Goal: Task Accomplishment & Management: Manage account settings

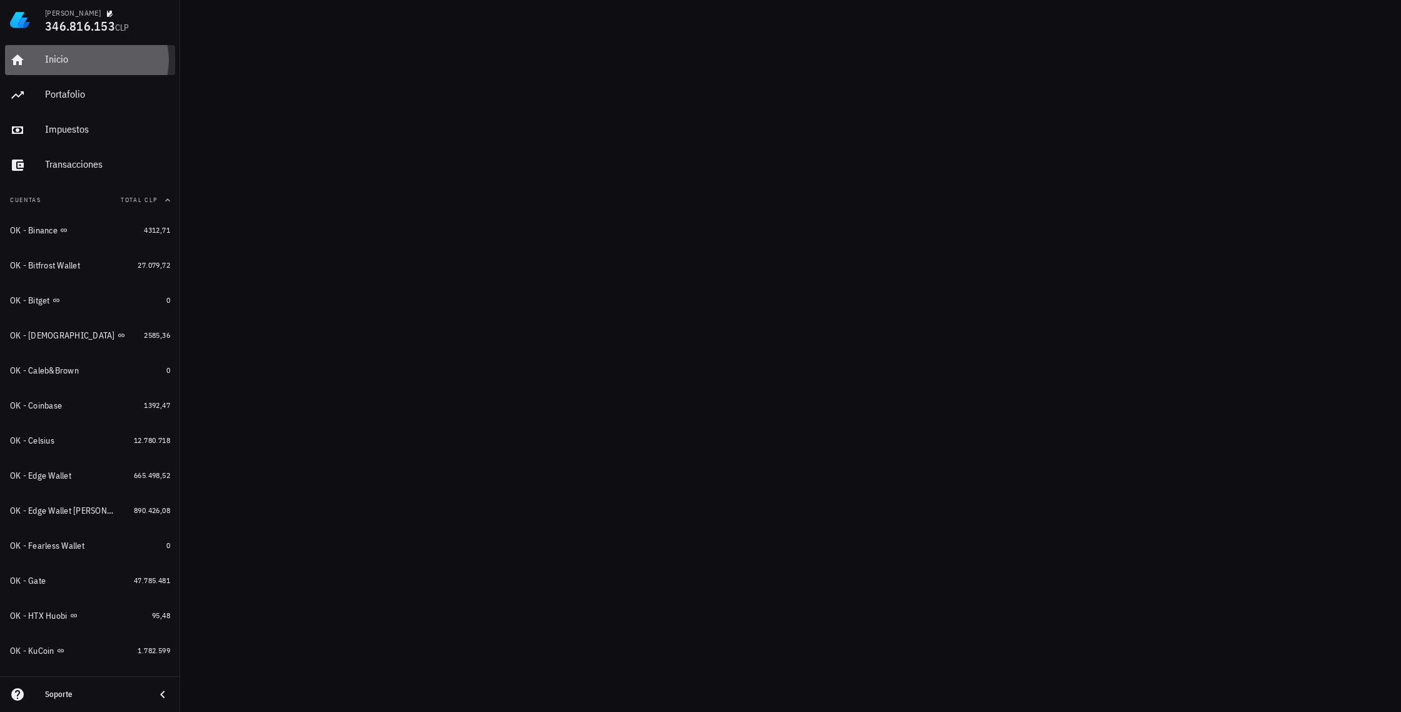
click at [55, 67] on div "Inicio" at bounding box center [107, 60] width 125 height 28
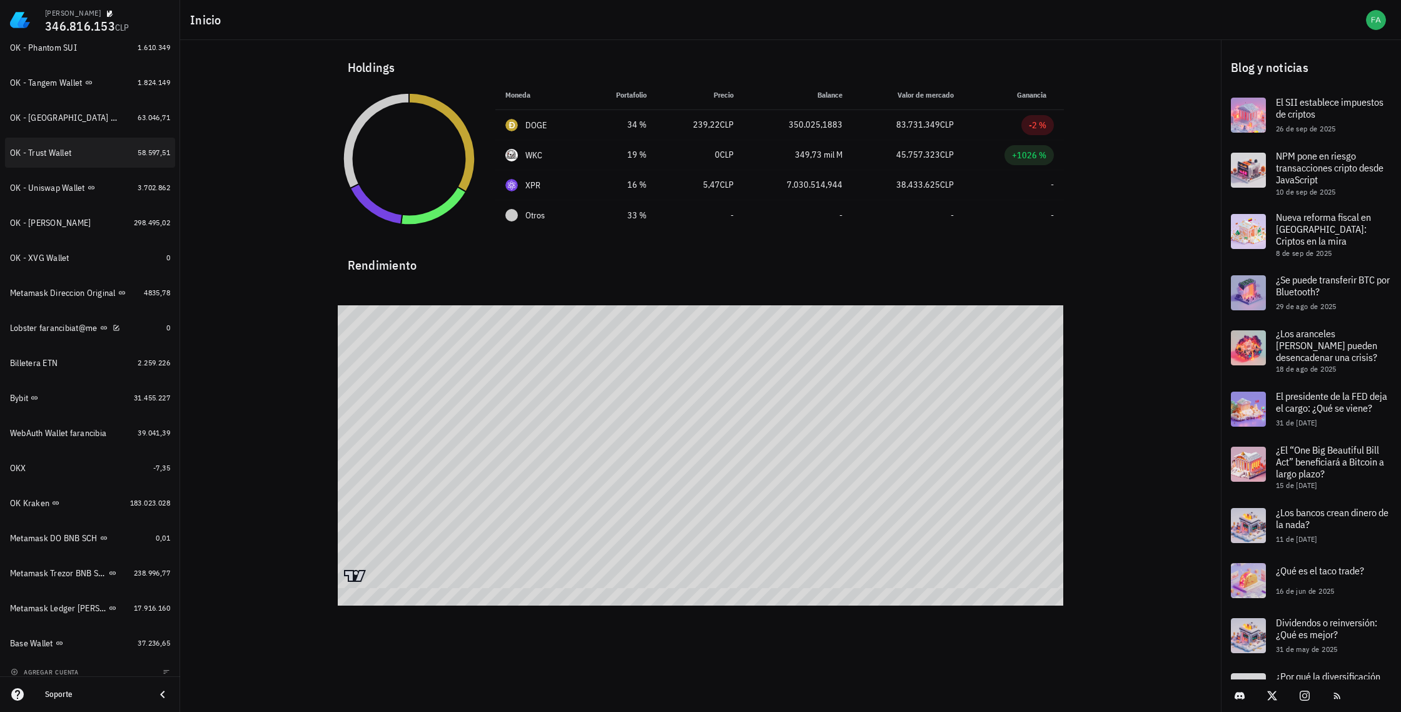
scroll to position [788, 0]
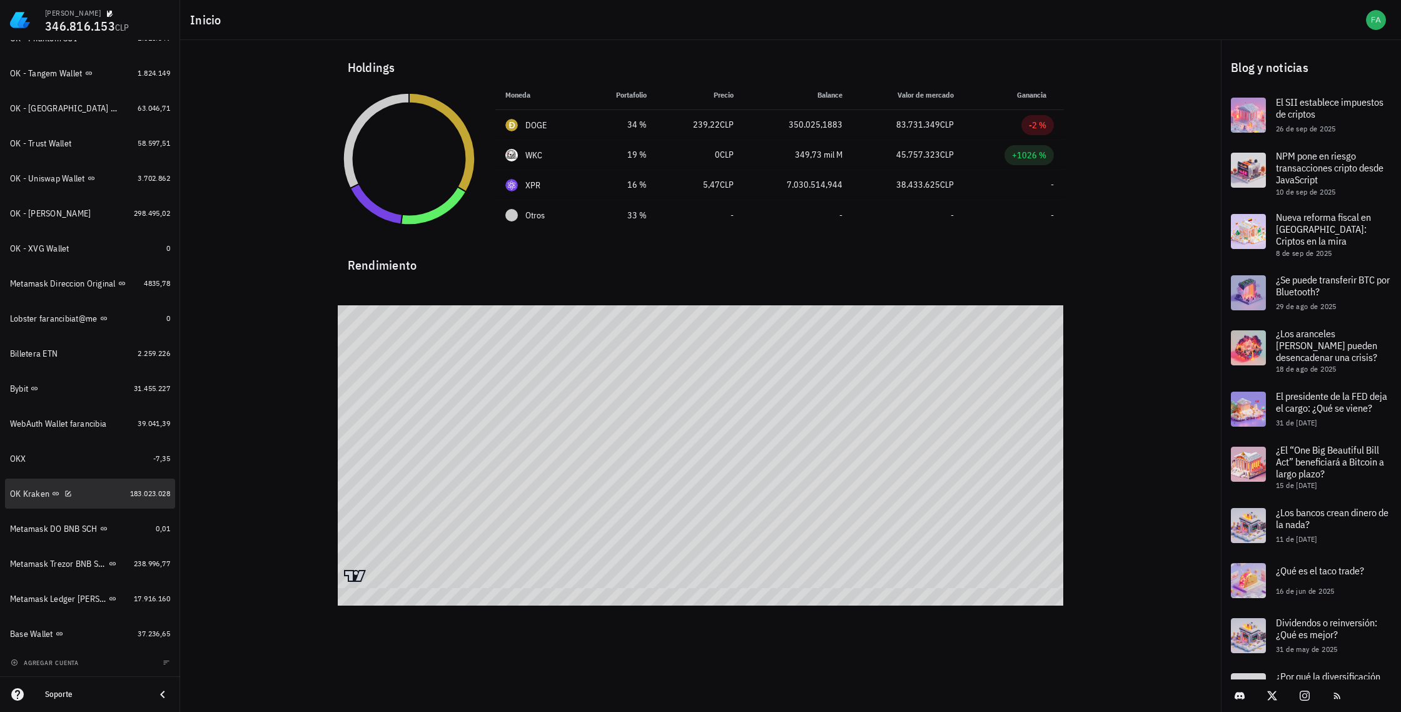
click at [34, 497] on div "OK Kraken" at bounding box center [29, 494] width 39 height 11
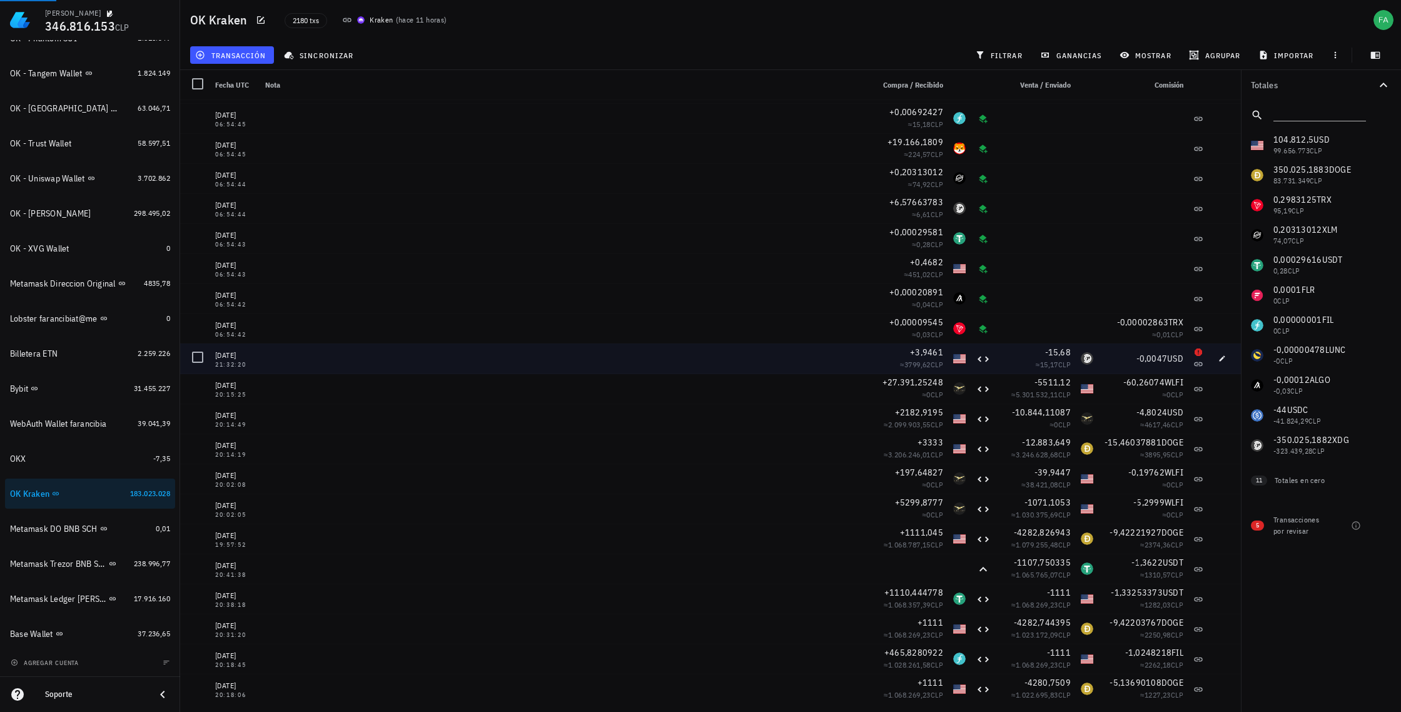
scroll to position [2564, 0]
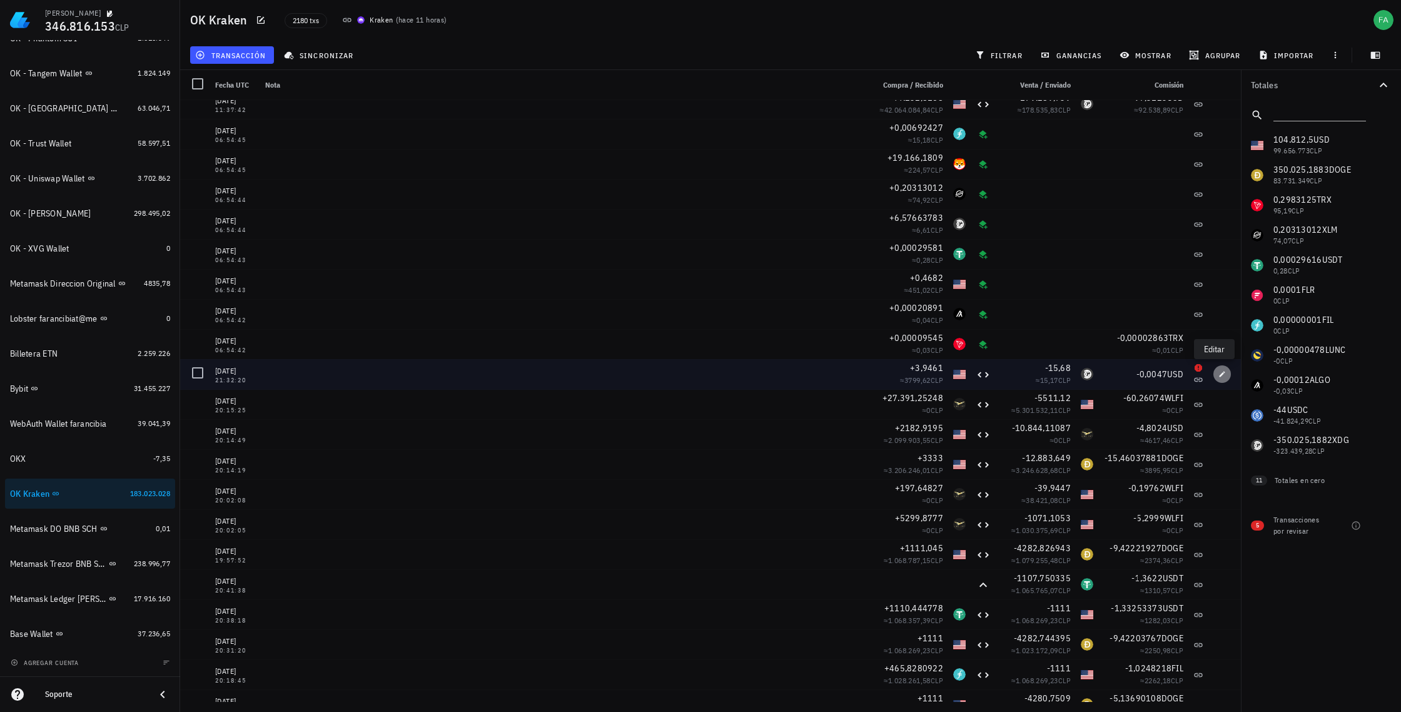
click at [1220, 373] on icon "button" at bounding box center [1223, 374] width 6 height 6
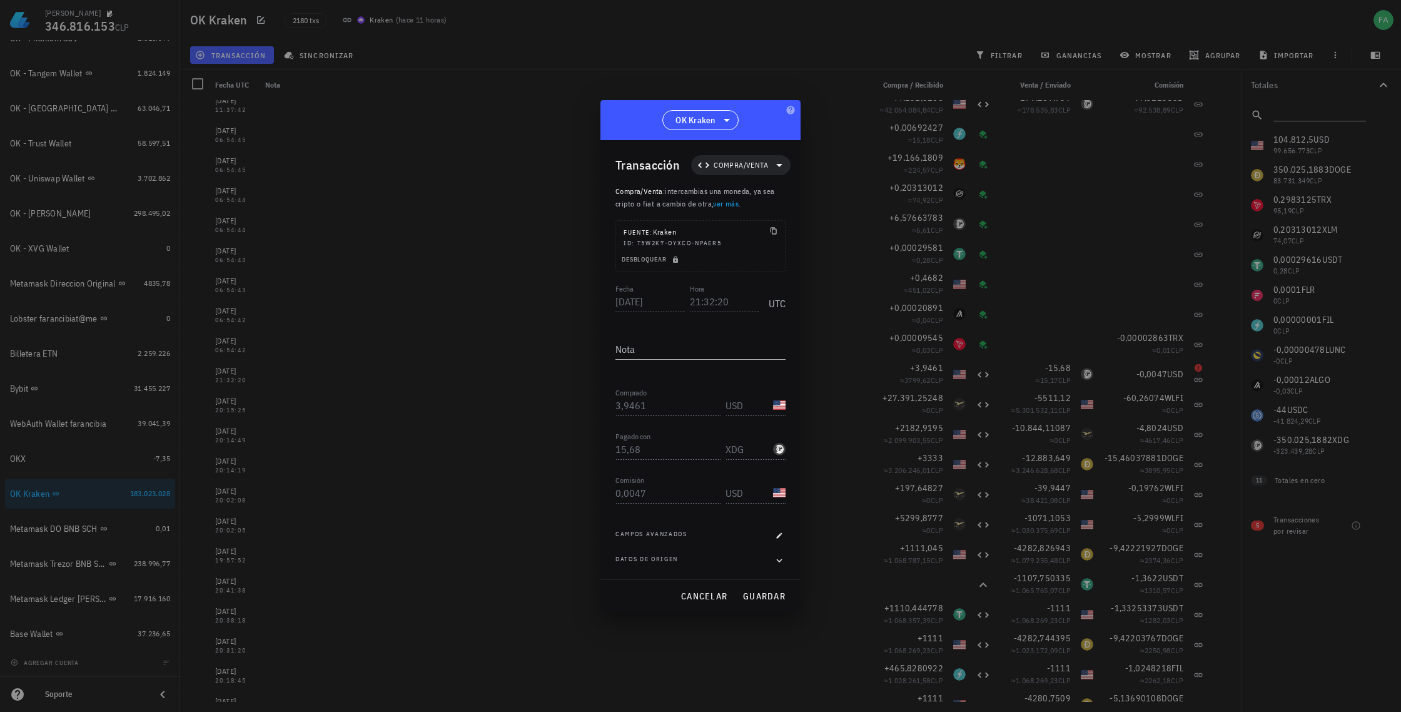
click at [779, 449] on div "XDG-icon" at bounding box center [779, 449] width 13 height 13
click at [671, 258] on span "Desbloquear" at bounding box center [651, 259] width 61 height 8
click at [770, 450] on input "XDG" at bounding box center [748, 449] width 45 height 20
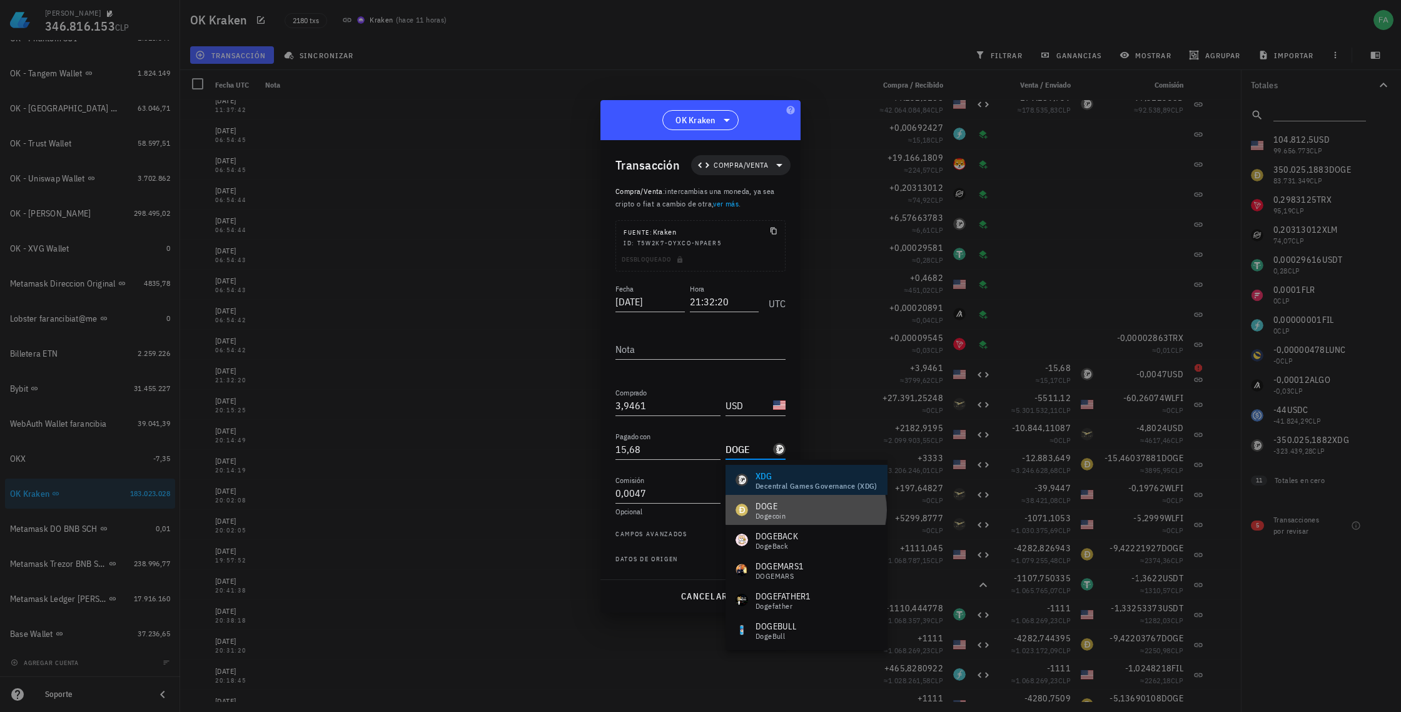
drag, startPoint x: 766, startPoint y: 512, endPoint x: 773, endPoint y: 509, distance: 8.1
click at [766, 512] on div "Dogecoin" at bounding box center [771, 516] width 30 height 8
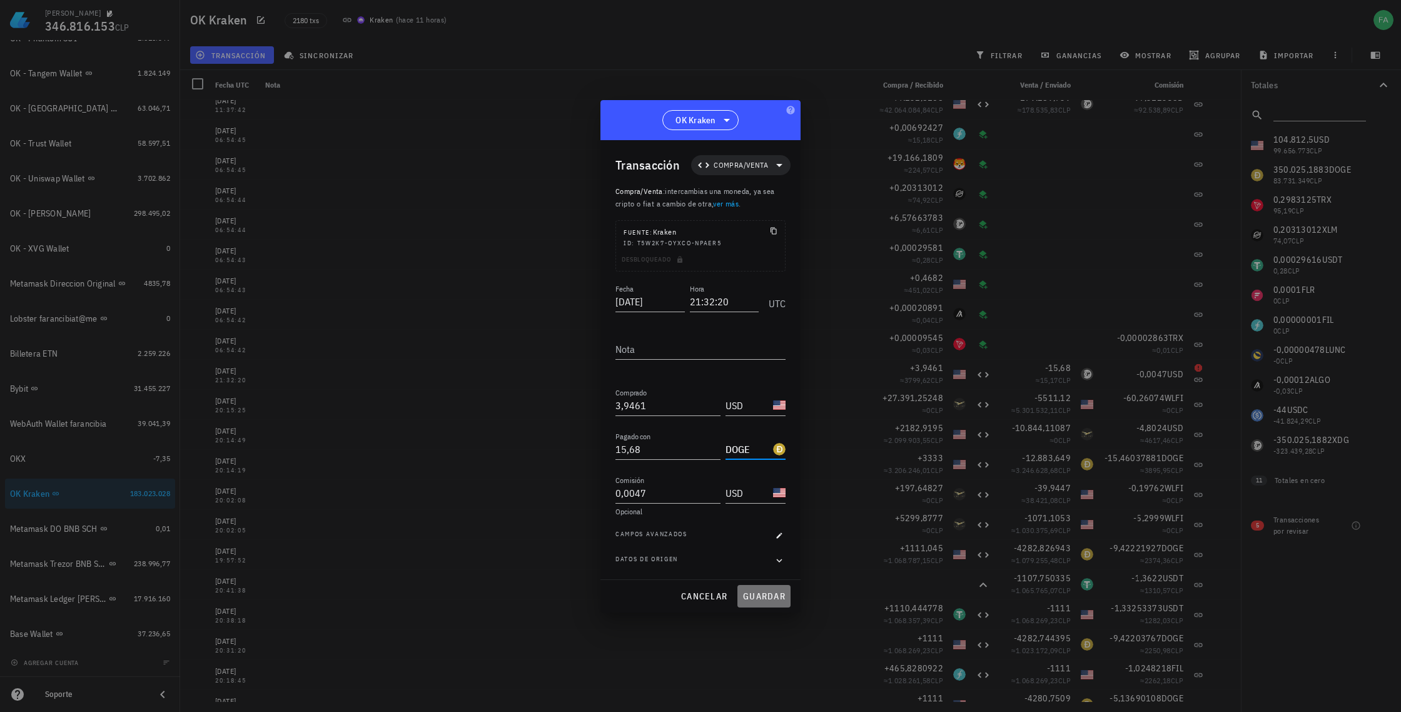
drag, startPoint x: 763, startPoint y: 596, endPoint x: 779, endPoint y: 582, distance: 20.8
click at [764, 595] on span "guardar" at bounding box center [764, 596] width 43 height 11
type input "XDG"
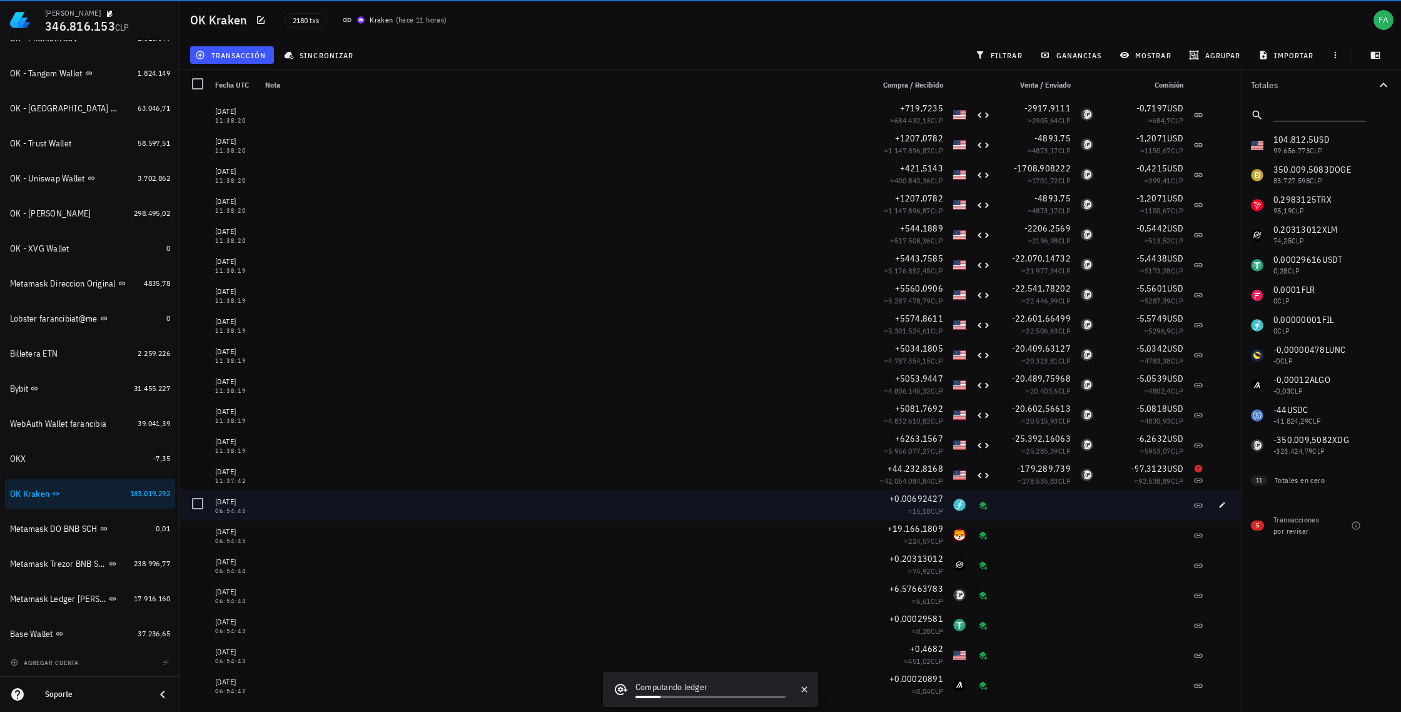
scroll to position [2191, 0]
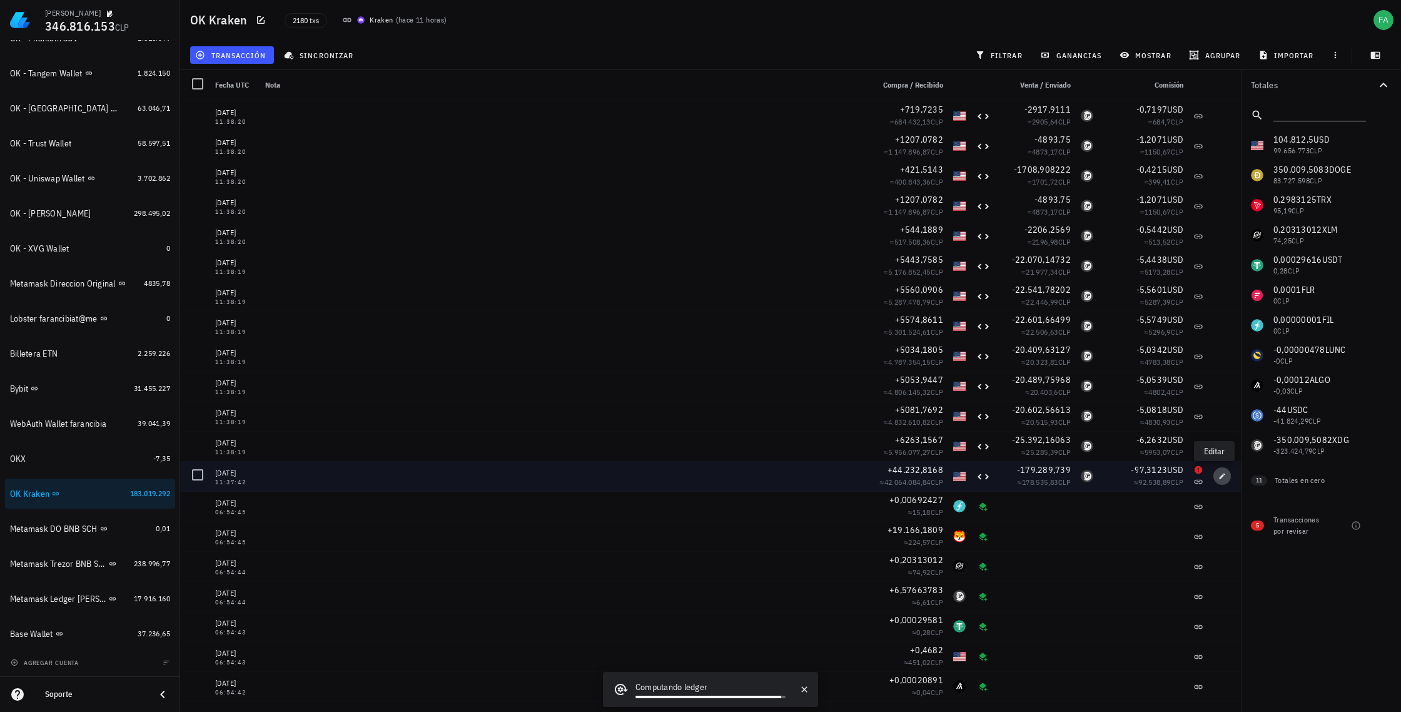
click at [1219, 477] on icon "button" at bounding box center [1223, 476] width 8 height 8
type input "2025-10-09"
type input "11:37:42"
type input "44.232,8168"
type input "179.289,73901382"
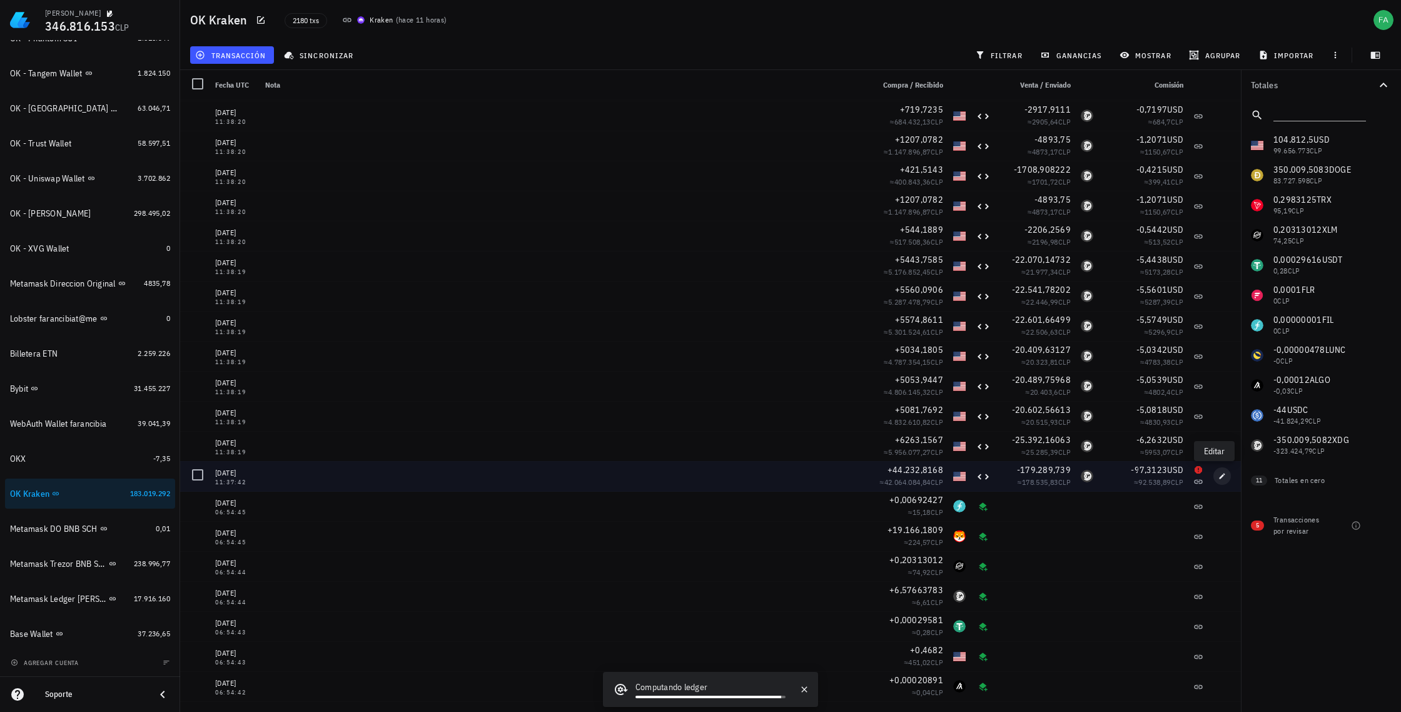
type input "97,3123"
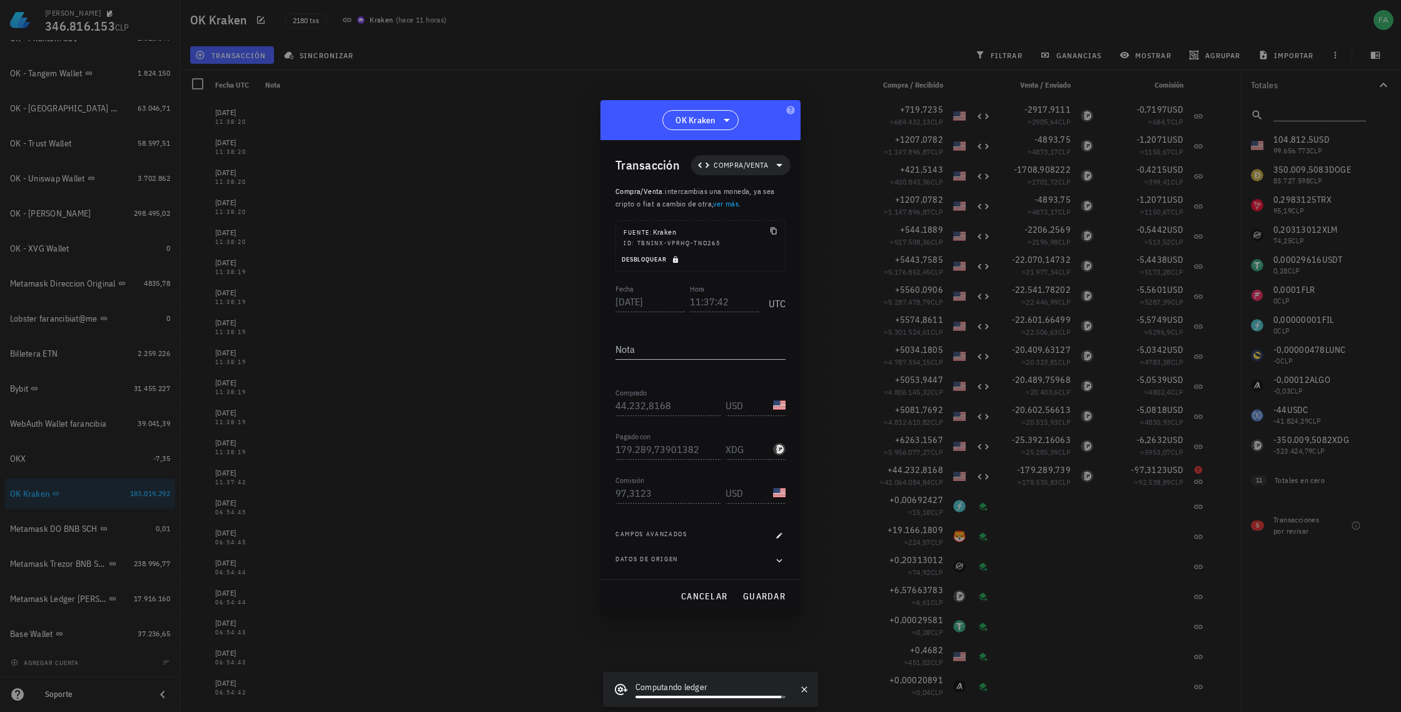
click at [674, 258] on icon "button" at bounding box center [676, 260] width 8 height 8
click at [764, 451] on input "XDG" at bounding box center [748, 449] width 45 height 20
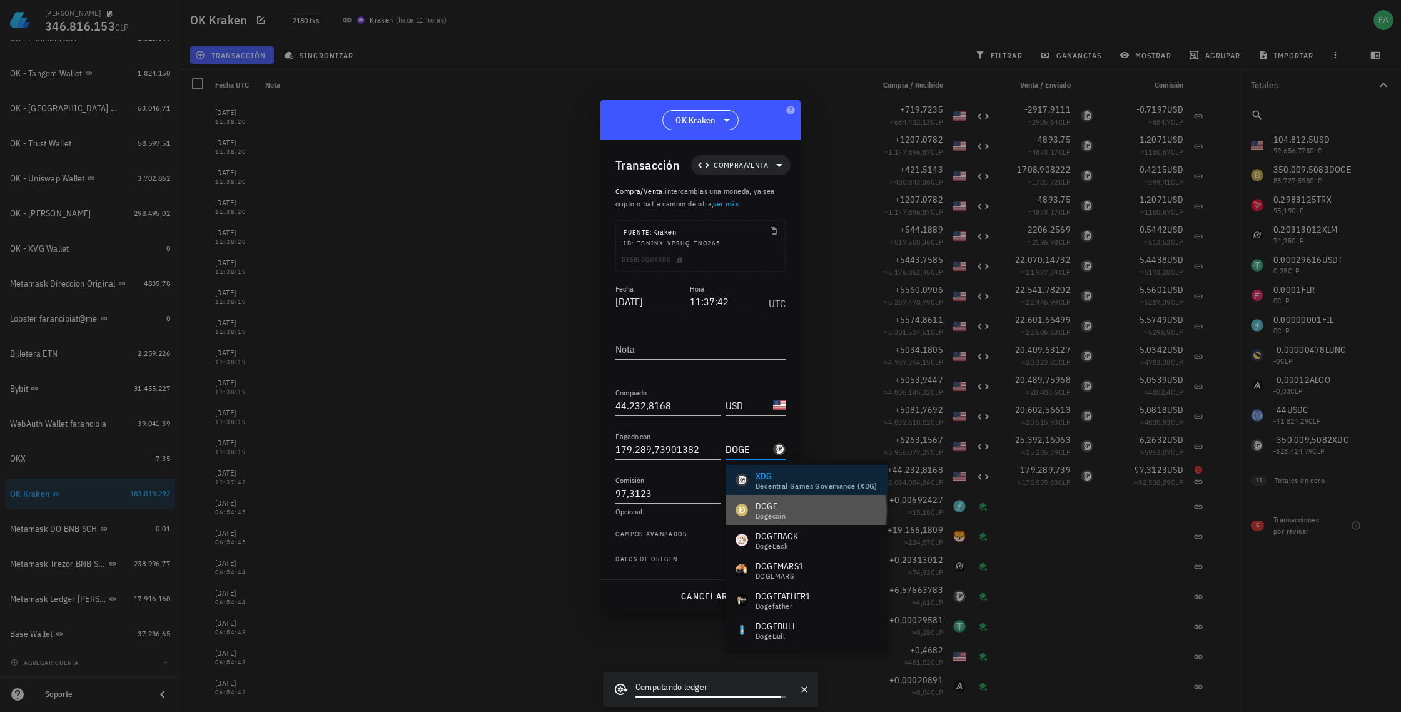
click at [766, 514] on div "Dogecoin" at bounding box center [771, 516] width 30 height 8
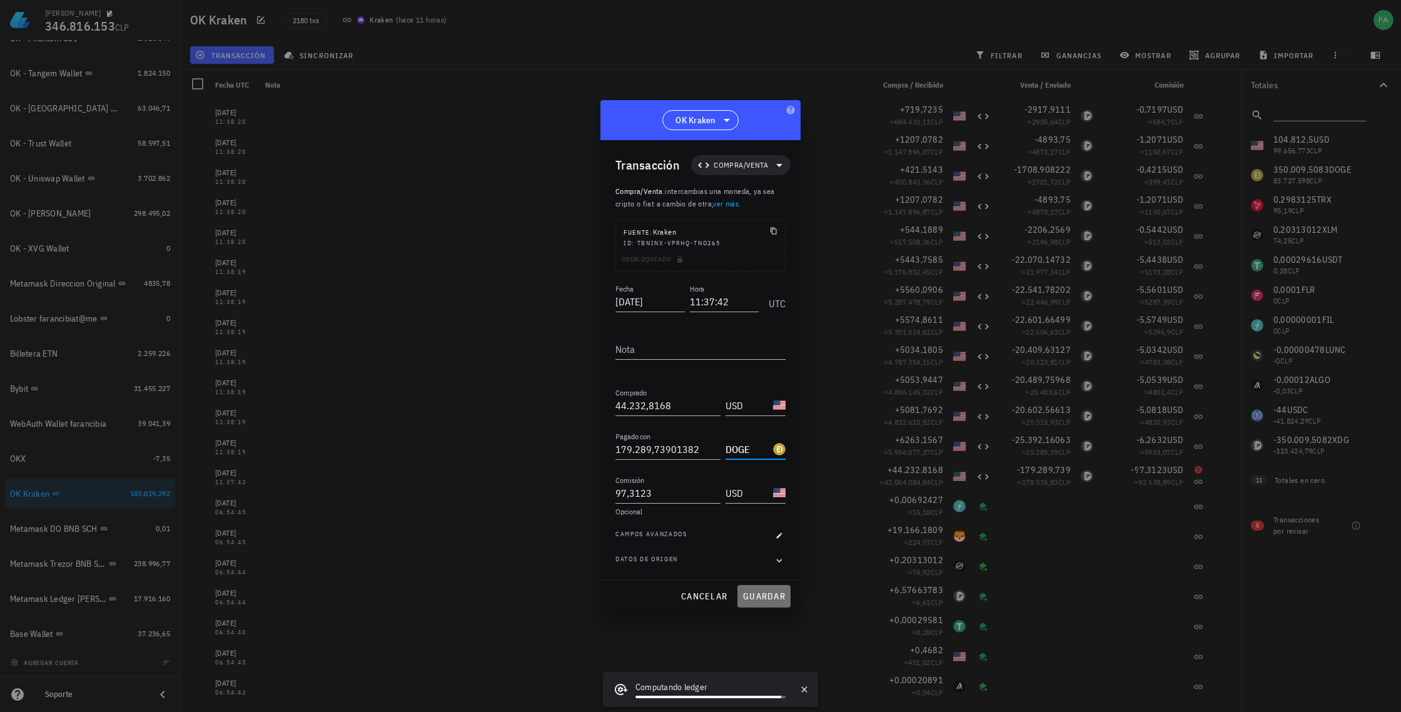
click at [771, 597] on span "guardar" at bounding box center [764, 596] width 43 height 11
type input "XDG"
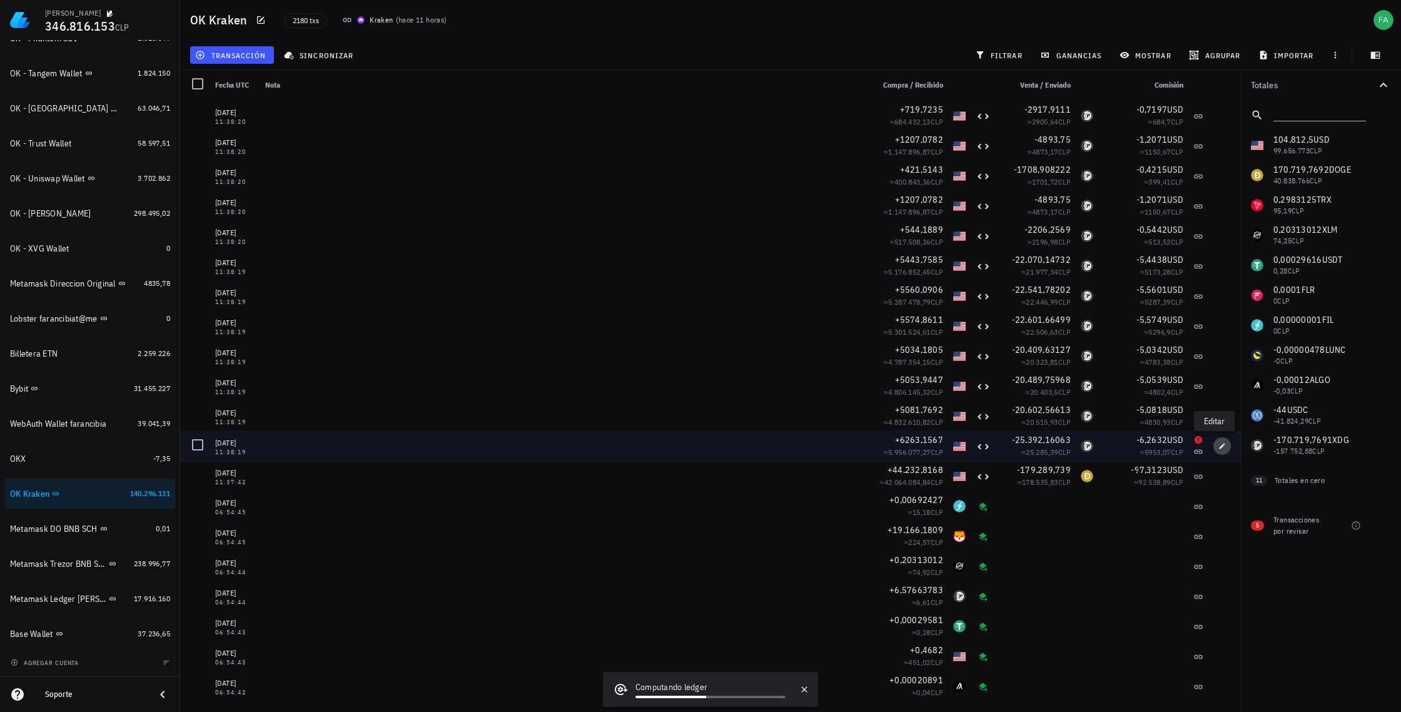
click at [1219, 444] on icon "button" at bounding box center [1223, 446] width 8 height 8
type input "11:38:19"
type input "6.263,1567"
type input "25.392,16063106"
type input "6,2632"
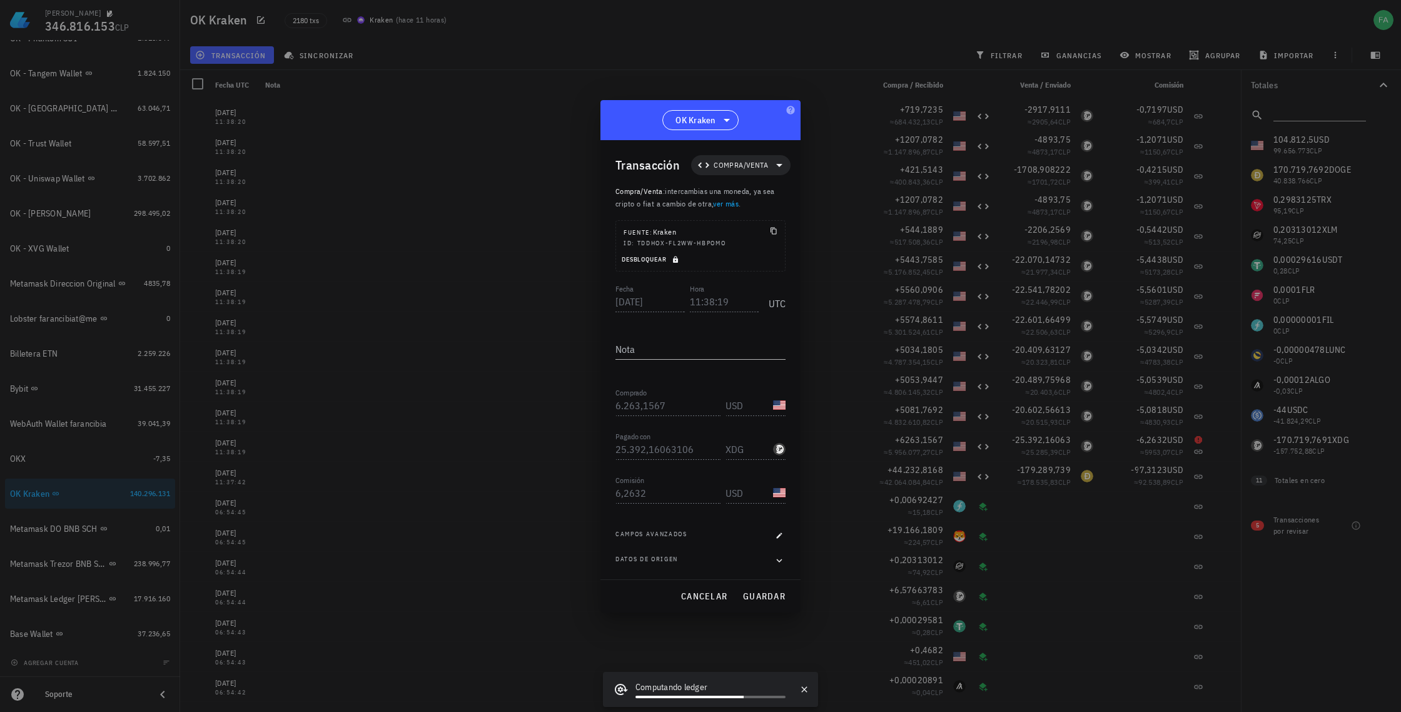
click at [677, 258] on icon "button" at bounding box center [675, 259] width 5 height 7
click at [779, 447] on div "XDG-icon" at bounding box center [779, 449] width 13 height 13
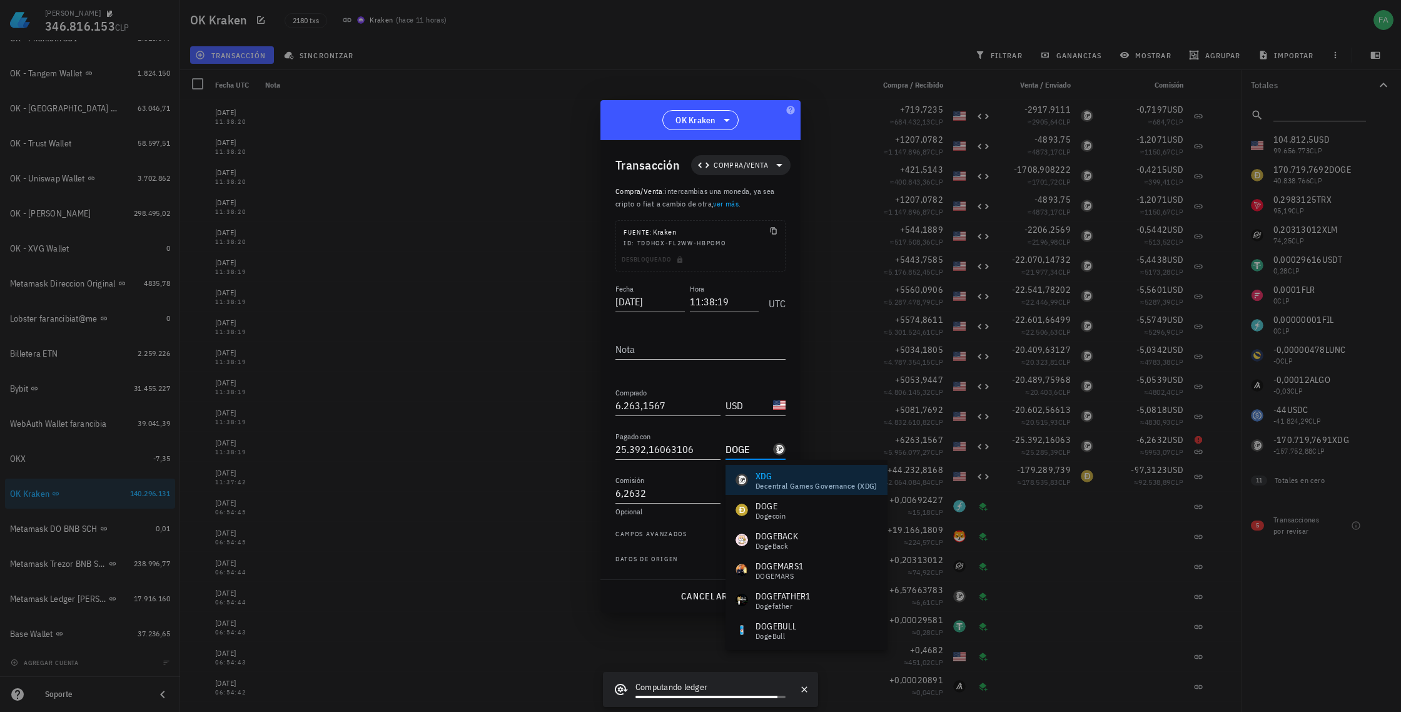
click at [769, 508] on div "DOGE" at bounding box center [771, 506] width 30 height 13
click at [765, 597] on span "guardar" at bounding box center [764, 596] width 43 height 11
type input "XDG"
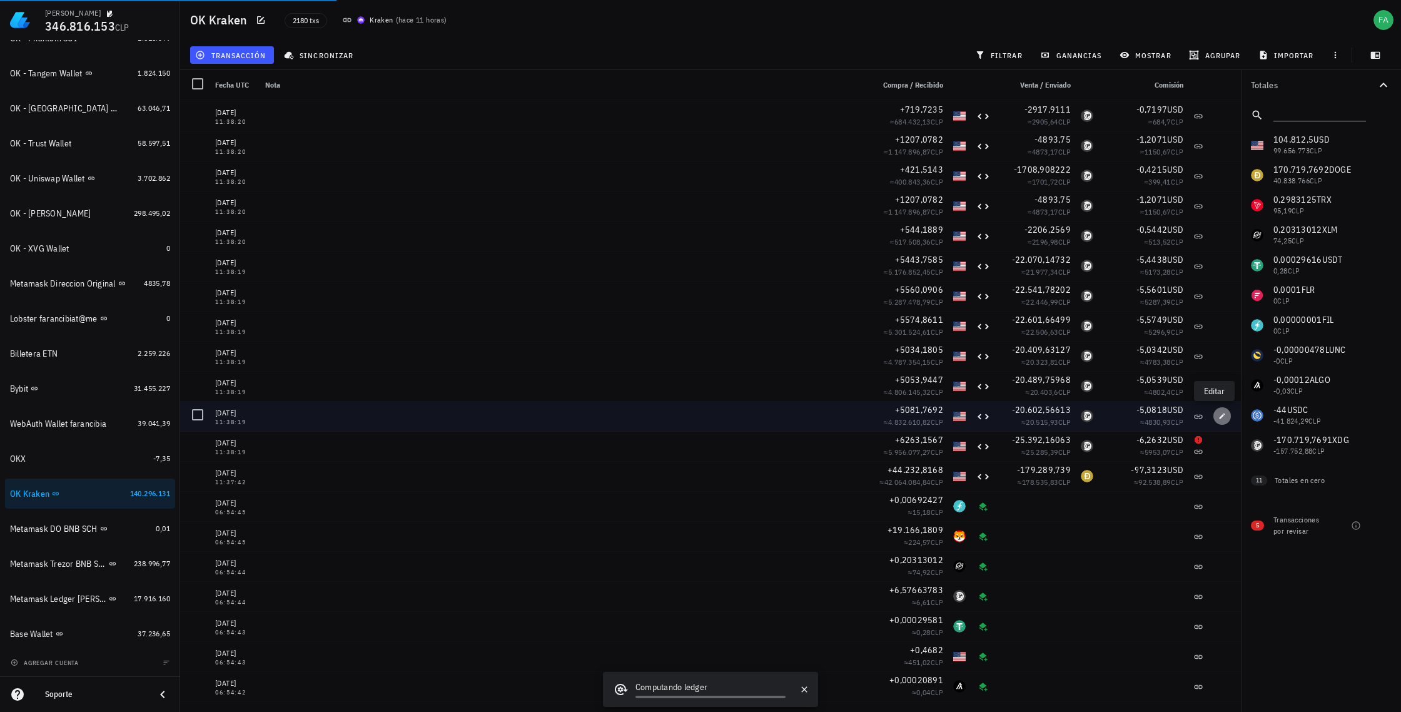
click at [1220, 416] on icon "button" at bounding box center [1223, 416] width 6 height 6
type input "5.081,7692"
type input "20.602,56613399"
type input "5,0818"
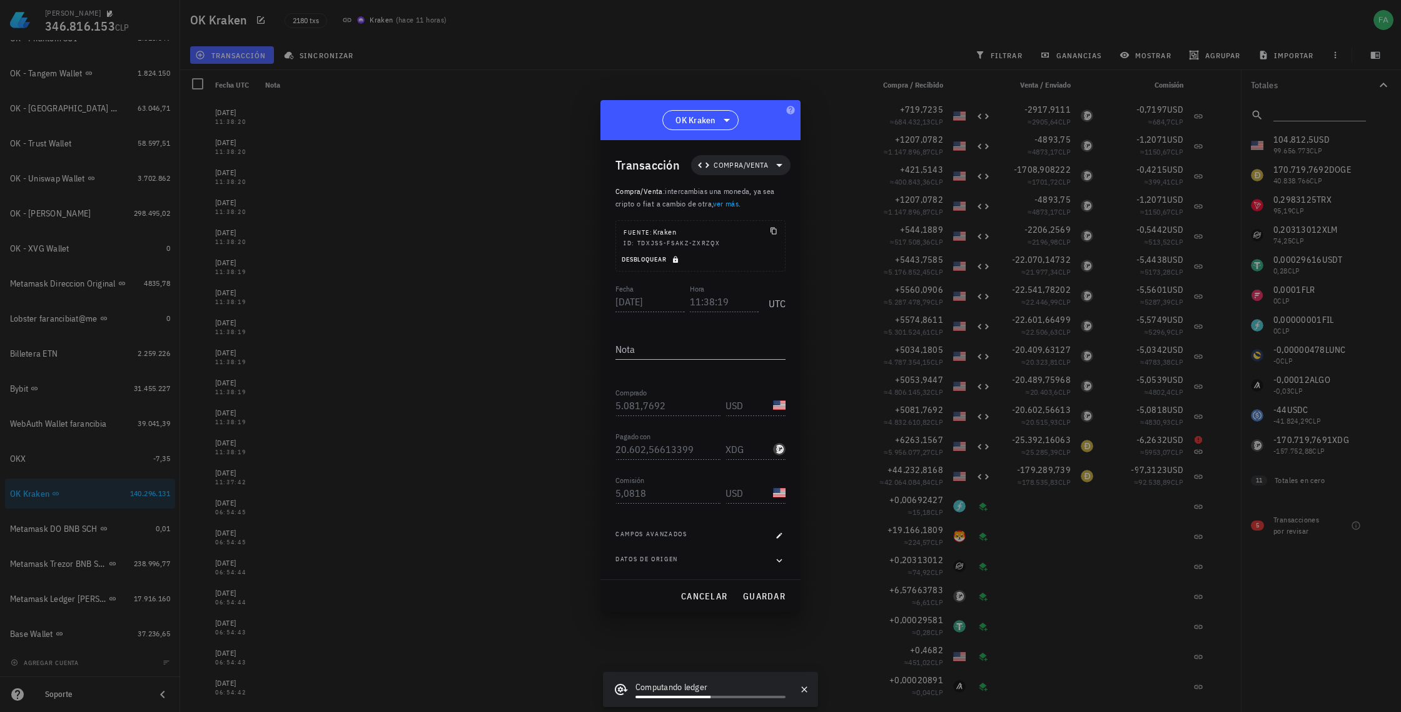
click at [652, 260] on span "Desbloquear" at bounding box center [651, 259] width 61 height 8
click at [751, 447] on input "XDG" at bounding box center [748, 449] width 45 height 20
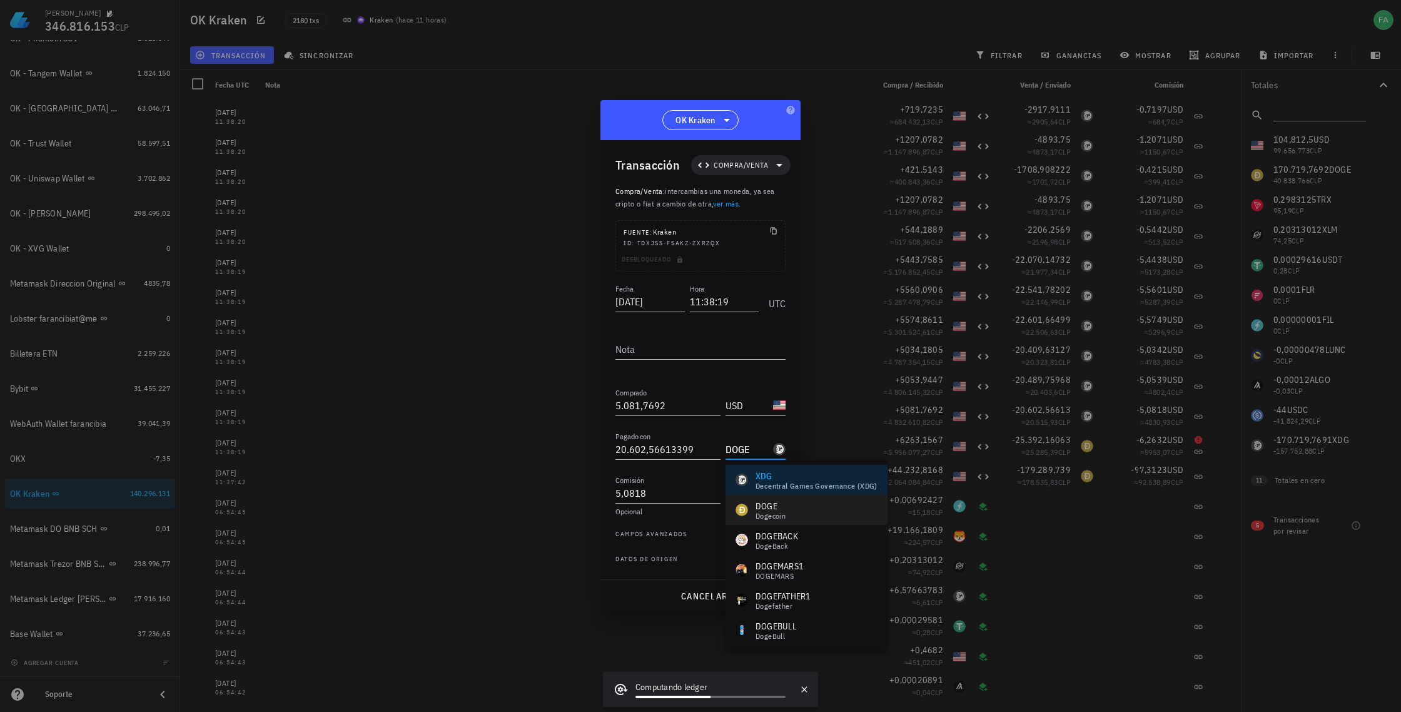
click at [765, 510] on div "DOGE" at bounding box center [771, 506] width 30 height 13
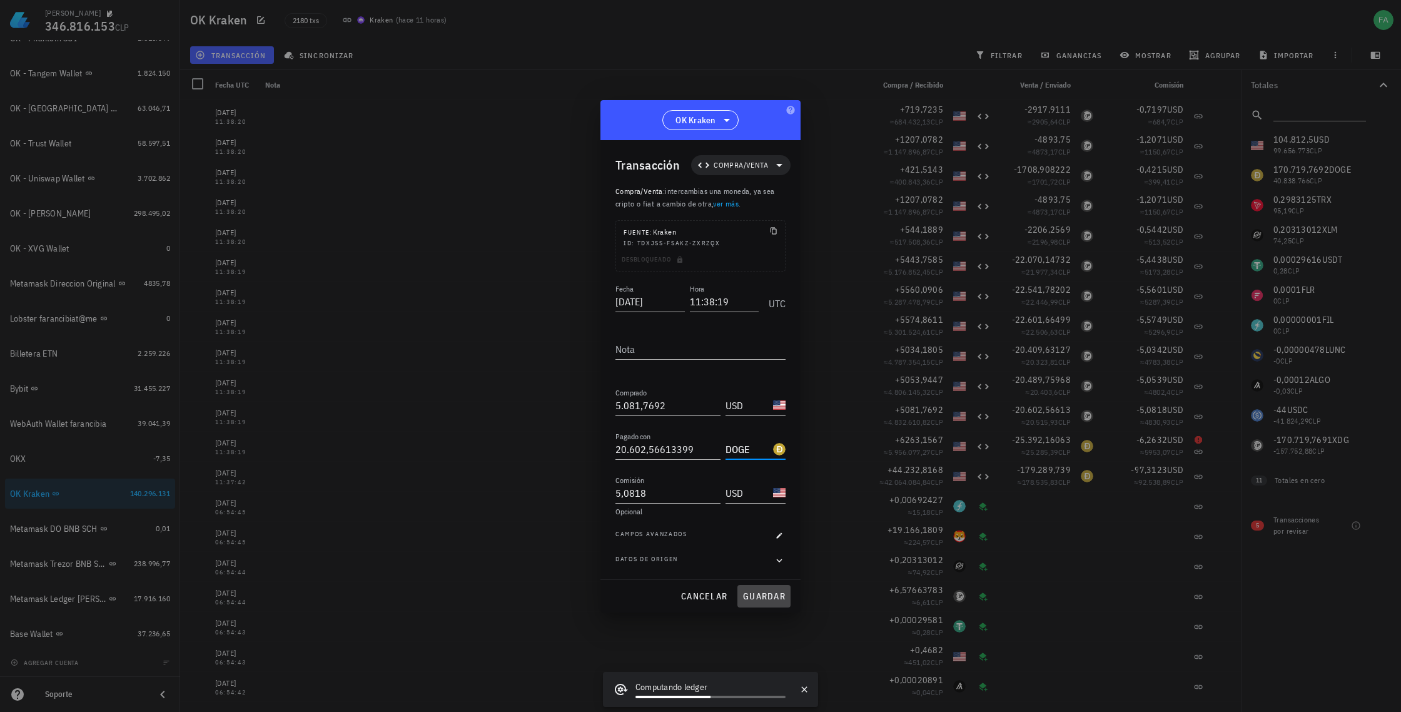
drag, startPoint x: 773, startPoint y: 592, endPoint x: 780, endPoint y: 584, distance: 11.1
click at [773, 592] on span "guardar" at bounding box center [764, 596] width 43 height 11
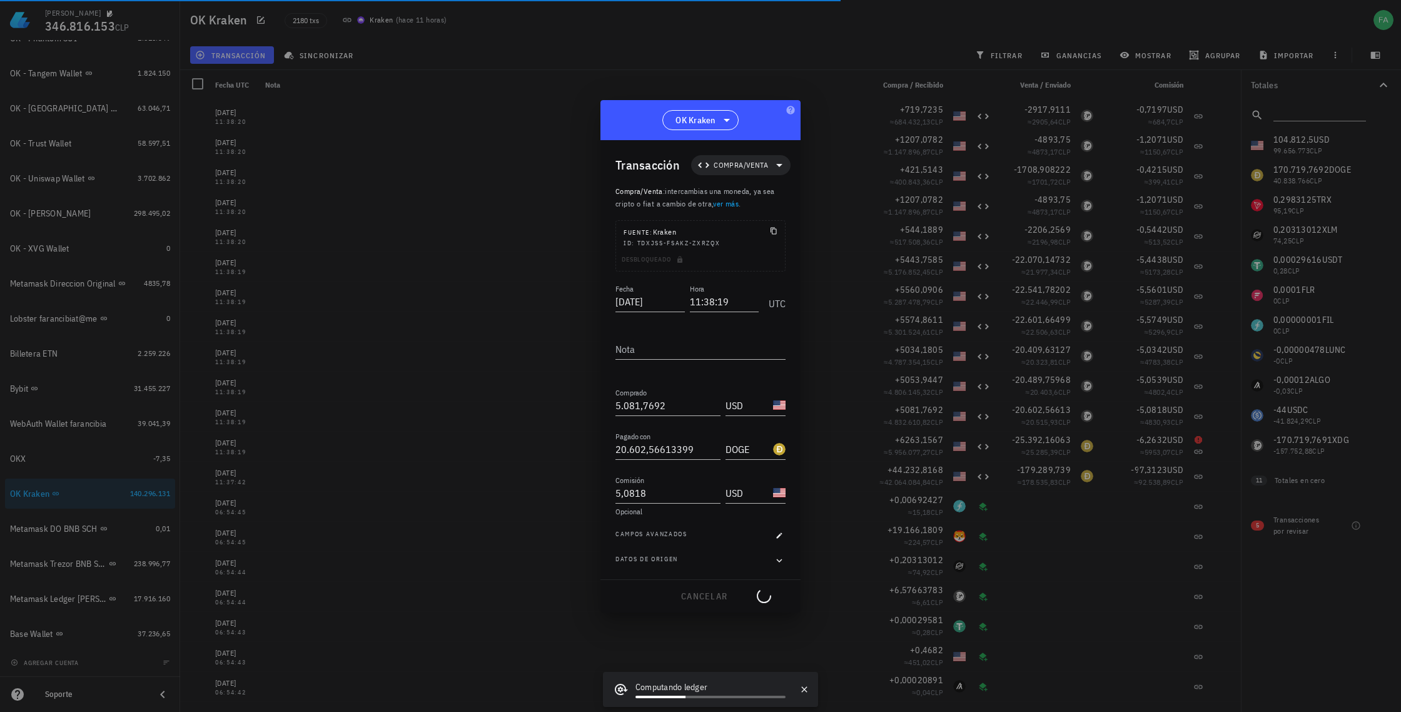
type input "XDG"
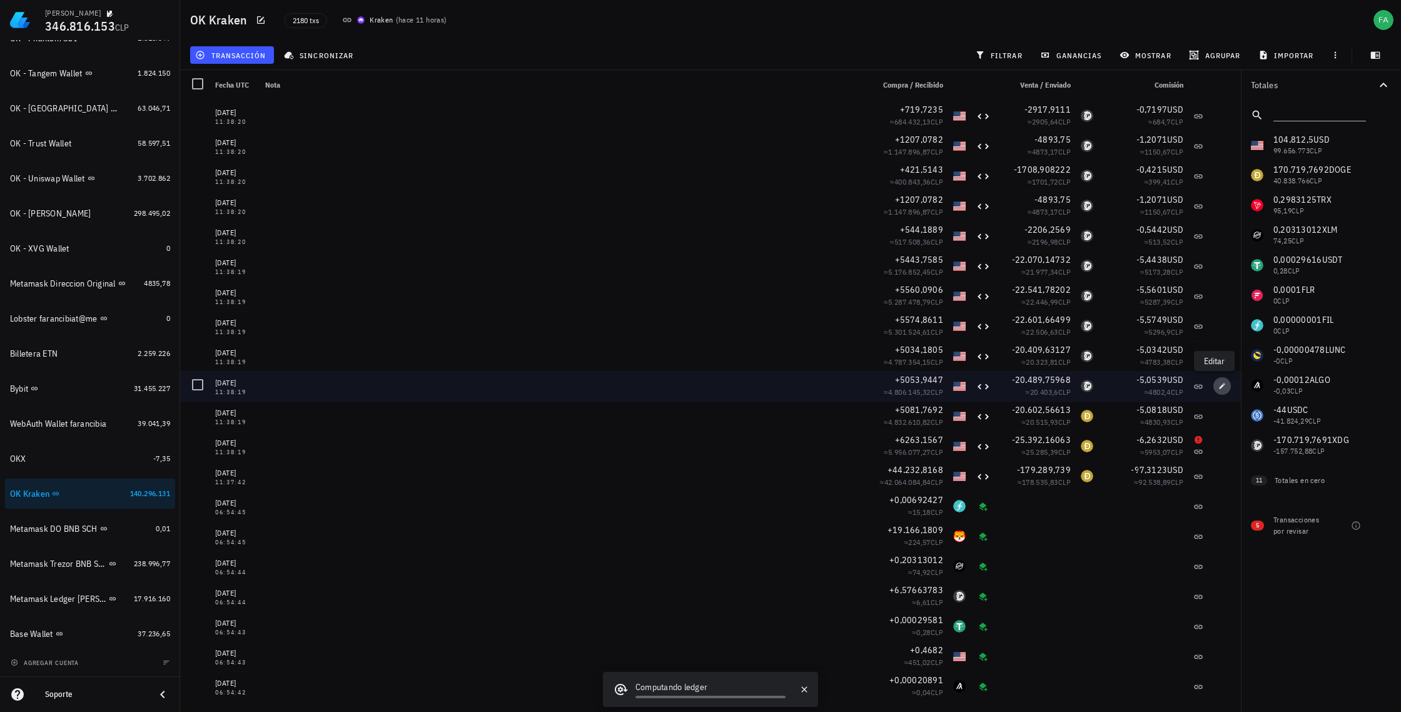
click at [1219, 388] on icon "button" at bounding box center [1223, 386] width 8 height 8
type input "5.053,9447"
type input "20.489,75968142"
type input "5,0539"
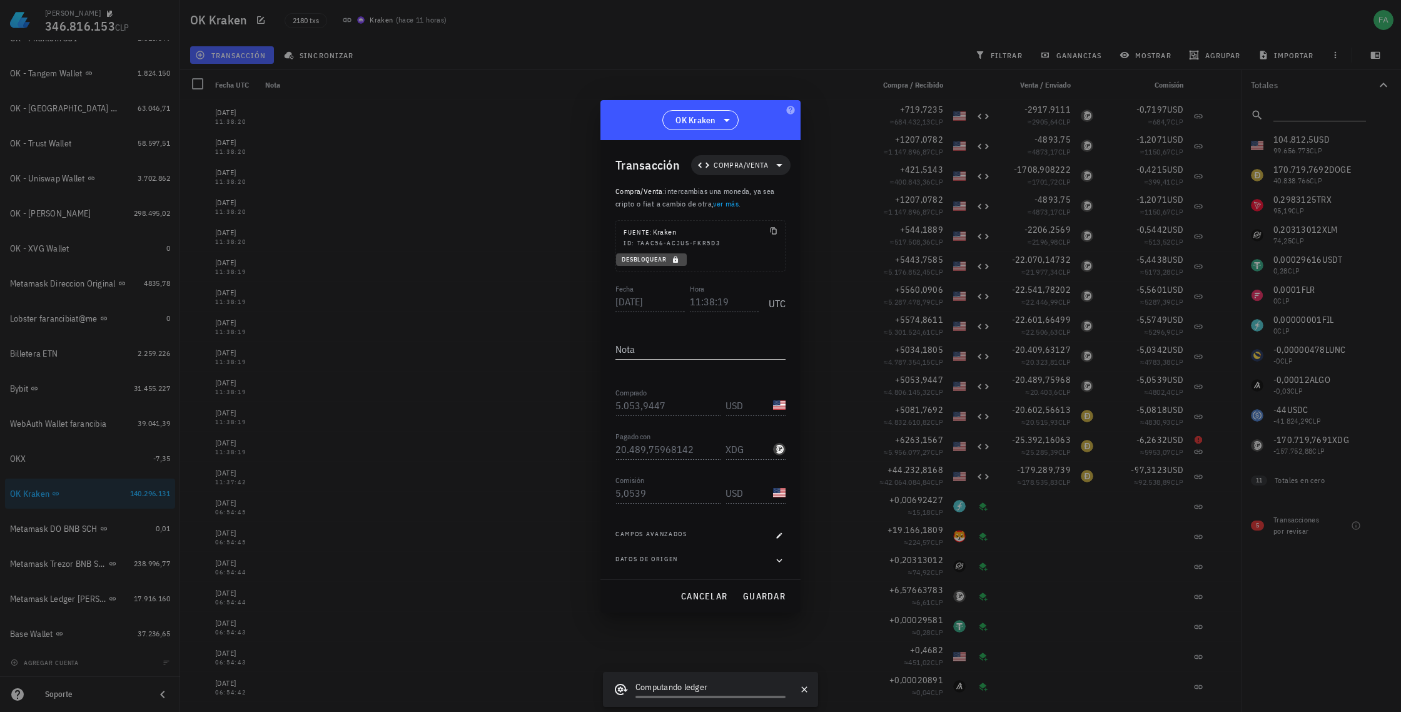
click at [656, 261] on span "Desbloquear" at bounding box center [651, 259] width 61 height 8
click at [745, 450] on input "XDG" at bounding box center [748, 449] width 45 height 20
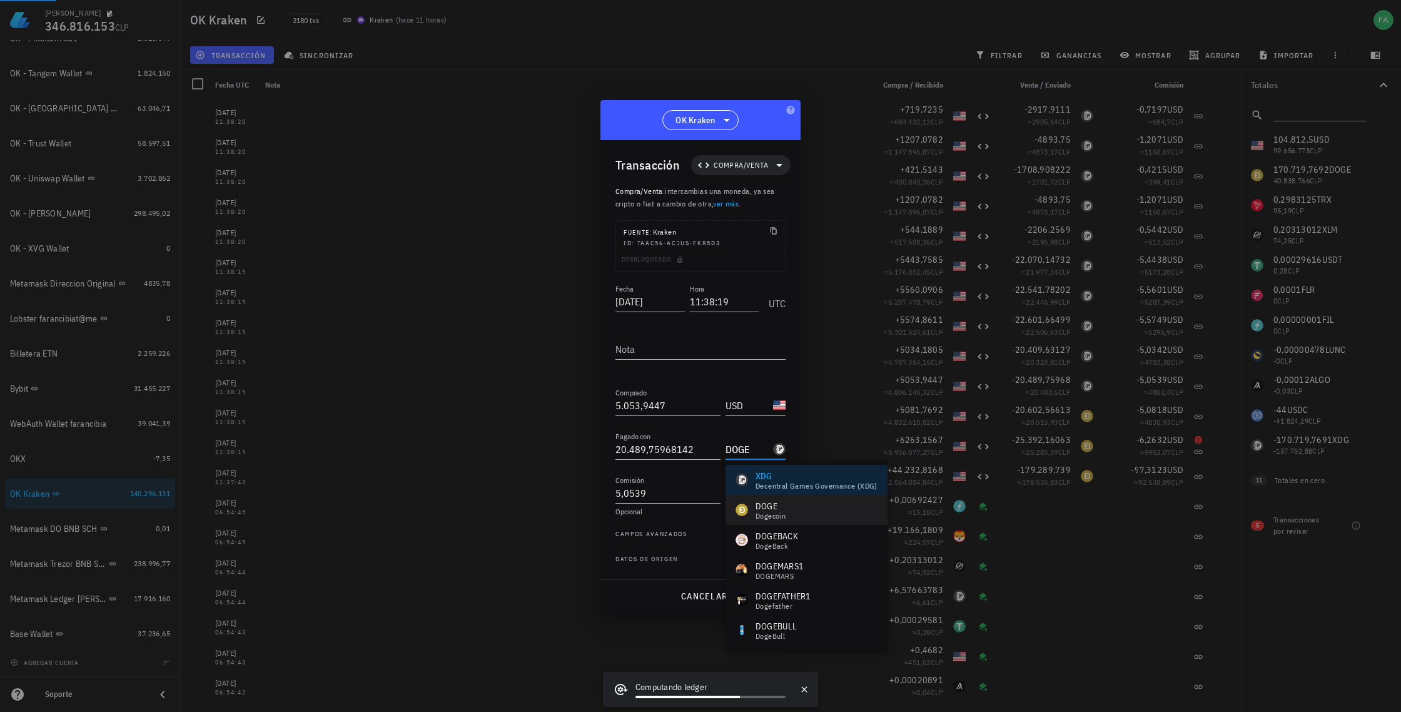
click at [747, 512] on div "DOGE-icon" at bounding box center [742, 510] width 13 height 13
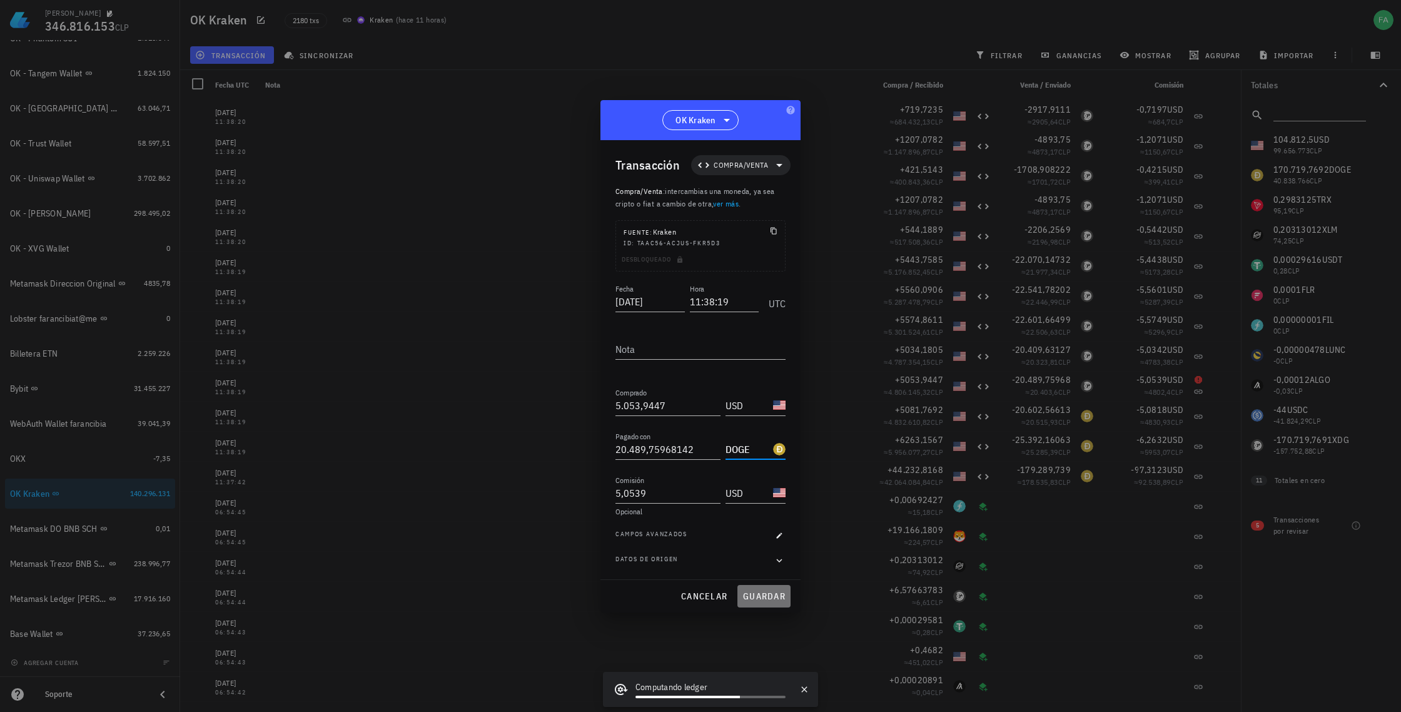
click at [769, 596] on span "guardar" at bounding box center [764, 596] width 43 height 11
type input "XDG"
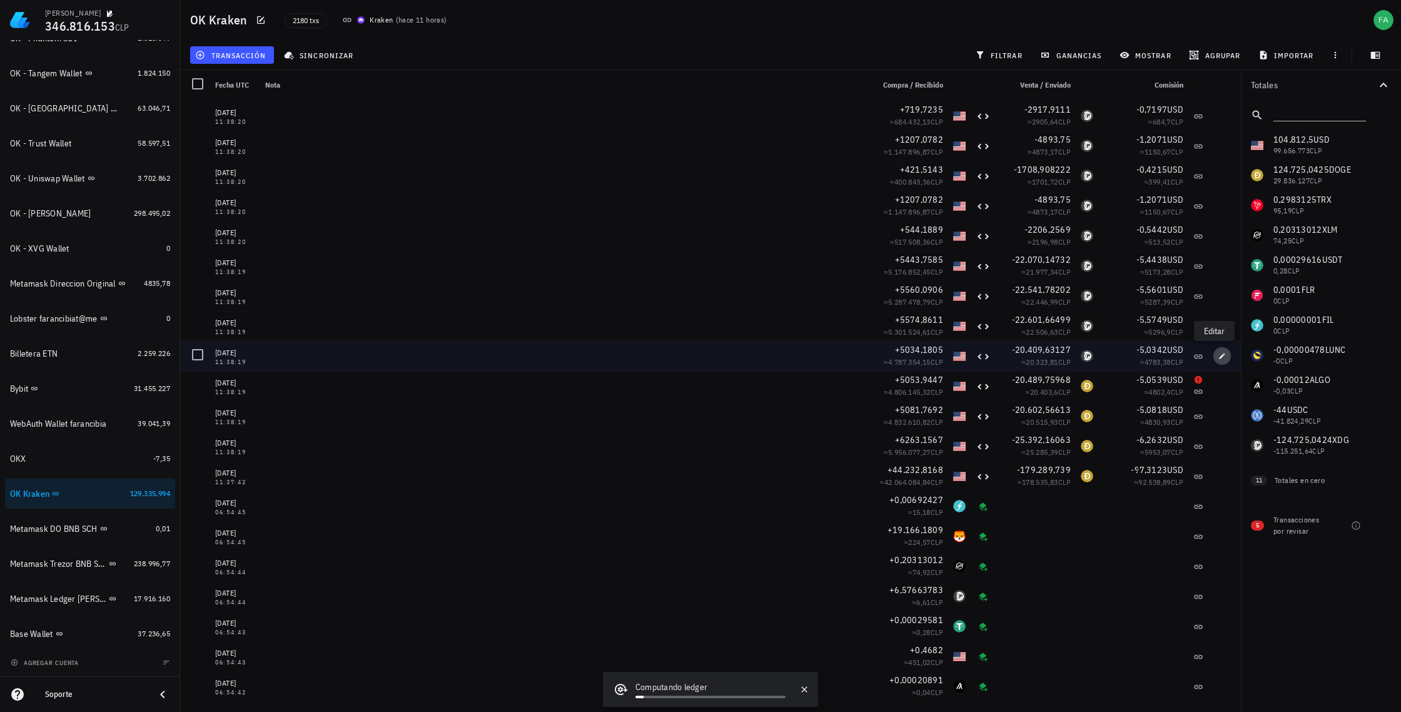
click at [1219, 355] on icon "button" at bounding box center [1223, 356] width 8 height 8
type input "5.034,1805"
type input "20.409,63126941"
type input "5,0342"
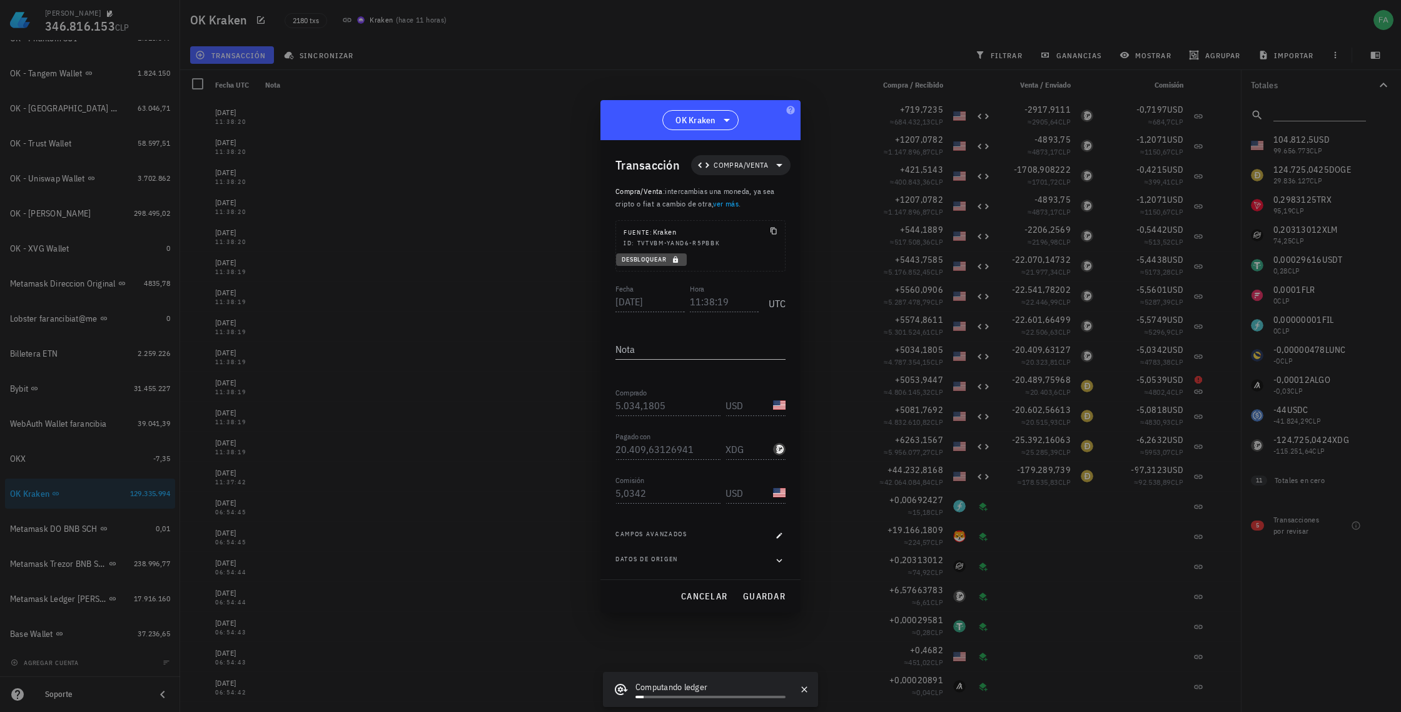
click at [650, 260] on span "Desbloquear" at bounding box center [651, 259] width 61 height 8
click at [744, 452] on input "XDG" at bounding box center [748, 449] width 45 height 20
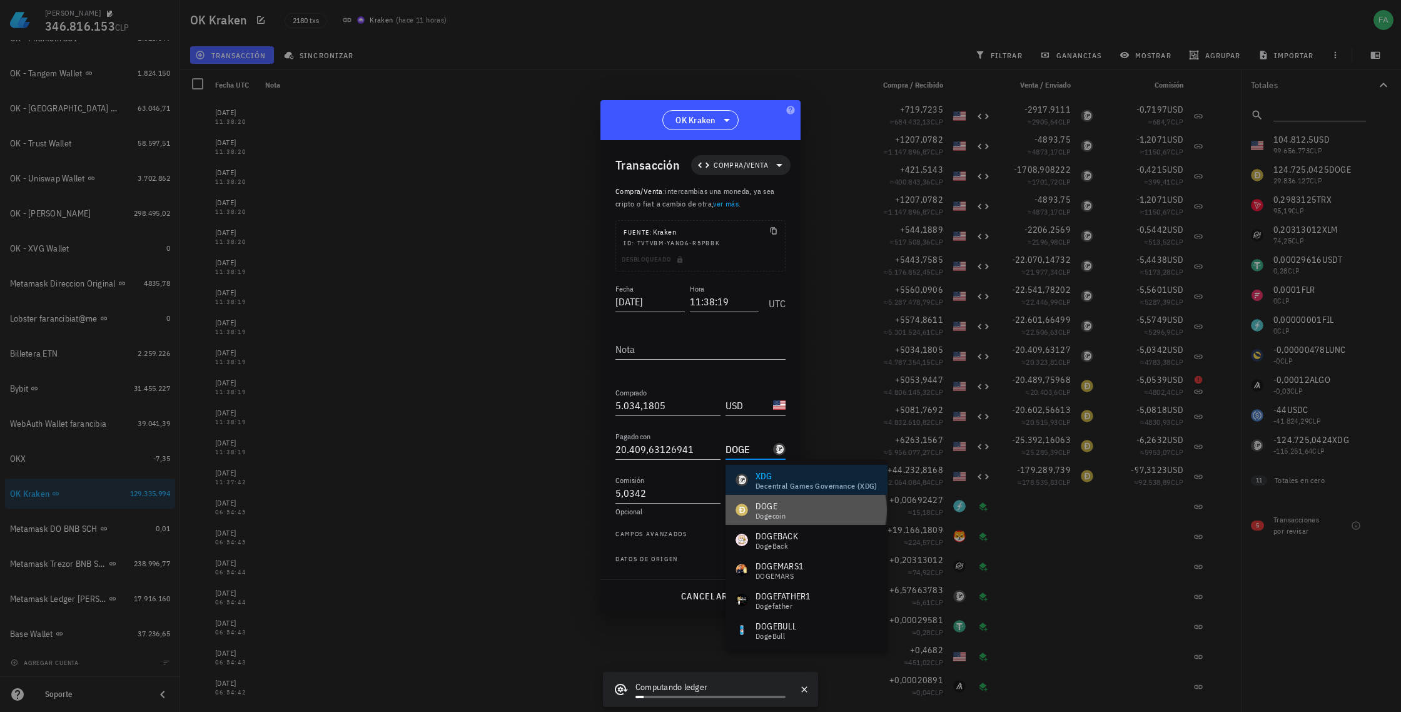
click at [773, 510] on div "DOGE" at bounding box center [771, 506] width 30 height 13
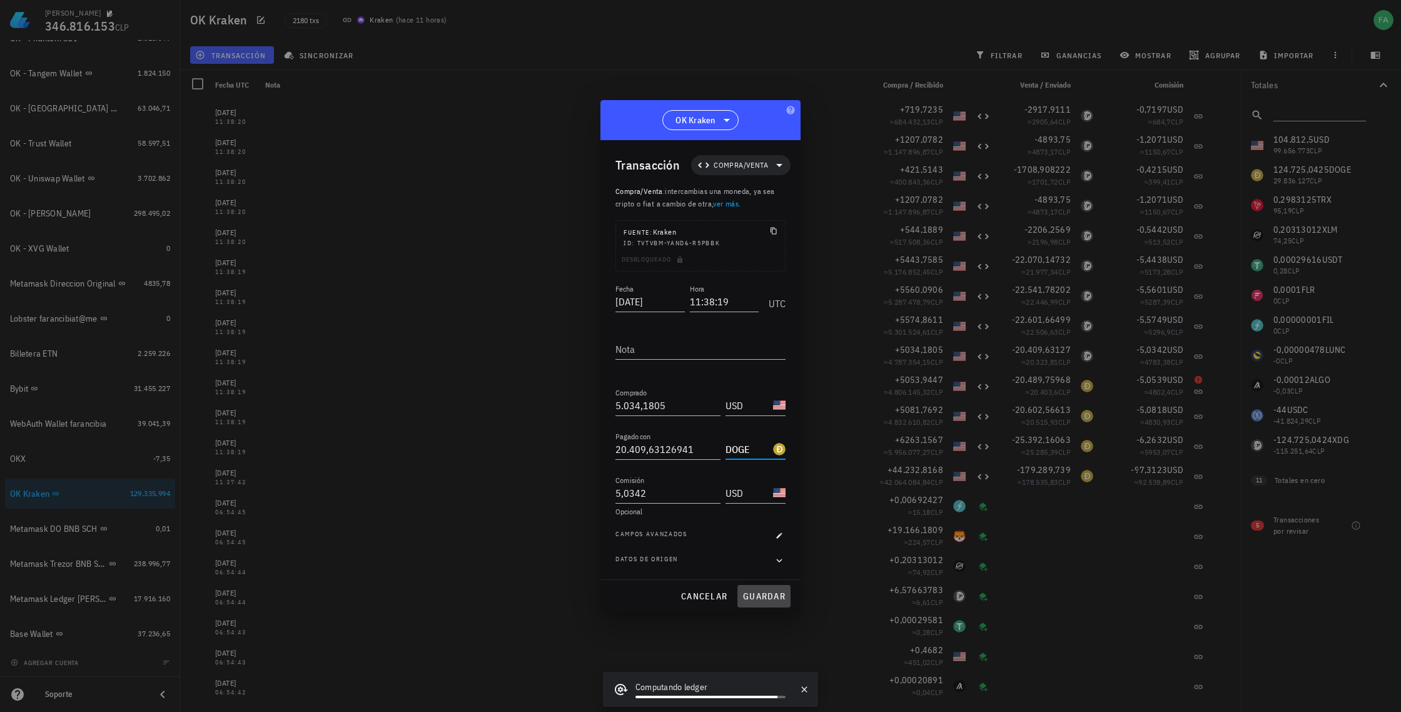
click at [776, 597] on span "guardar" at bounding box center [764, 596] width 43 height 11
type input "XDG"
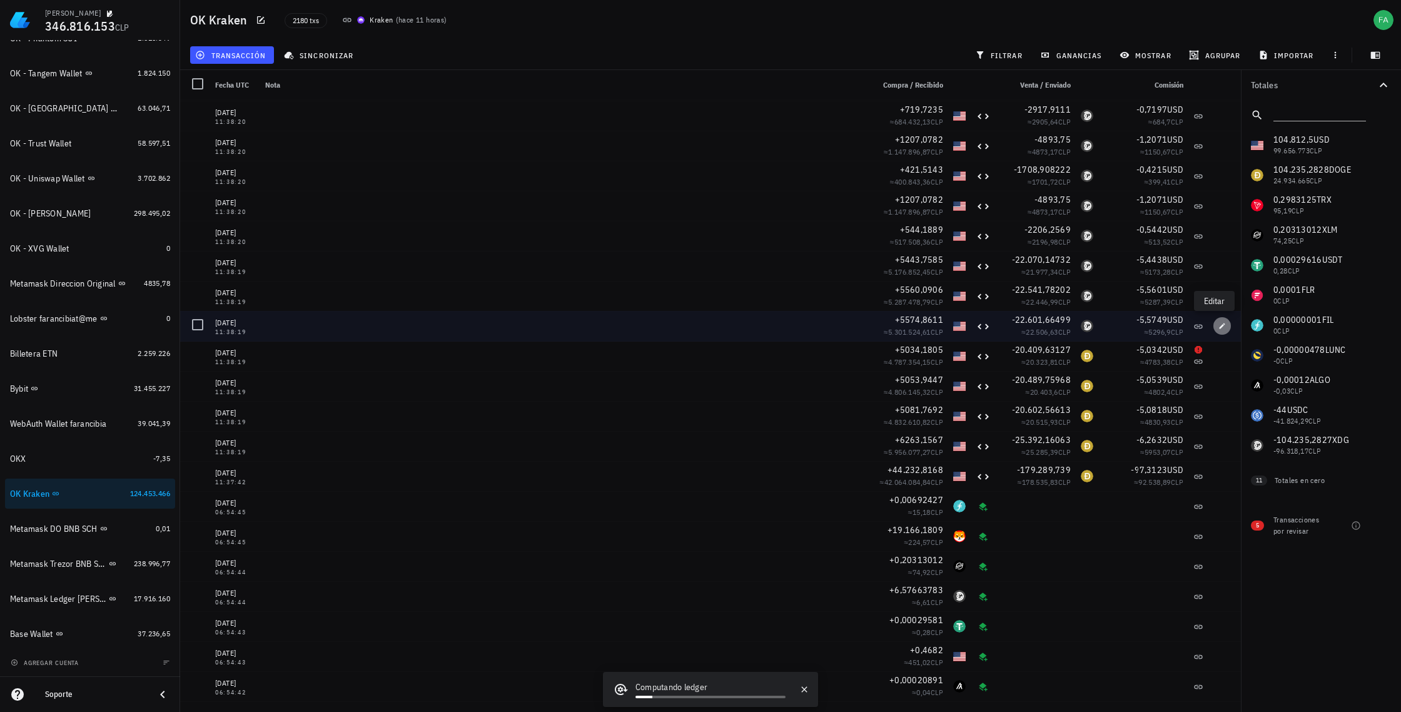
click at [1219, 328] on icon "button" at bounding box center [1223, 326] width 8 height 8
type input "5.574,8611"
type input "22.601,66498757"
type input "5,5749"
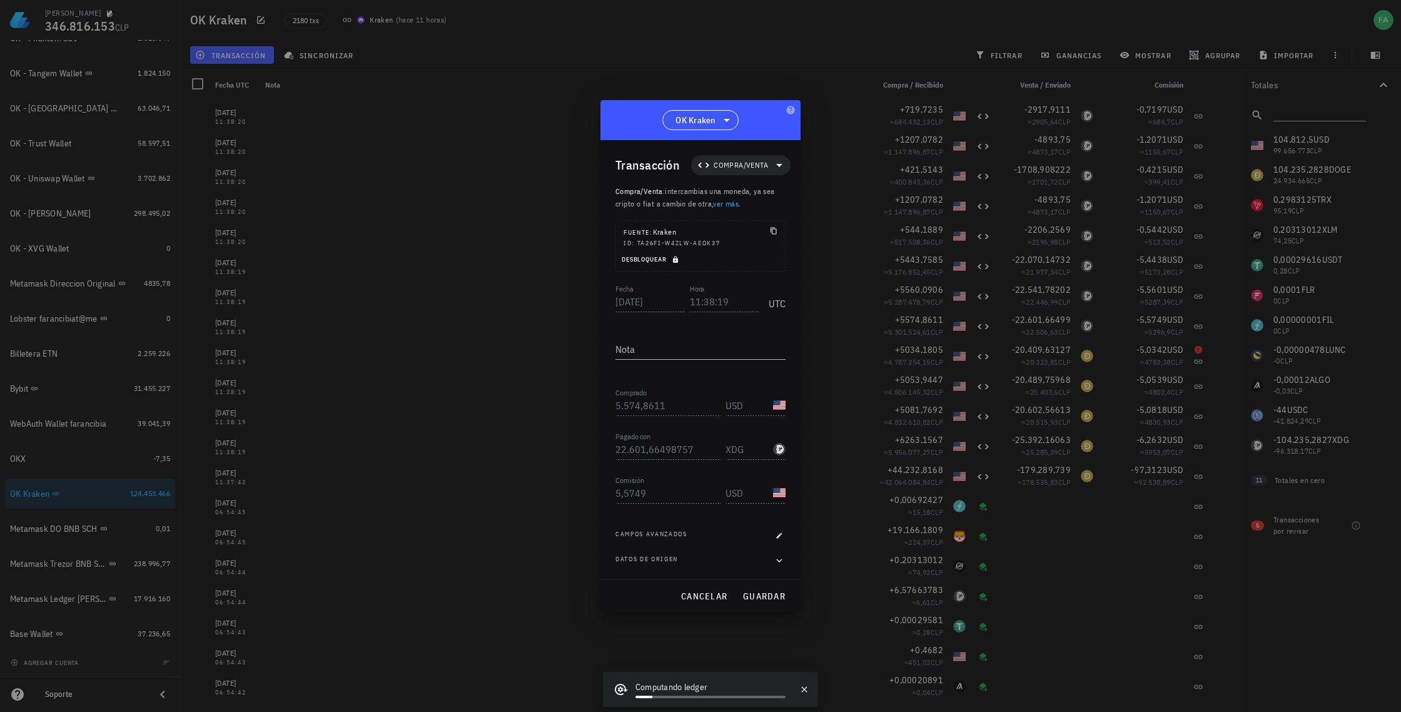
click at [650, 259] on span "Desbloquear" at bounding box center [651, 259] width 61 height 8
click at [735, 450] on input "XDG" at bounding box center [748, 449] width 45 height 20
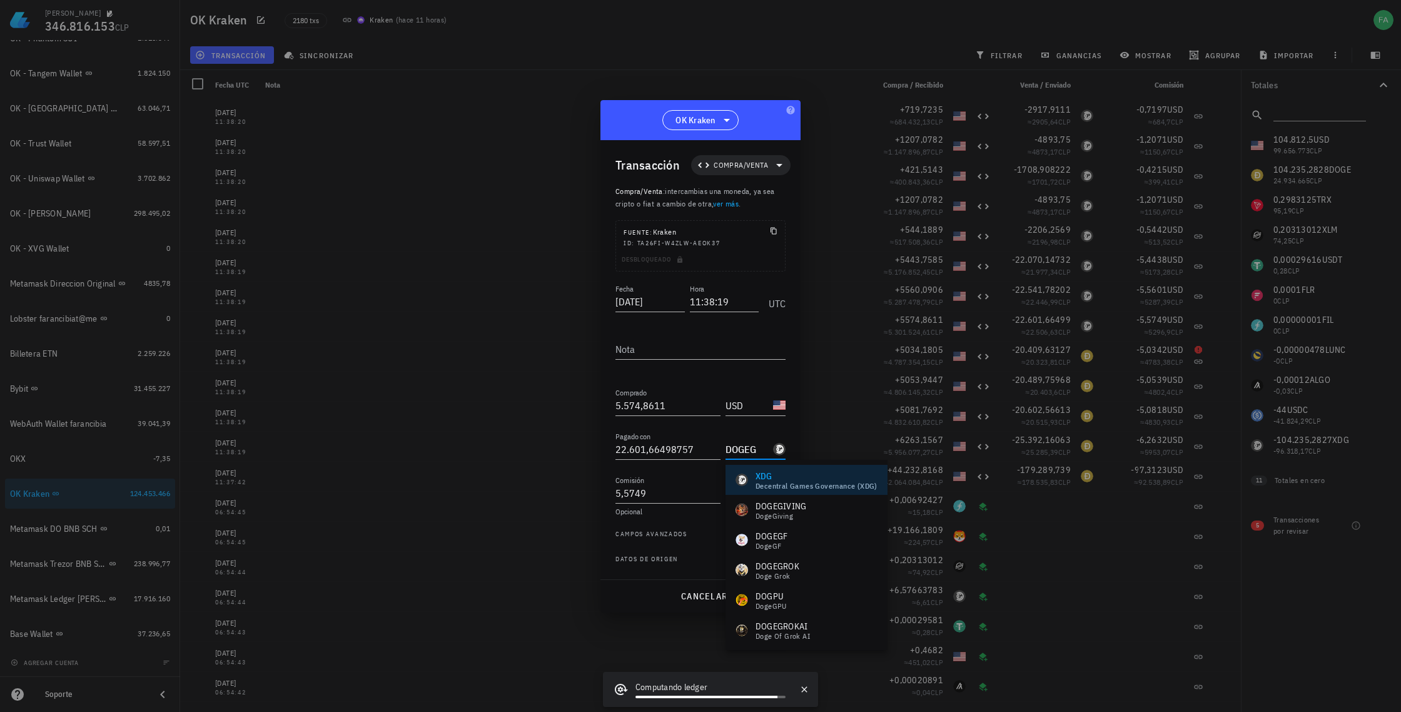
click at [758, 445] on input "DOGEG" at bounding box center [748, 449] width 45 height 20
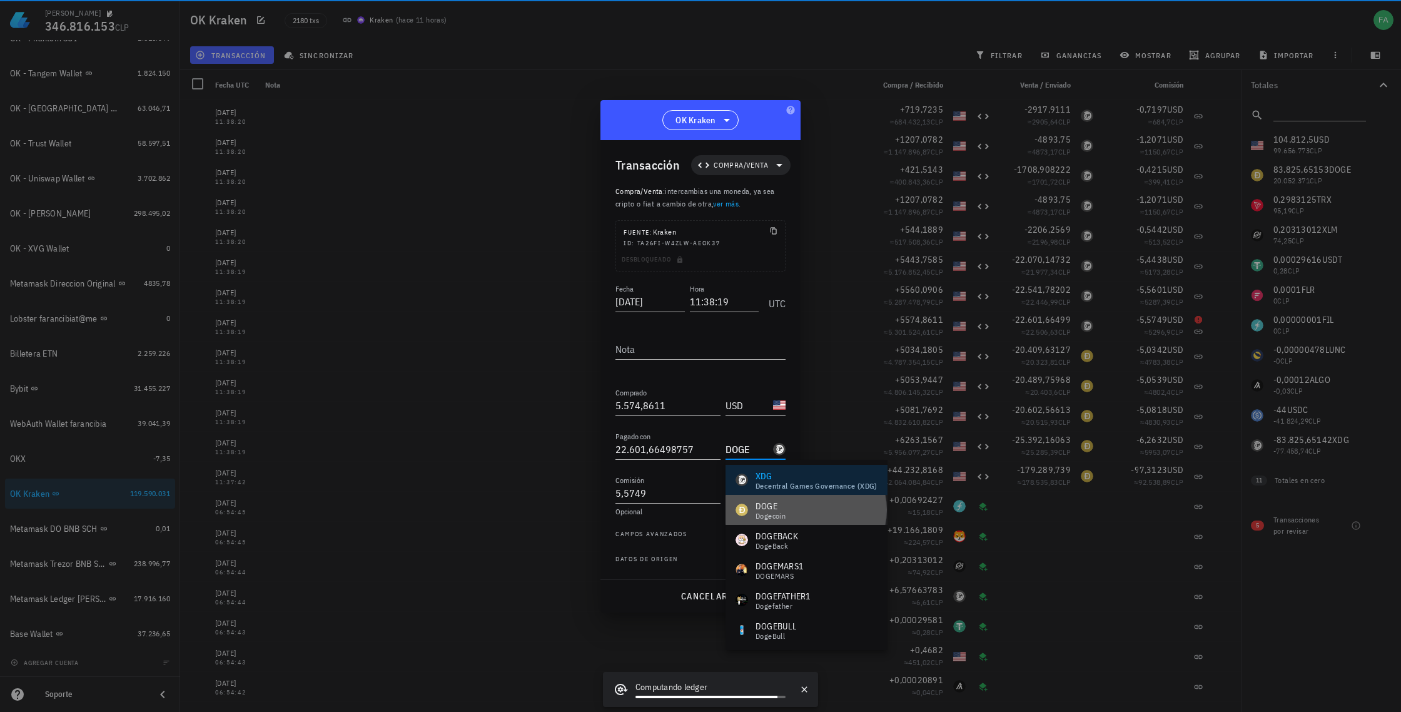
click at [758, 512] on div "Dogecoin" at bounding box center [771, 516] width 30 height 8
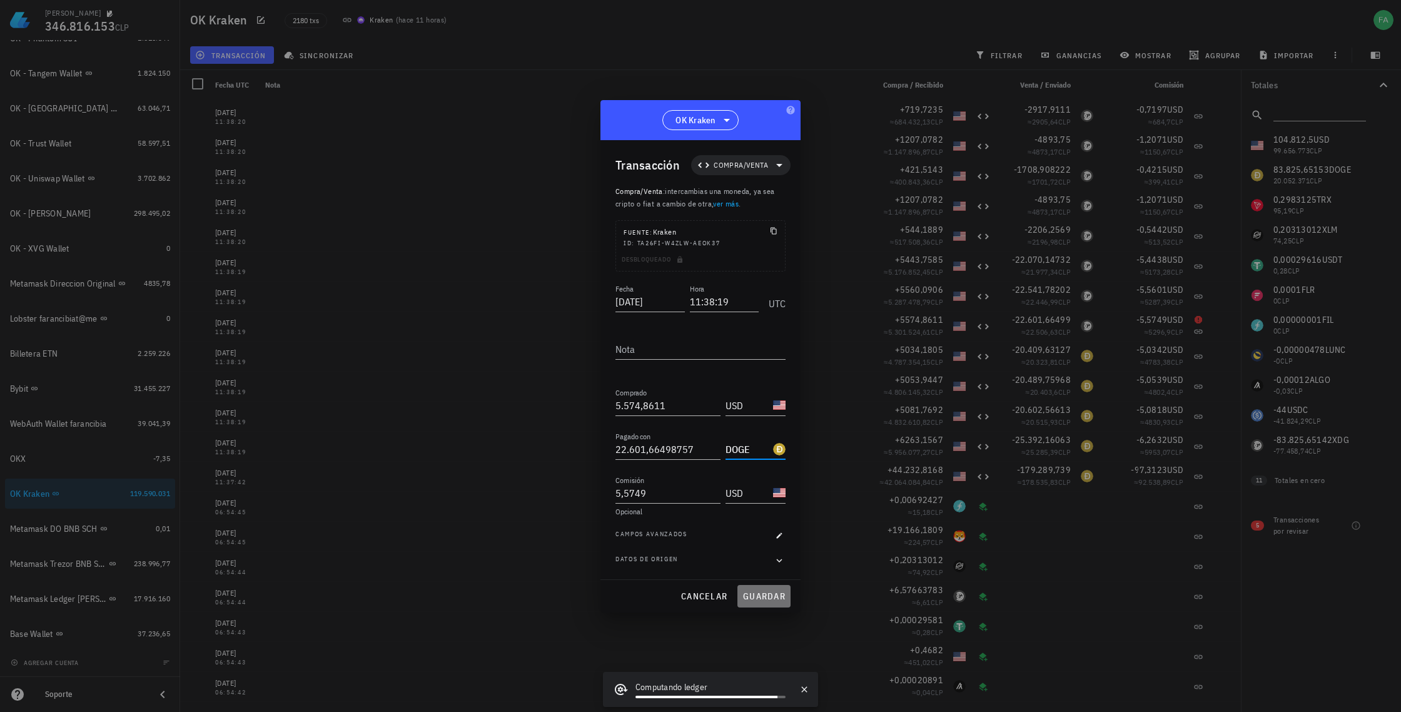
drag, startPoint x: 769, startPoint y: 593, endPoint x: 792, endPoint y: 584, distance: 24.2
click at [769, 593] on span "guardar" at bounding box center [764, 596] width 43 height 11
type input "XDG"
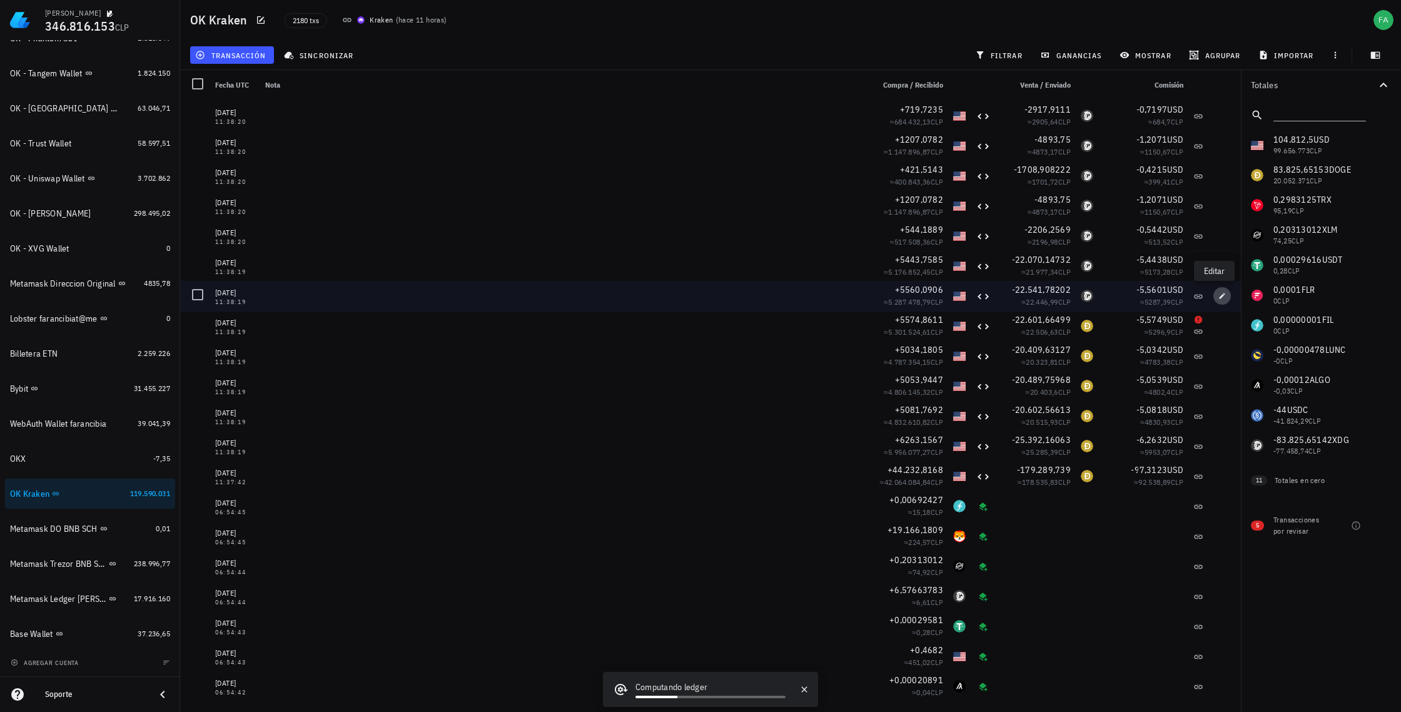
click at [1219, 294] on icon "button" at bounding box center [1223, 296] width 8 height 8
type input "5.560,0906"
type input "22.541,78201962"
type input "5,5601"
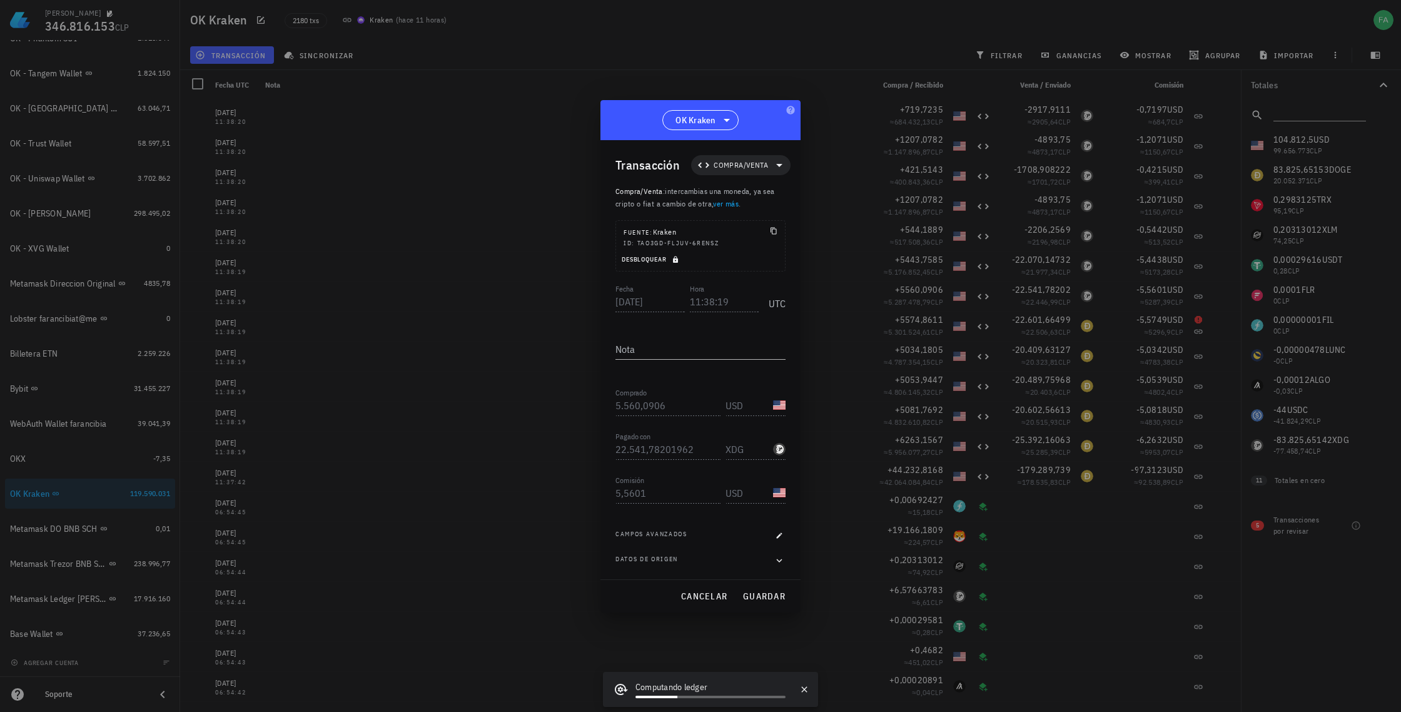
click at [642, 258] on span "Desbloquear" at bounding box center [651, 259] width 61 height 8
click at [751, 447] on input "XDG" at bounding box center [748, 449] width 45 height 20
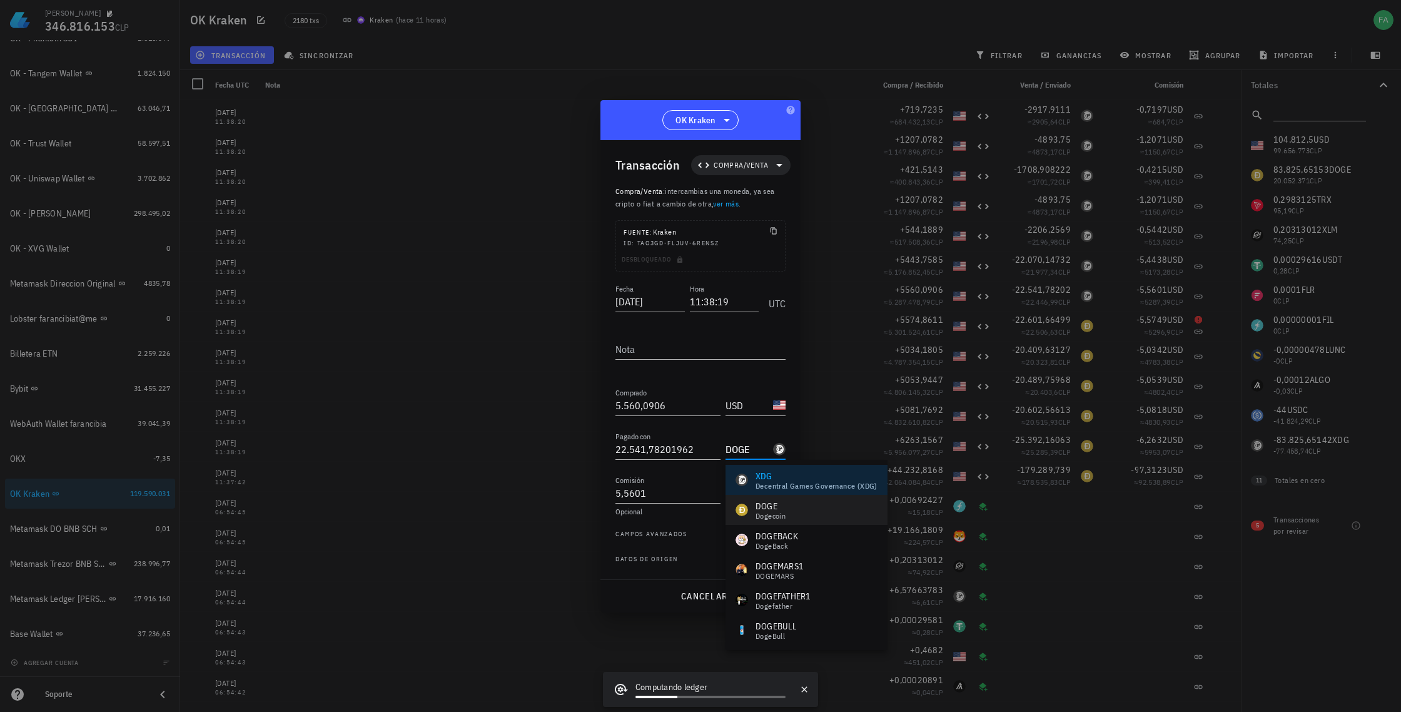
click at [766, 505] on div "DOGE" at bounding box center [771, 506] width 30 height 13
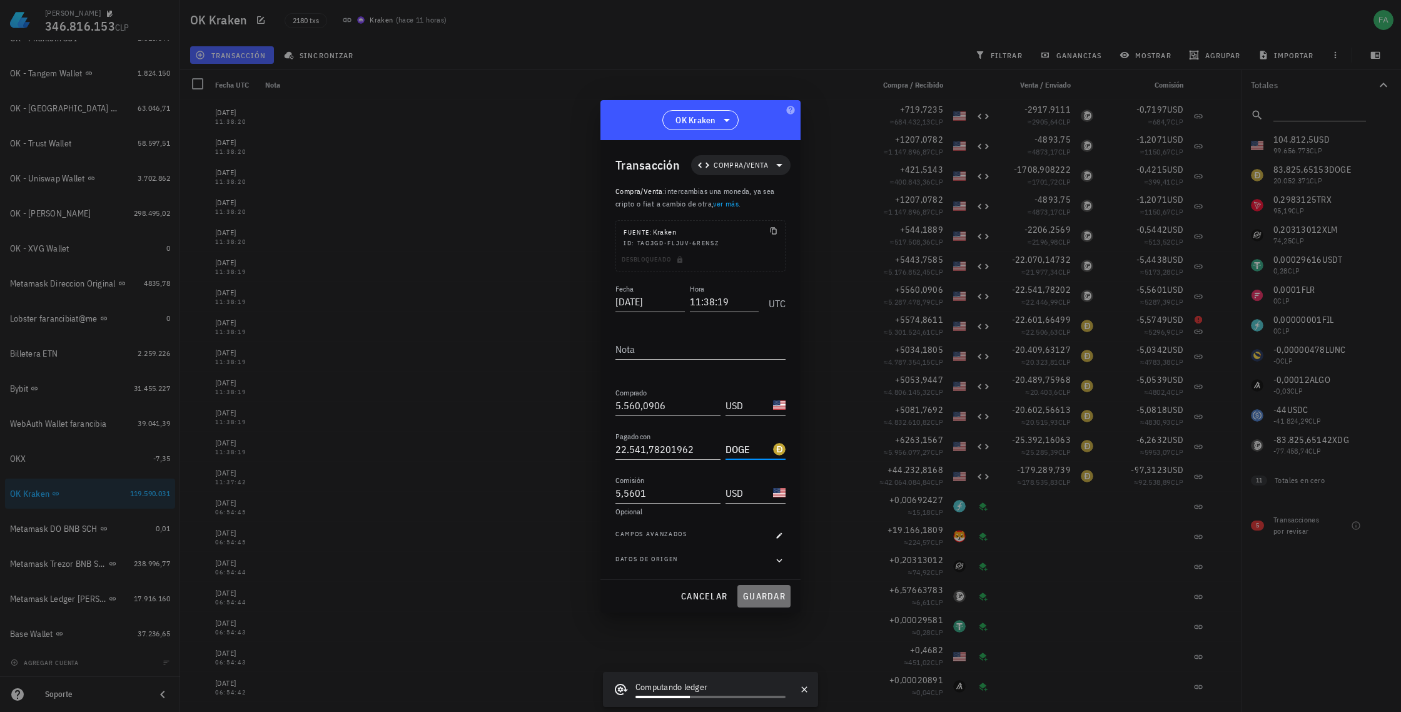
click at [767, 600] on span "guardar" at bounding box center [764, 596] width 43 height 11
type input "XDG"
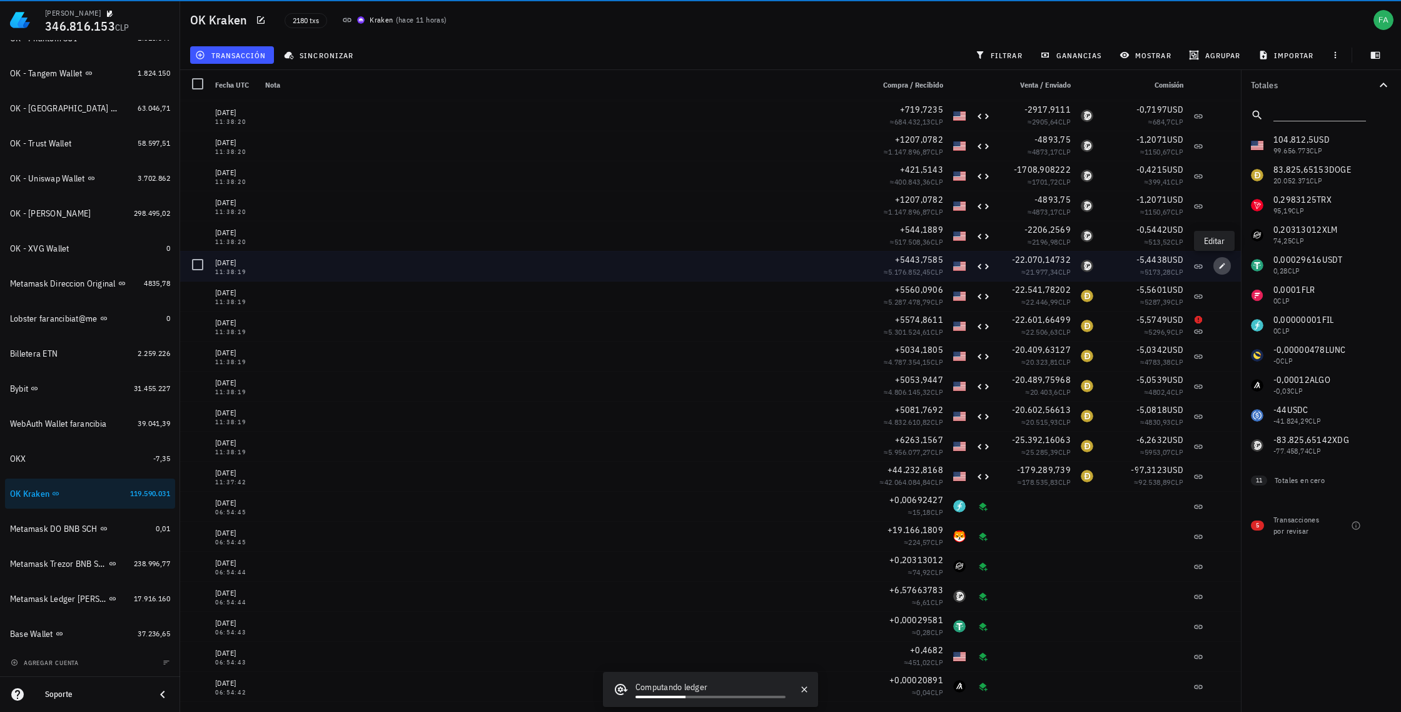
click at [1220, 264] on icon "button" at bounding box center [1223, 266] width 6 height 6
type input "5.443,7585"
type input "22.070,14732118"
type input "5,4438"
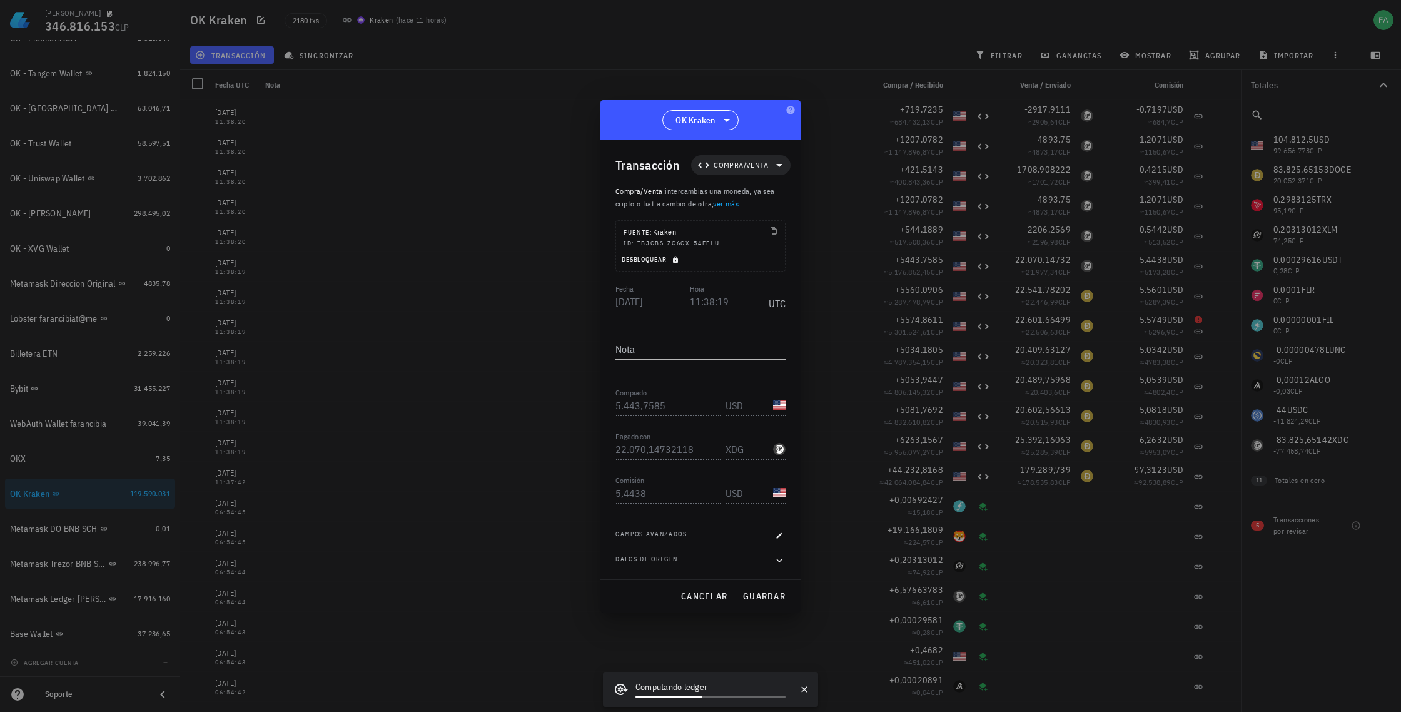
click at [657, 259] on span "Desbloquear" at bounding box center [651, 259] width 61 height 8
click at [756, 447] on input "XDG" at bounding box center [748, 449] width 45 height 20
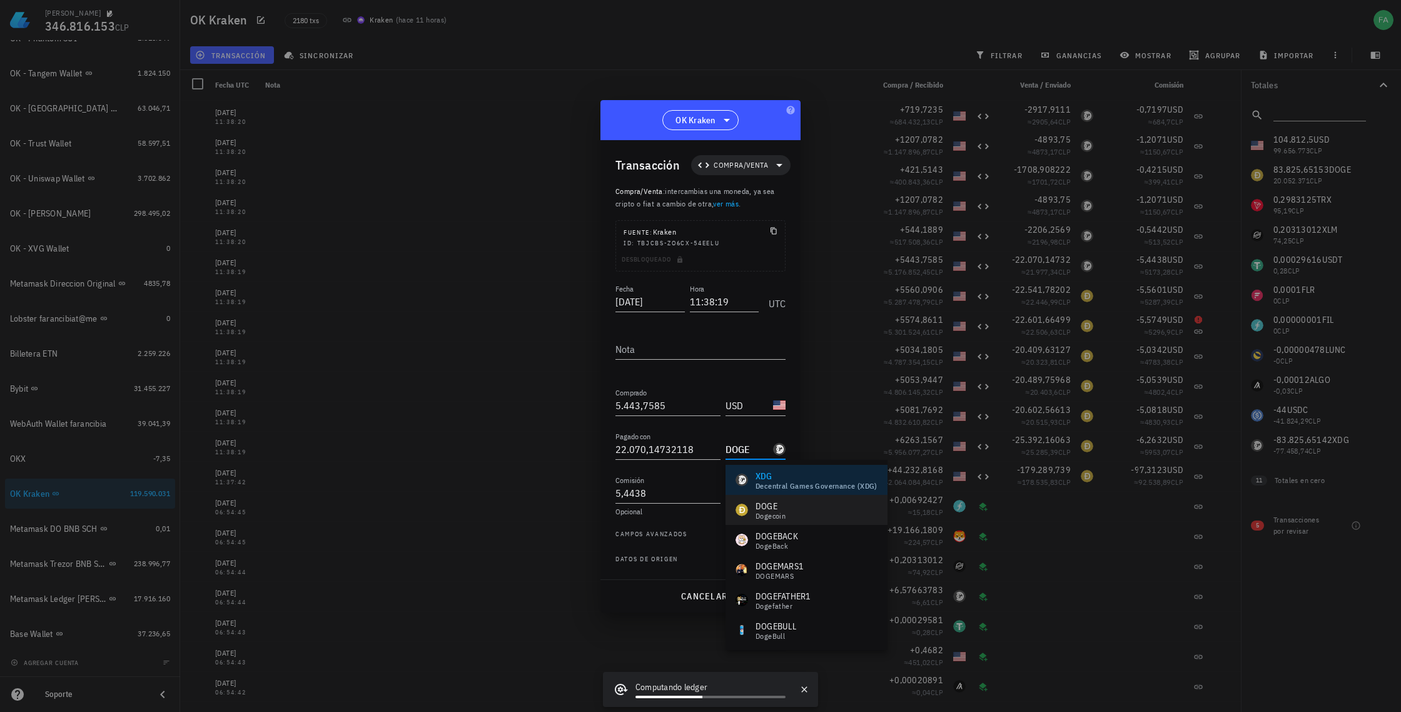
click at [753, 513] on div "DOGE Dogecoin" at bounding box center [761, 510] width 50 height 20
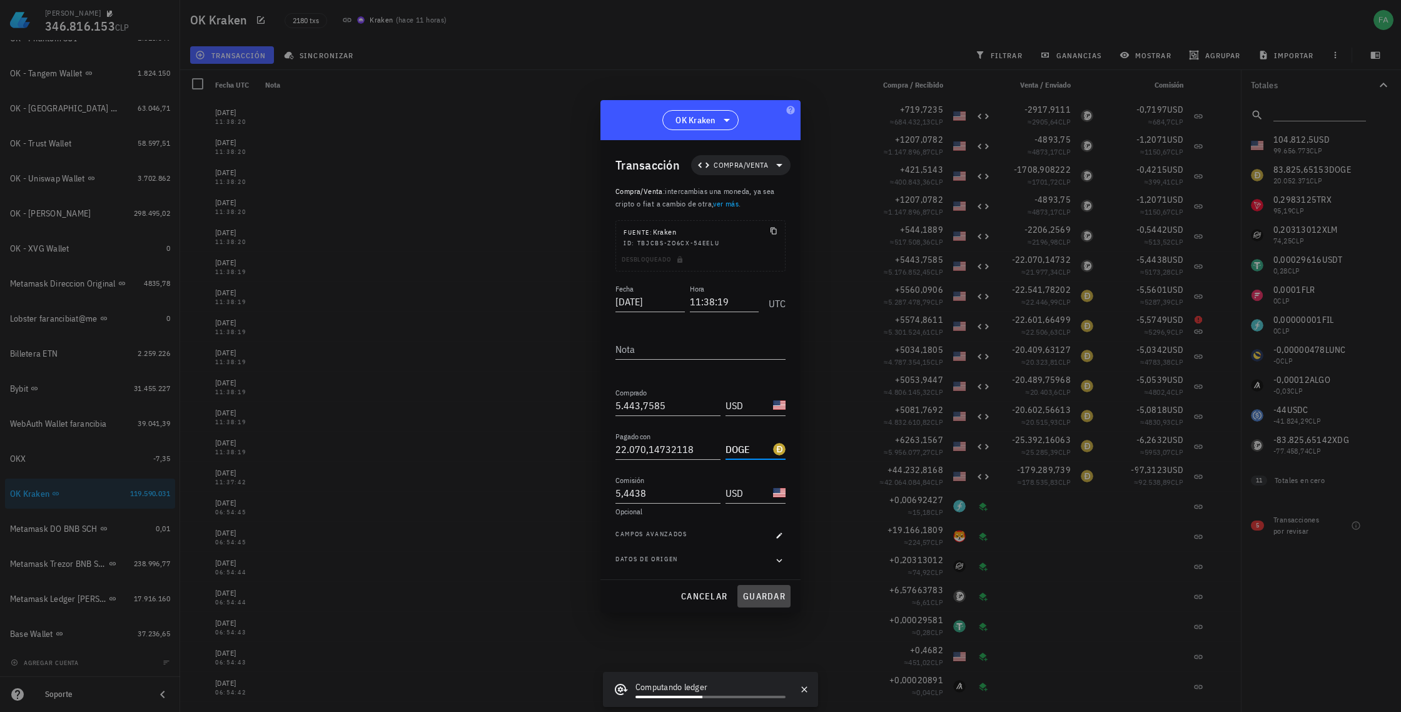
click at [761, 599] on span "guardar" at bounding box center [764, 596] width 43 height 11
type input "XDG"
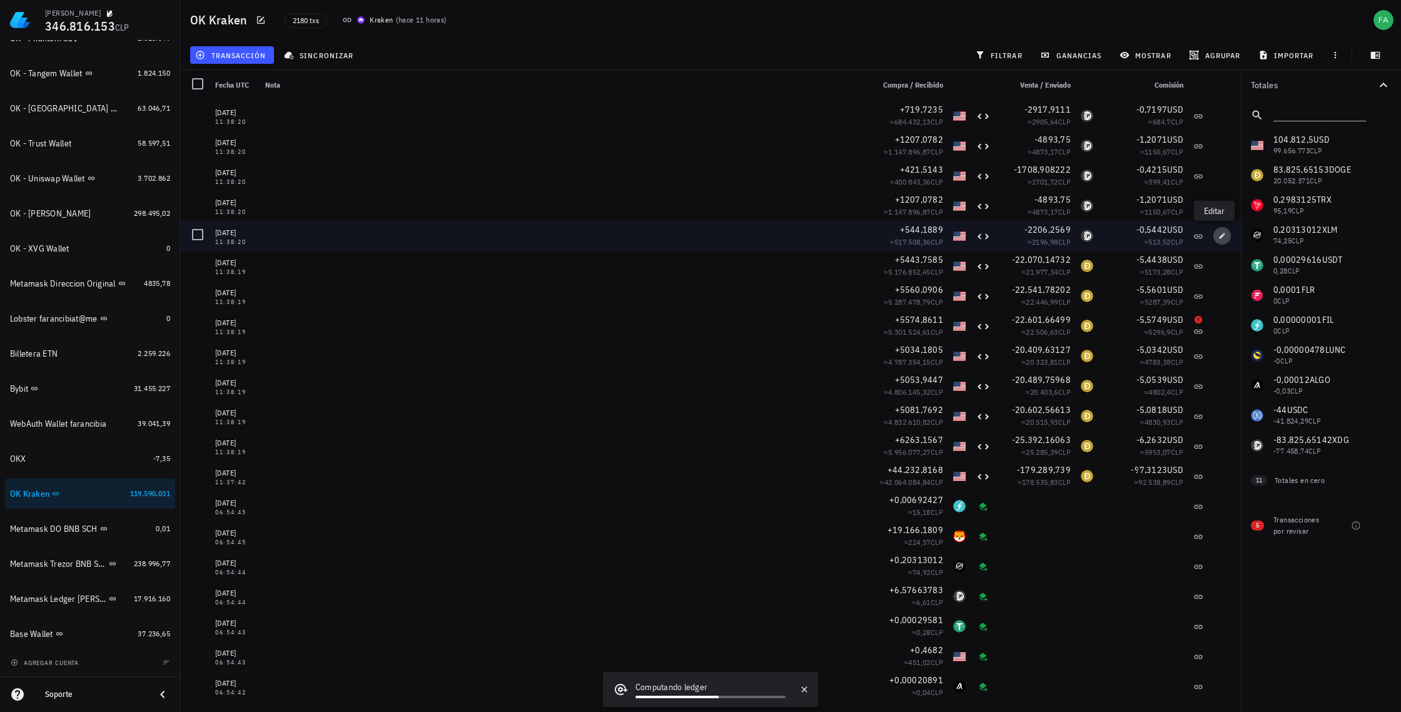
click at [1220, 236] on icon "button" at bounding box center [1223, 236] width 6 height 6
type input "11:38:20"
type input "544,1889"
type input "2.206,2569"
type input "0,5442"
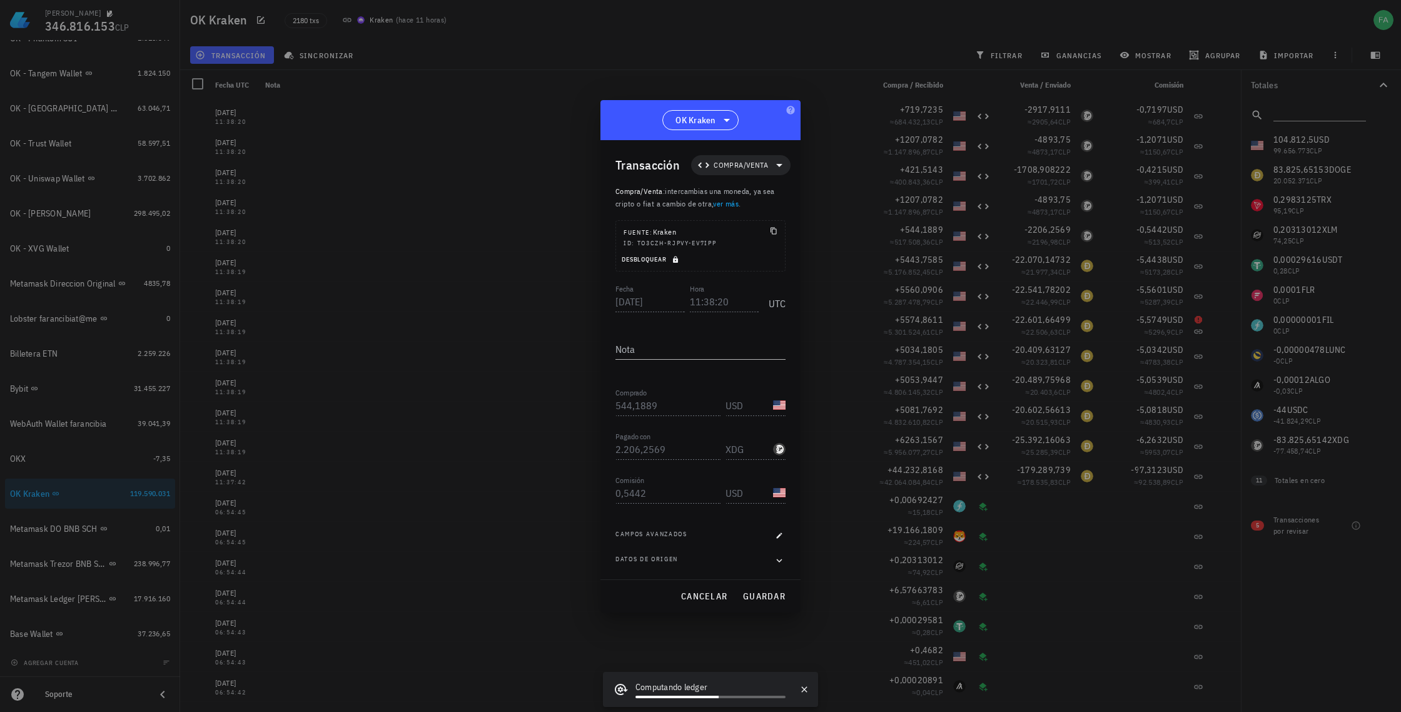
click at [639, 261] on span "Desbloquear" at bounding box center [651, 259] width 61 height 8
click at [740, 449] on input "XDG" at bounding box center [748, 449] width 45 height 20
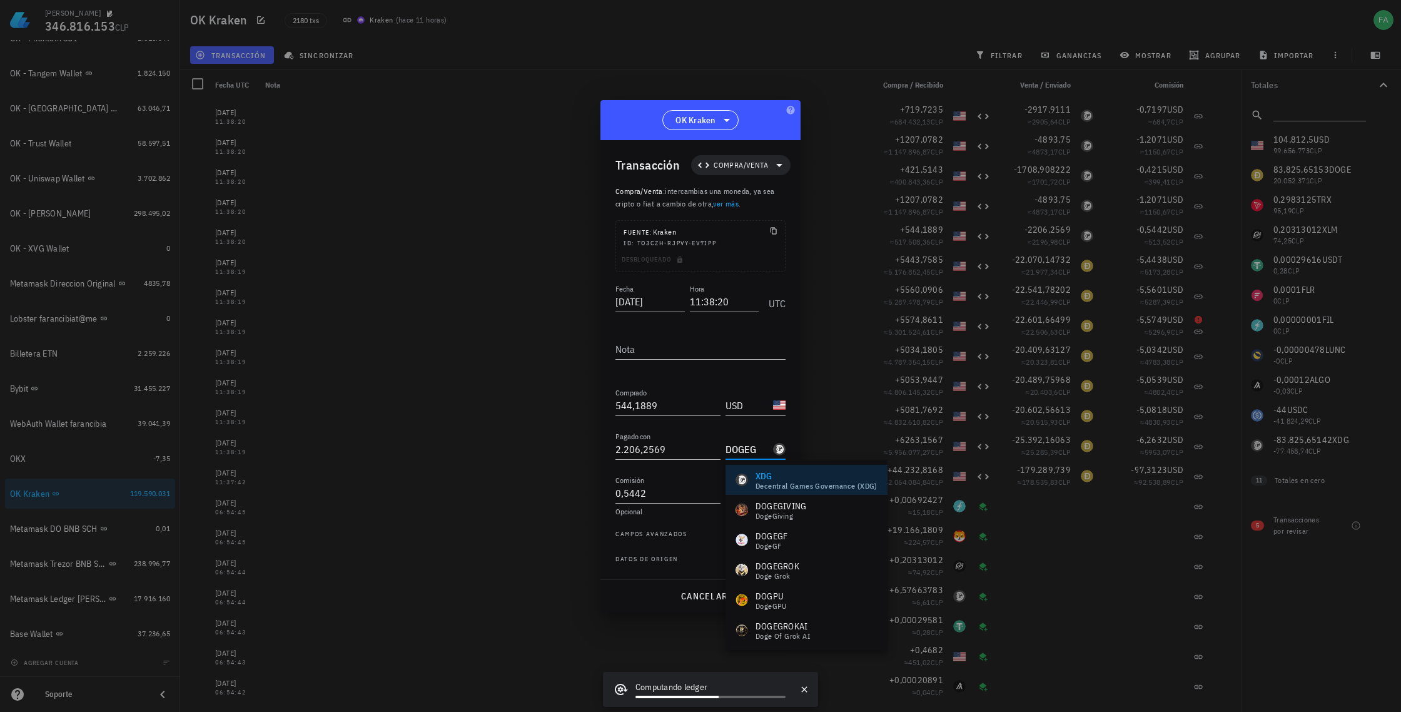
click at [759, 446] on input "DOGEG" at bounding box center [748, 449] width 45 height 20
click at [748, 510] on div "DOGE-icon" at bounding box center [742, 510] width 13 height 13
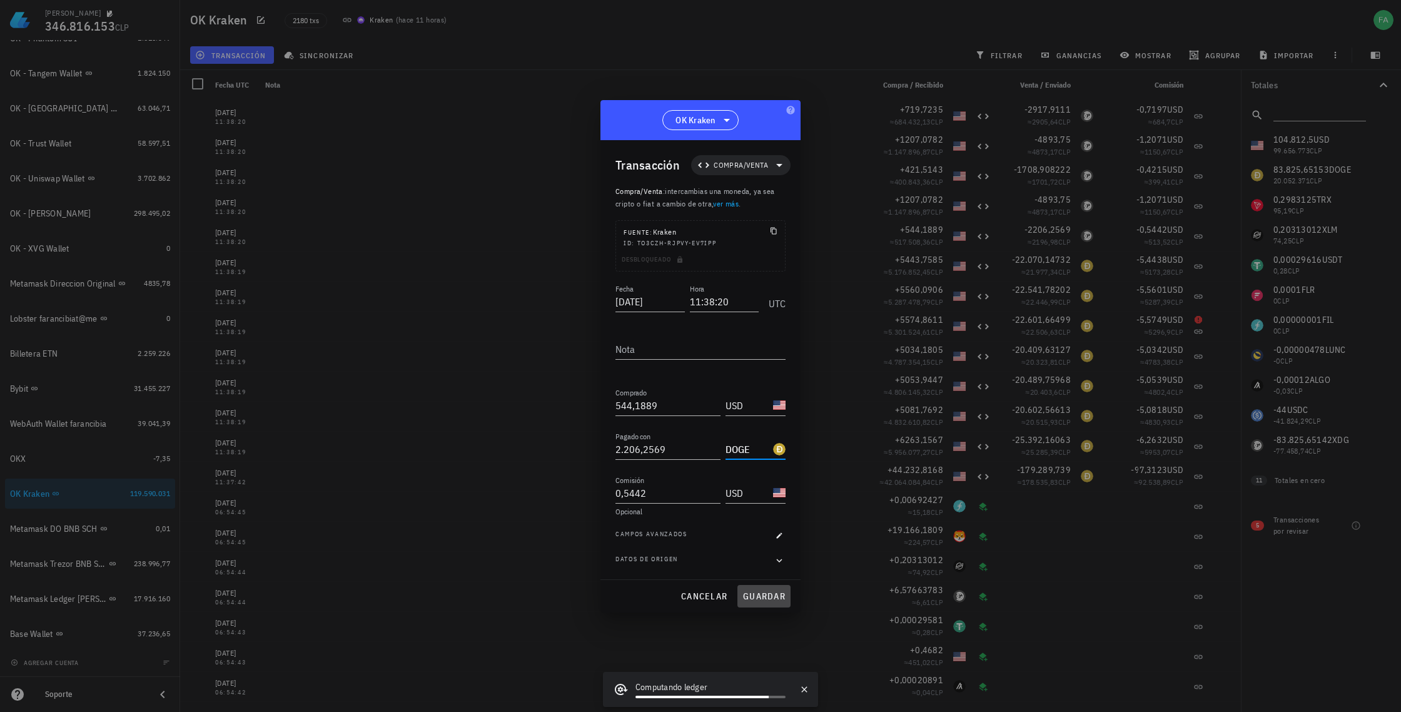
click at [776, 596] on span "guardar" at bounding box center [764, 596] width 43 height 11
type input "XDG"
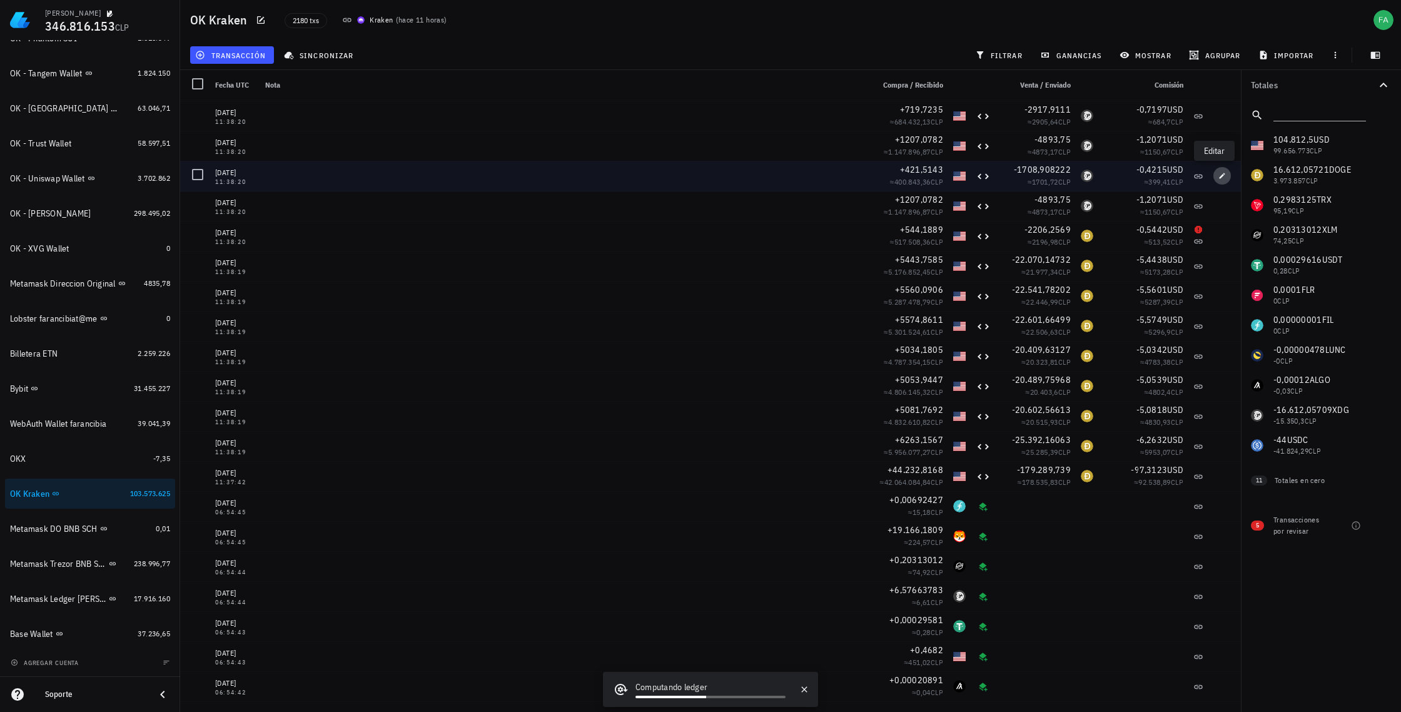
click at [1219, 179] on span "button" at bounding box center [1223, 176] width 18 height 8
type input "421,5143"
type input "1.708,90822236"
type input "0,4215"
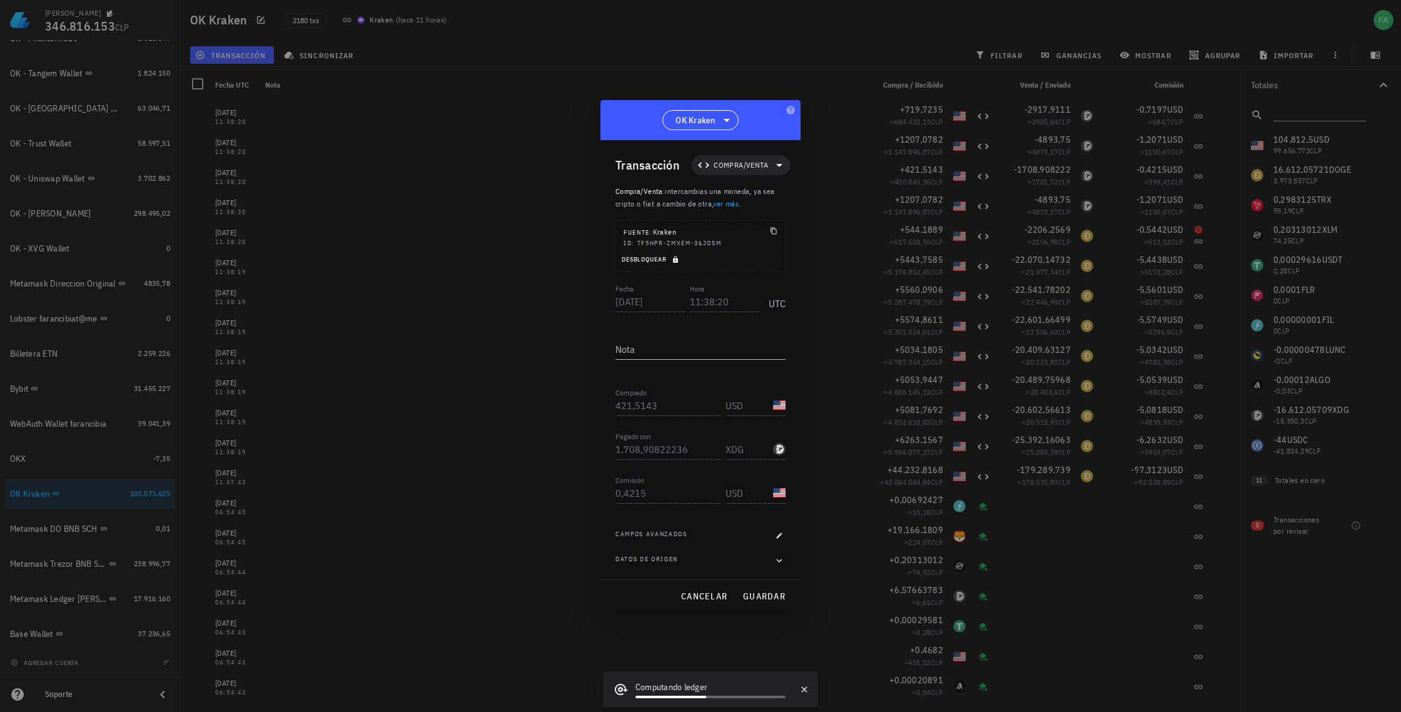
click at [644, 258] on span "Desbloquear" at bounding box center [651, 259] width 61 height 8
click at [742, 452] on input "XDG" at bounding box center [748, 449] width 45 height 20
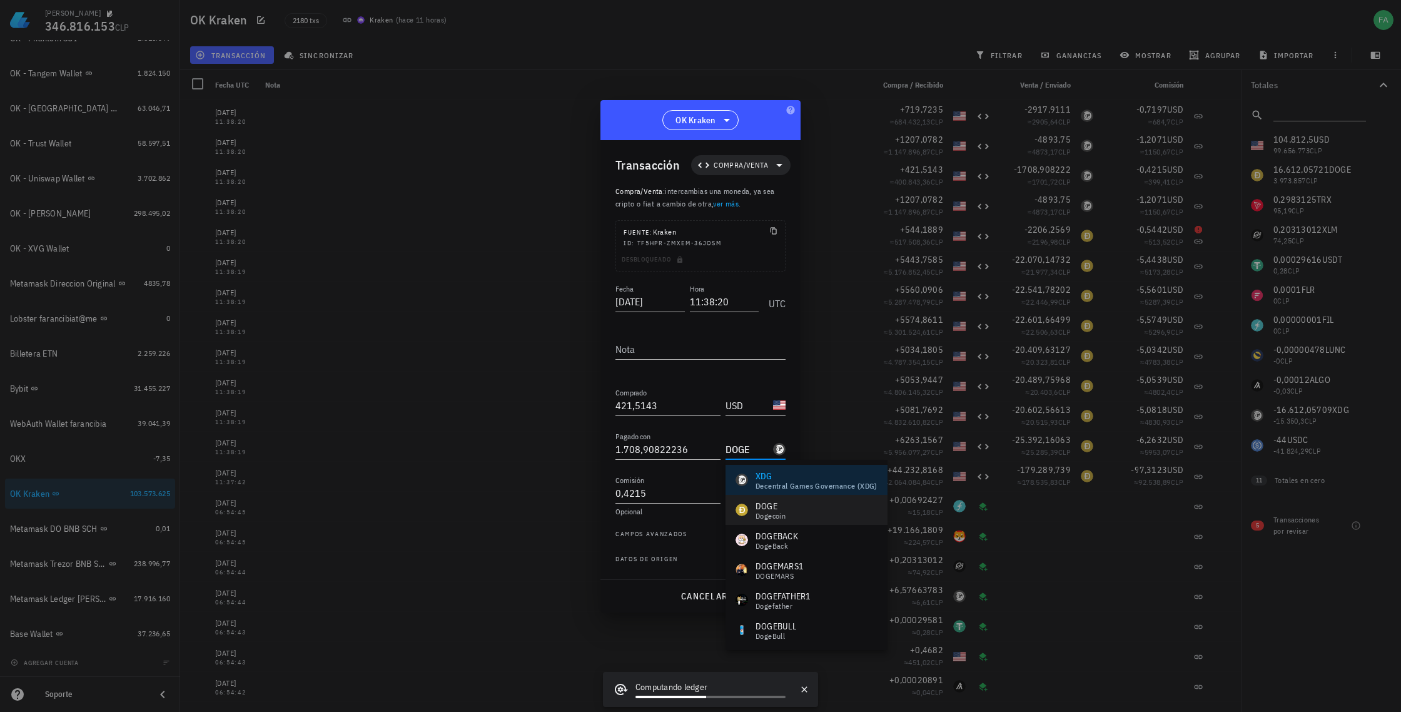
click at [806, 504] on div "DOGE Dogecoin" at bounding box center [807, 510] width 162 height 30
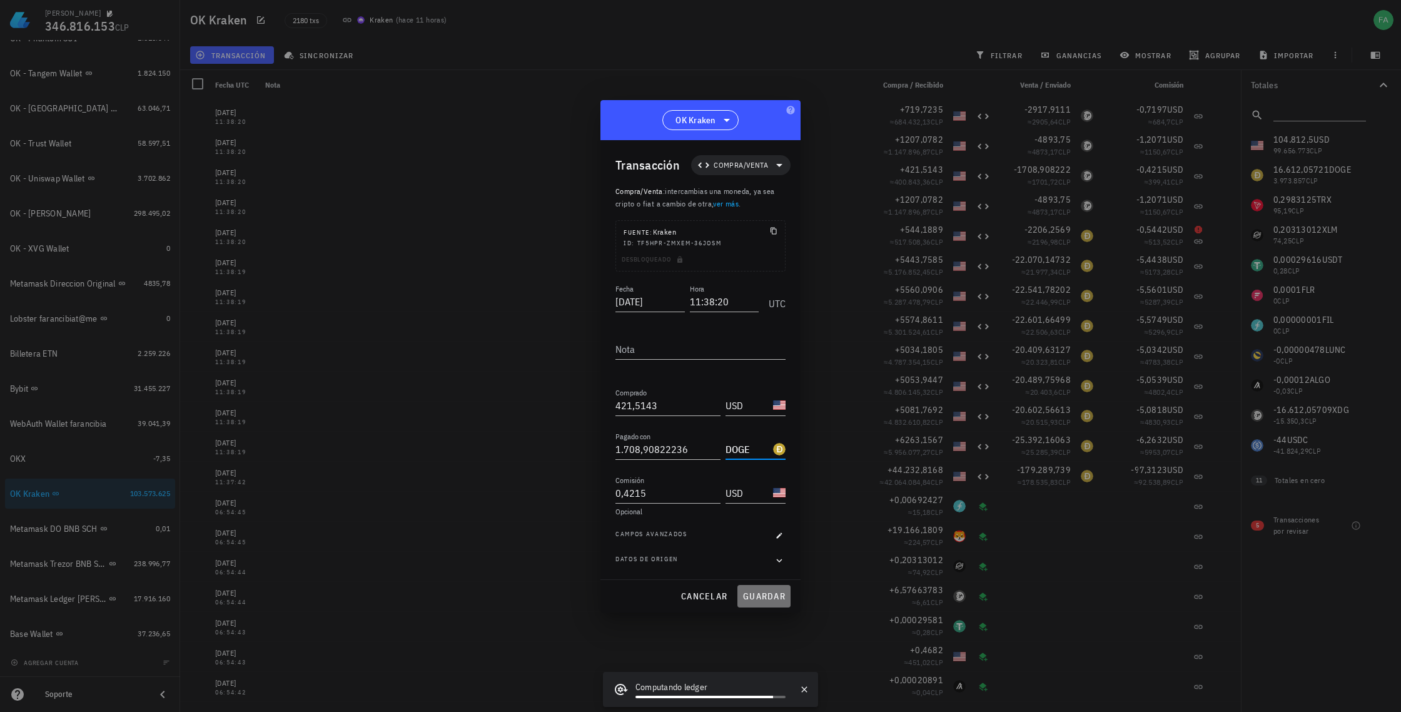
click at [773, 599] on span "guardar" at bounding box center [764, 596] width 43 height 11
type input "XDG"
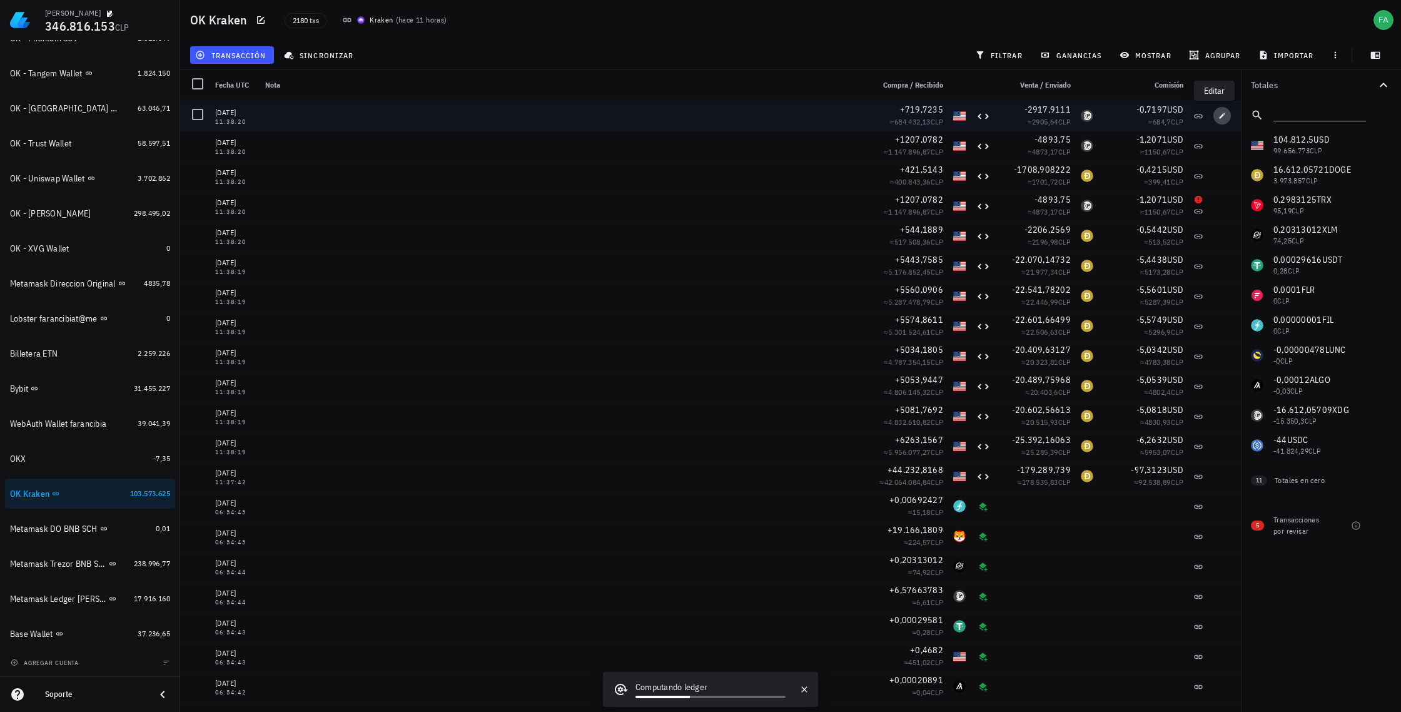
click at [1219, 115] on icon "button" at bounding box center [1223, 116] width 8 height 8
type input "719,7235"
type input "2.917,9111"
type input "0,7197"
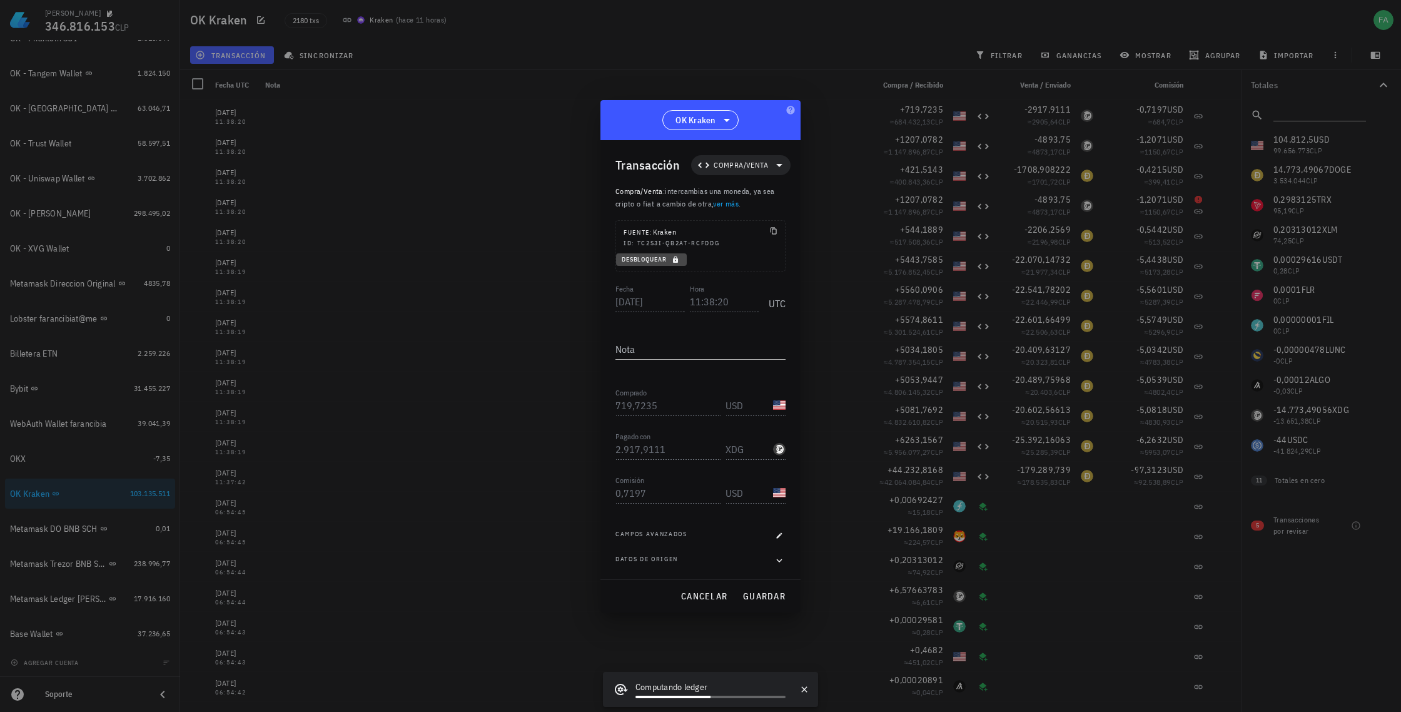
click at [651, 257] on span "Desbloquear" at bounding box center [651, 259] width 61 height 8
click at [754, 447] on input "XDG" at bounding box center [748, 449] width 45 height 20
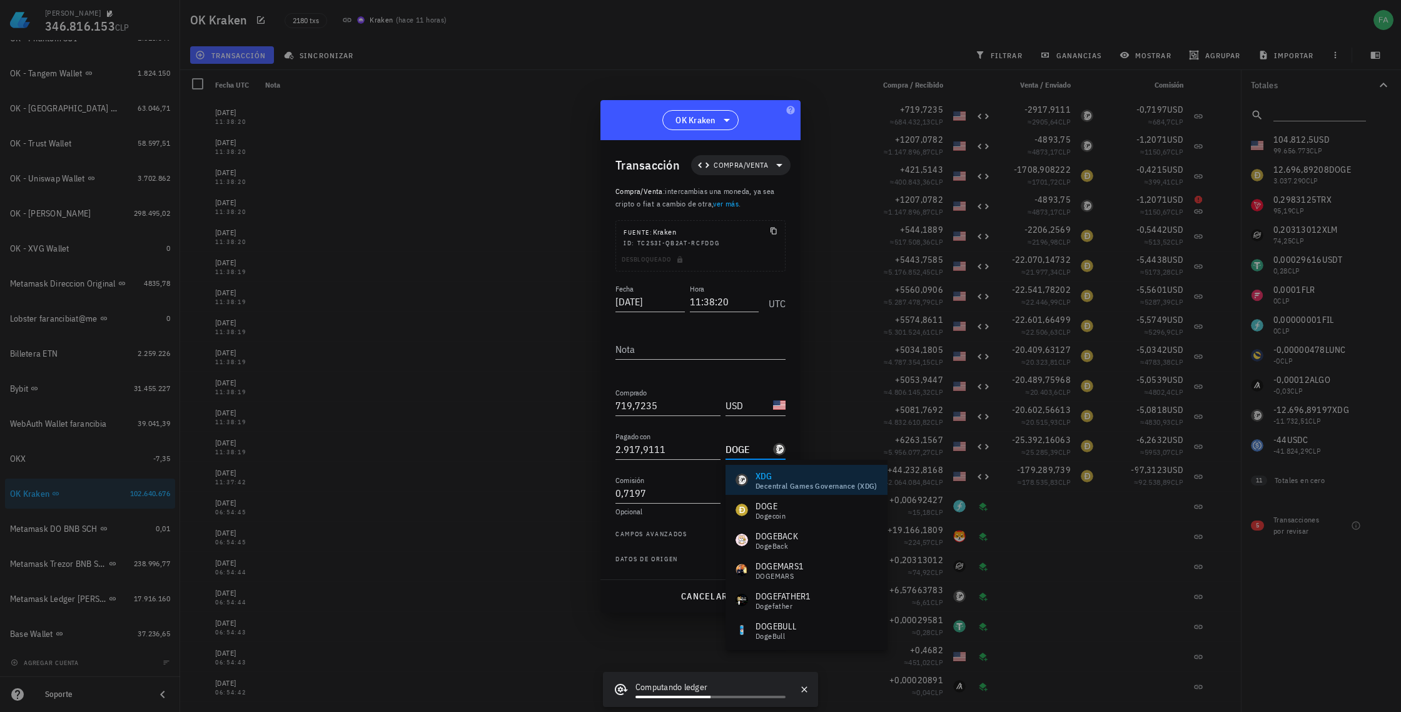
click at [770, 505] on div "DOGE" at bounding box center [771, 506] width 30 height 13
drag, startPoint x: 768, startPoint y: 589, endPoint x: 800, endPoint y: 574, distance: 35.6
click at [768, 589] on button "guardar" at bounding box center [764, 596] width 53 height 23
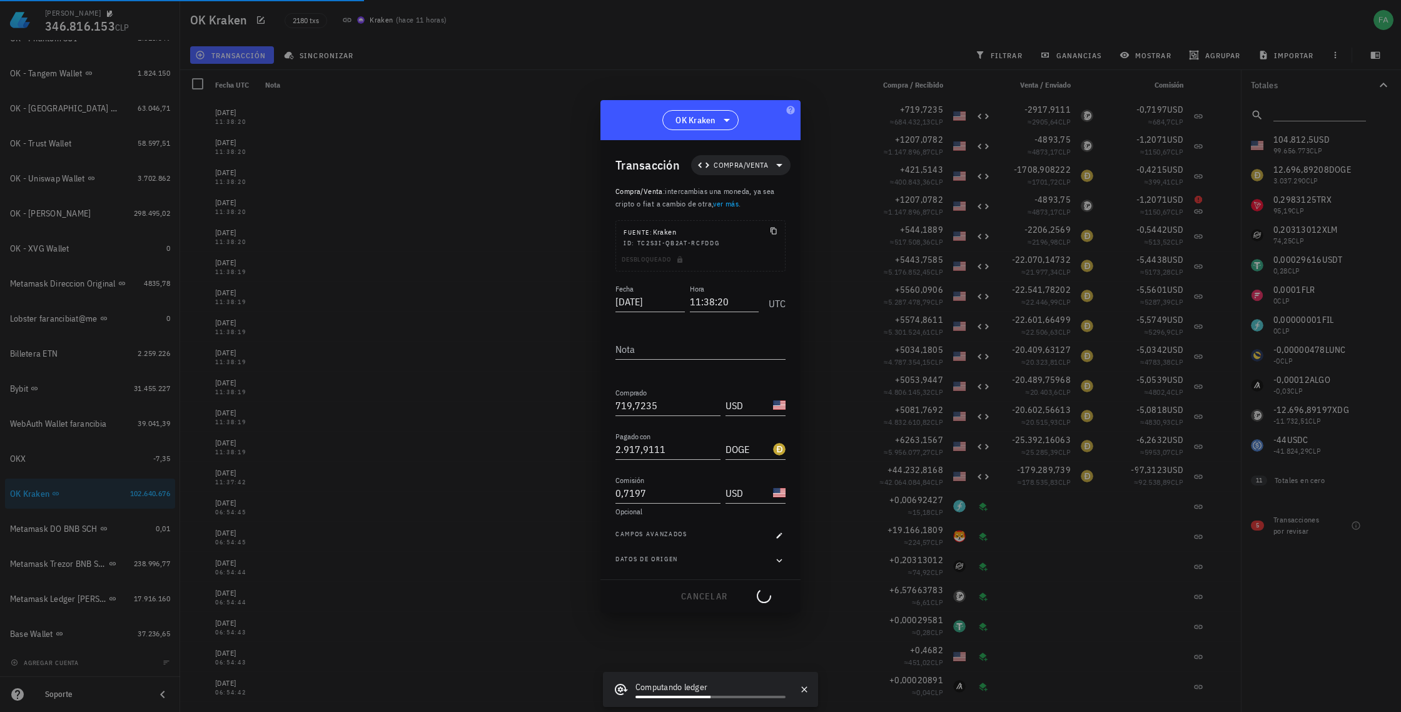
type input "XDG"
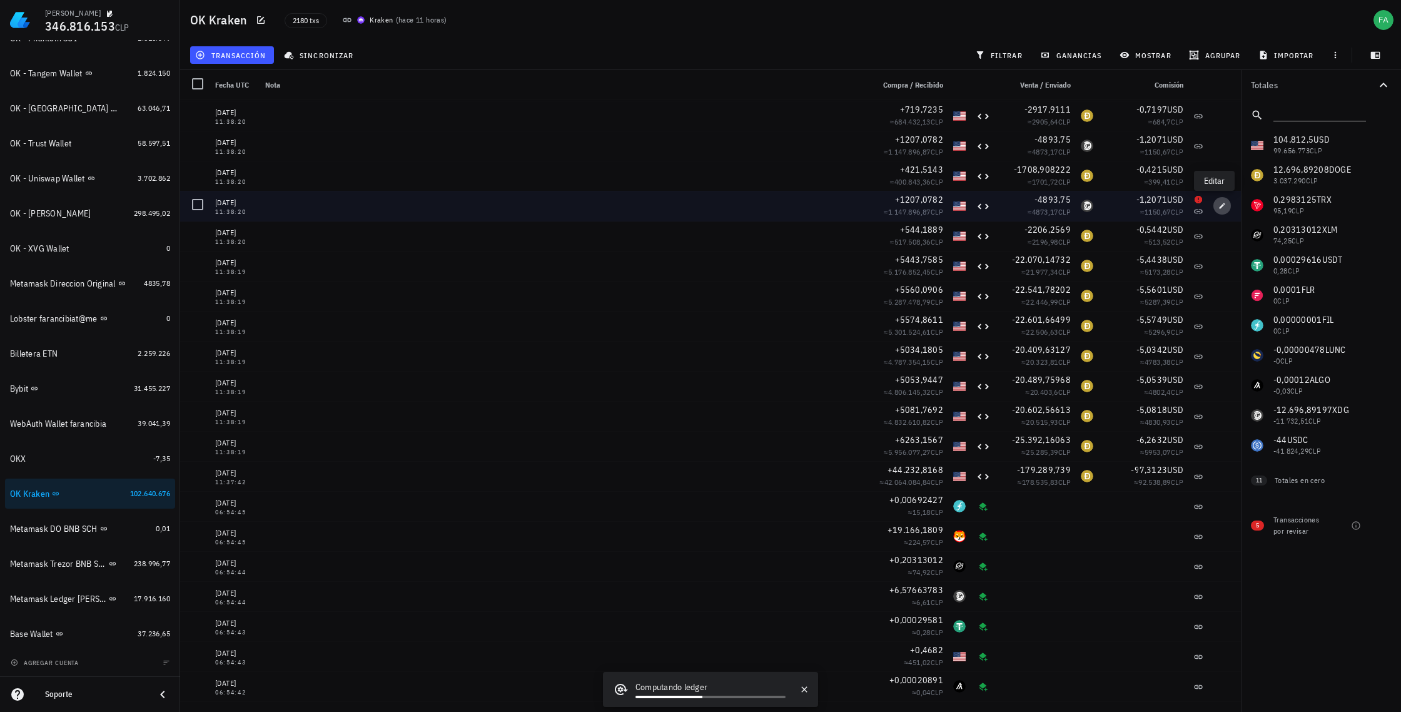
click at [1219, 205] on icon "button" at bounding box center [1223, 206] width 8 height 8
type input "1.207,0782"
type input "4.893,75"
type input "1,2071"
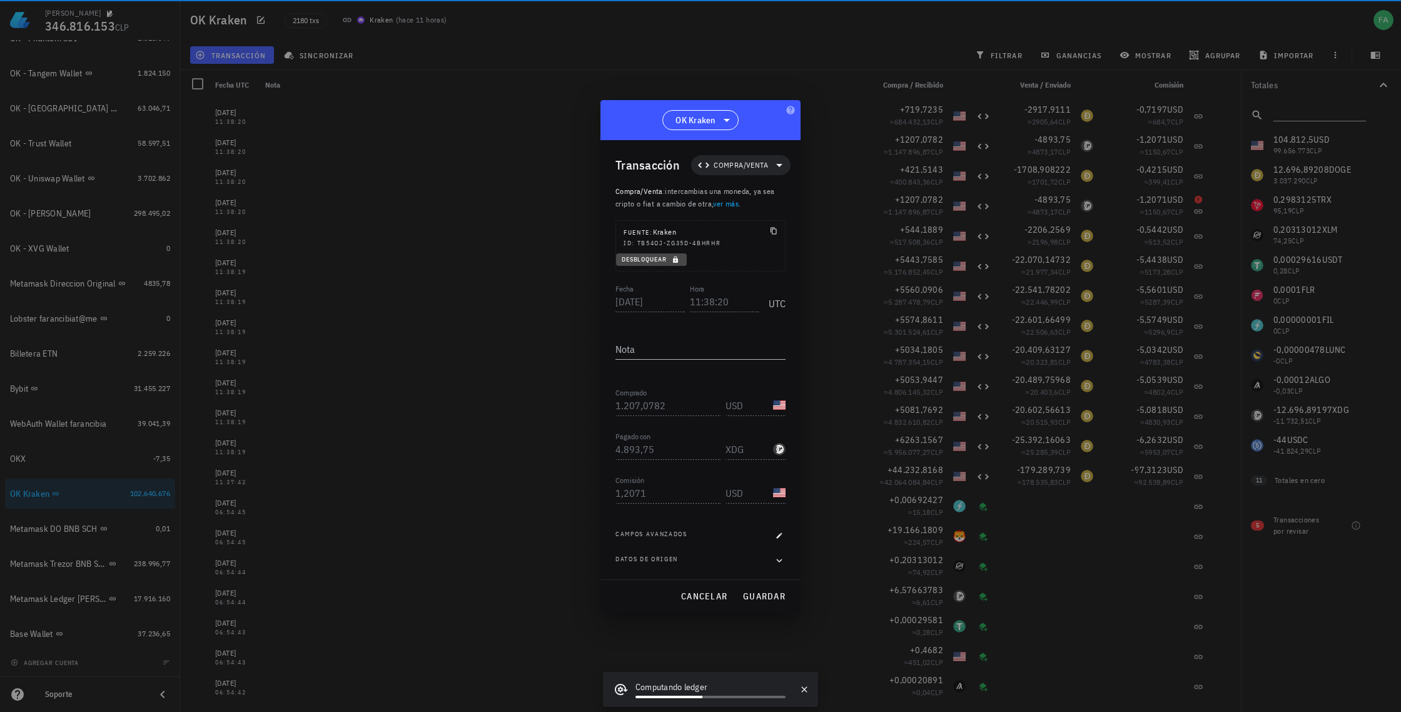
click at [644, 256] on span "Desbloquear" at bounding box center [651, 259] width 61 height 8
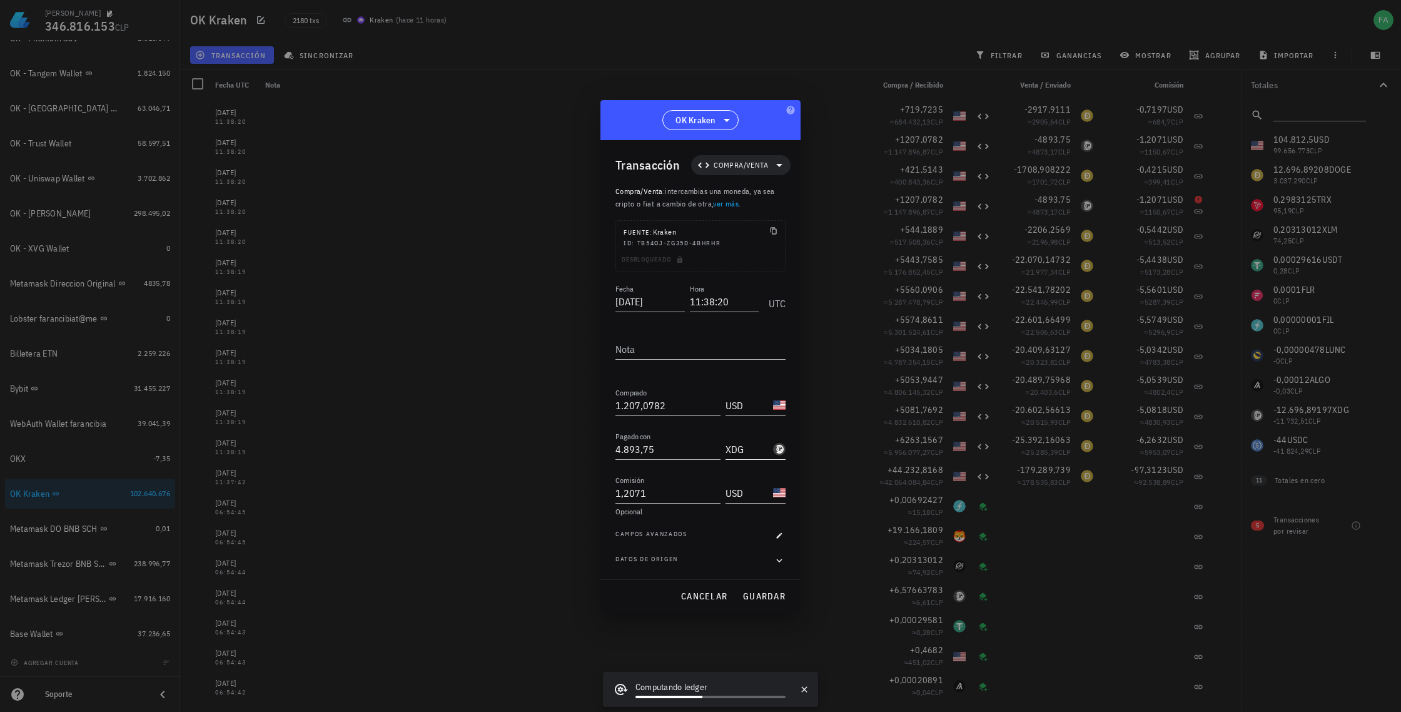
click at [765, 448] on input "XDG" at bounding box center [748, 449] width 45 height 20
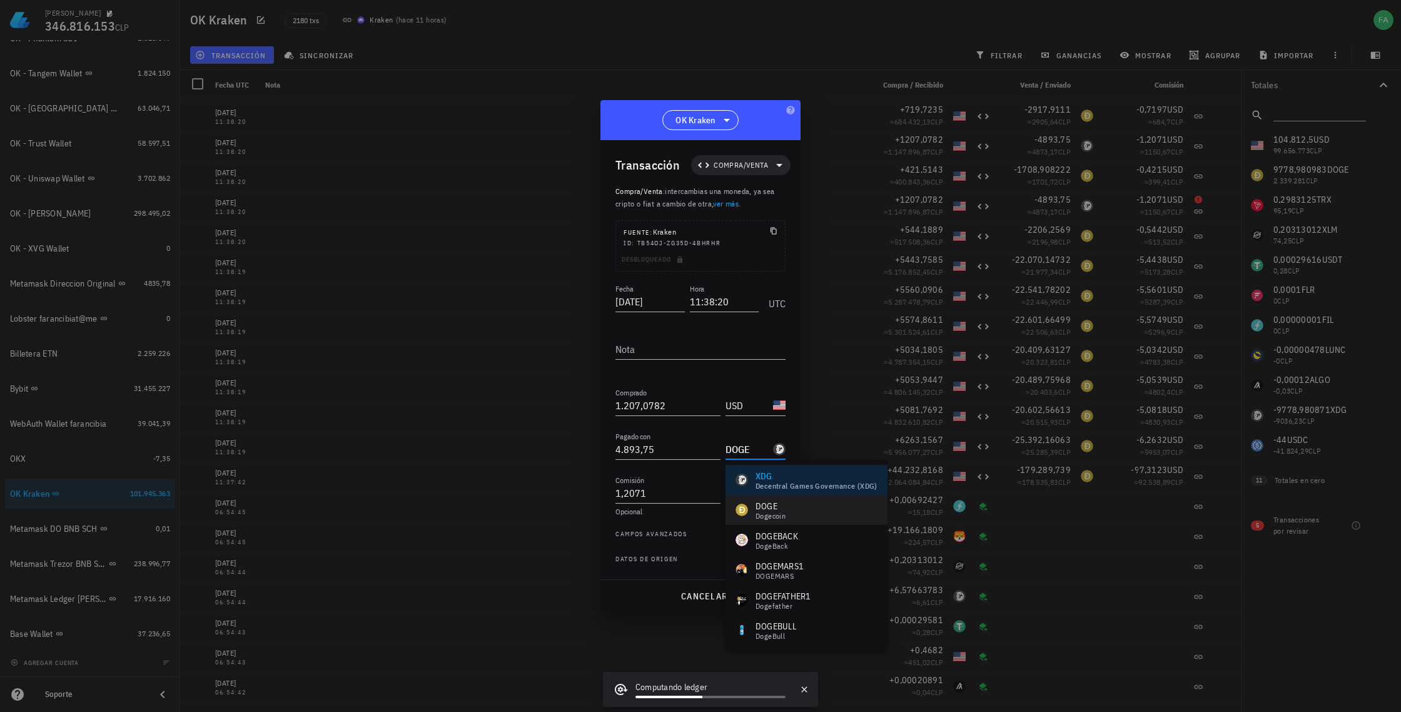
click at [784, 514] on div "Dogecoin" at bounding box center [771, 516] width 30 height 8
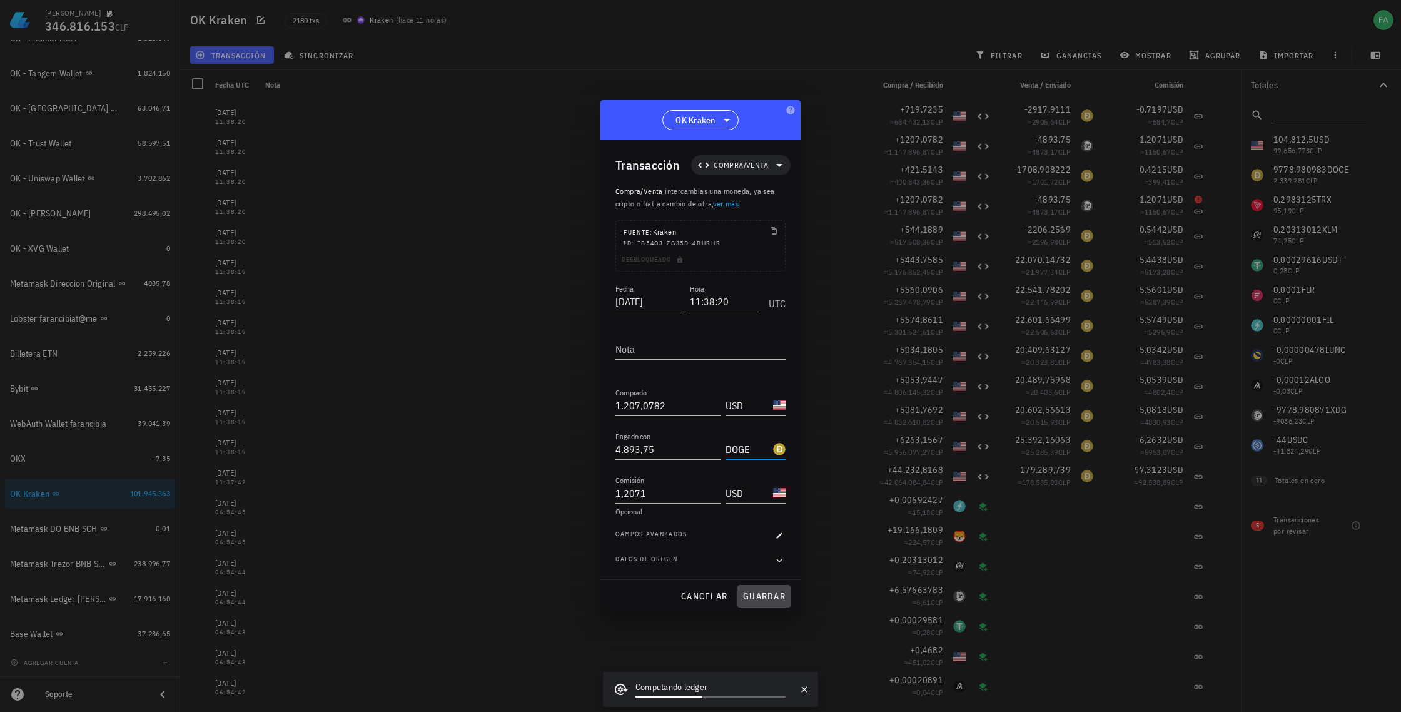
drag, startPoint x: 764, startPoint y: 594, endPoint x: 771, endPoint y: 587, distance: 9.3
click at [764, 594] on span "guardar" at bounding box center [764, 596] width 43 height 11
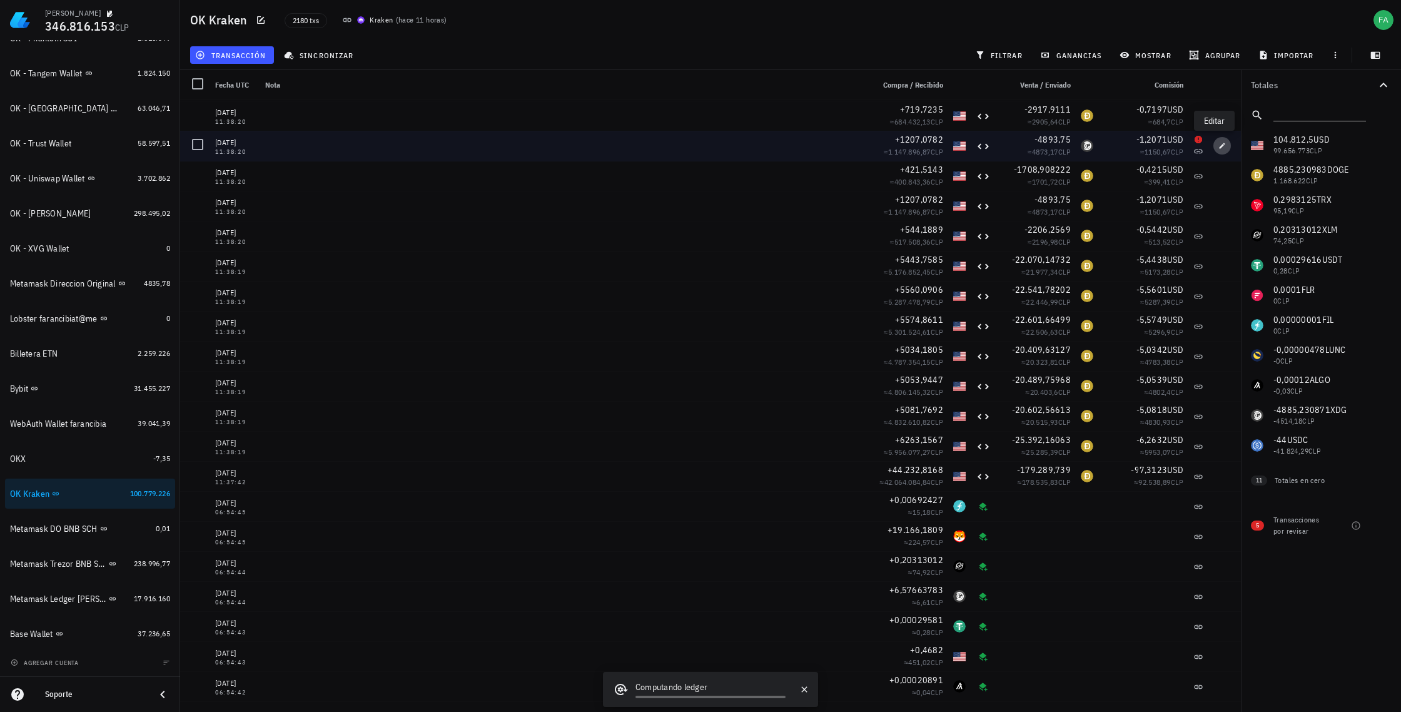
click at [1220, 145] on icon "button" at bounding box center [1223, 146] width 6 height 6
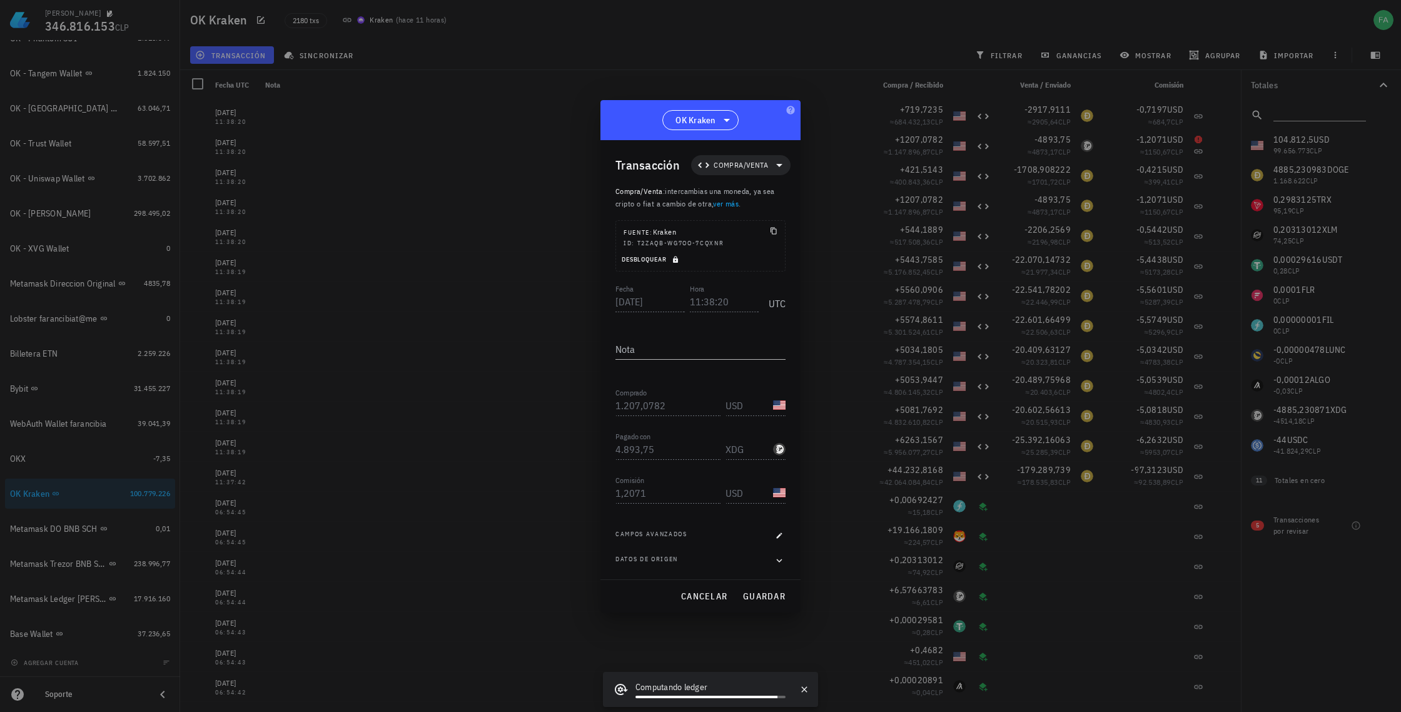
click at [647, 260] on span "Desbloquear" at bounding box center [651, 259] width 61 height 8
click at [751, 449] on input "XDG" at bounding box center [748, 449] width 45 height 20
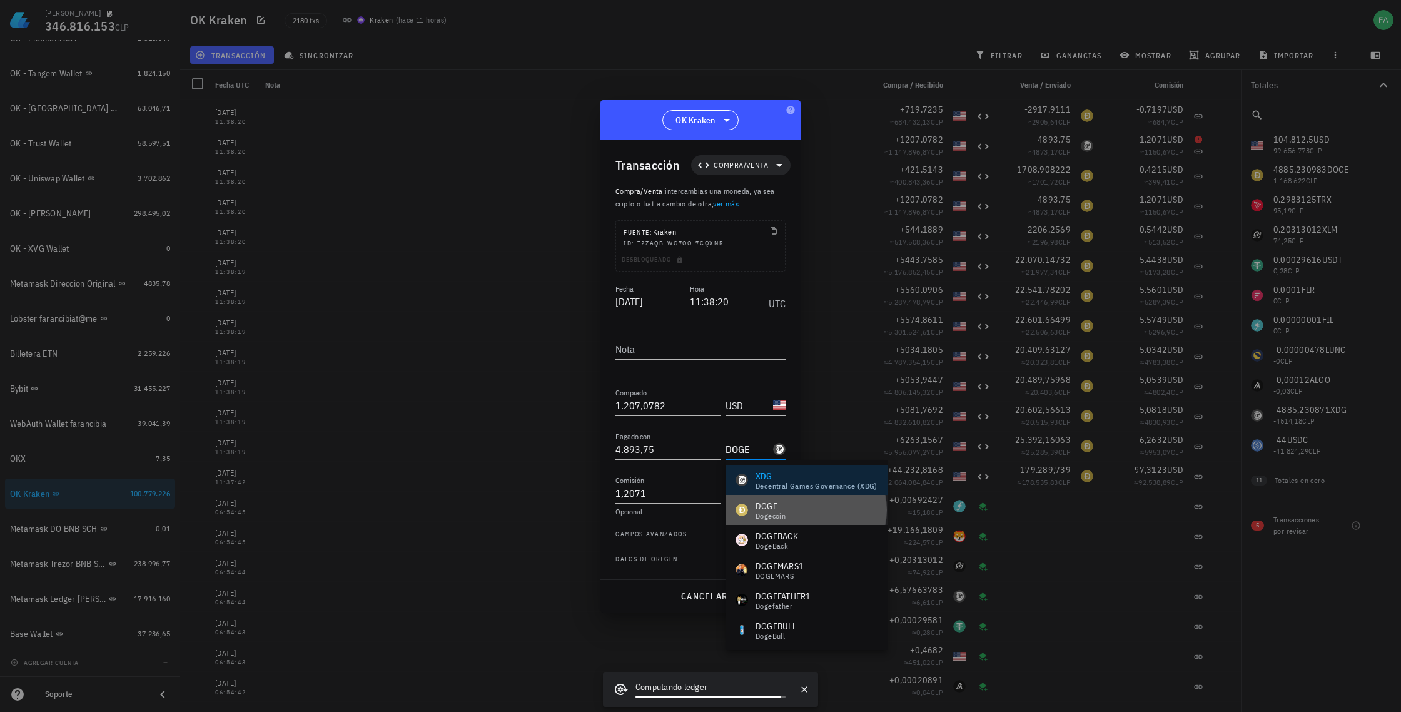
click at [761, 505] on div "DOGE" at bounding box center [771, 506] width 30 height 13
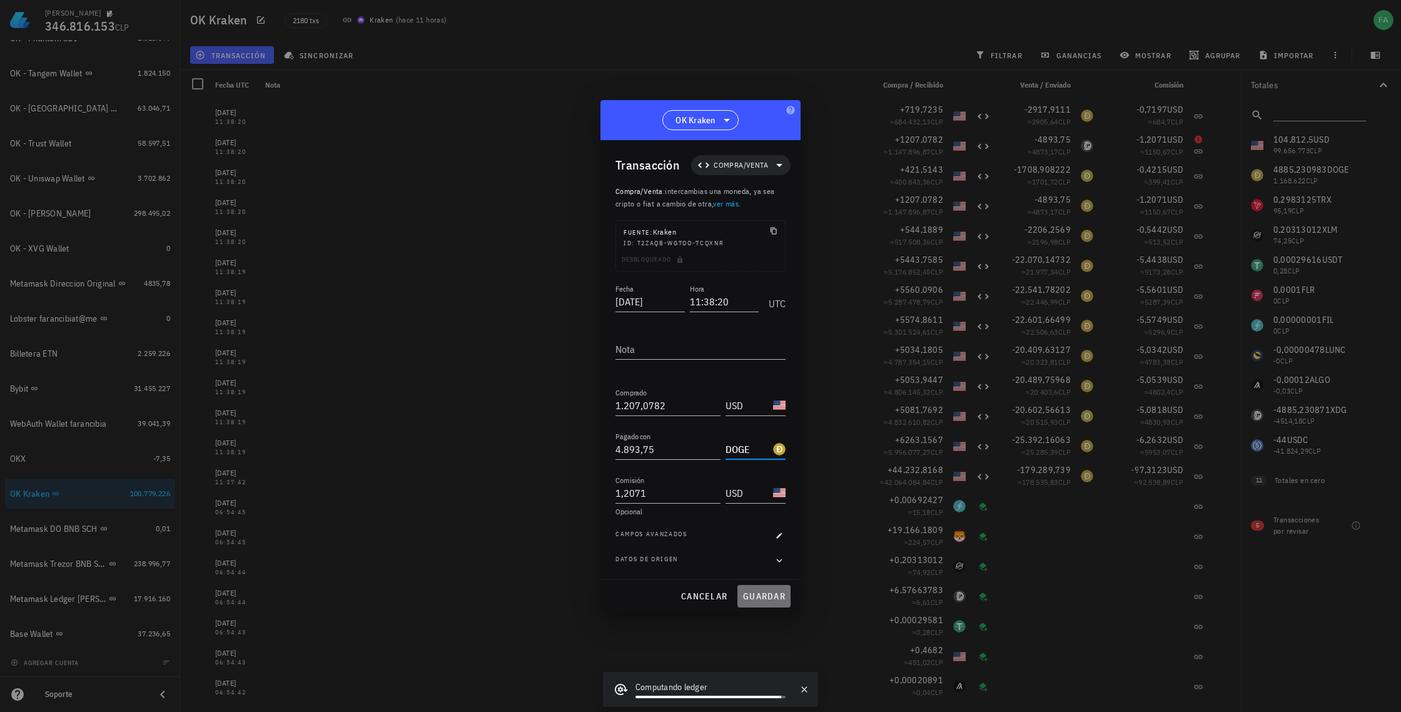
drag, startPoint x: 771, startPoint y: 593, endPoint x: 816, endPoint y: 552, distance: 61.1
click at [771, 593] on span "guardar" at bounding box center [764, 596] width 43 height 11
type input "XDG"
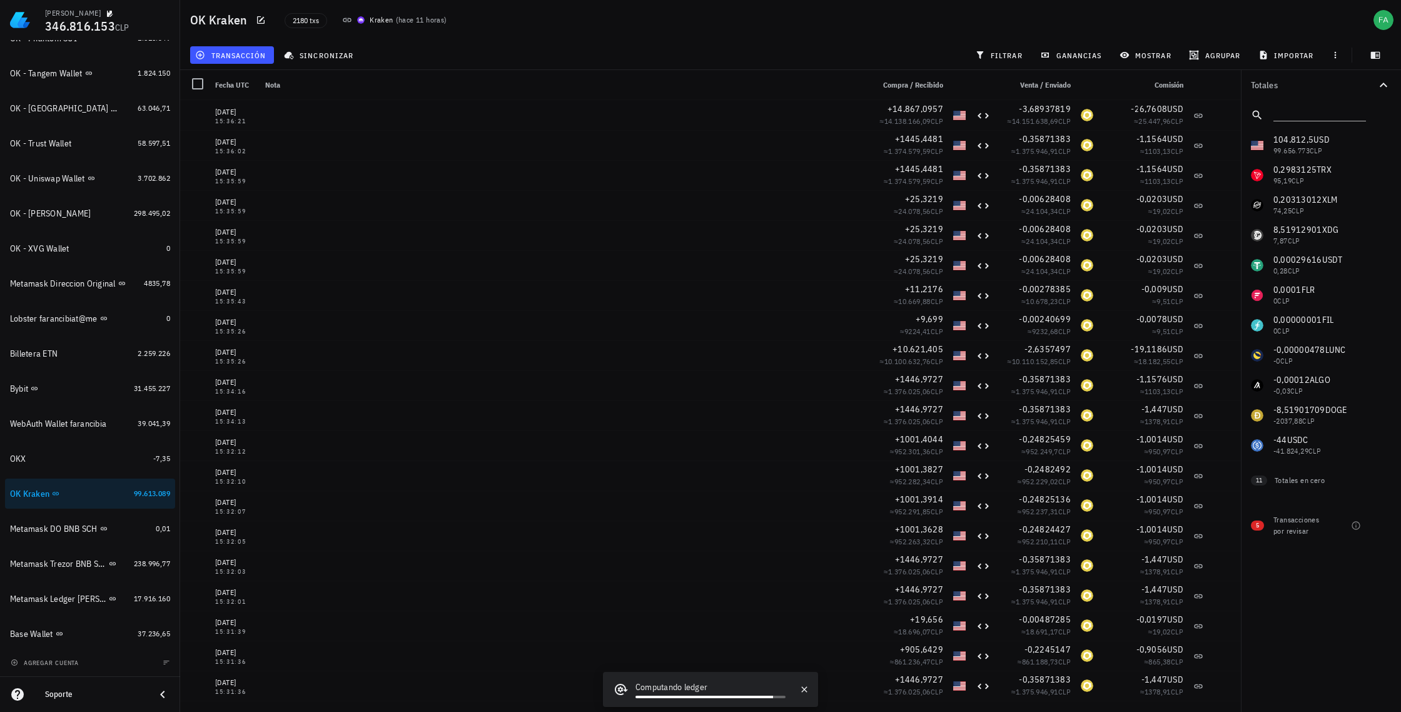
click at [1276, 233] on div "104.812,5 USD 99.656.773 CLP 0,2983125 TRX 95,19 CLP 0,20313012 XLM 74,25 CLP 8…" at bounding box center [1321, 295] width 160 height 330
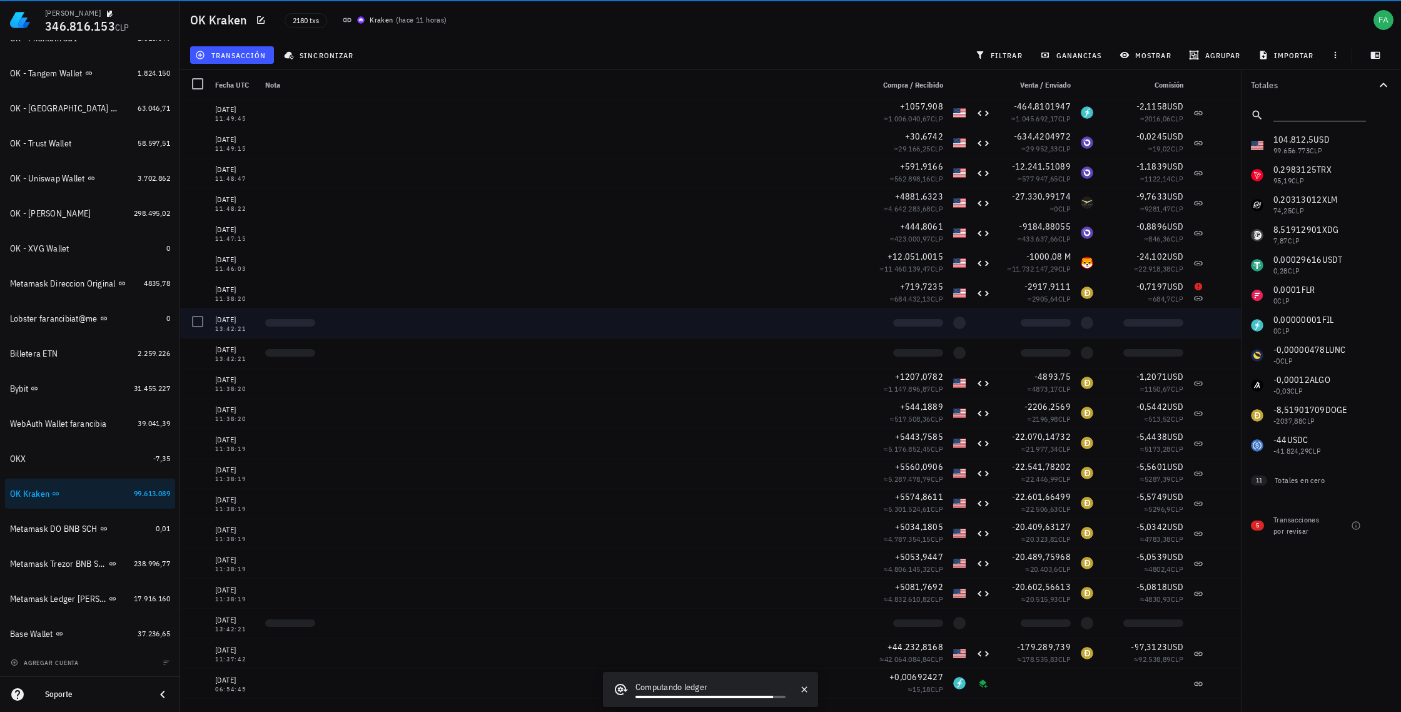
scroll to position [2019, 0]
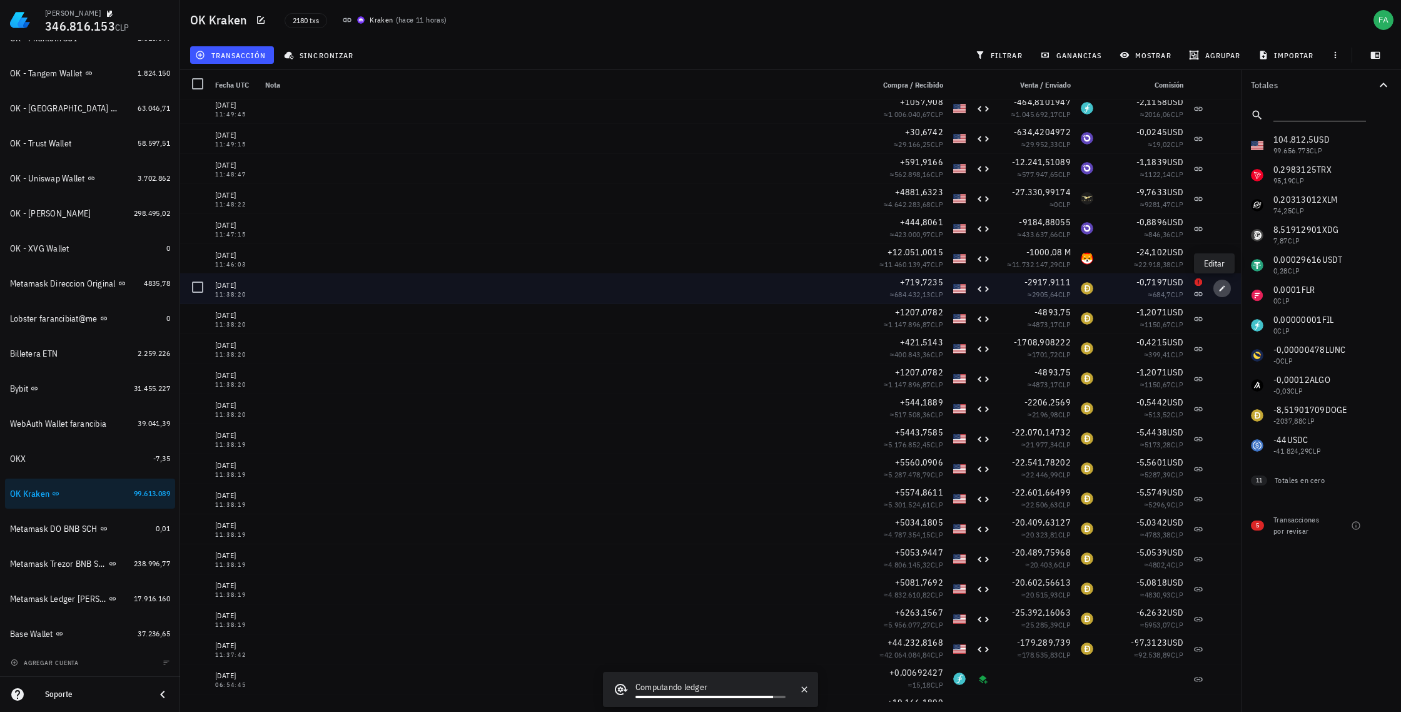
click at [1219, 291] on icon "button" at bounding box center [1223, 289] width 8 height 8
type input "719,7235"
type input "2.917,9111"
type input "DOGE"
type input "0,7197"
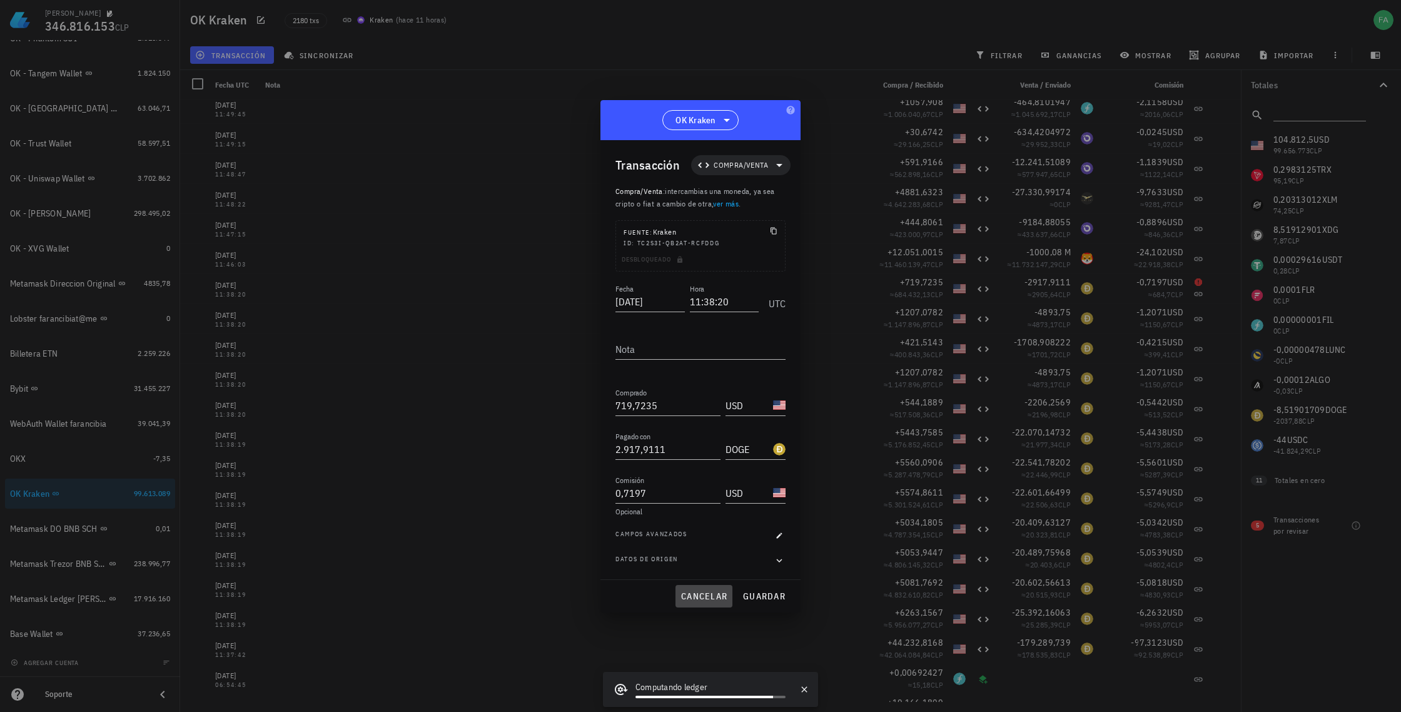
click at [709, 594] on span "cancelar" at bounding box center [704, 596] width 47 height 11
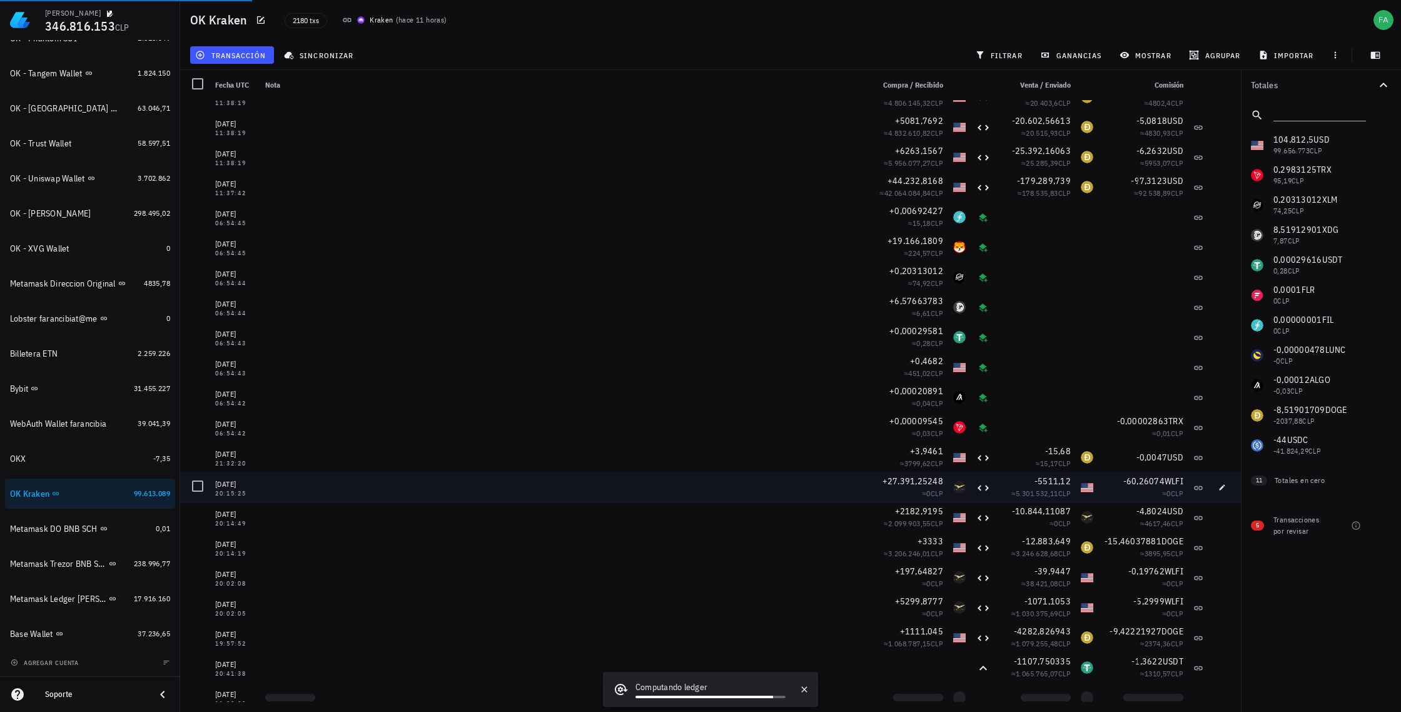
scroll to position [2492, 0]
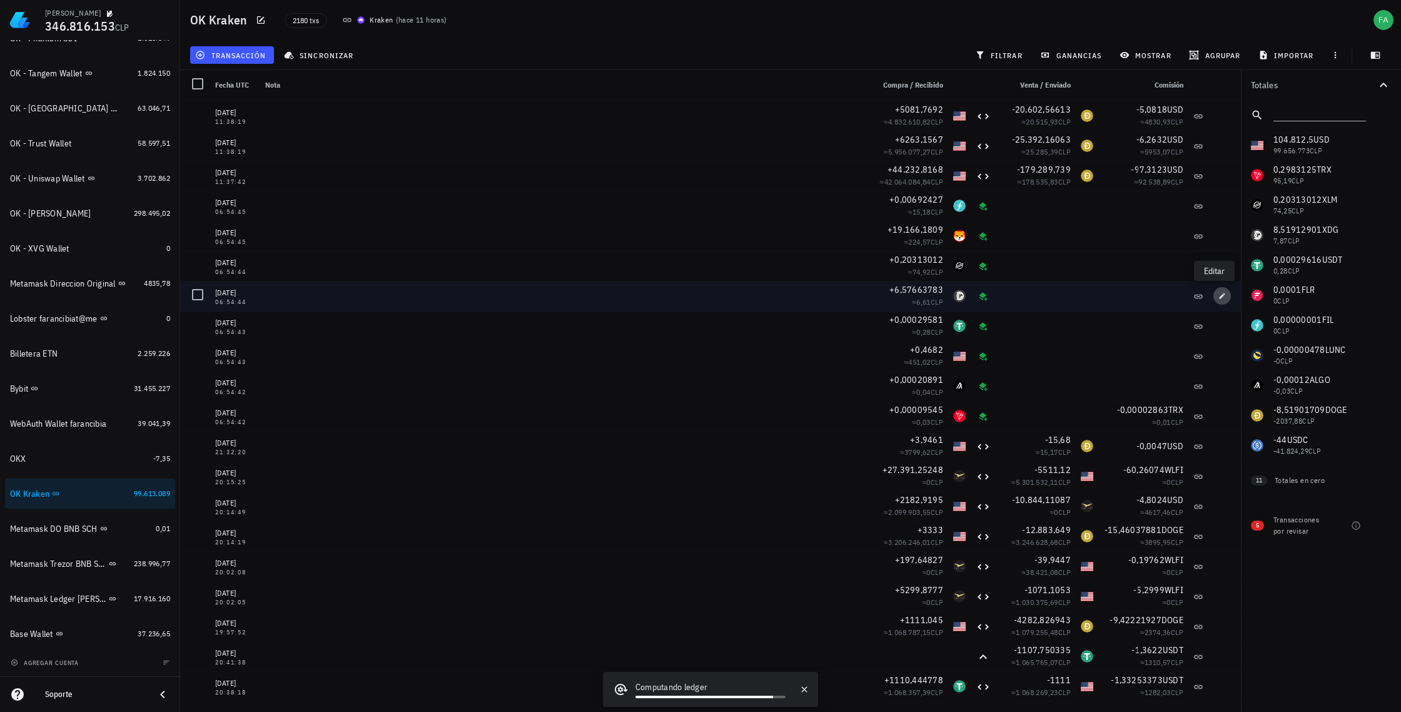
click at [1220, 297] on icon "button" at bounding box center [1223, 296] width 6 height 6
type input "2025-10-08"
type input "06:54:44"
type input "6,57663783"
type input "XDG"
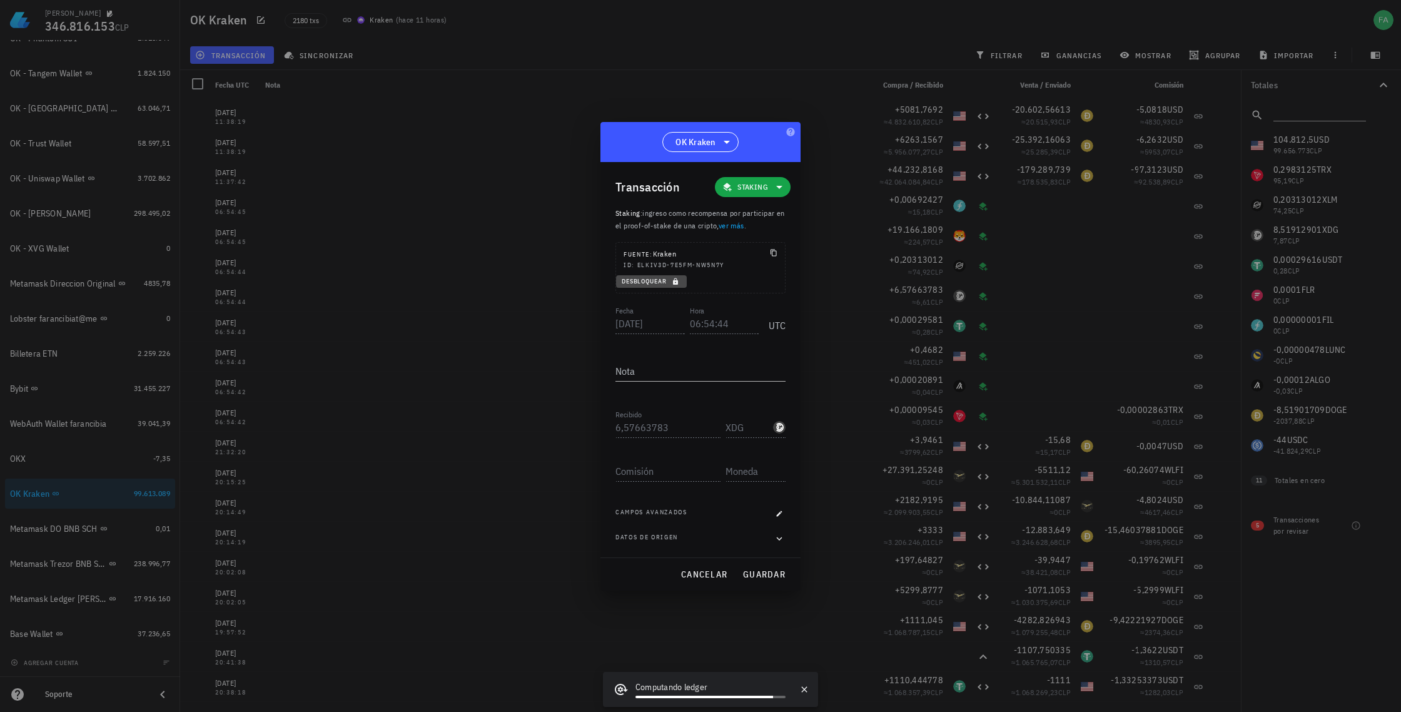
click at [651, 282] on span "Desbloquear" at bounding box center [651, 281] width 61 height 8
click at [738, 425] on input "XDG" at bounding box center [748, 427] width 45 height 20
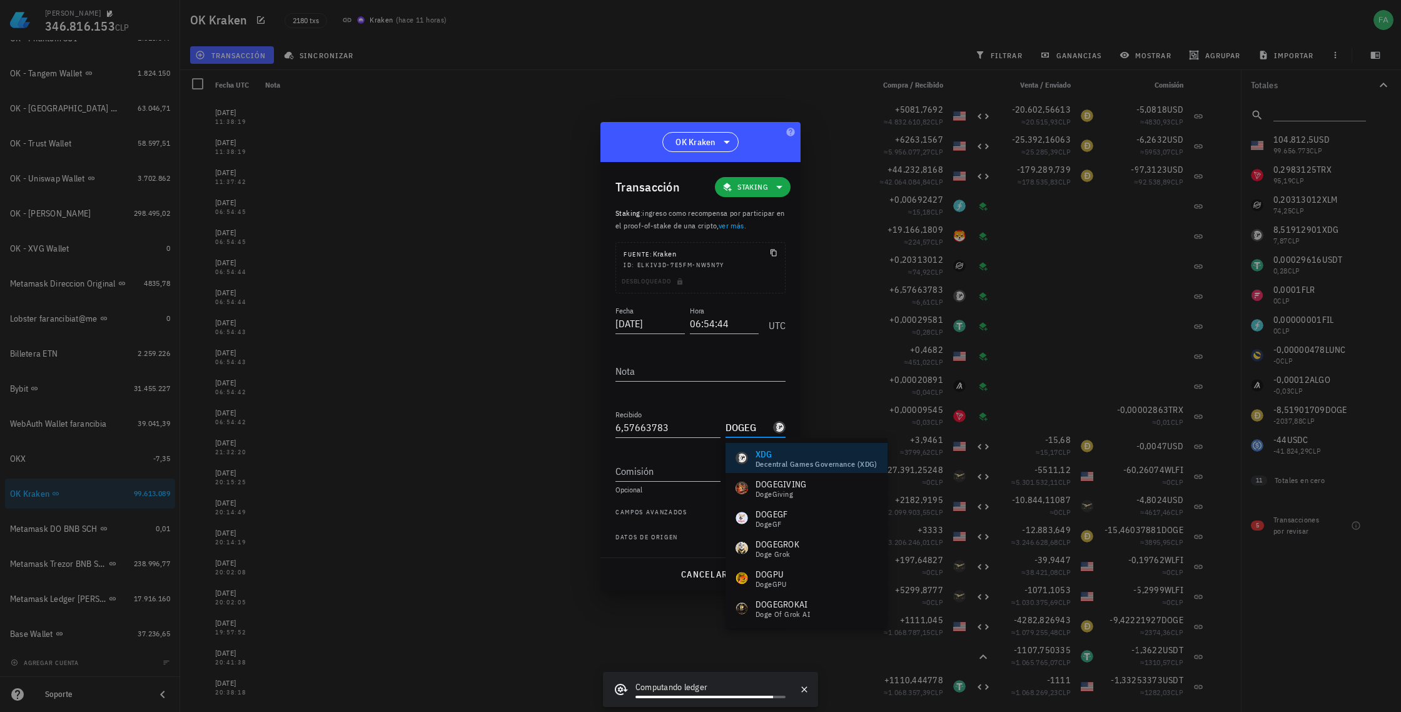
click at [760, 426] on input "DOGEG" at bounding box center [748, 427] width 45 height 20
click at [776, 481] on div "DOGE" at bounding box center [771, 484] width 30 height 13
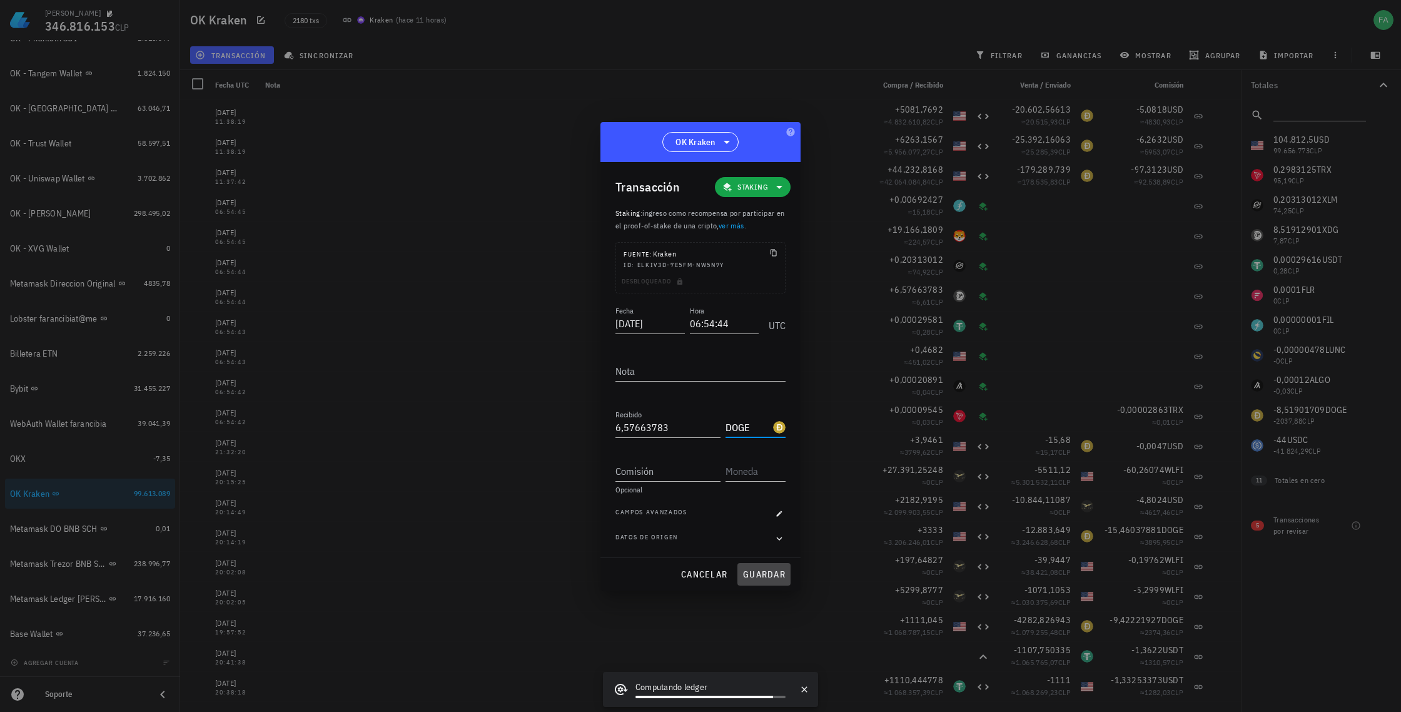
drag, startPoint x: 771, startPoint y: 573, endPoint x: 777, endPoint y: 564, distance: 10.9
click at [771, 572] on span "guardar" at bounding box center [764, 574] width 43 height 11
type input "XDG"
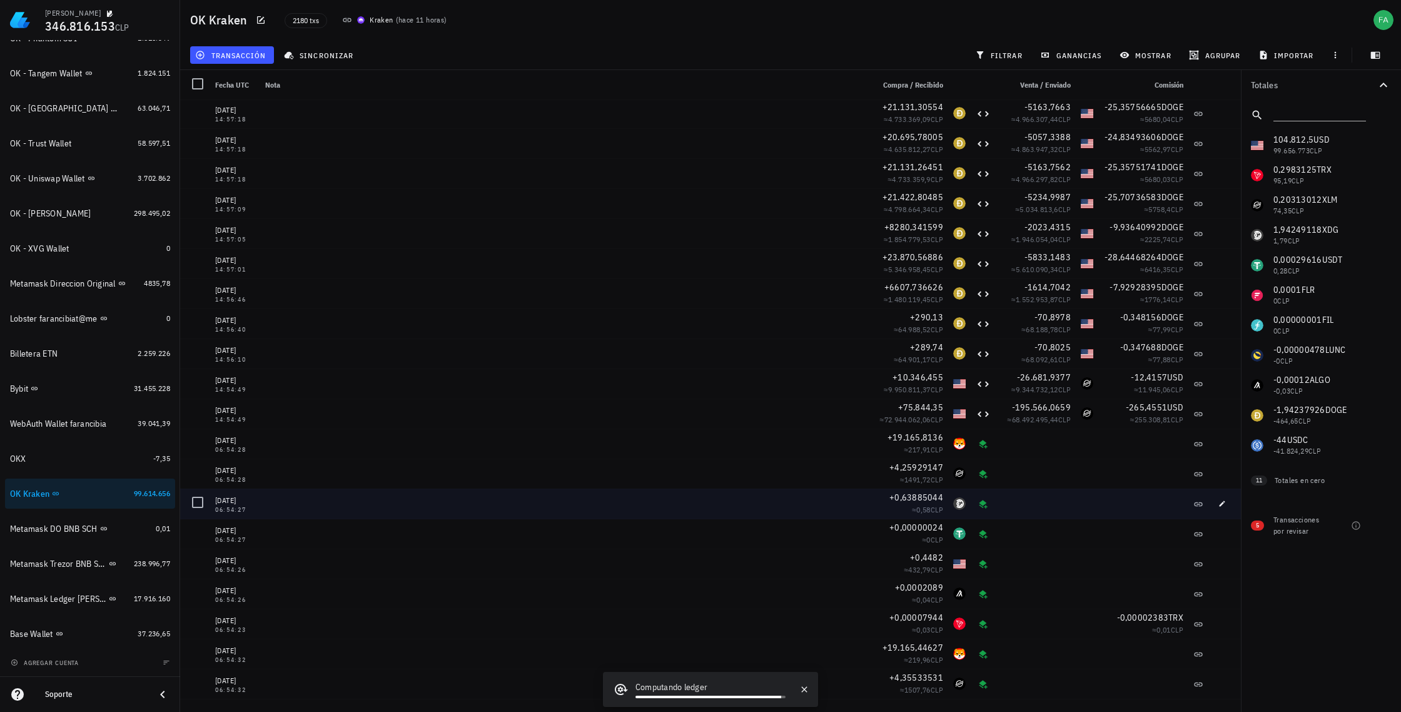
scroll to position [3734, 0]
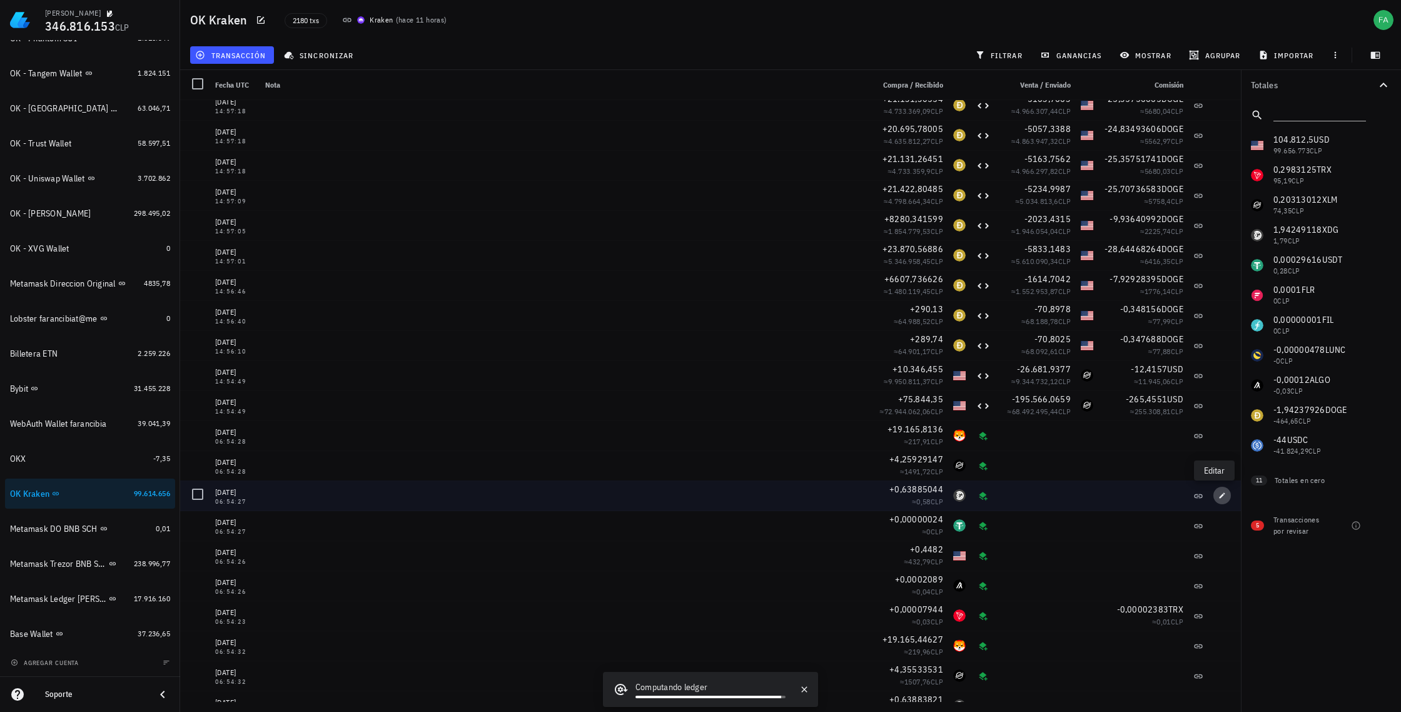
click at [1219, 496] on span "button" at bounding box center [1223, 496] width 18 height 8
type input "2025-10-01"
type input "06:54:27"
type input "0,63885044"
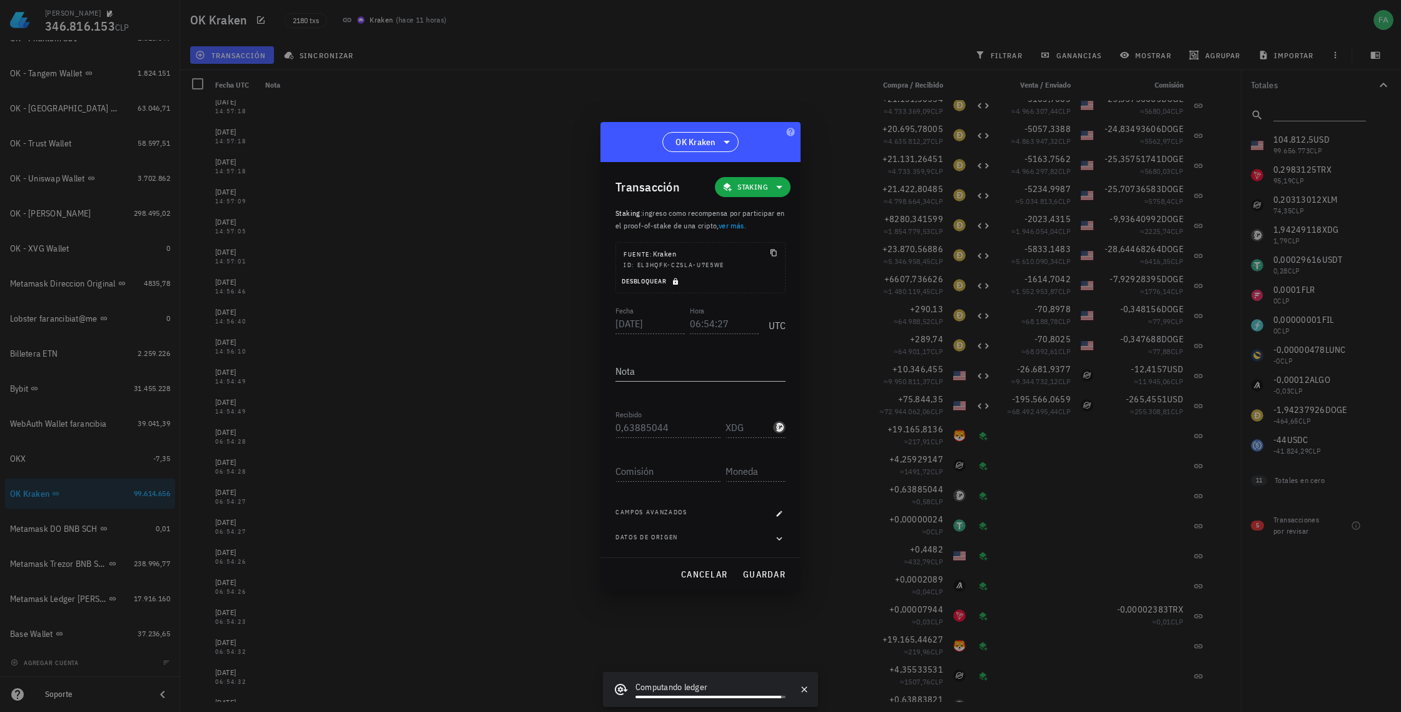
click at [634, 282] on span "Desbloquear" at bounding box center [651, 281] width 61 height 8
click at [749, 429] on input "XDG" at bounding box center [748, 427] width 45 height 20
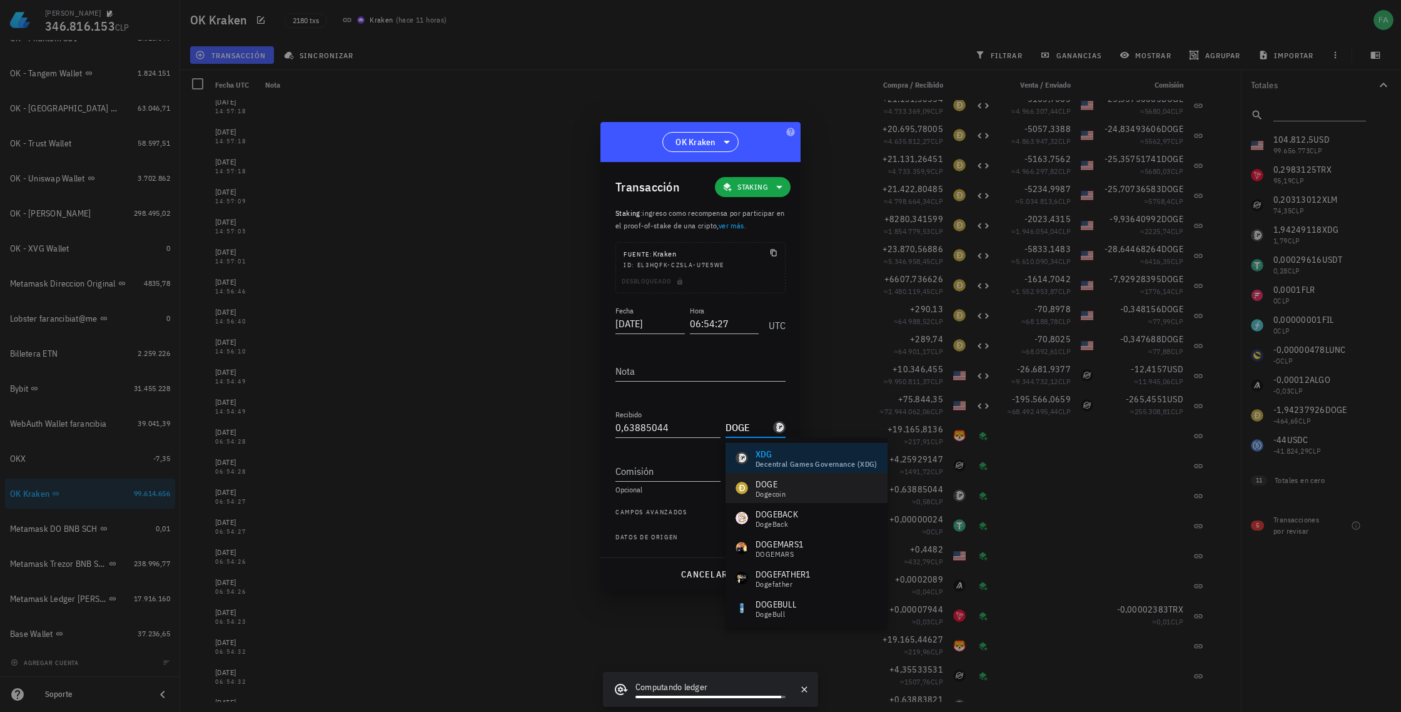
click at [764, 479] on div "DOGE" at bounding box center [771, 484] width 30 height 13
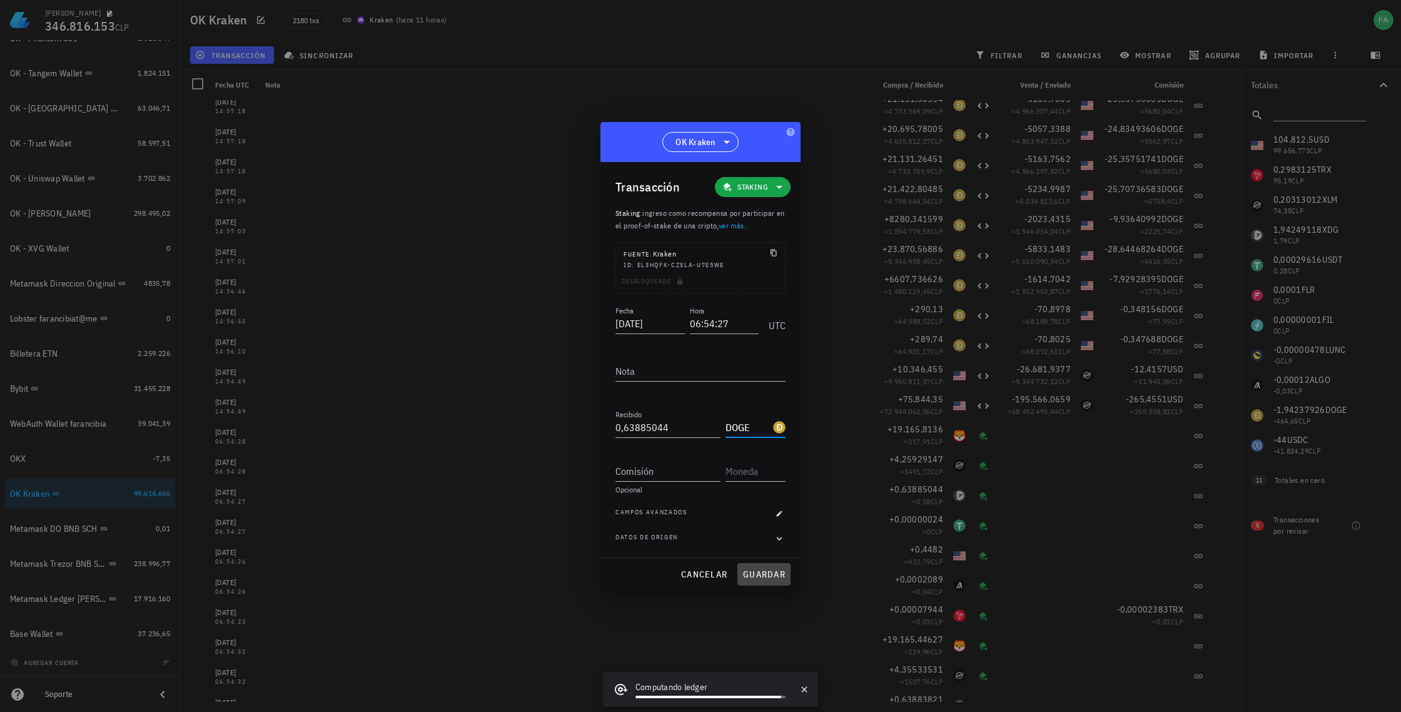
drag, startPoint x: 771, startPoint y: 572, endPoint x: 776, endPoint y: 567, distance: 6.7
click at [772, 572] on span "guardar" at bounding box center [764, 574] width 43 height 11
type input "XDG"
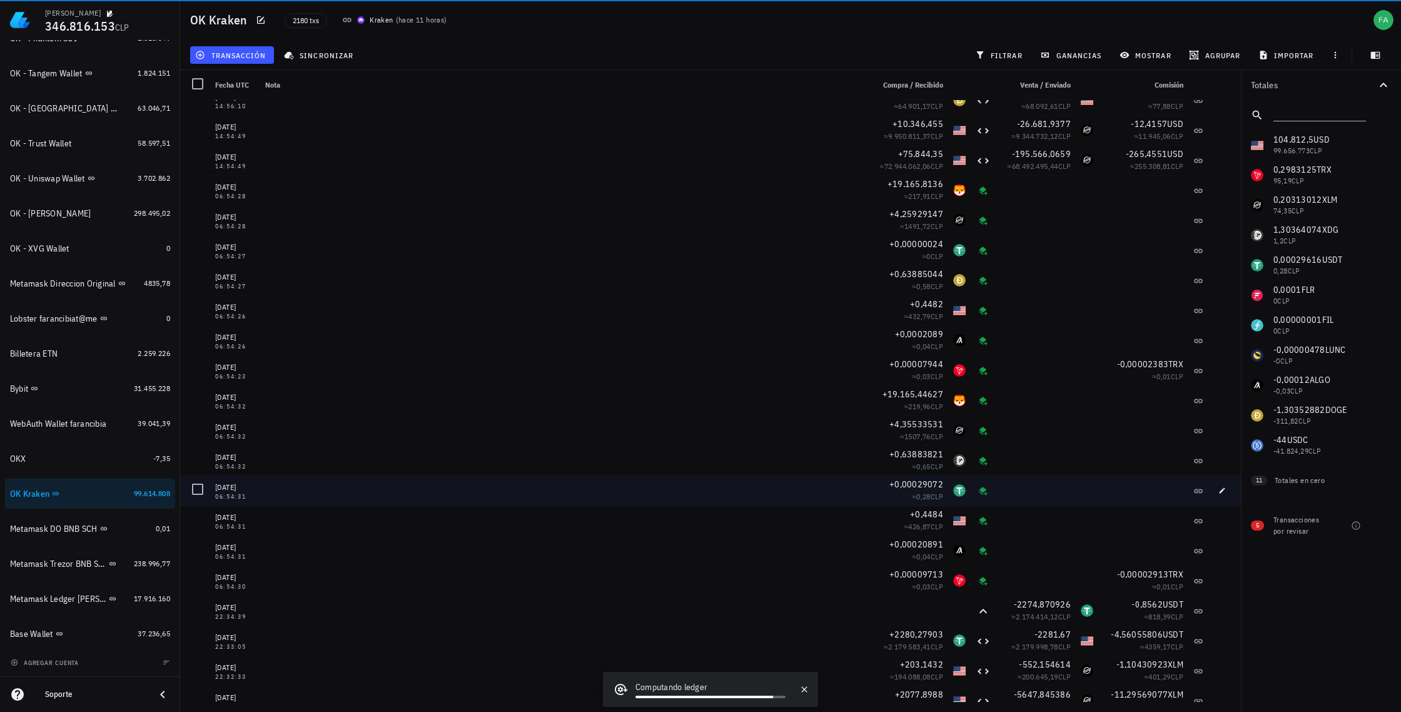
scroll to position [3979, 0]
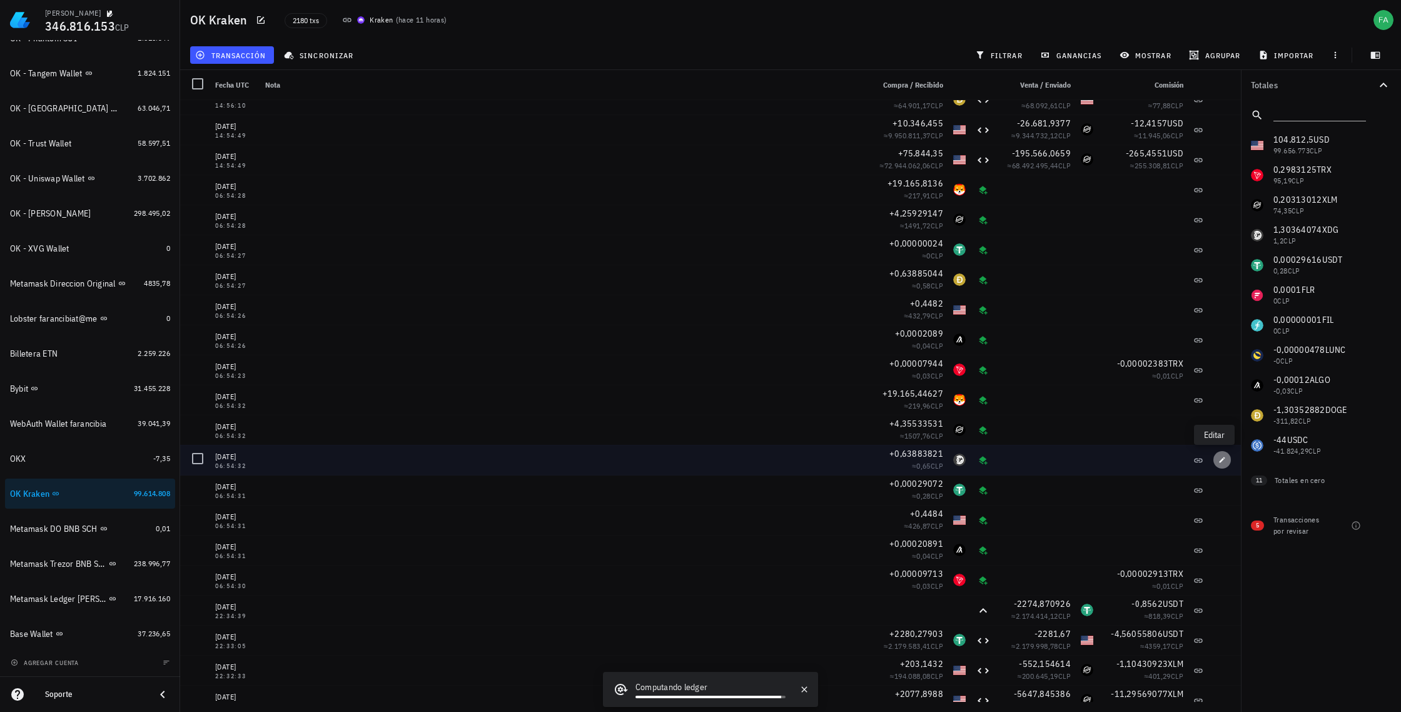
click at [1220, 460] on icon "button" at bounding box center [1223, 460] width 6 height 6
type input "2025-09-24"
type input "06:54:32"
type input "0,63883821"
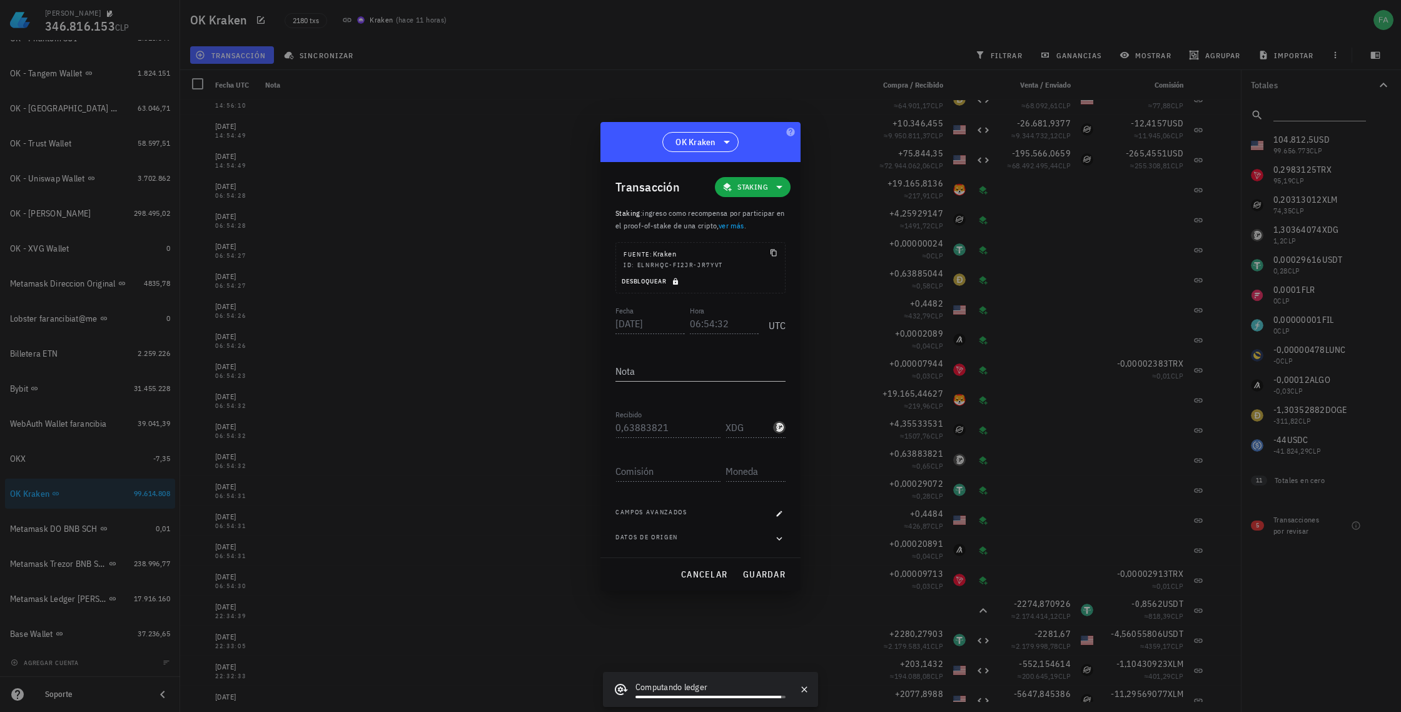
click at [652, 280] on span "Desbloquear" at bounding box center [651, 281] width 61 height 8
click at [742, 425] on input "XDG" at bounding box center [748, 427] width 45 height 20
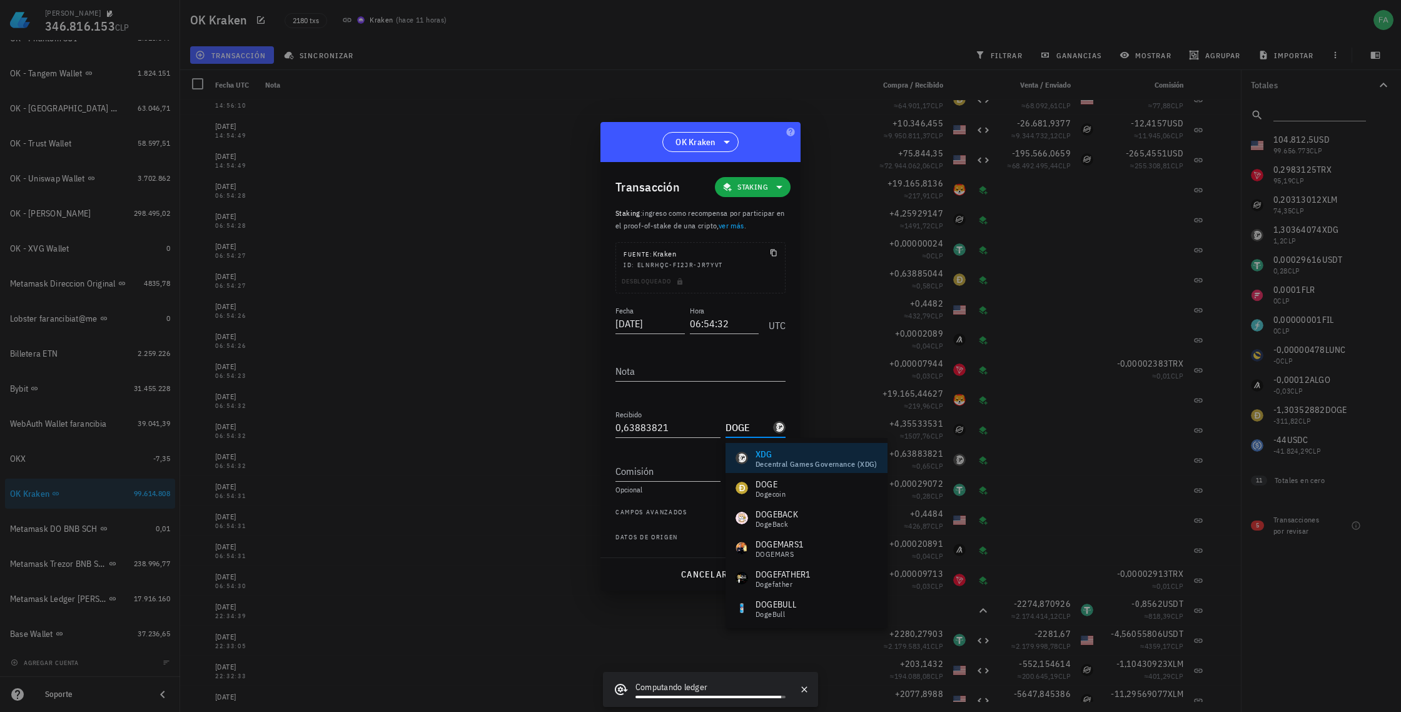
click at [758, 484] on div "DOGE" at bounding box center [771, 484] width 30 height 13
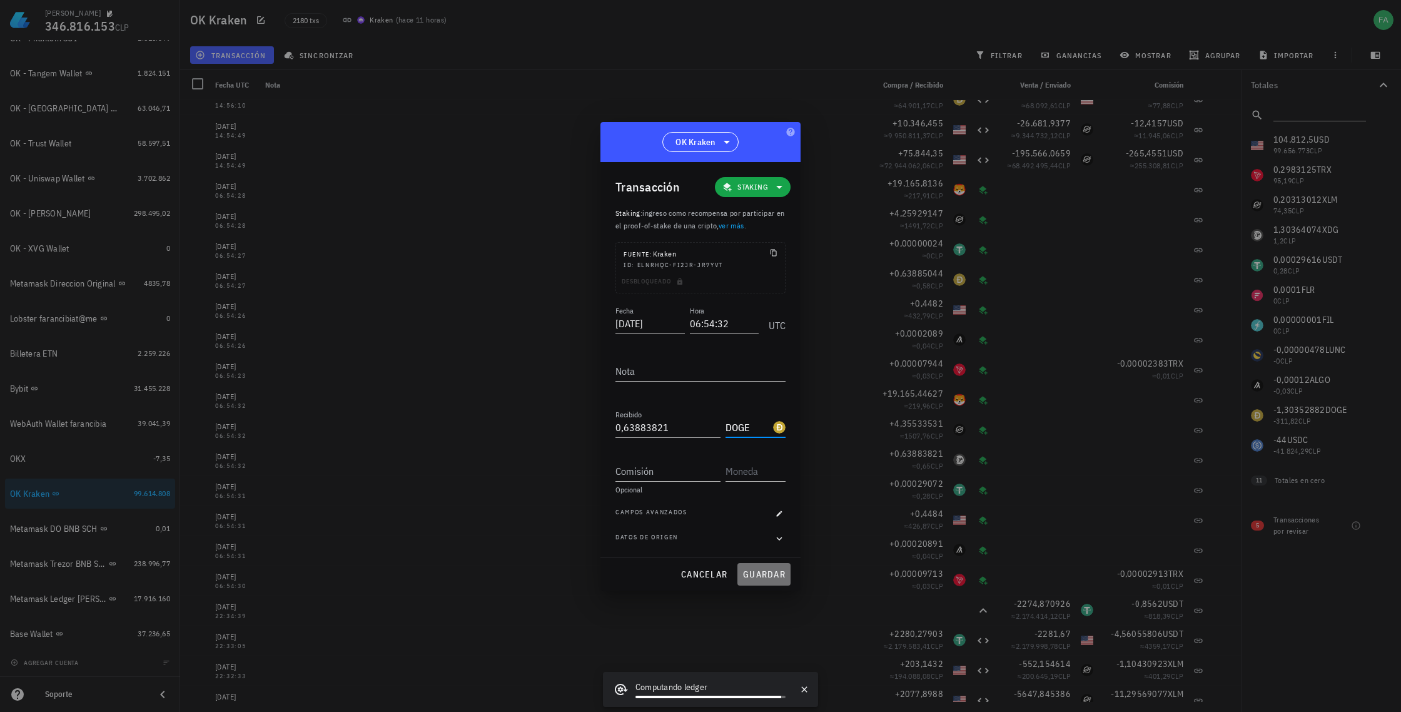
click at [762, 576] on span "guardar" at bounding box center [764, 574] width 43 height 11
type input "XDG"
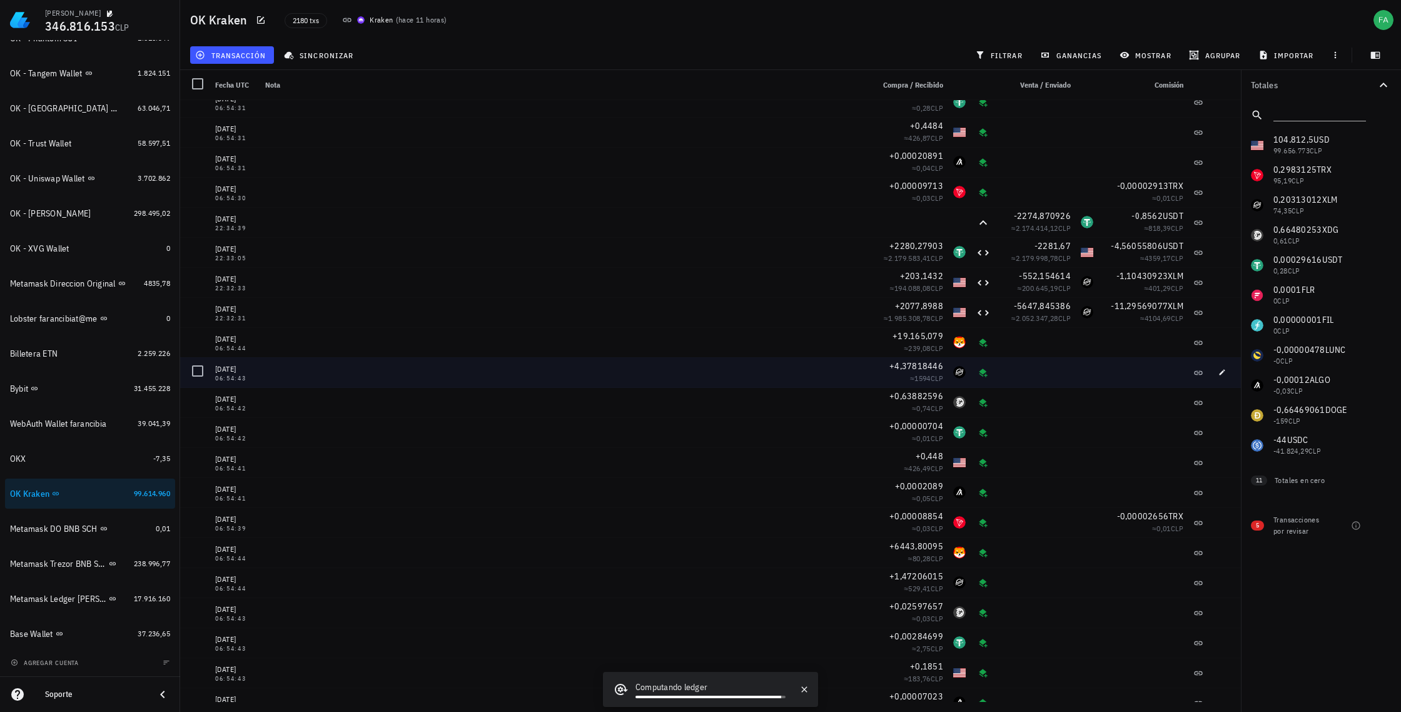
scroll to position [4397, 0]
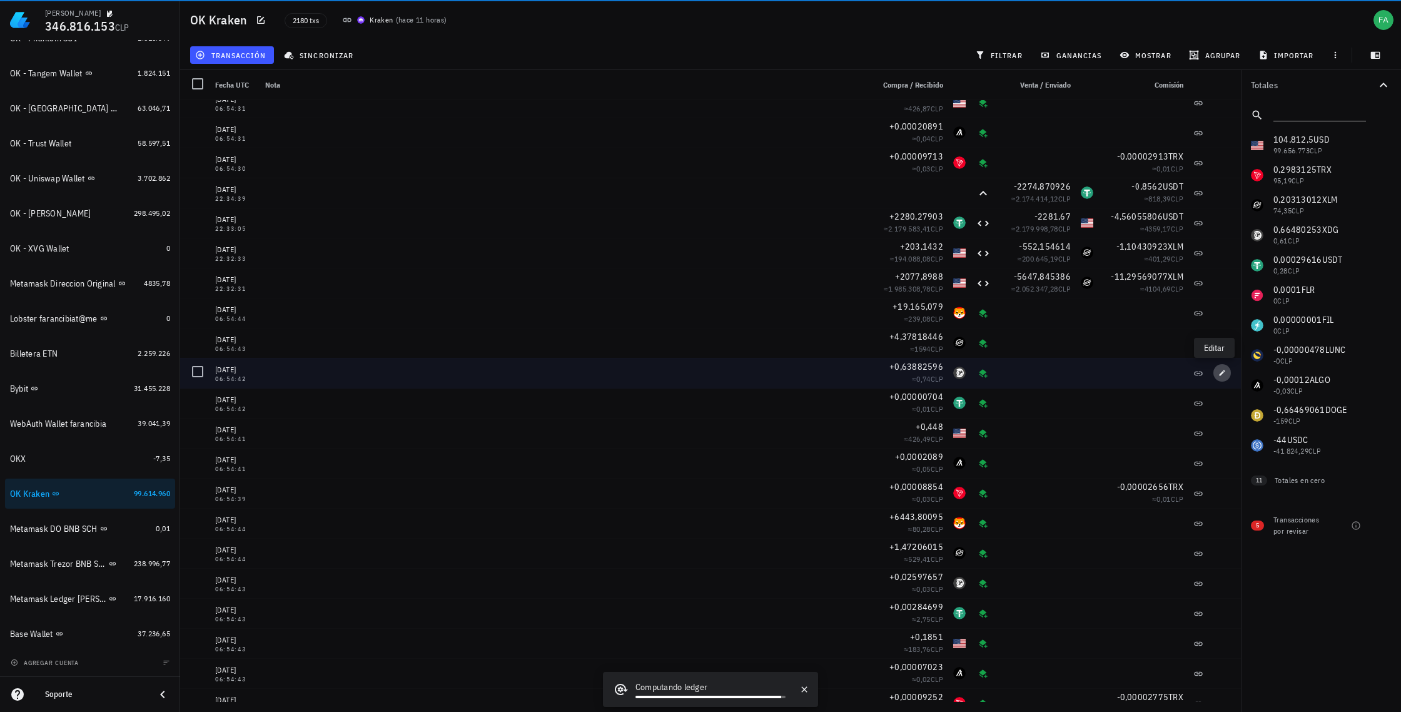
click at [1219, 373] on icon "button" at bounding box center [1223, 373] width 8 height 8
type input "2025-09-17"
type input "06:54:42"
type input "0,63882596"
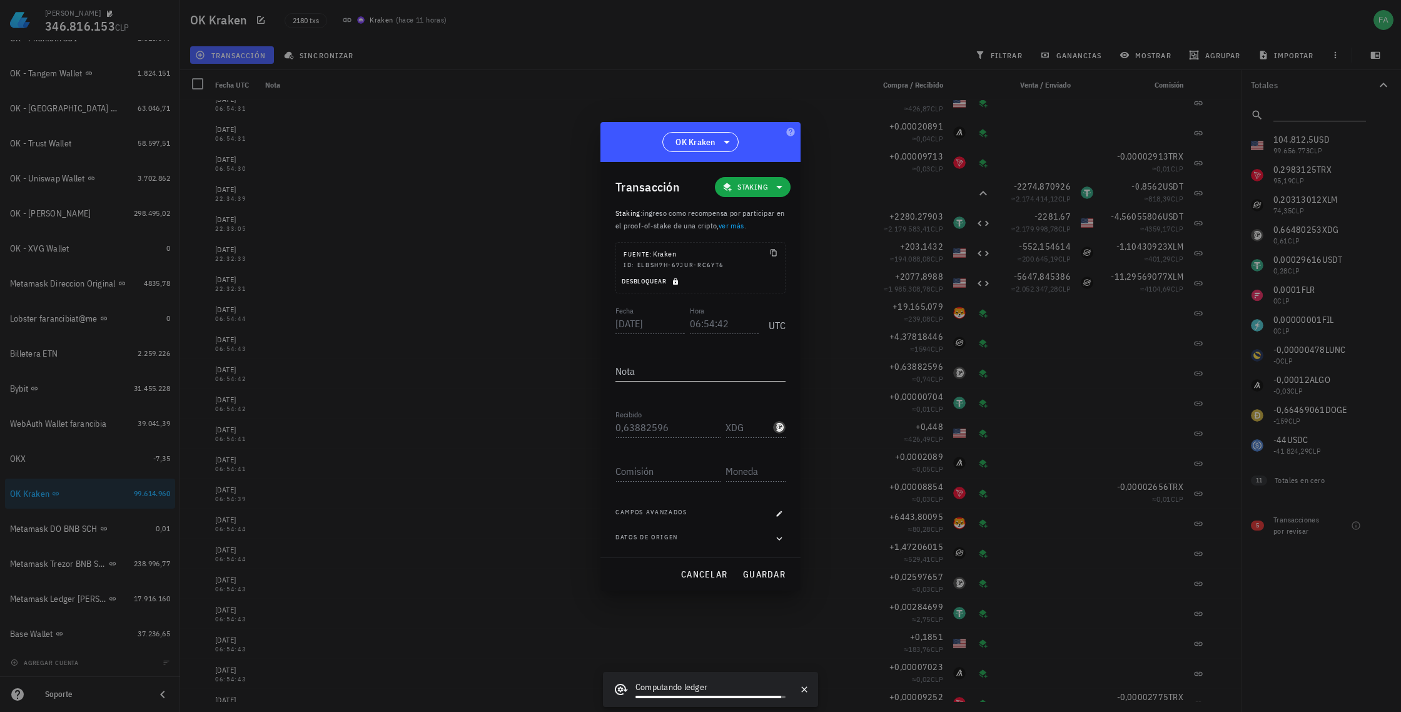
click at [658, 282] on span "Desbloquear" at bounding box center [651, 281] width 61 height 8
click at [751, 425] on input "XDG" at bounding box center [748, 427] width 45 height 20
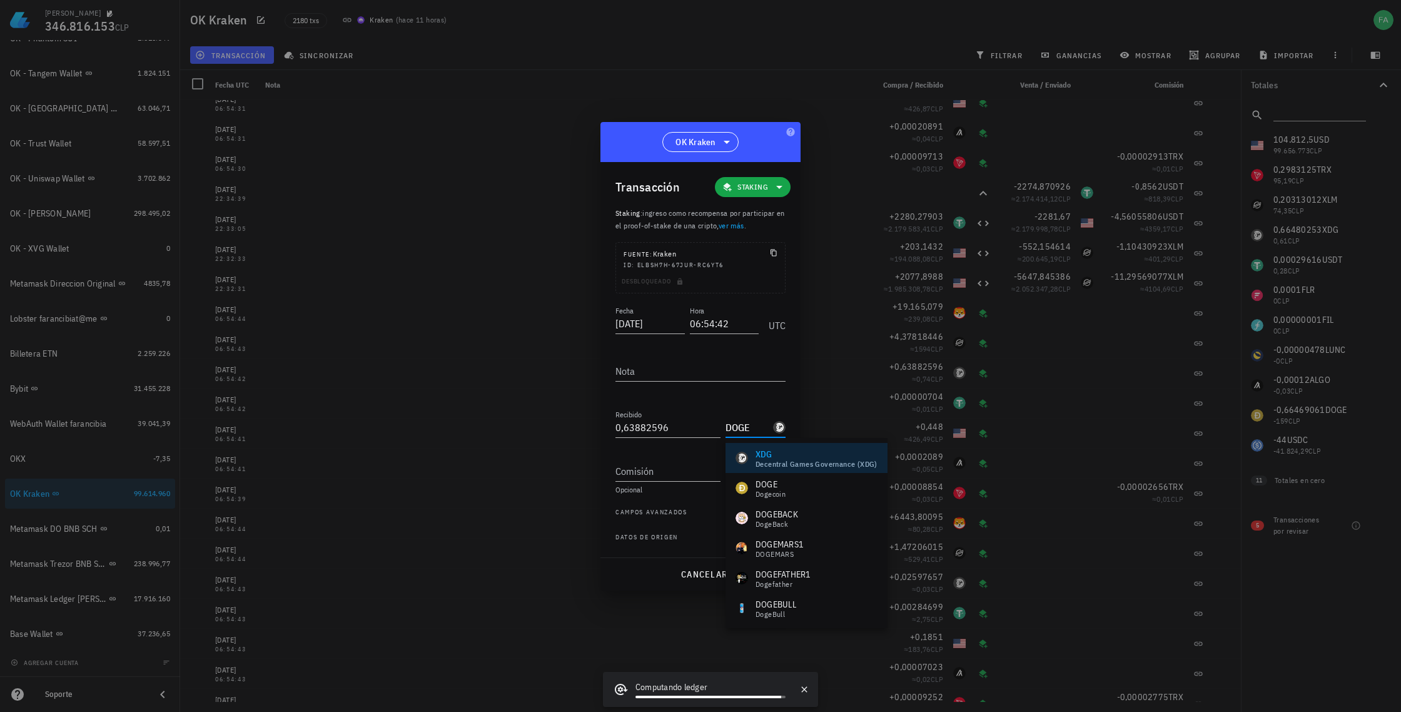
click at [758, 485] on div "DOGE" at bounding box center [771, 484] width 30 height 13
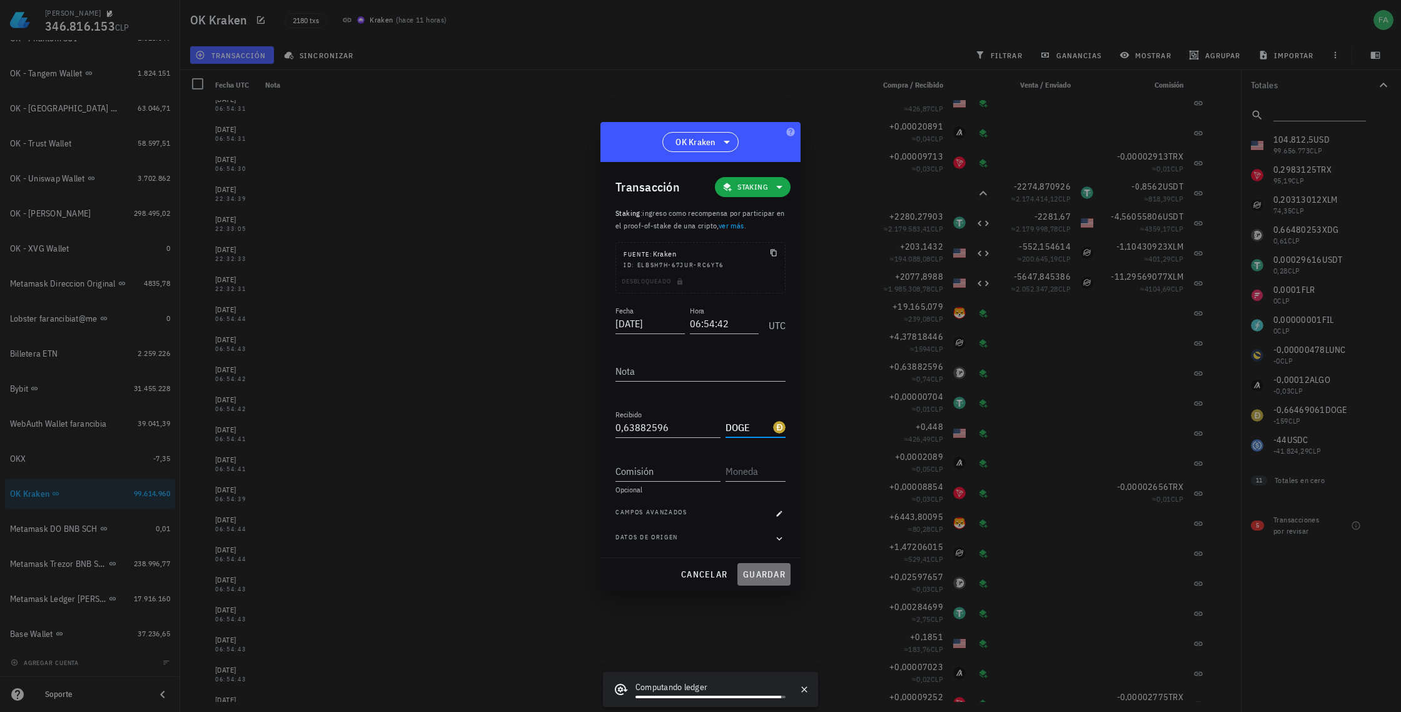
drag, startPoint x: 769, startPoint y: 572, endPoint x: 809, endPoint y: 551, distance: 45.6
click at [769, 572] on span "guardar" at bounding box center [764, 574] width 43 height 11
type input "XDG"
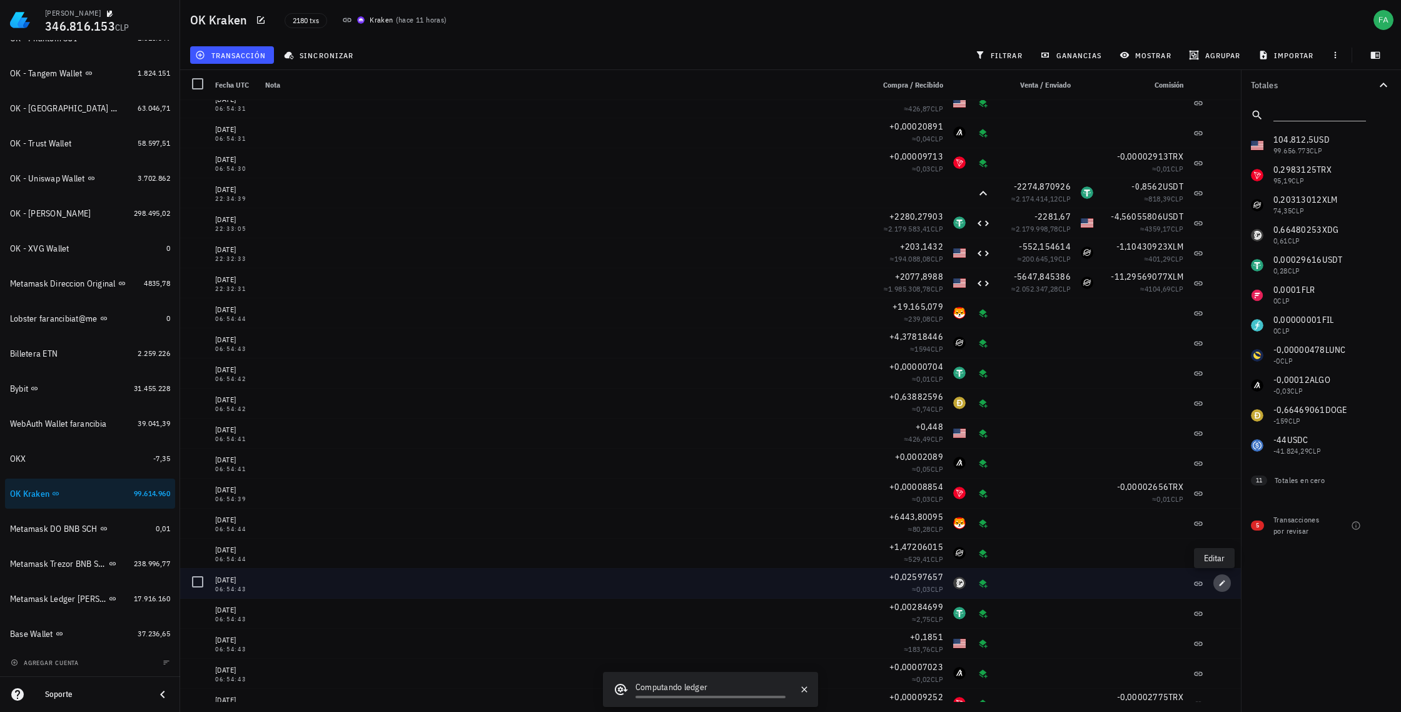
click at [1219, 582] on icon "button" at bounding box center [1223, 583] width 8 height 8
type input "2025-09-10"
type input "06:54:43"
type input "0,02597657"
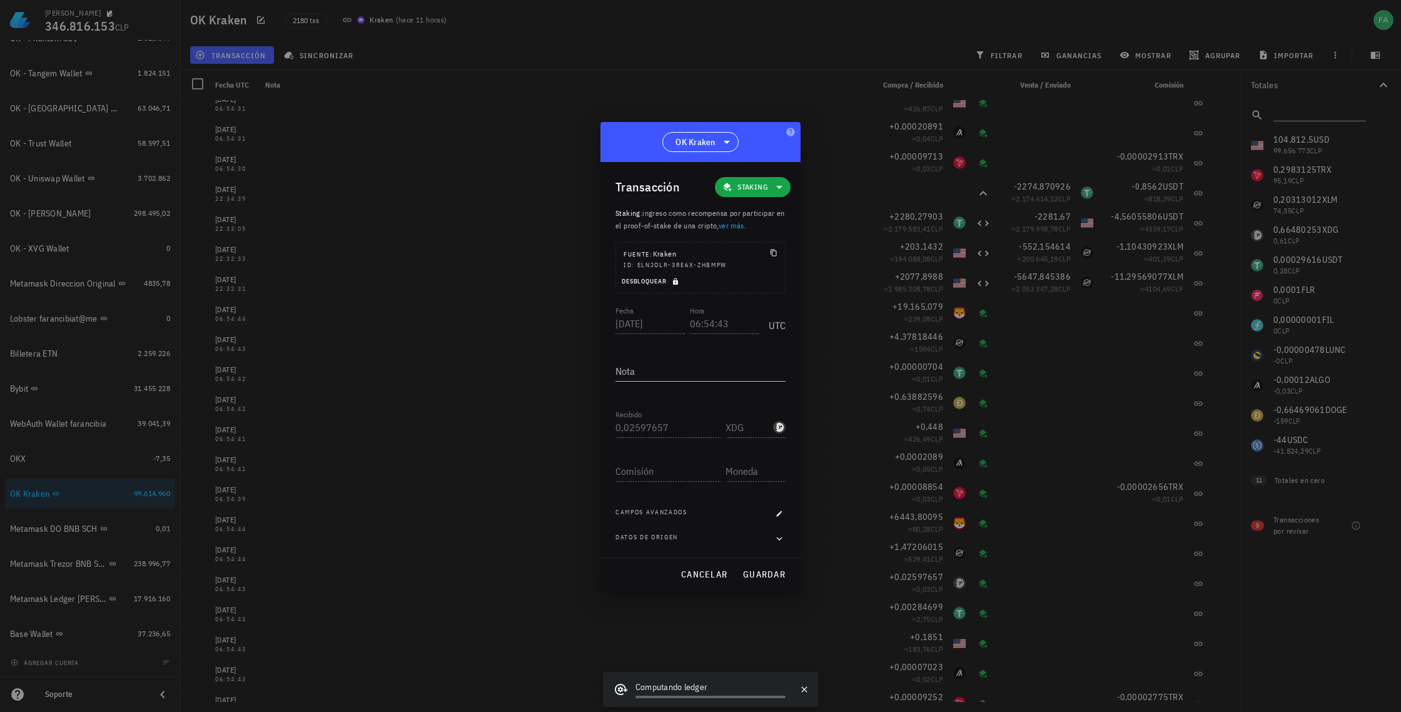
click at [656, 279] on span "Desbloquear" at bounding box center [651, 281] width 61 height 8
click at [754, 429] on input "XDG" at bounding box center [748, 427] width 45 height 20
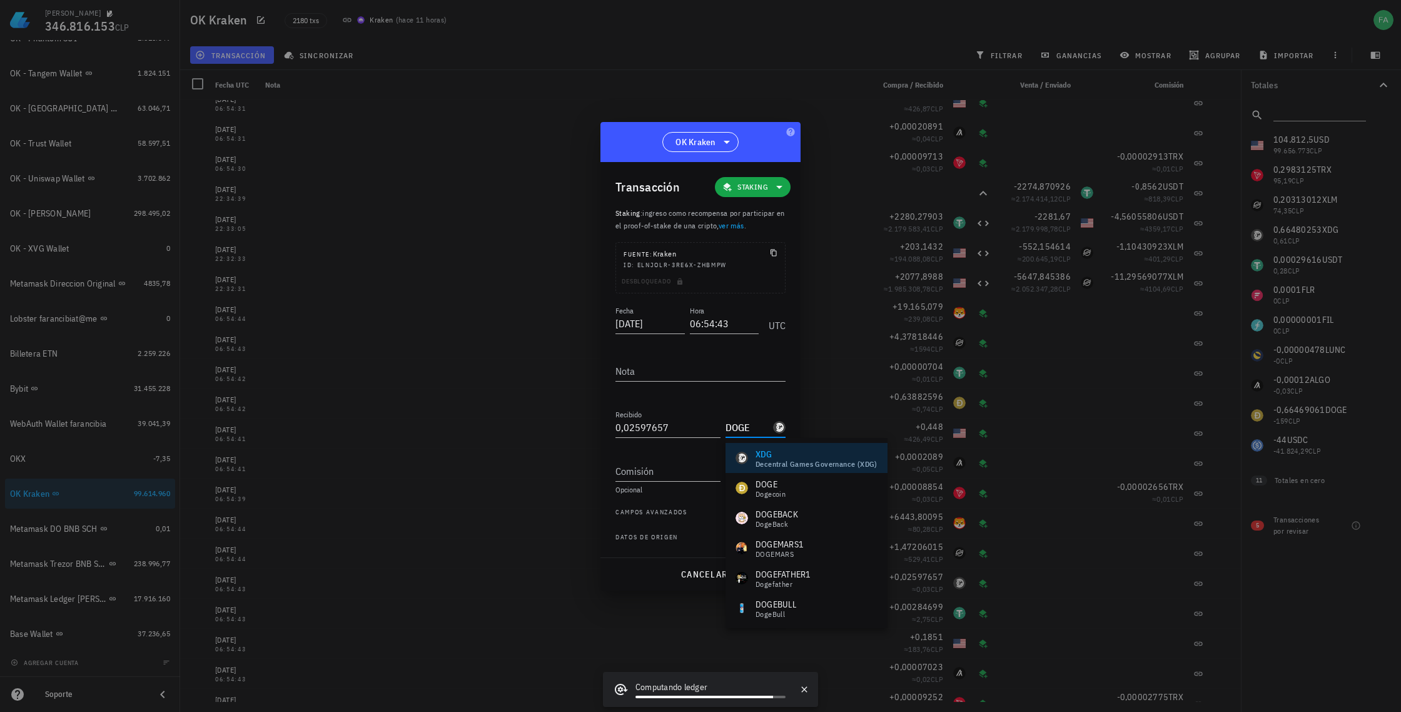
click at [768, 487] on div "DOGE" at bounding box center [771, 484] width 30 height 13
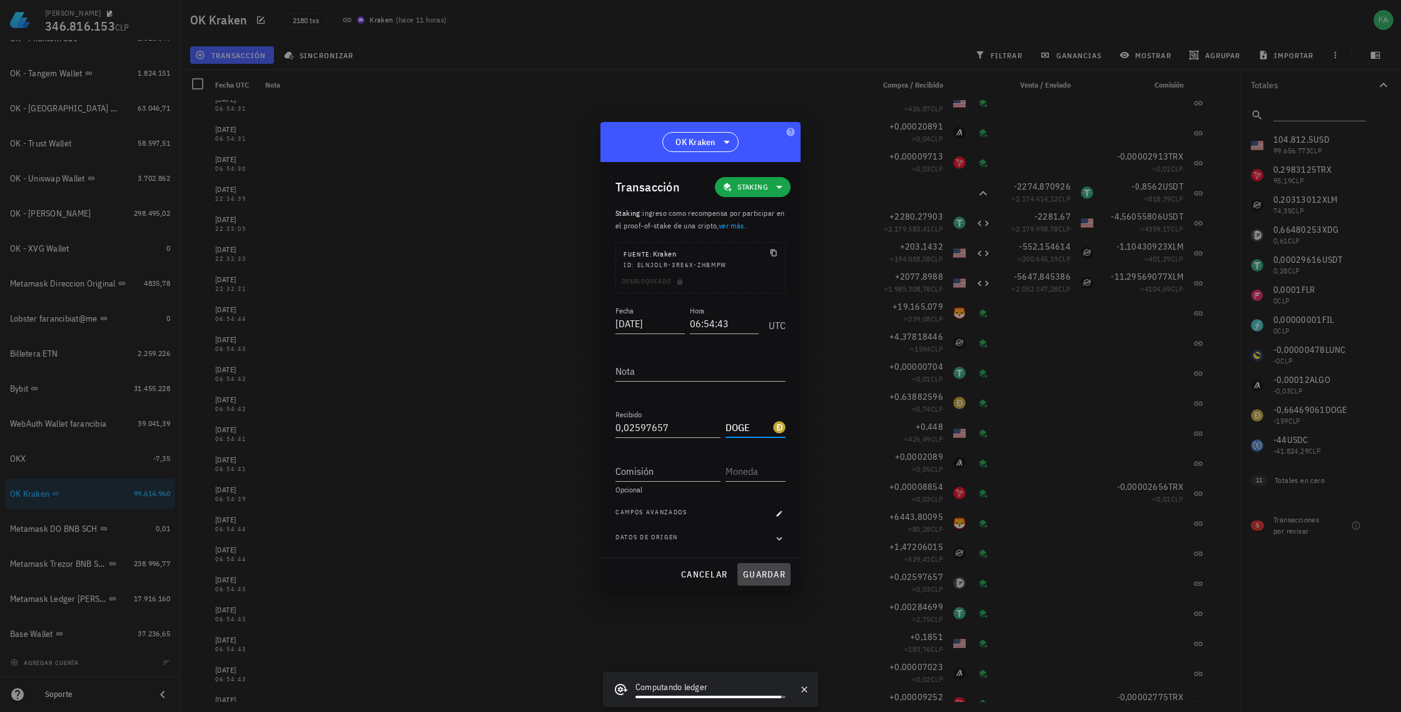
click at [772, 575] on span "guardar" at bounding box center [764, 574] width 43 height 11
type input "XDG"
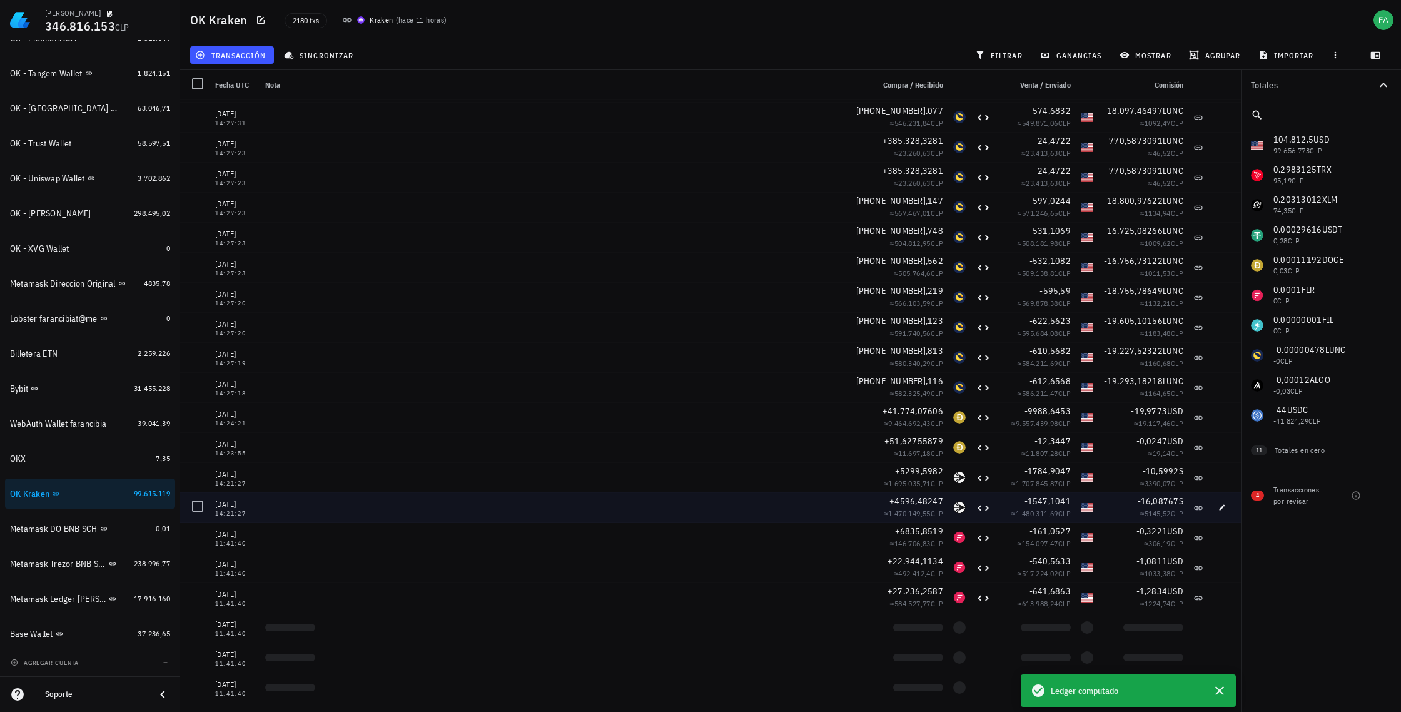
scroll to position [9349, 0]
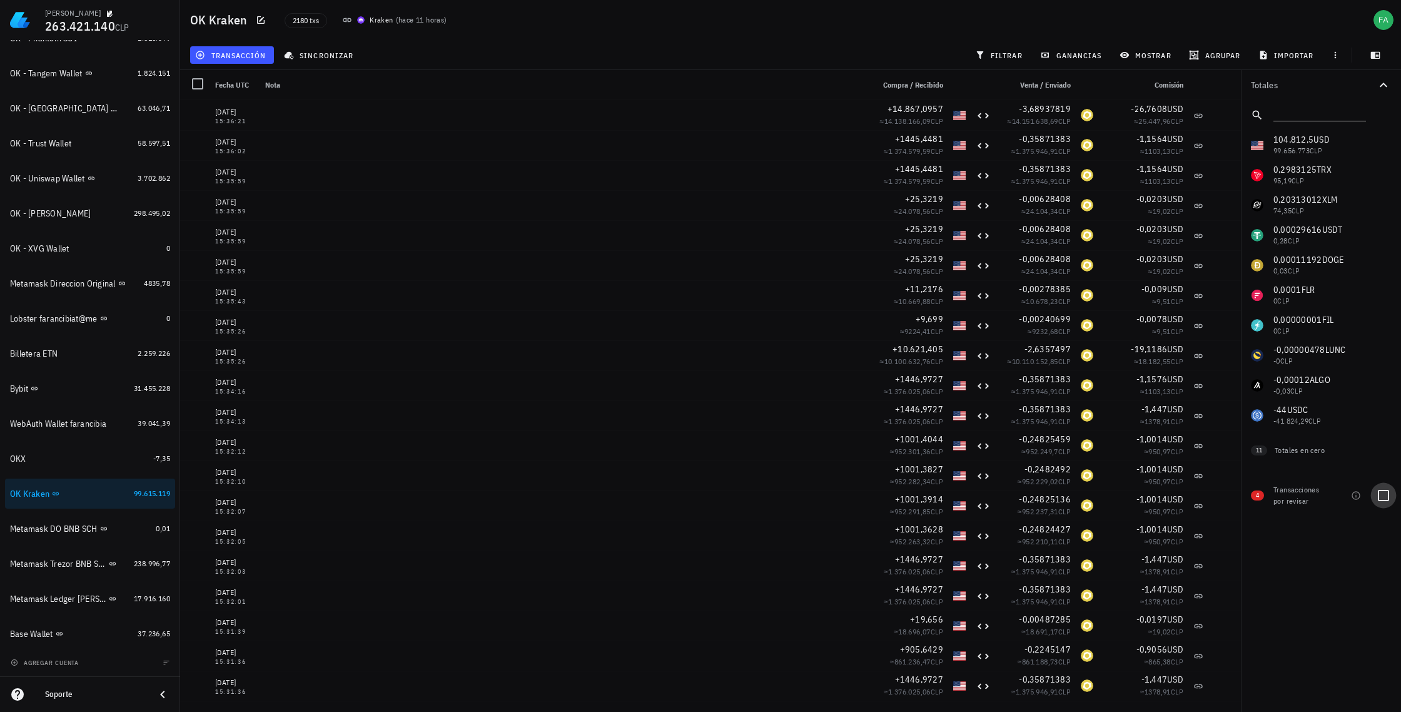
click at [1382, 496] on div at bounding box center [1383, 495] width 21 height 21
checkbox input "true"
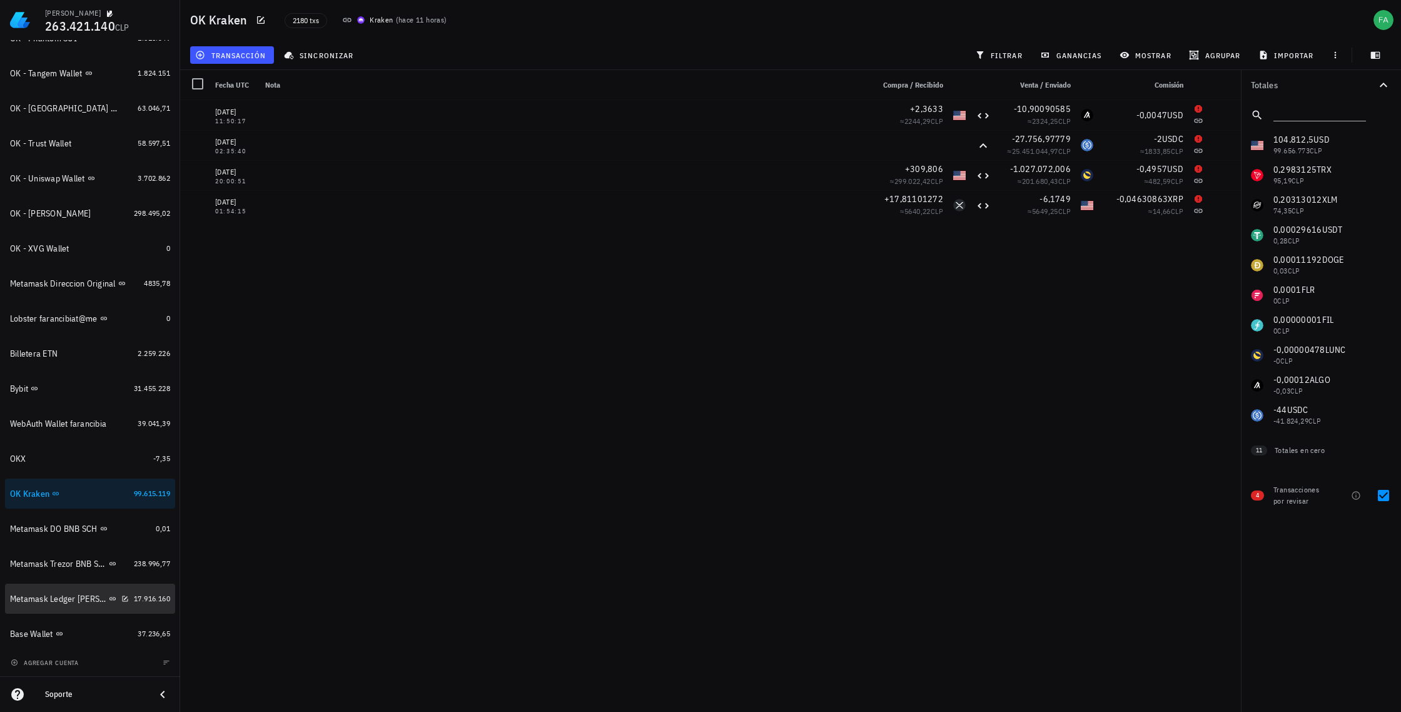
click at [59, 596] on div "Metamask Ledger [PERSON_NAME] Ethereum, Electroneum y Pulse" at bounding box center [58, 599] width 96 height 11
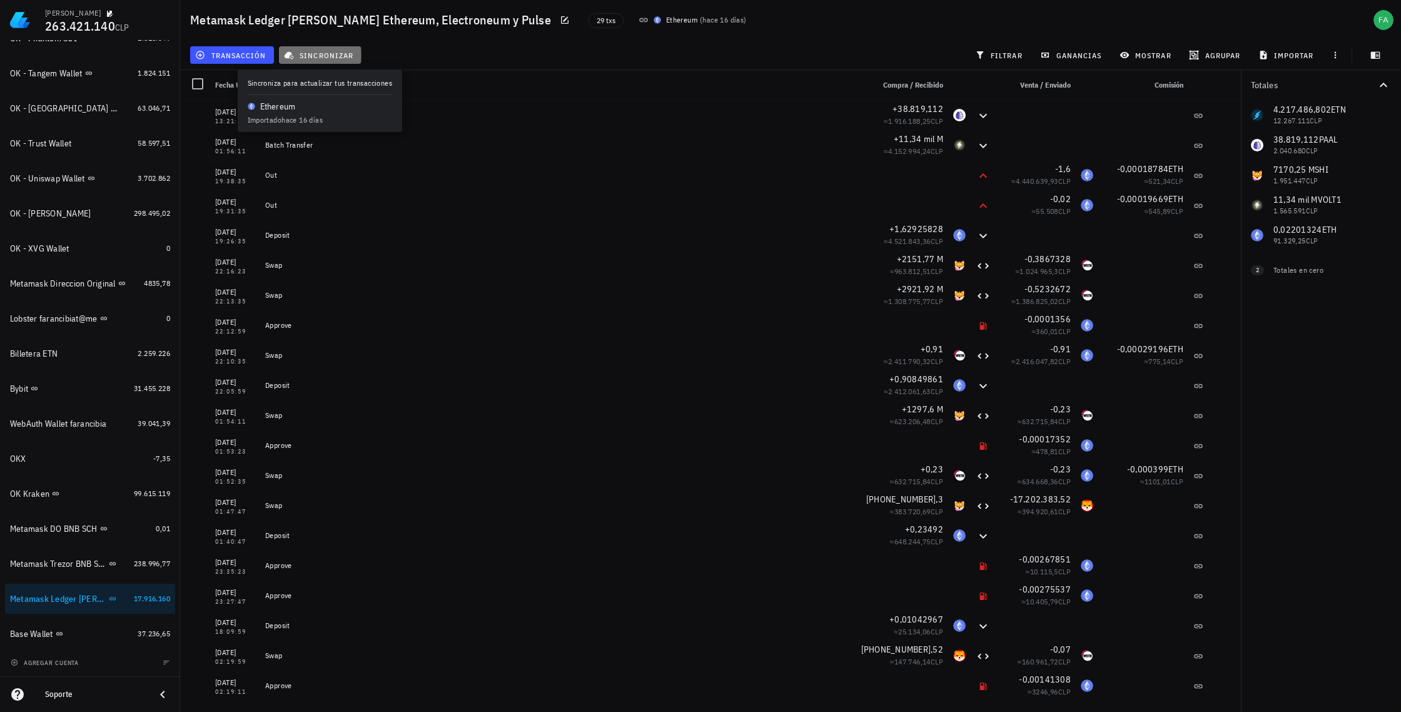
click at [325, 52] on span "sincronizar" at bounding box center [320, 55] width 67 height 10
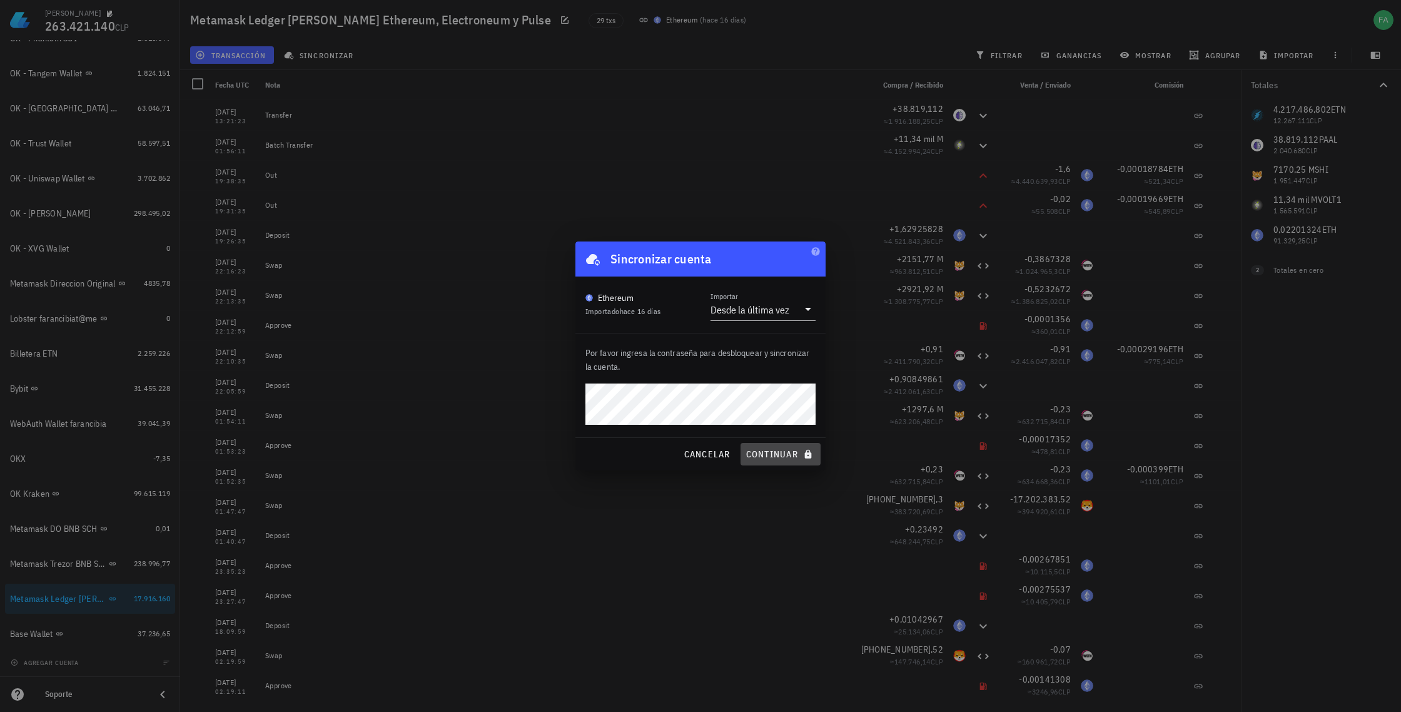
click at [781, 453] on span "continuar" at bounding box center [781, 454] width 70 height 11
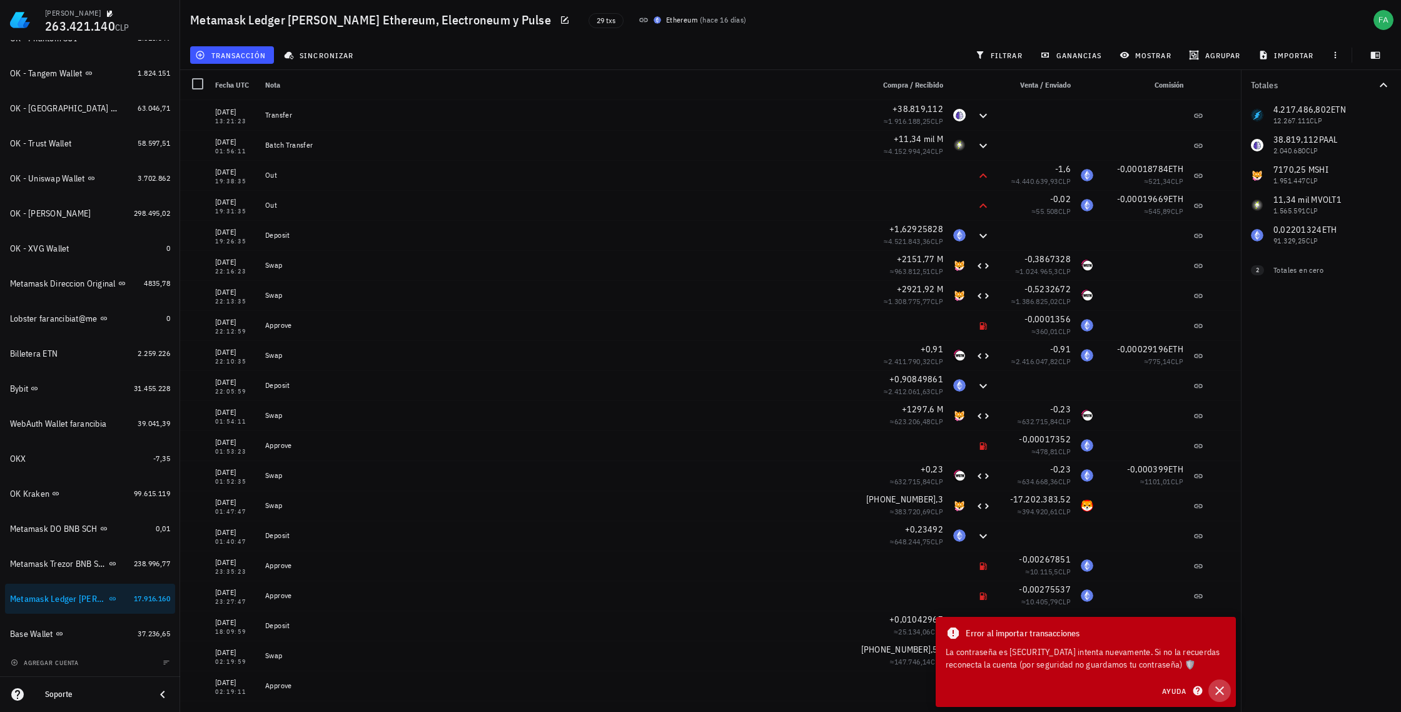
drag, startPoint x: 1222, startPoint y: 690, endPoint x: 1214, endPoint y: 681, distance: 12.0
click at [1222, 690] on icon "button" at bounding box center [1219, 690] width 15 height 15
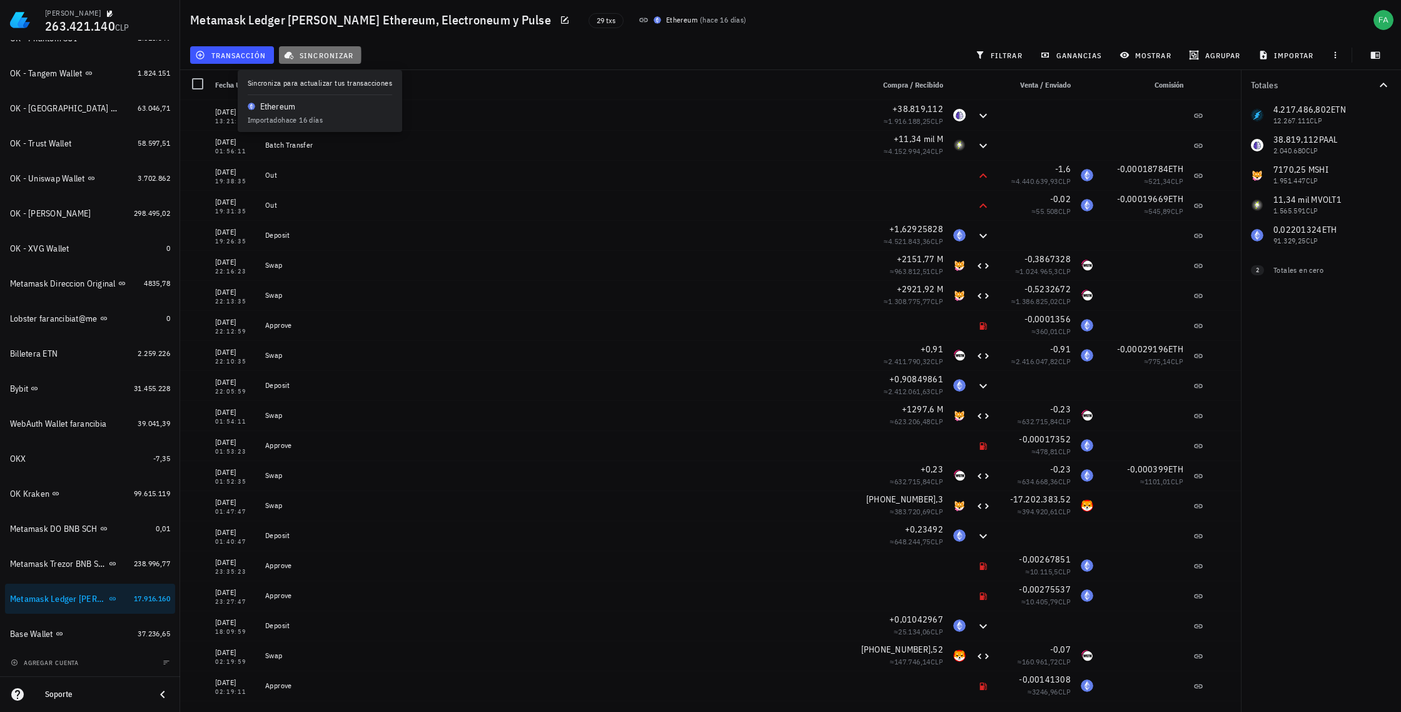
click at [305, 53] on span "sincronizar" at bounding box center [320, 55] width 67 height 10
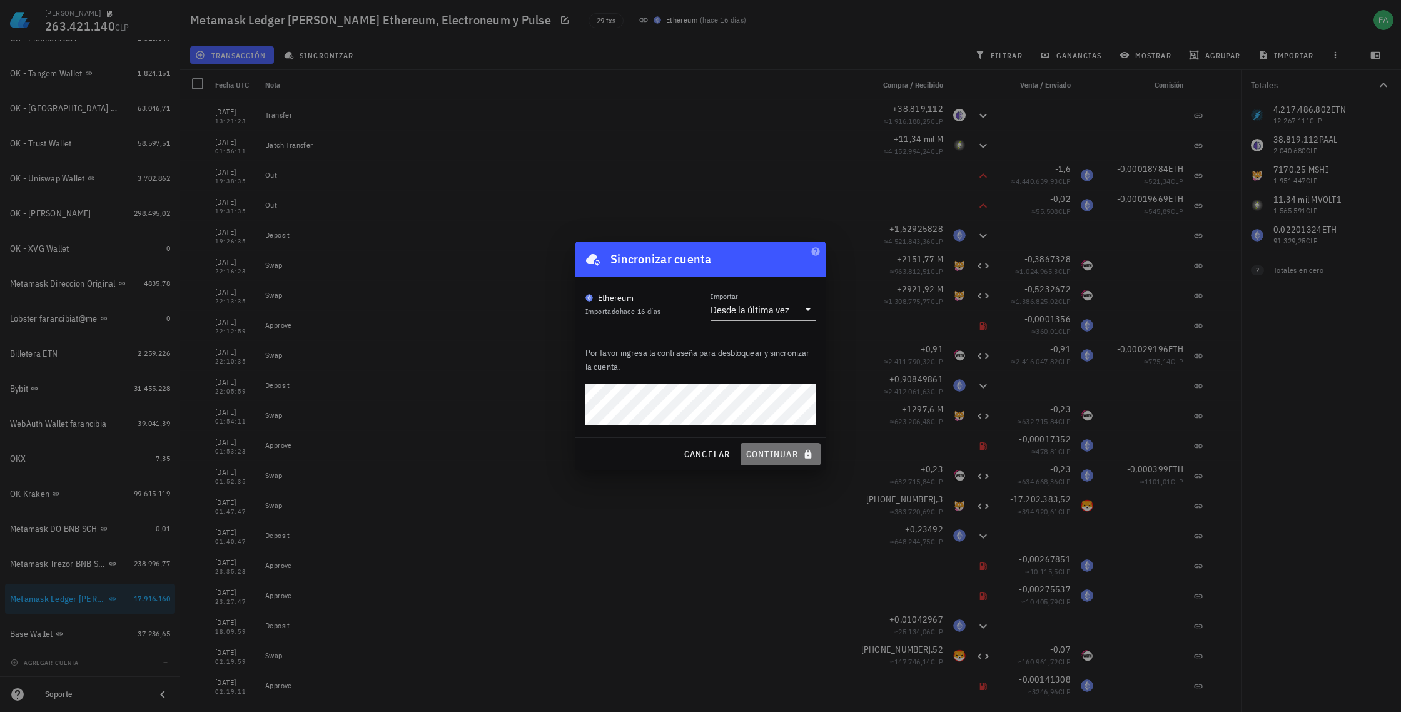
click at [774, 456] on span "continuar" at bounding box center [781, 454] width 70 height 11
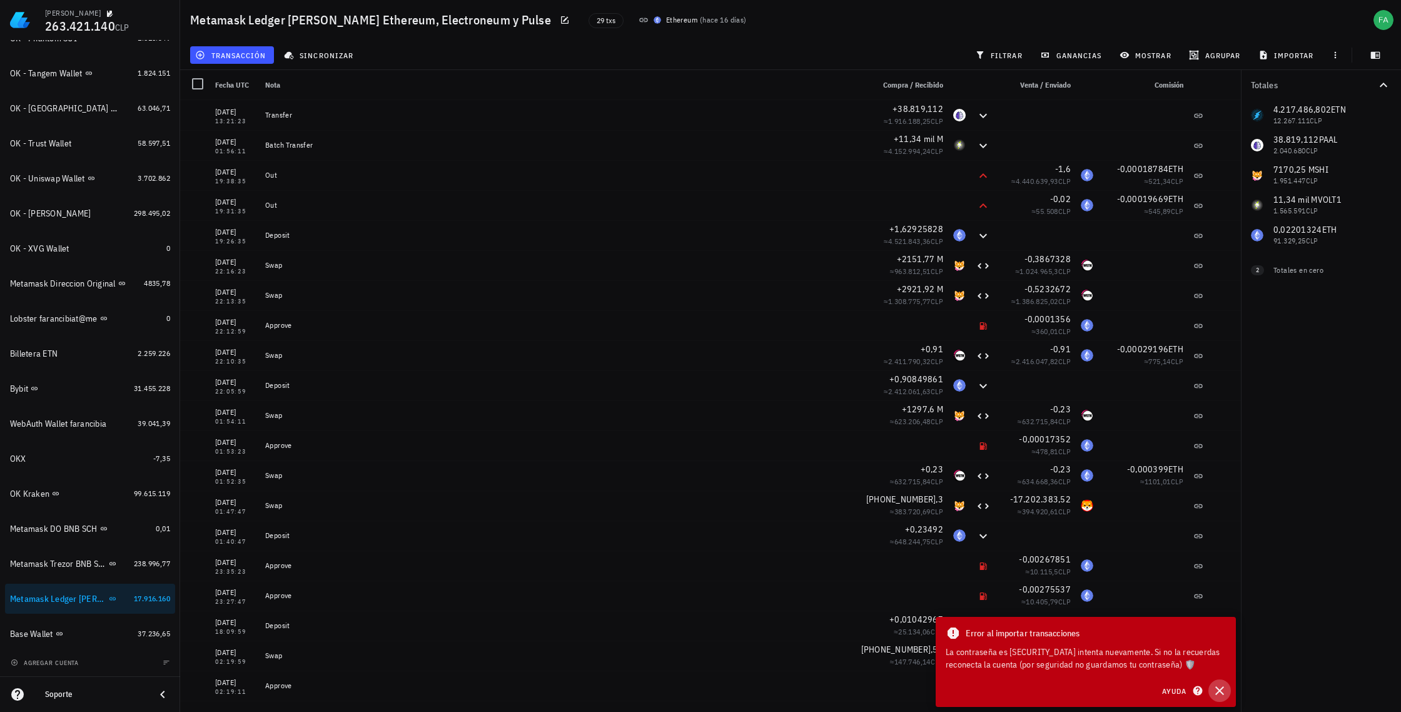
drag, startPoint x: 1222, startPoint y: 690, endPoint x: 1112, endPoint y: 604, distance: 139.9
click at [1221, 689] on icon "button" at bounding box center [1219, 690] width 15 height 15
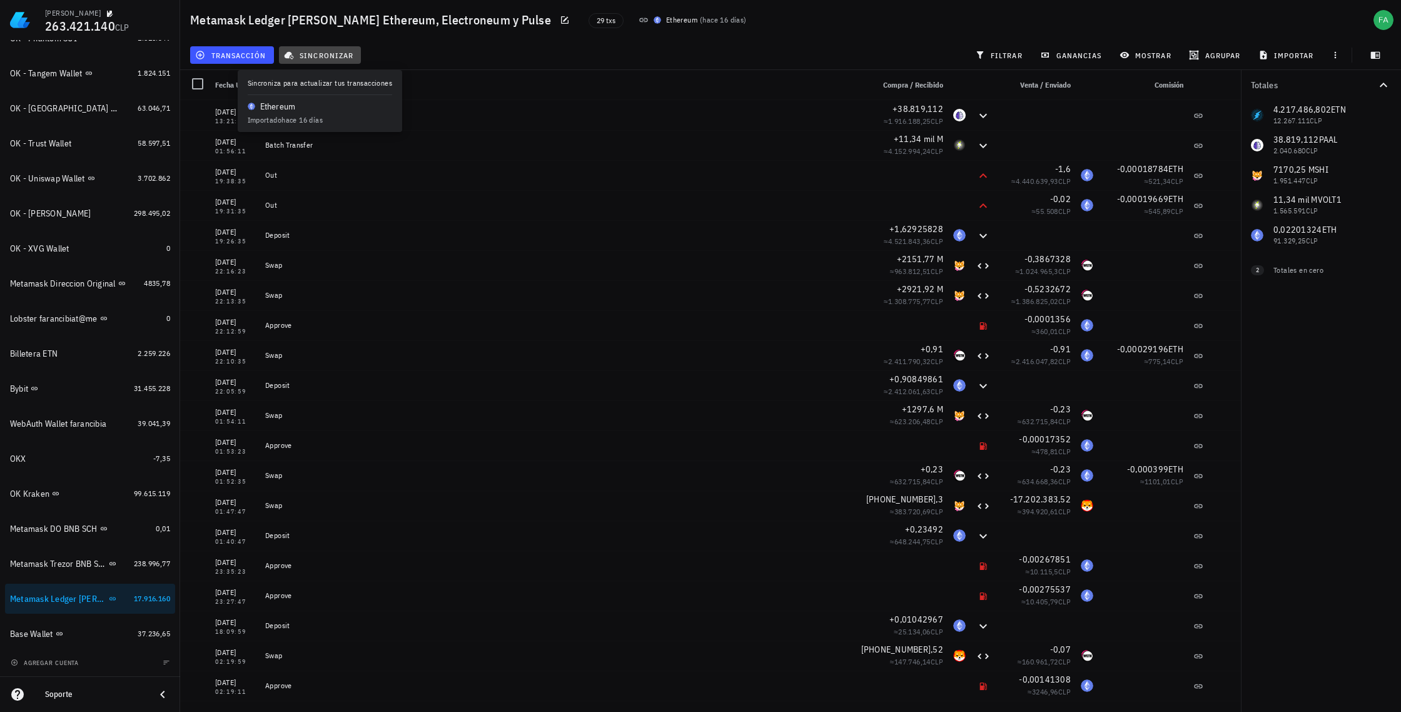
click at [320, 56] on span "sincronizar" at bounding box center [320, 55] width 67 height 10
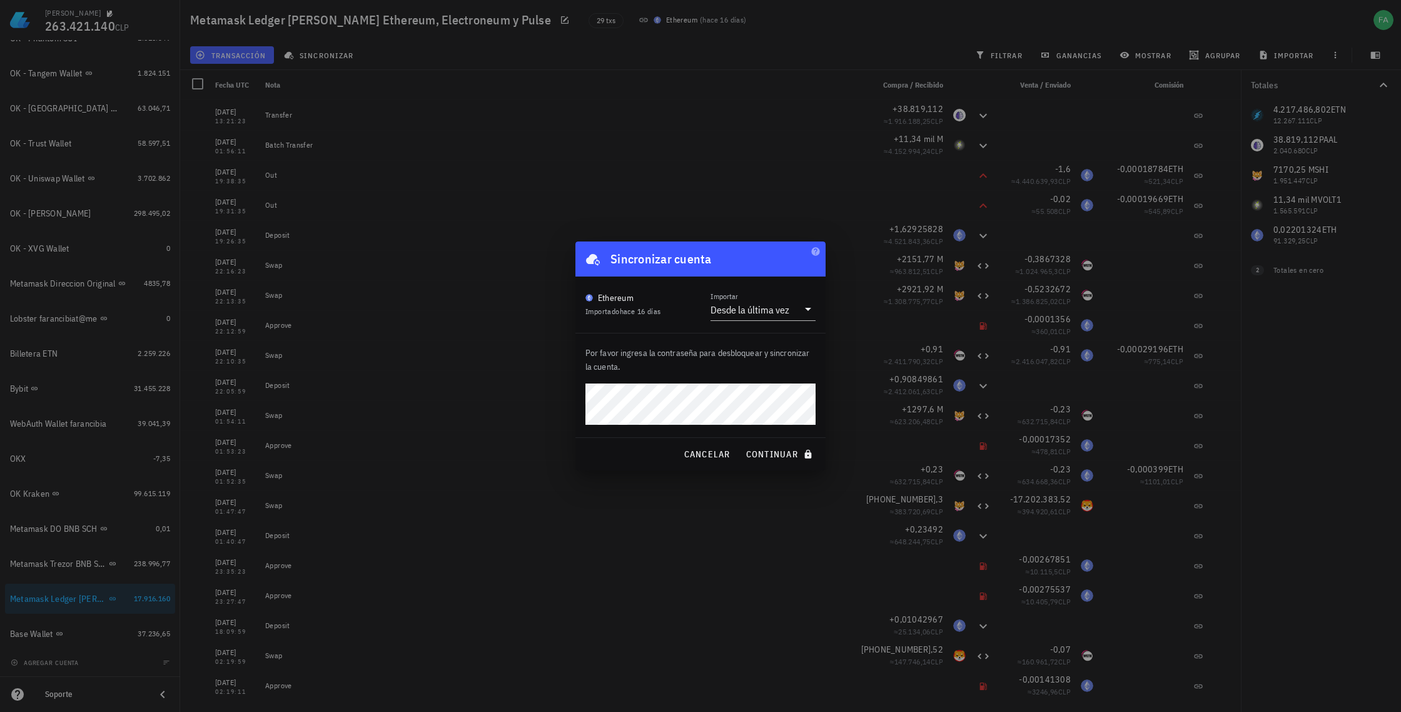
click at [585, 456] on div "cancelar continuar" at bounding box center [701, 454] width 250 height 33
click at [785, 452] on span "continuar" at bounding box center [781, 454] width 70 height 11
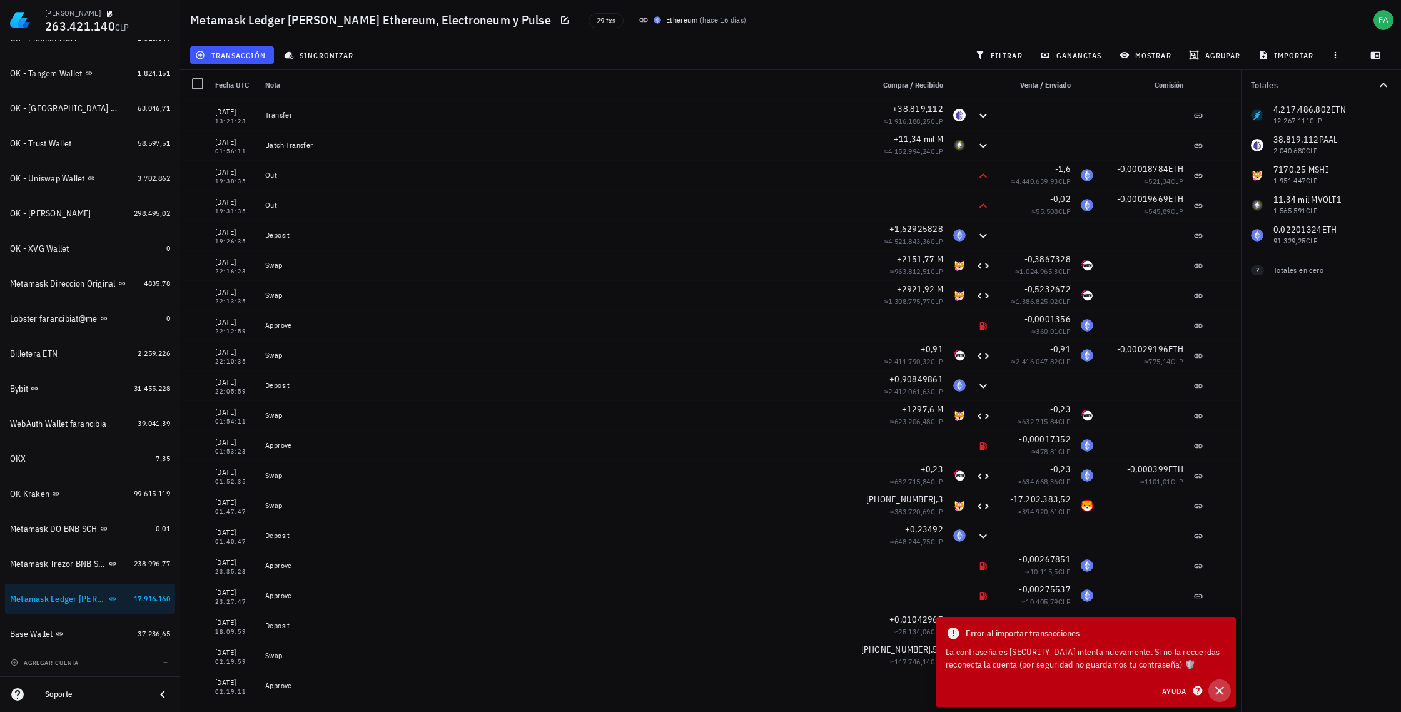
drag, startPoint x: 1221, startPoint y: 691, endPoint x: 1214, endPoint y: 686, distance: 8.5
click at [1221, 691] on icon "button" at bounding box center [1220, 690] width 9 height 9
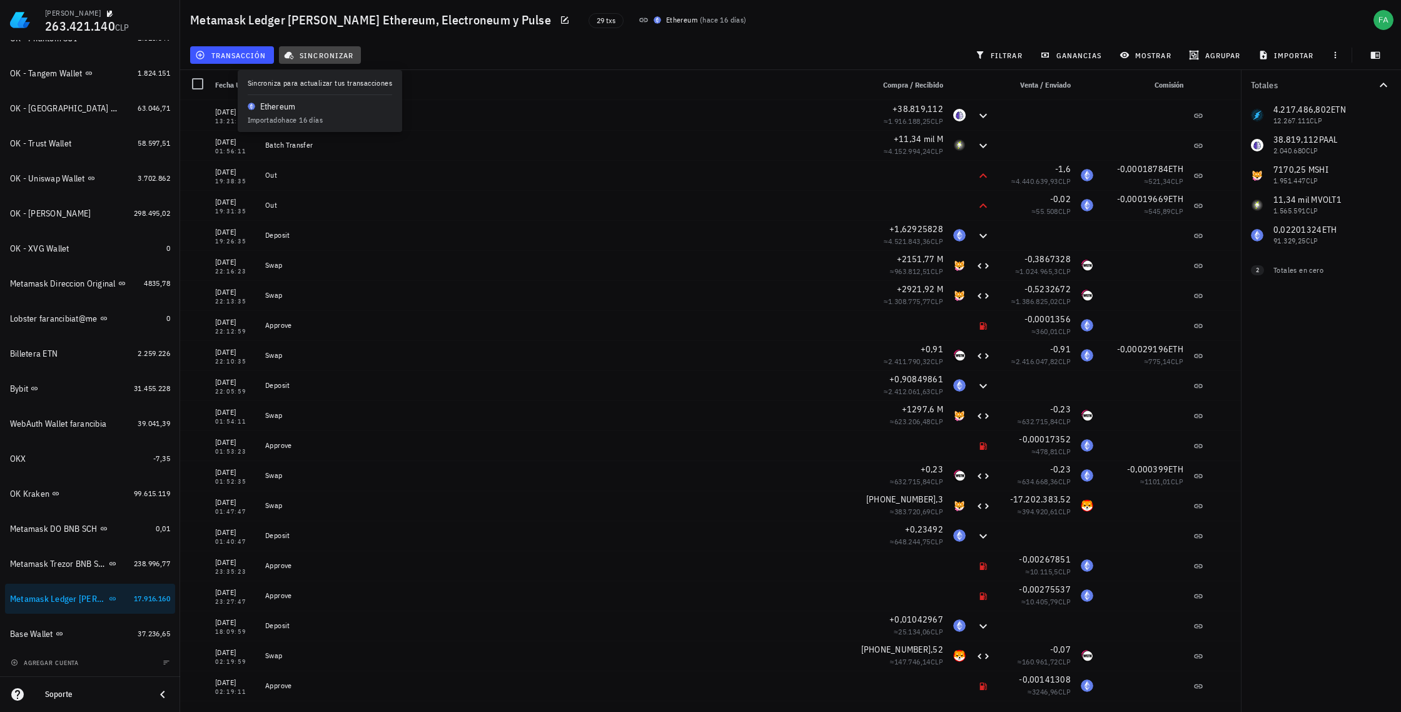
click at [335, 55] on span "sincronizar" at bounding box center [320, 55] width 67 height 10
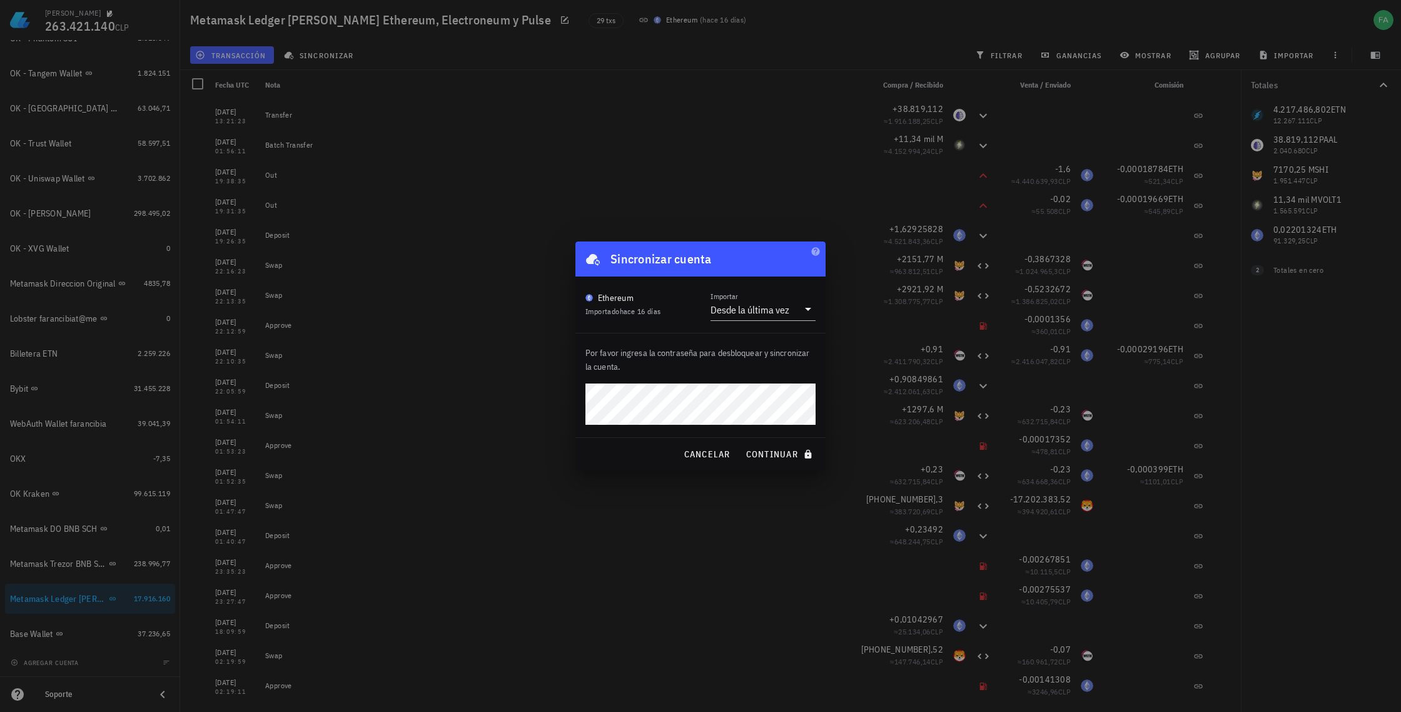
click at [775, 373] on p "Por favor ingresa la contraseña para desbloquear y sincronizar la cuenta." at bounding box center [701, 360] width 230 height 28
click at [778, 456] on span "continuar" at bounding box center [781, 454] width 70 height 11
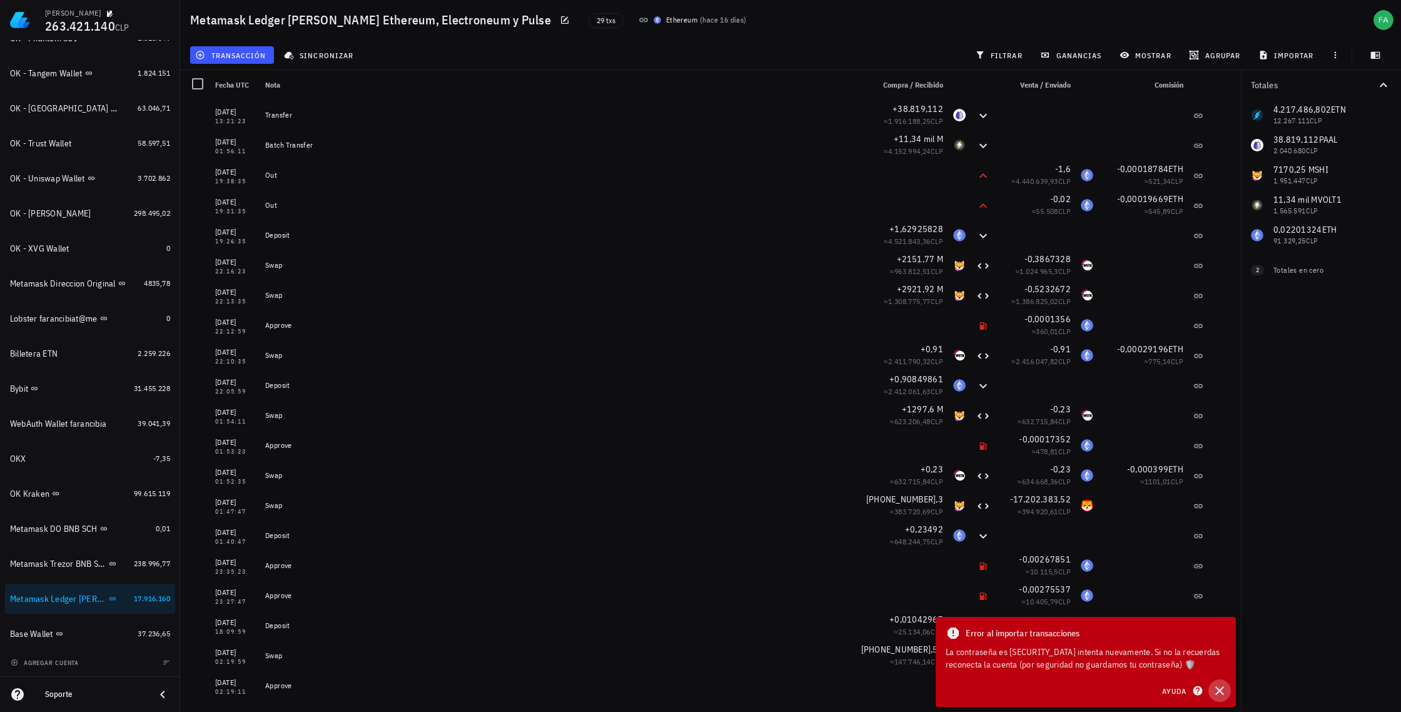
click at [1223, 691] on icon "button" at bounding box center [1219, 690] width 15 height 15
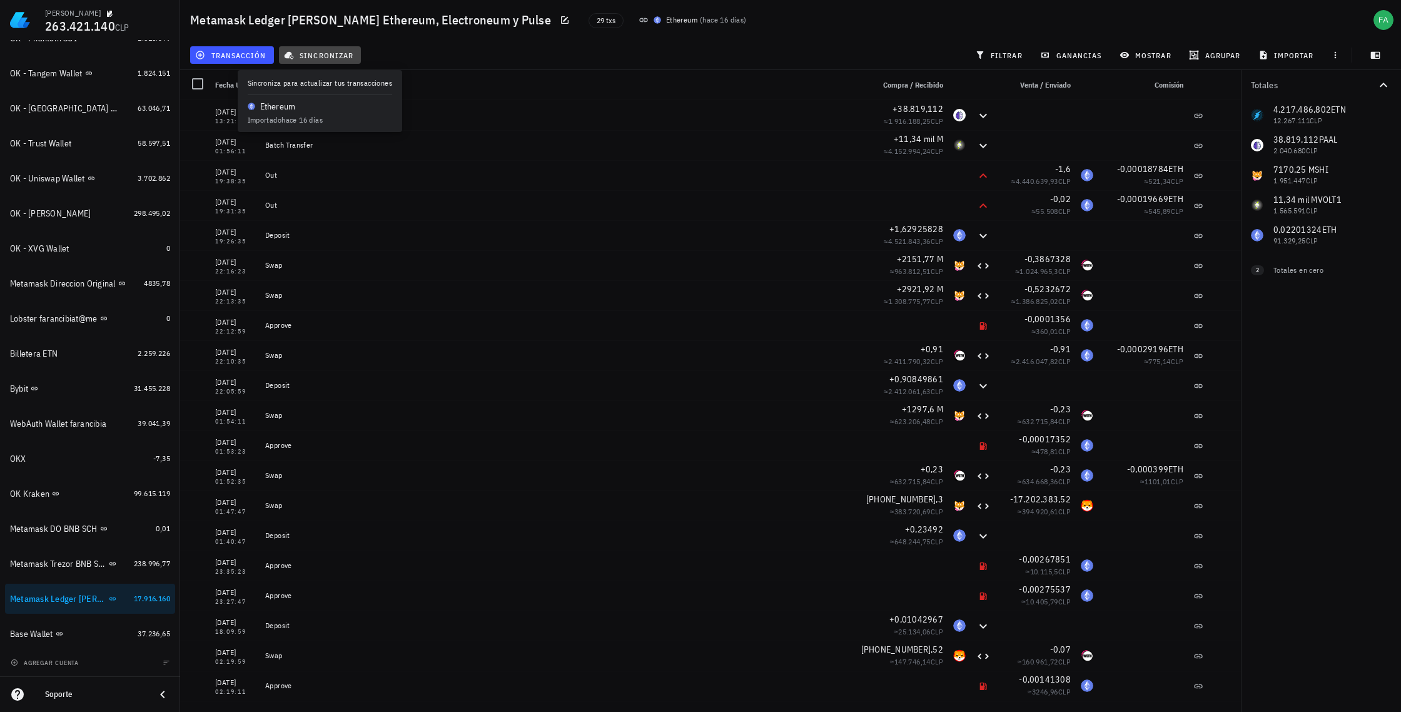
click at [318, 53] on span "sincronizar" at bounding box center [320, 55] width 67 height 10
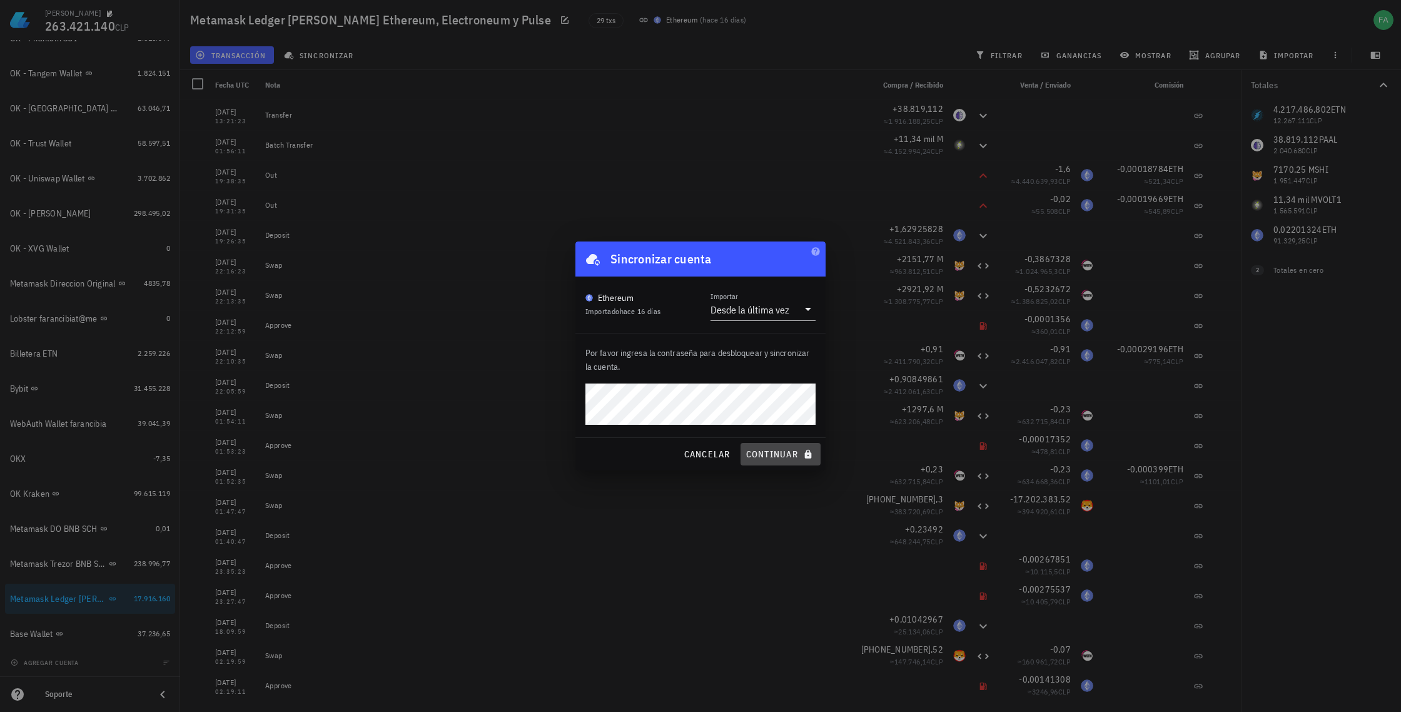
click at [781, 454] on span "continuar" at bounding box center [781, 454] width 70 height 11
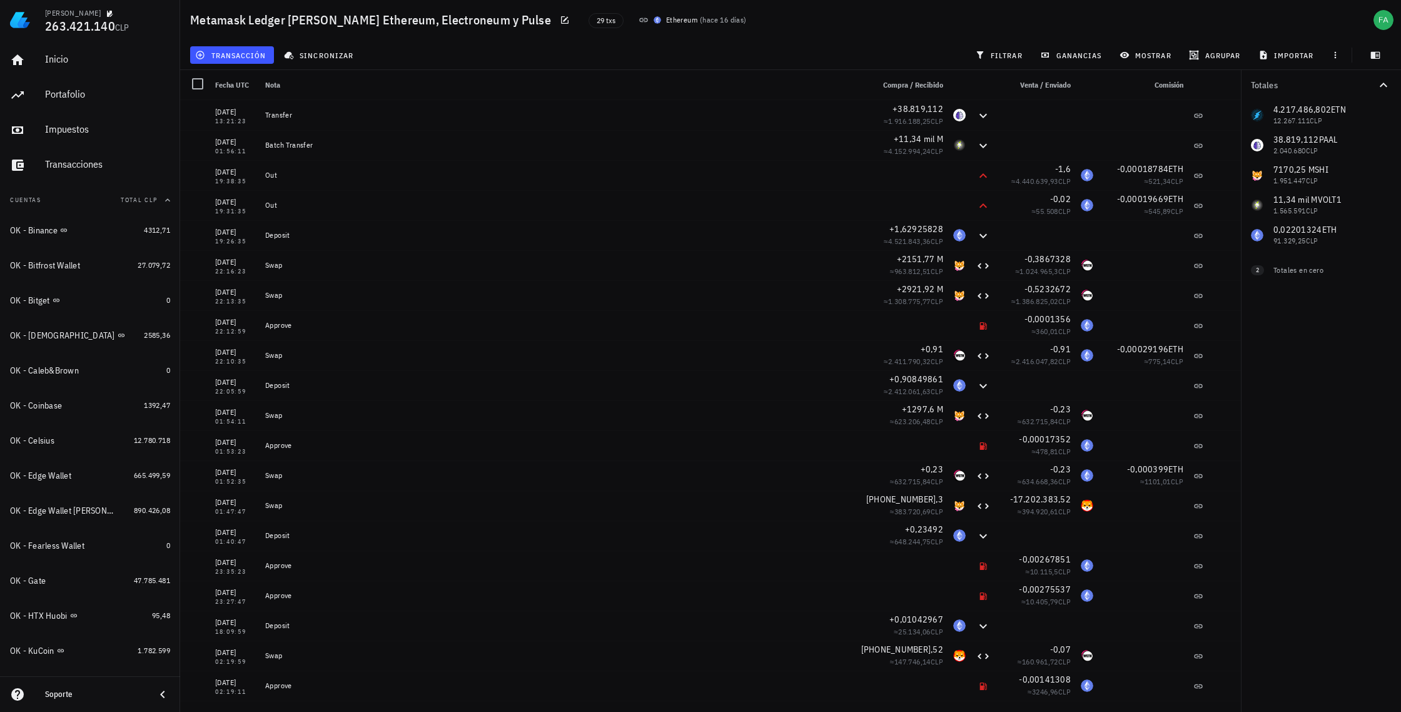
click at [1289, 113] on div "4.217.486,802 ETN 12.267.111 CLP 38.819,112 PAAL 2.040.680 CLP 7170,25 M SHI 1.…" at bounding box center [1321, 175] width 160 height 150
click at [1289, 145] on div "4.217.486,802 ETN 12.267.111 CLP 38.819,112 PAAL 2.040.680 CLP 7170,25 M SHI 1.…" at bounding box center [1321, 175] width 160 height 150
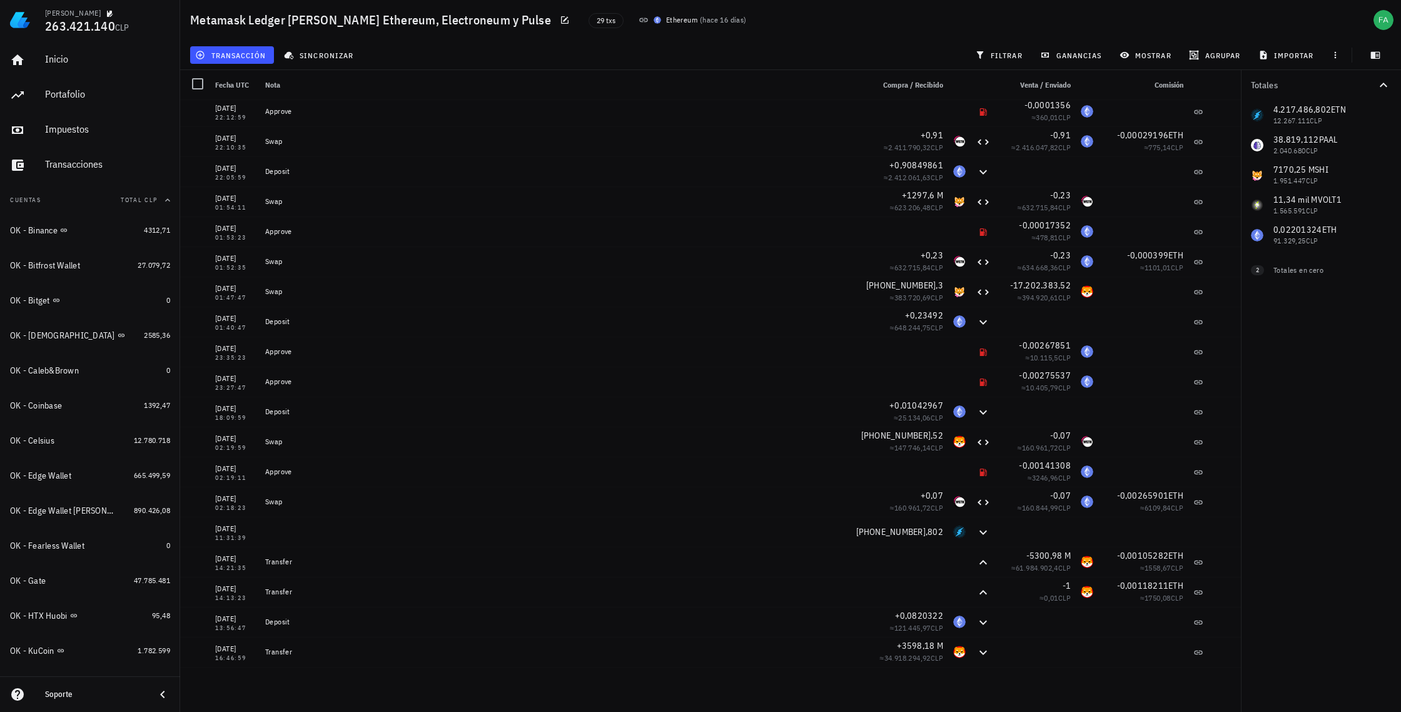
scroll to position [269, 0]
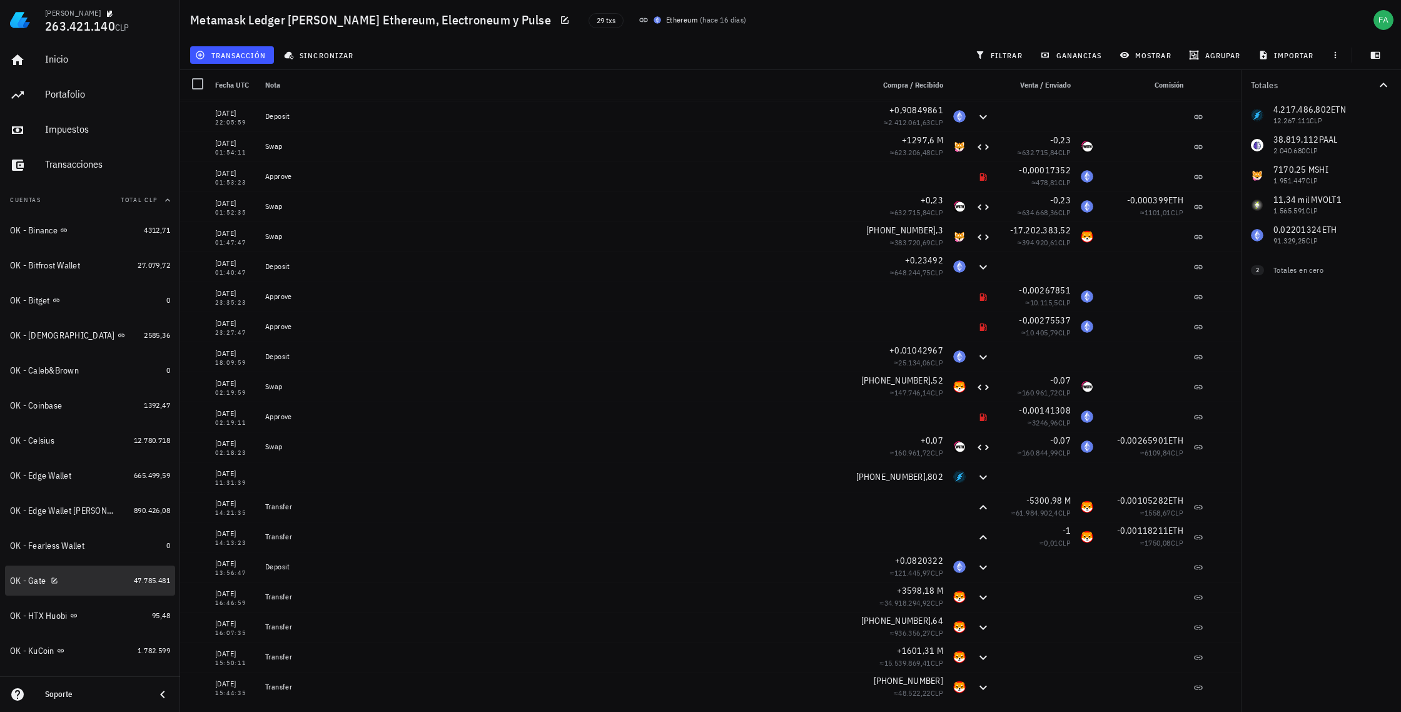
click at [103, 587] on div "OK - Gate" at bounding box center [69, 580] width 119 height 27
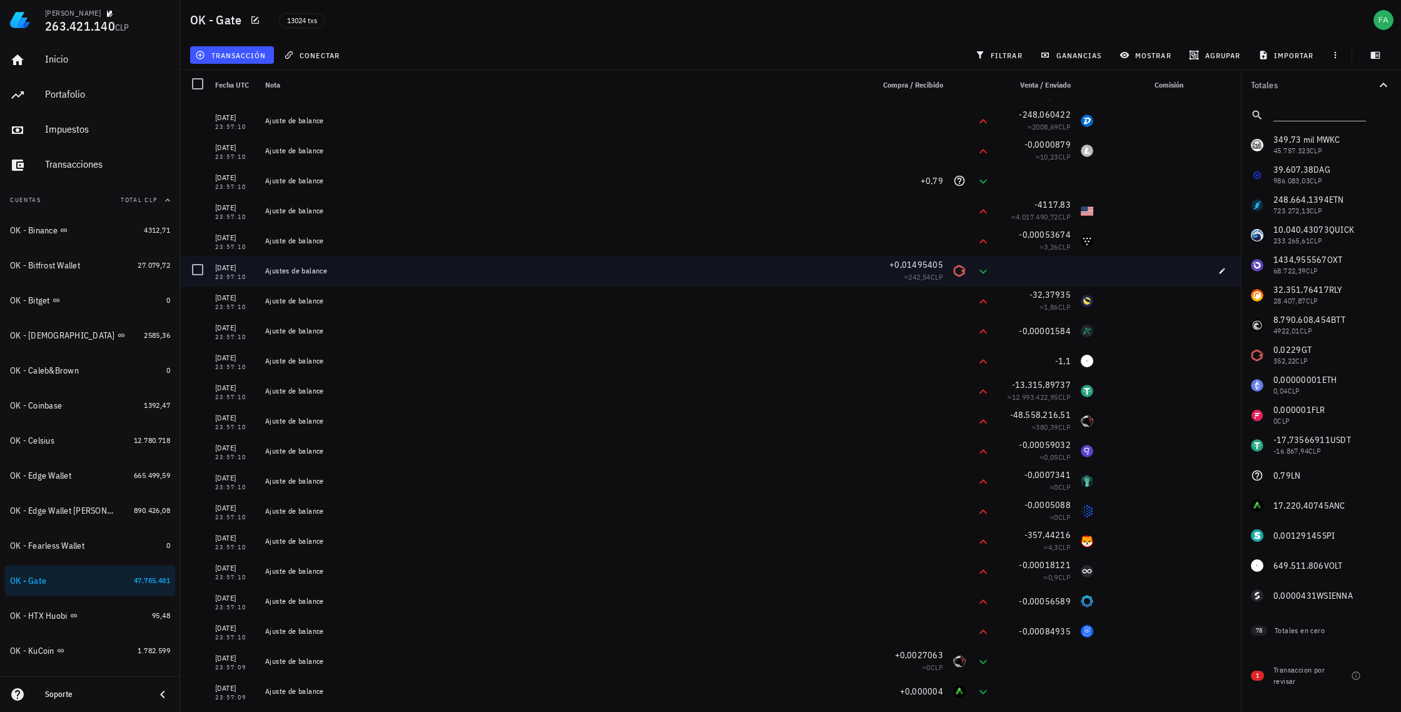
scroll to position [1705, 0]
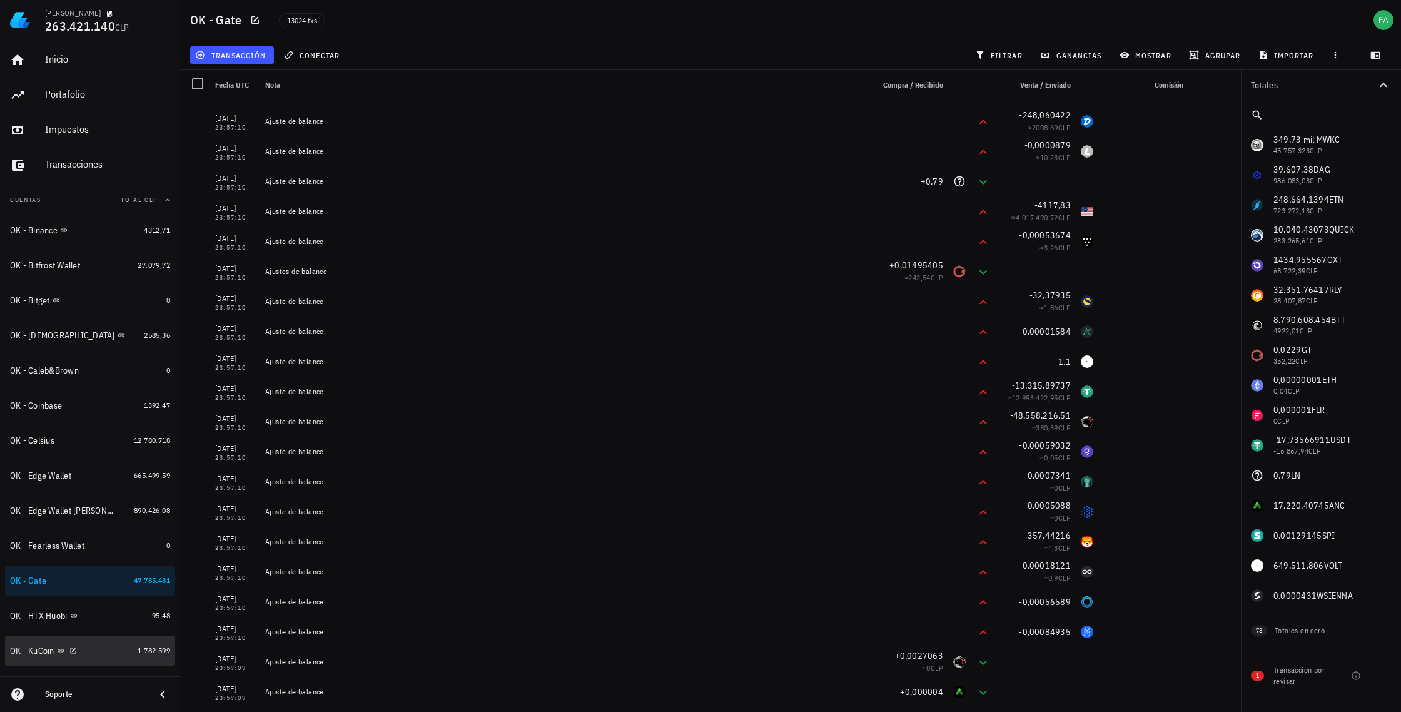
click at [93, 650] on div "OK - KuCoin" at bounding box center [71, 651] width 123 height 12
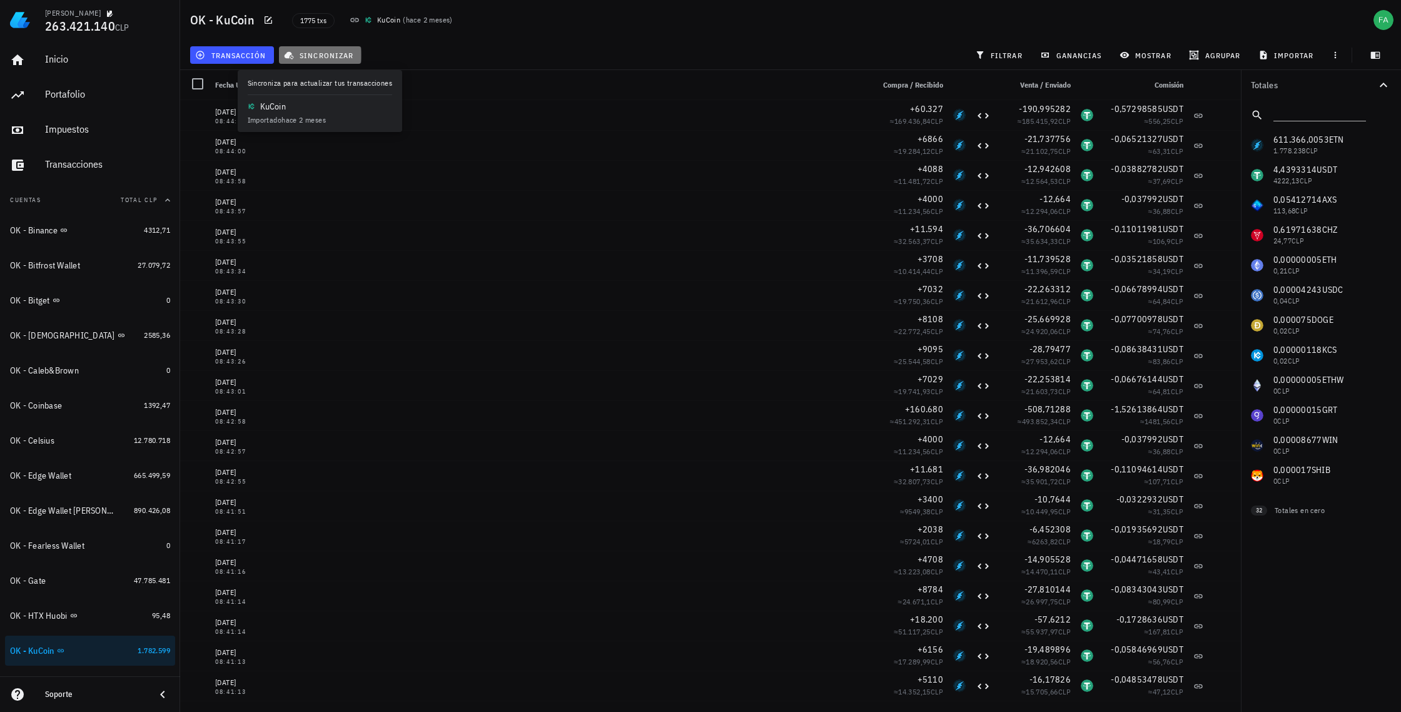
click at [322, 54] on span "sincronizar" at bounding box center [320, 55] width 67 height 10
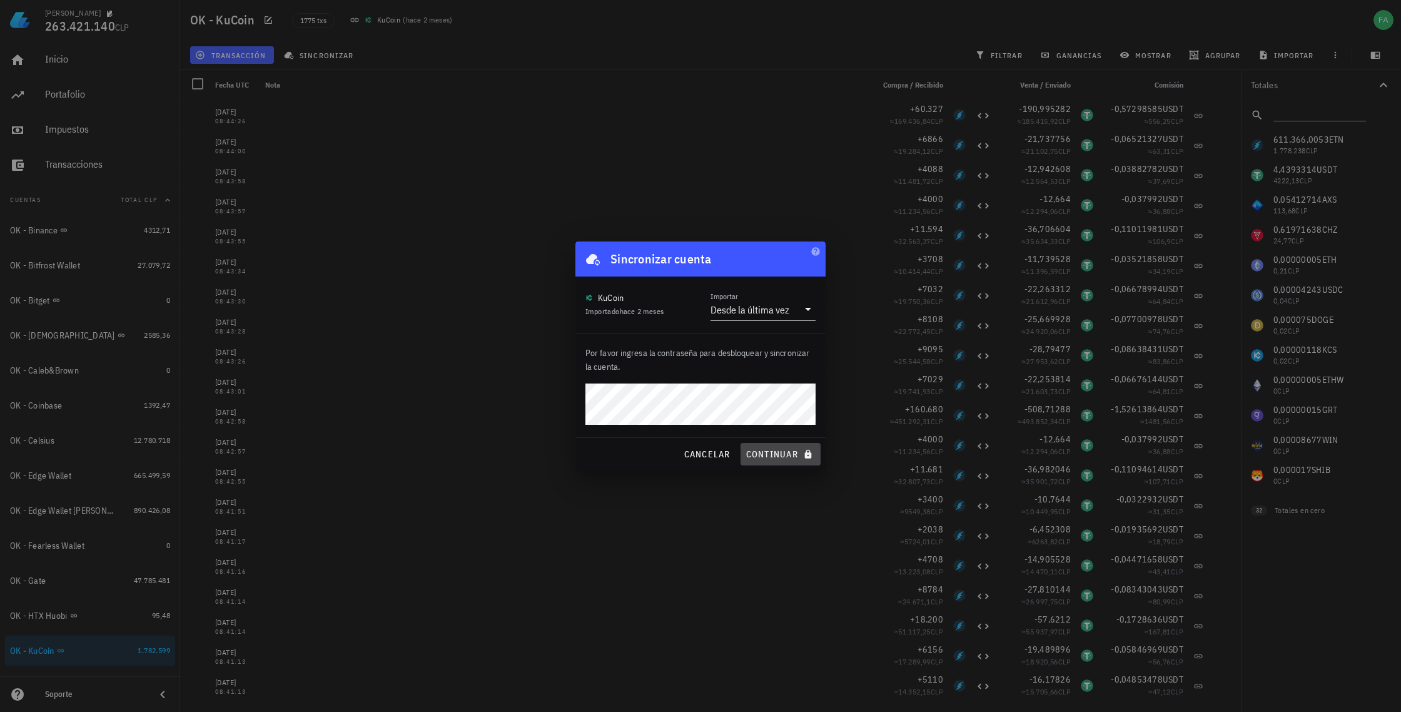
click at [788, 451] on span "continuar" at bounding box center [781, 454] width 70 height 11
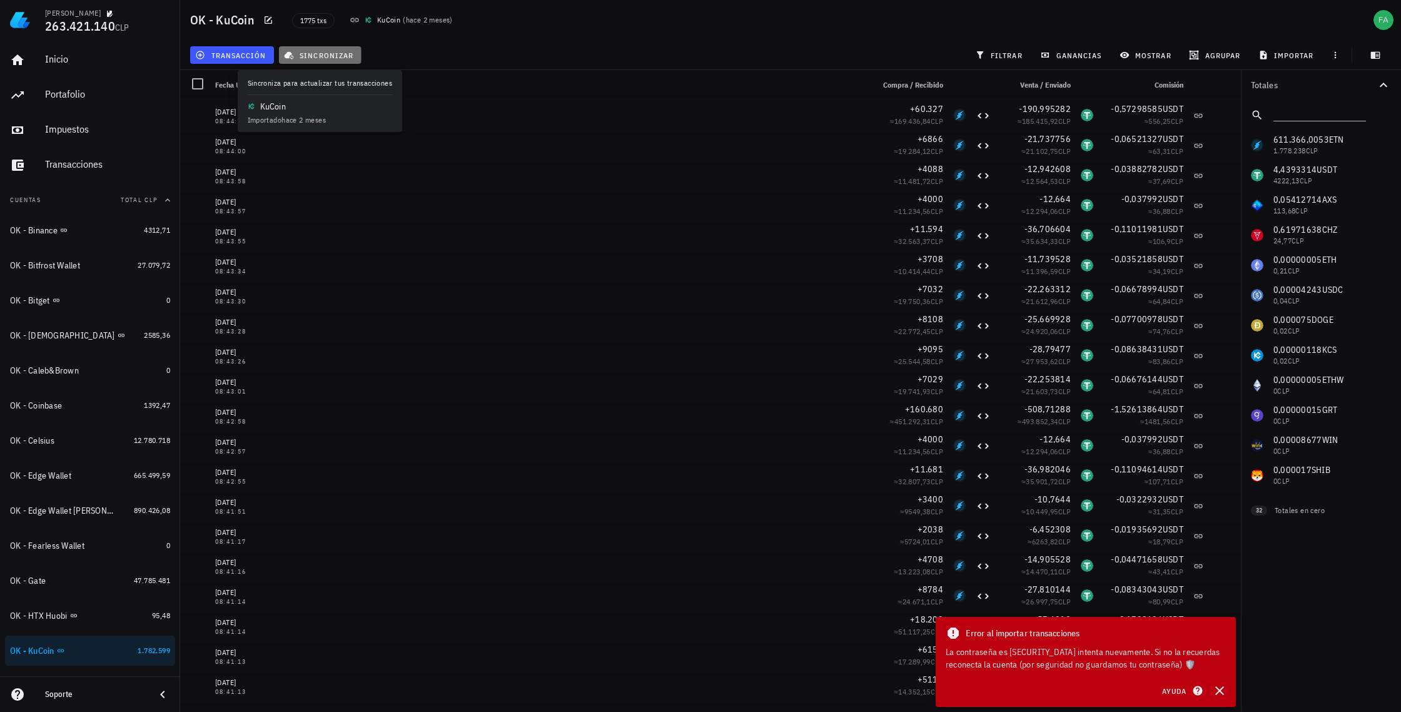
click at [328, 50] on span "sincronizar" at bounding box center [320, 55] width 67 height 10
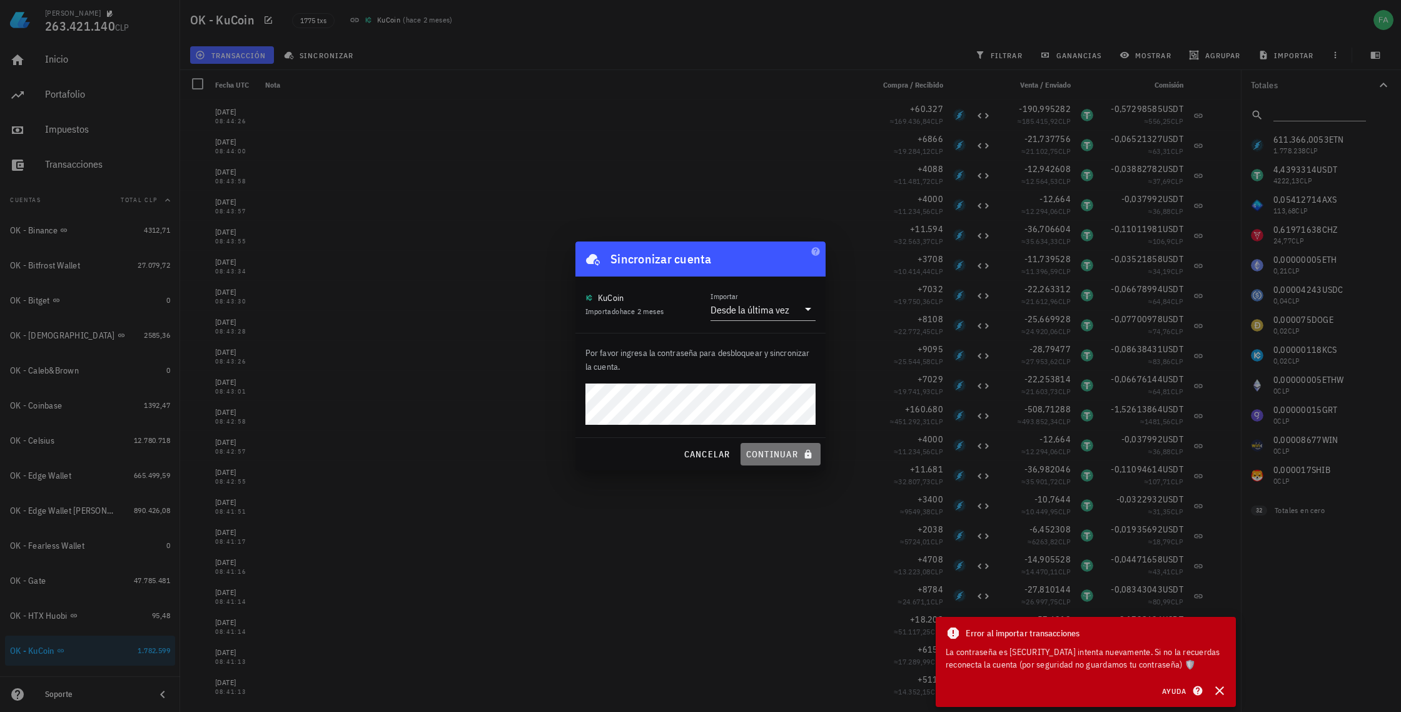
drag, startPoint x: 773, startPoint y: 457, endPoint x: 769, endPoint y: 469, distance: 12.3
click at [769, 469] on div "cancelar continuar" at bounding box center [701, 454] width 250 height 33
click at [779, 454] on span "continuar" at bounding box center [781, 454] width 70 height 11
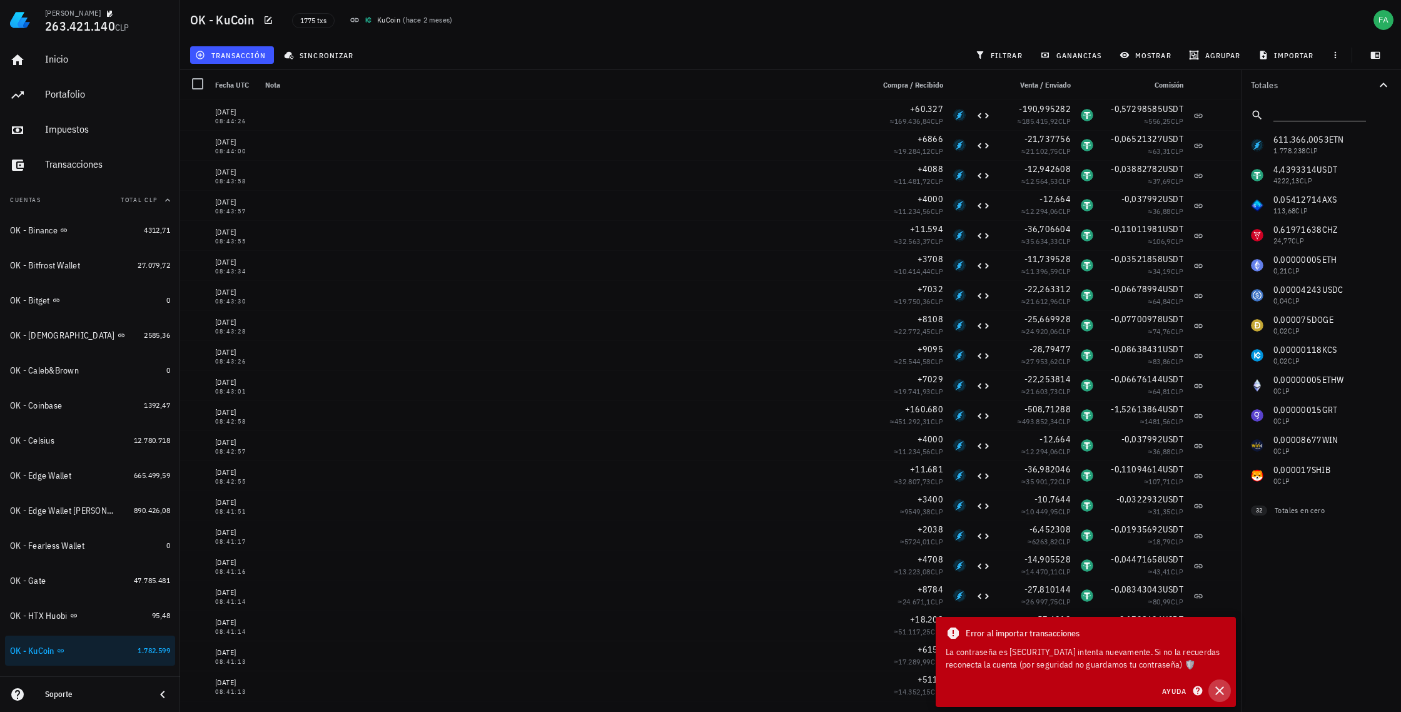
click at [1222, 688] on icon "button" at bounding box center [1220, 690] width 9 height 9
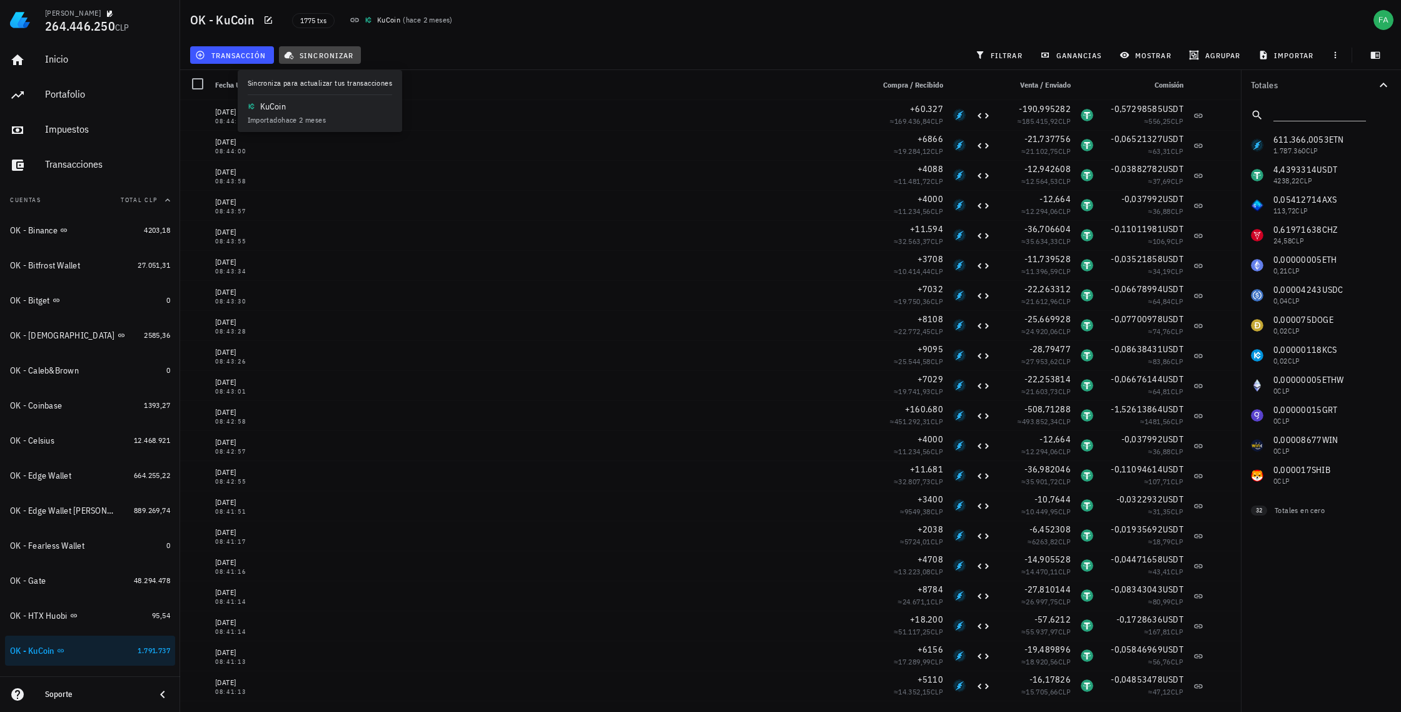
click at [321, 52] on span "sincronizar" at bounding box center [320, 55] width 67 height 10
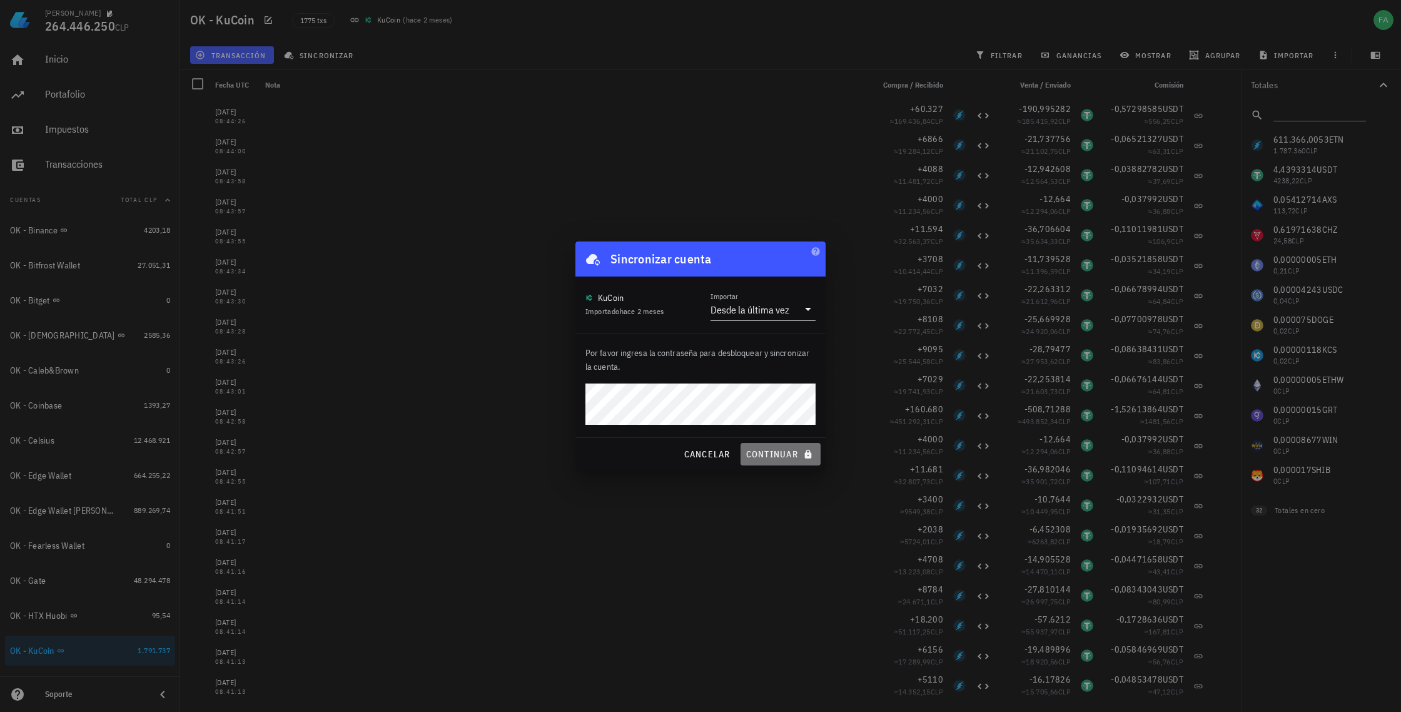
click at [783, 454] on span "continuar" at bounding box center [781, 454] width 70 height 11
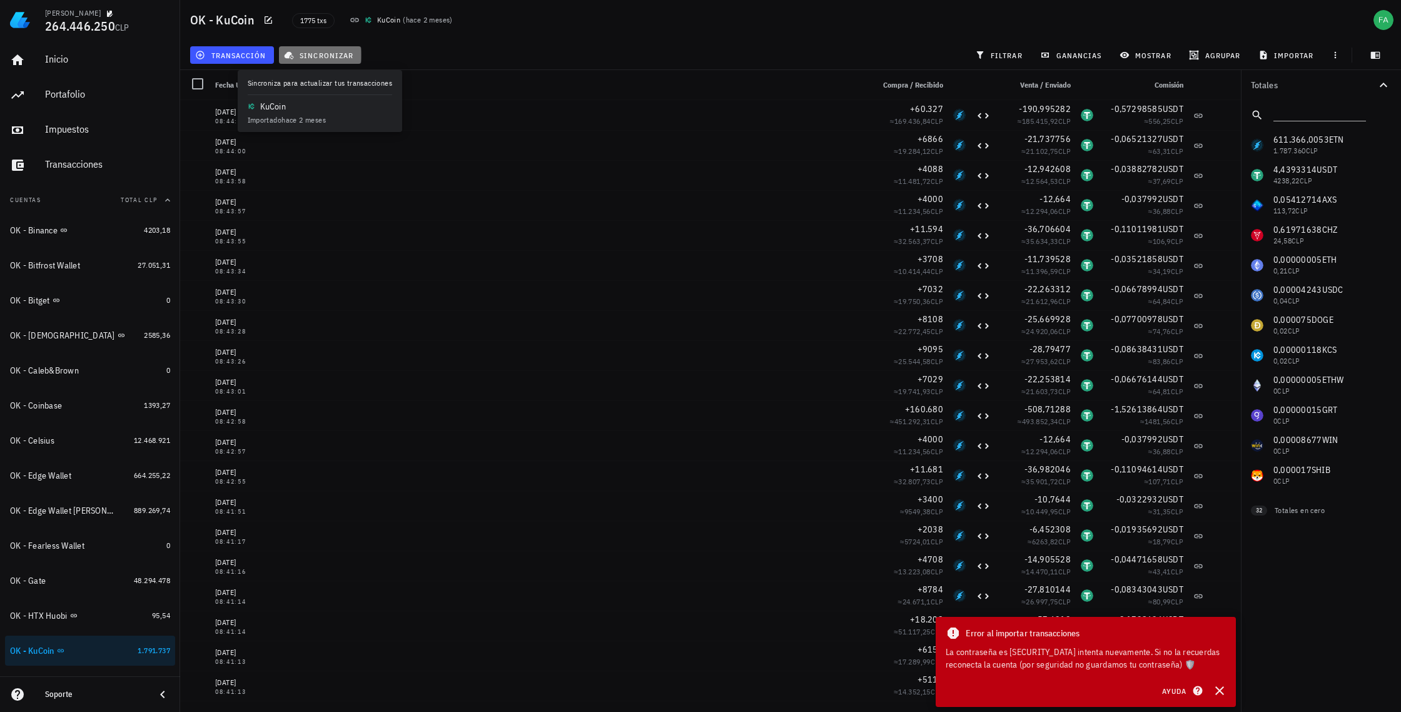
click at [326, 54] on span "sincronizar" at bounding box center [320, 55] width 67 height 10
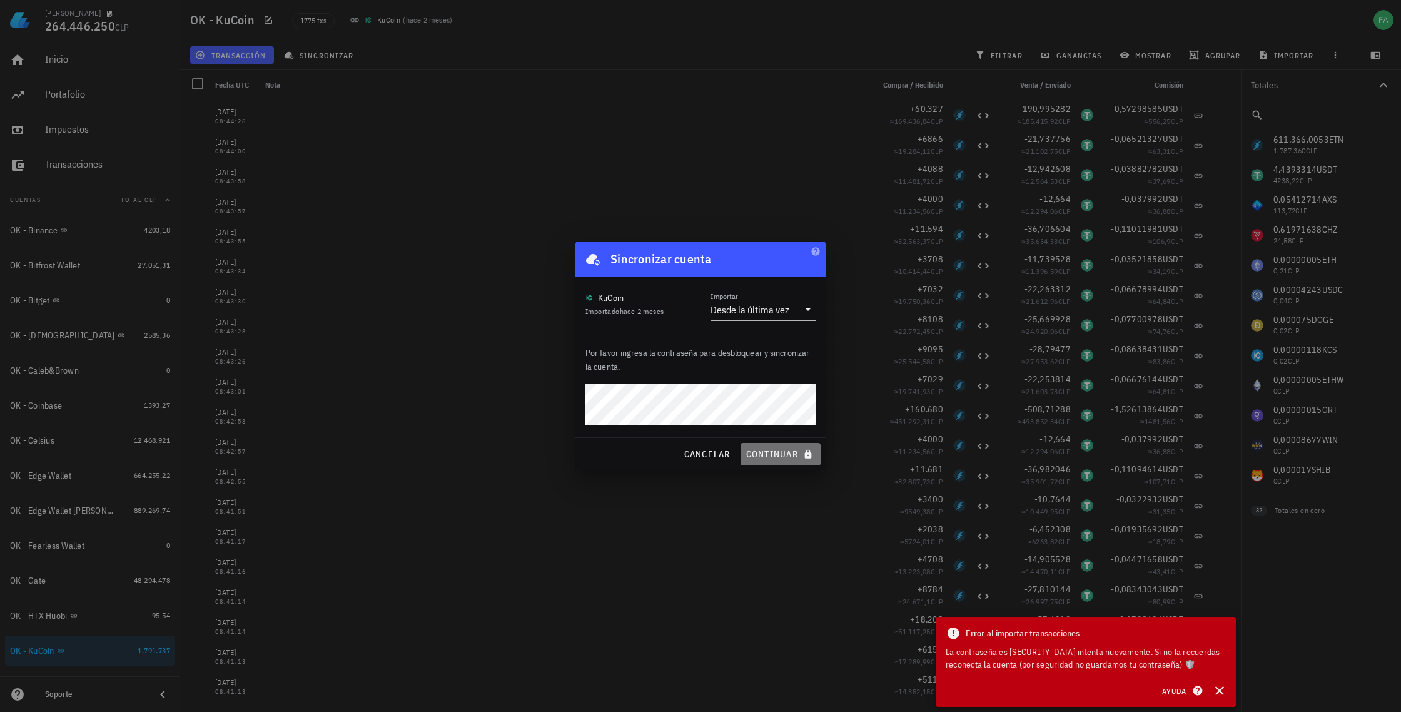
click at [788, 456] on span "continuar" at bounding box center [781, 454] width 70 height 11
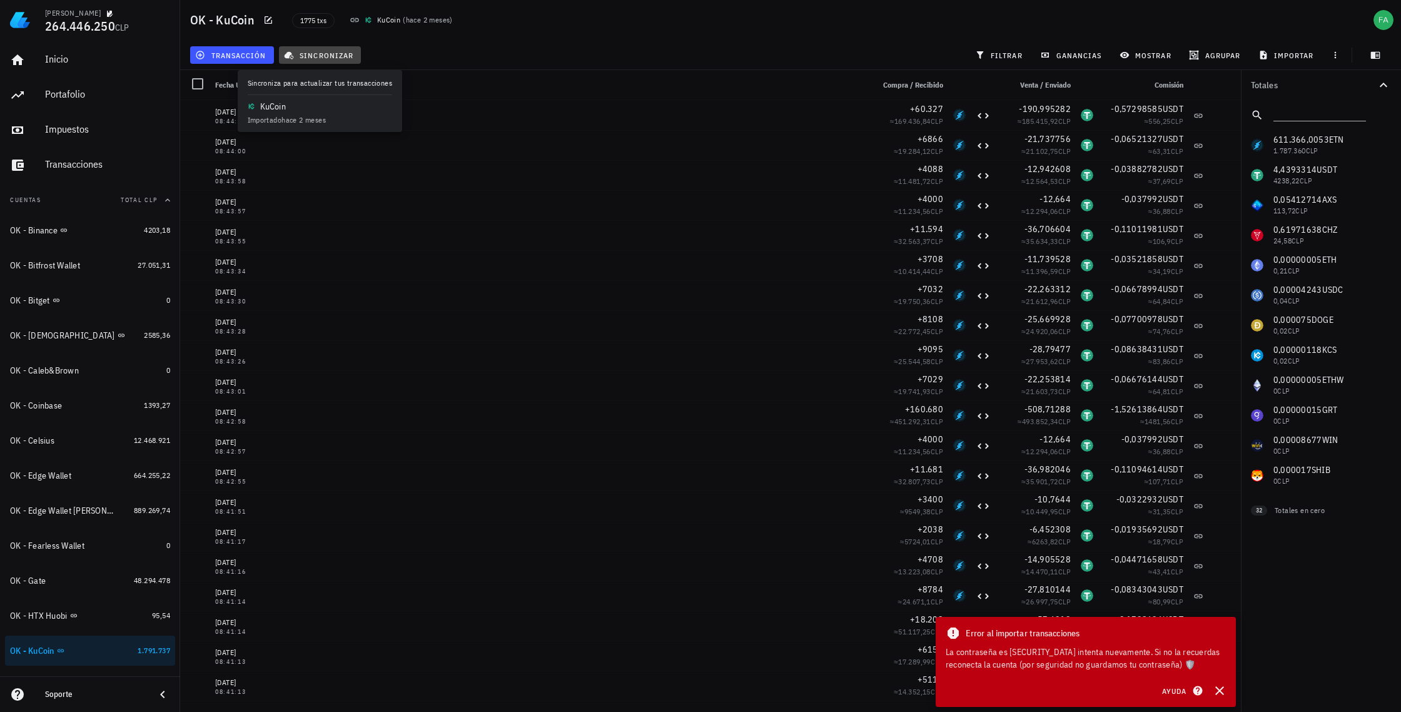
click at [320, 52] on span "sincronizar" at bounding box center [320, 55] width 67 height 10
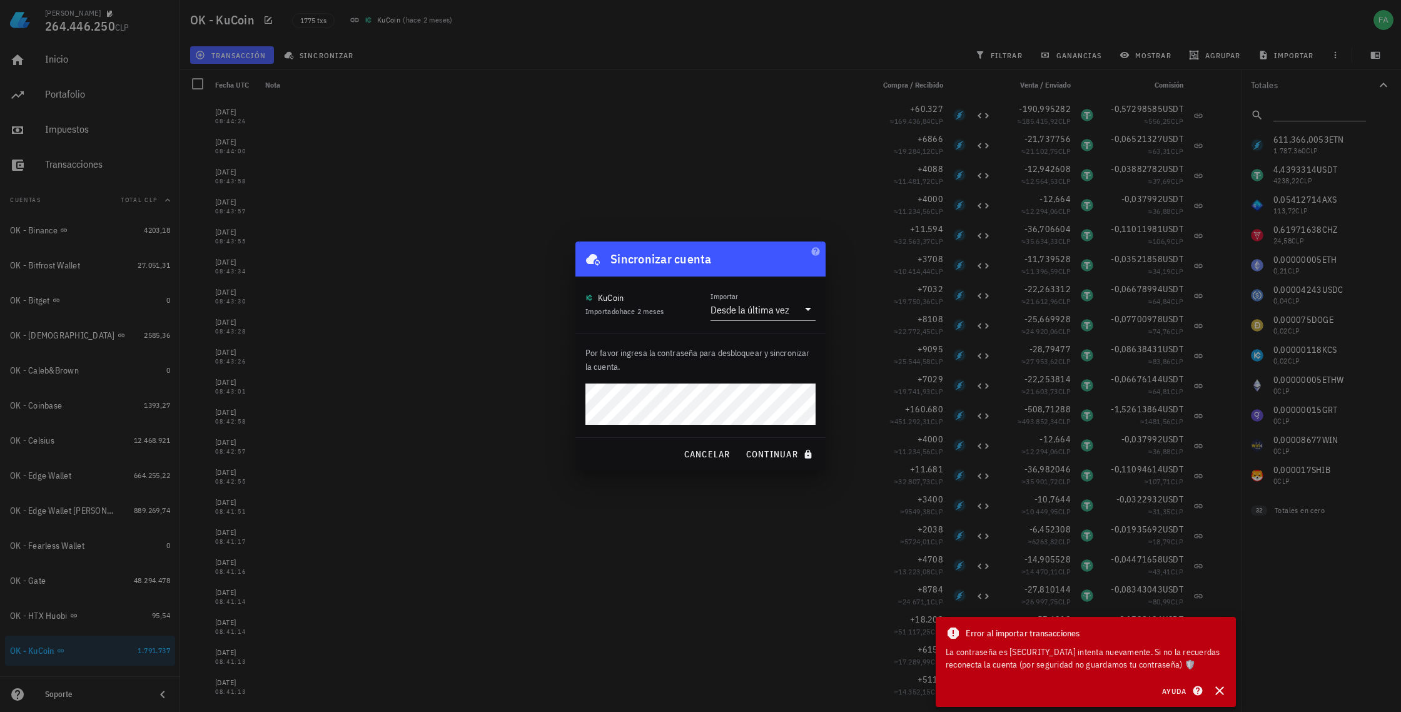
click at [761, 379] on div "Por favor ingresa la contraseña para desbloquear y sincronizar la cuenta." at bounding box center [701, 385] width 250 height 104
click at [783, 455] on span "continuar" at bounding box center [781, 454] width 70 height 11
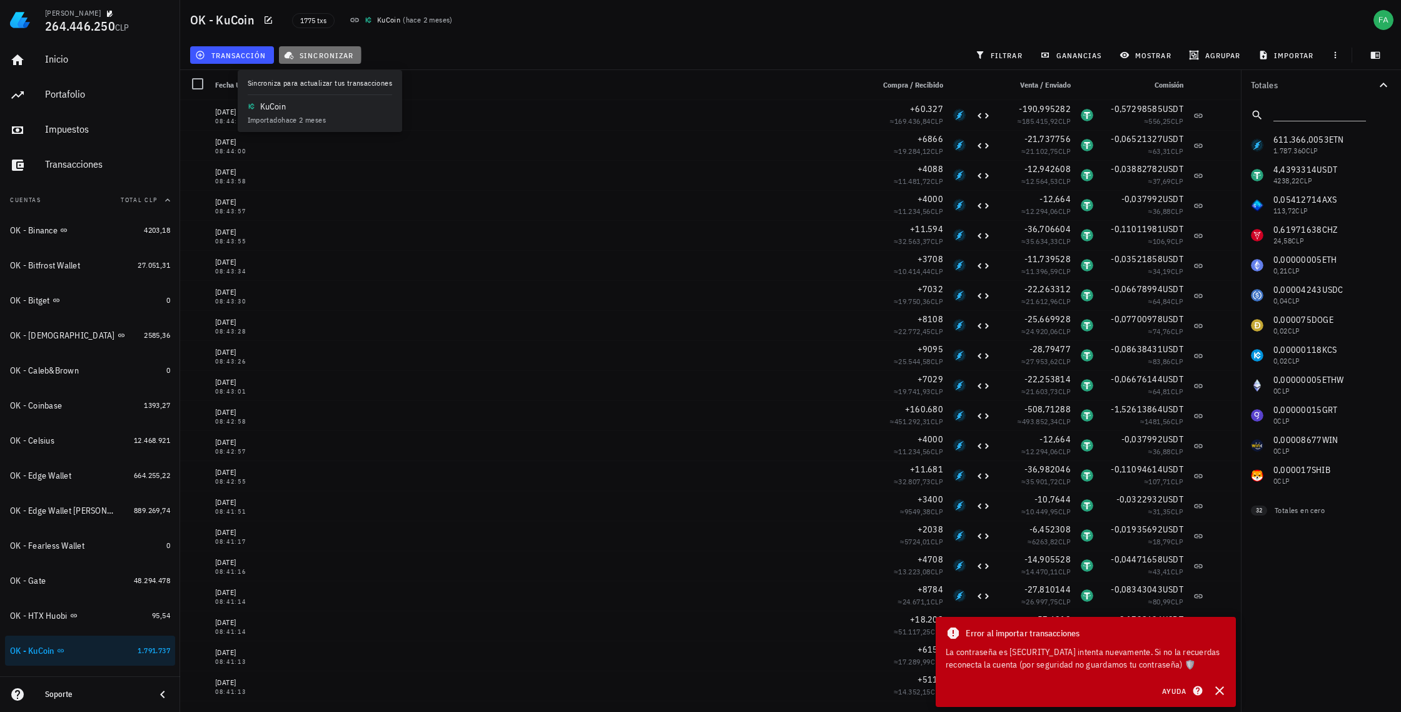
click at [332, 50] on span "sincronizar" at bounding box center [320, 55] width 67 height 10
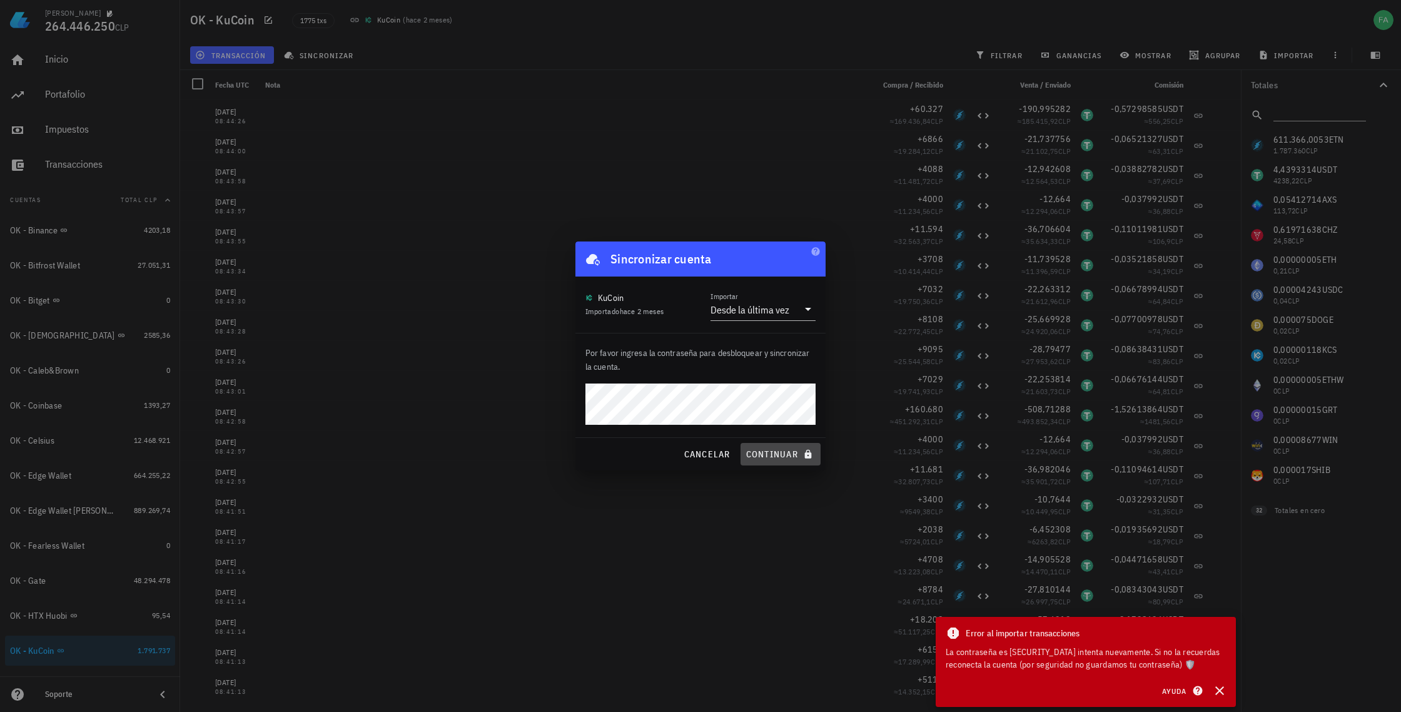
click at [771, 454] on span "continuar" at bounding box center [781, 454] width 70 height 11
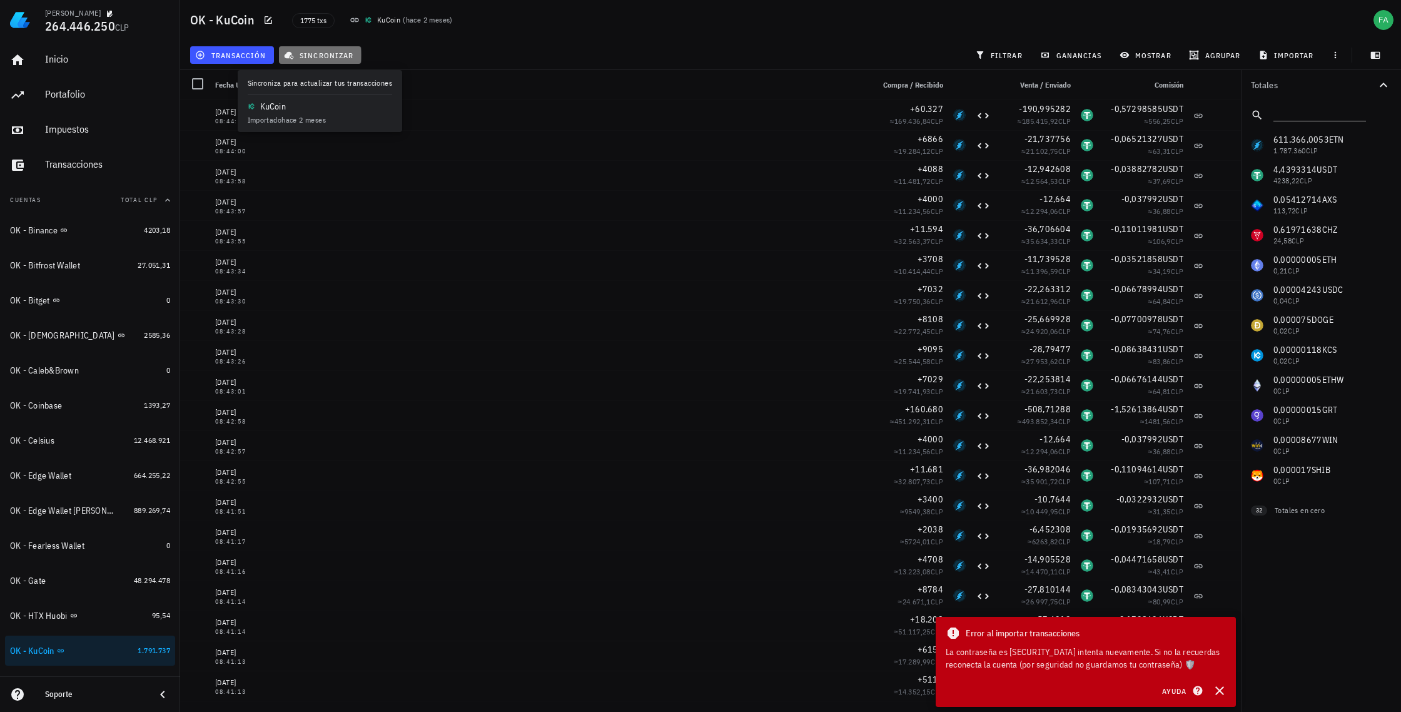
click at [333, 53] on span "sincronizar" at bounding box center [320, 55] width 67 height 10
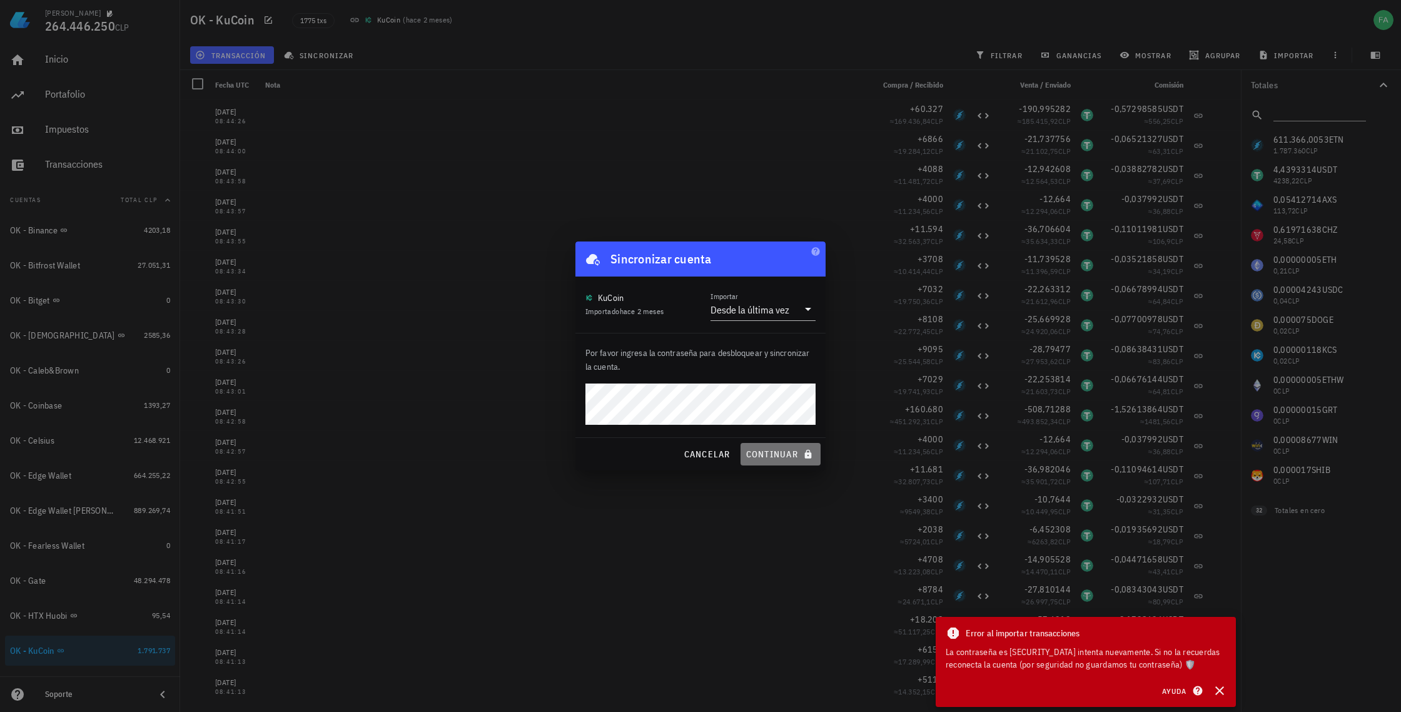
click at [781, 460] on button "continuar" at bounding box center [781, 454] width 80 height 23
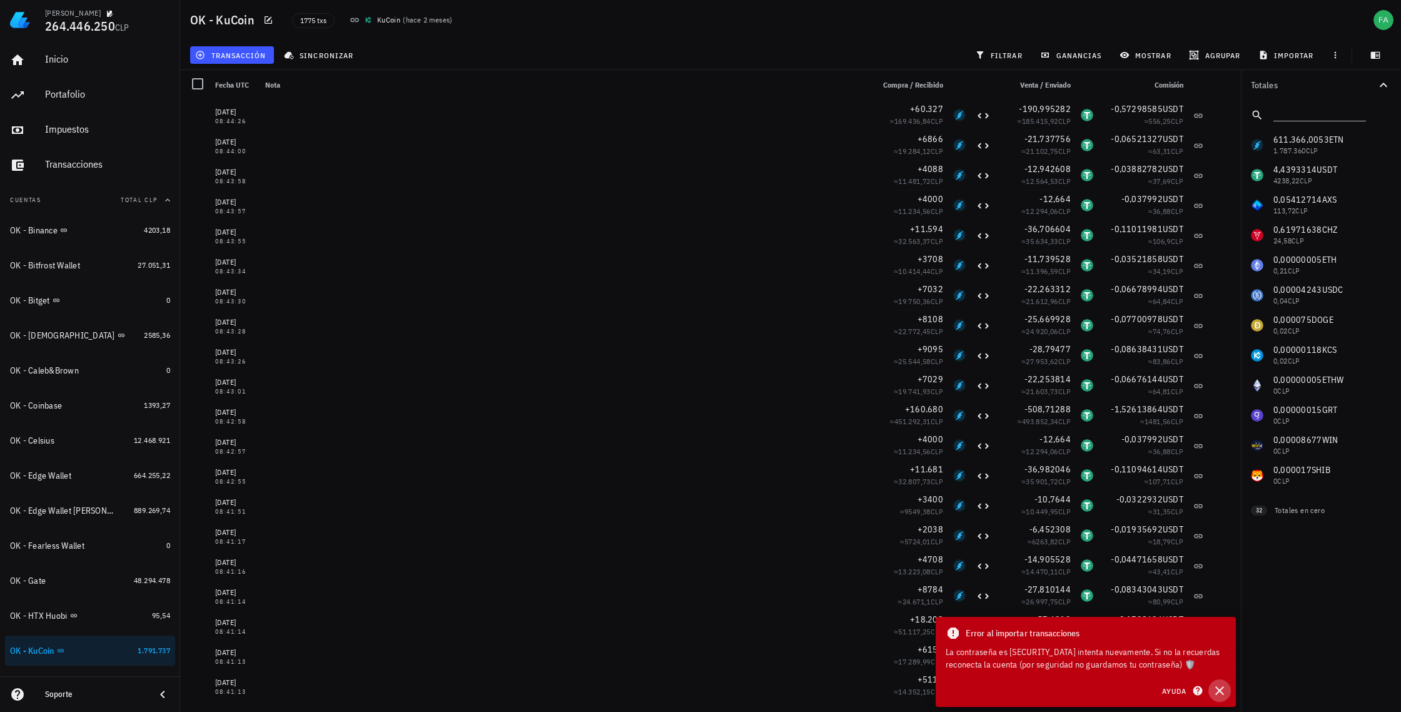
click at [1219, 690] on icon "button" at bounding box center [1220, 690] width 9 height 9
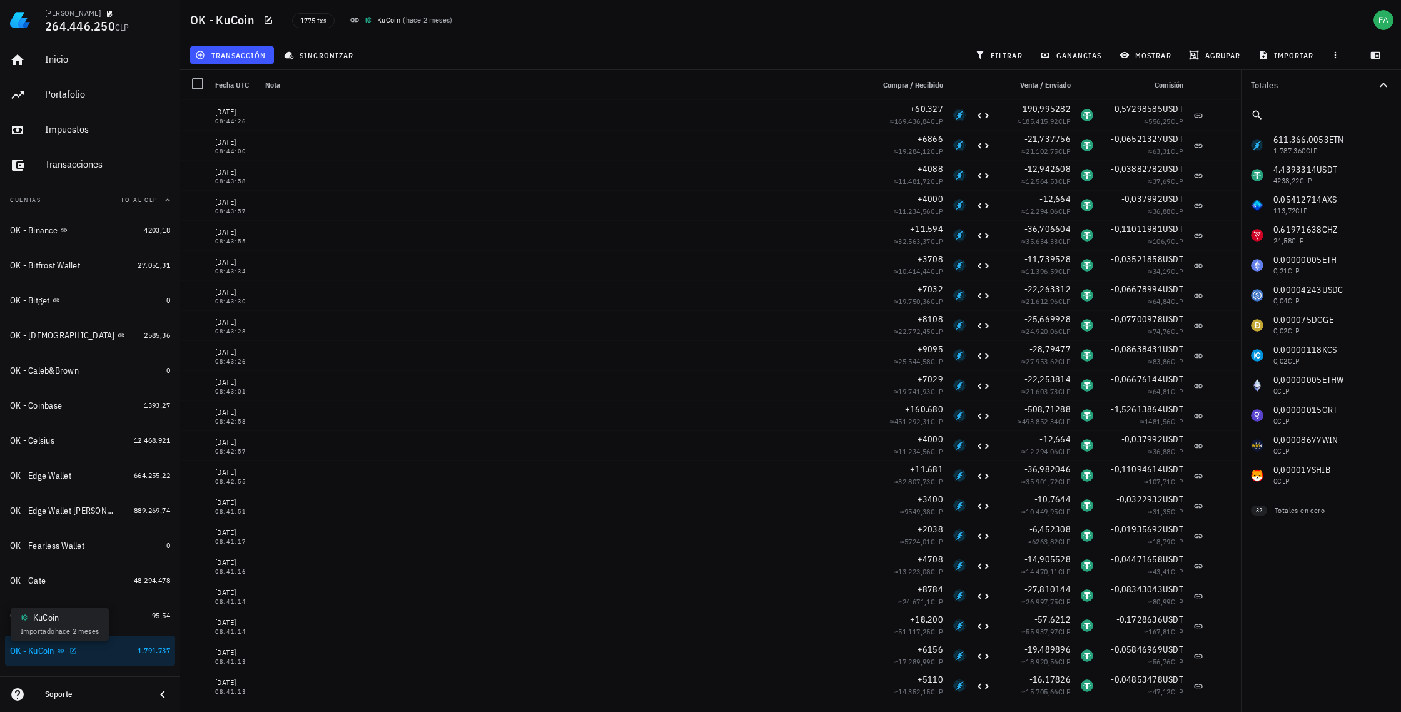
click at [62, 649] on icon at bounding box center [61, 651] width 8 height 8
click at [76, 651] on icon "button" at bounding box center [73, 650] width 6 height 6
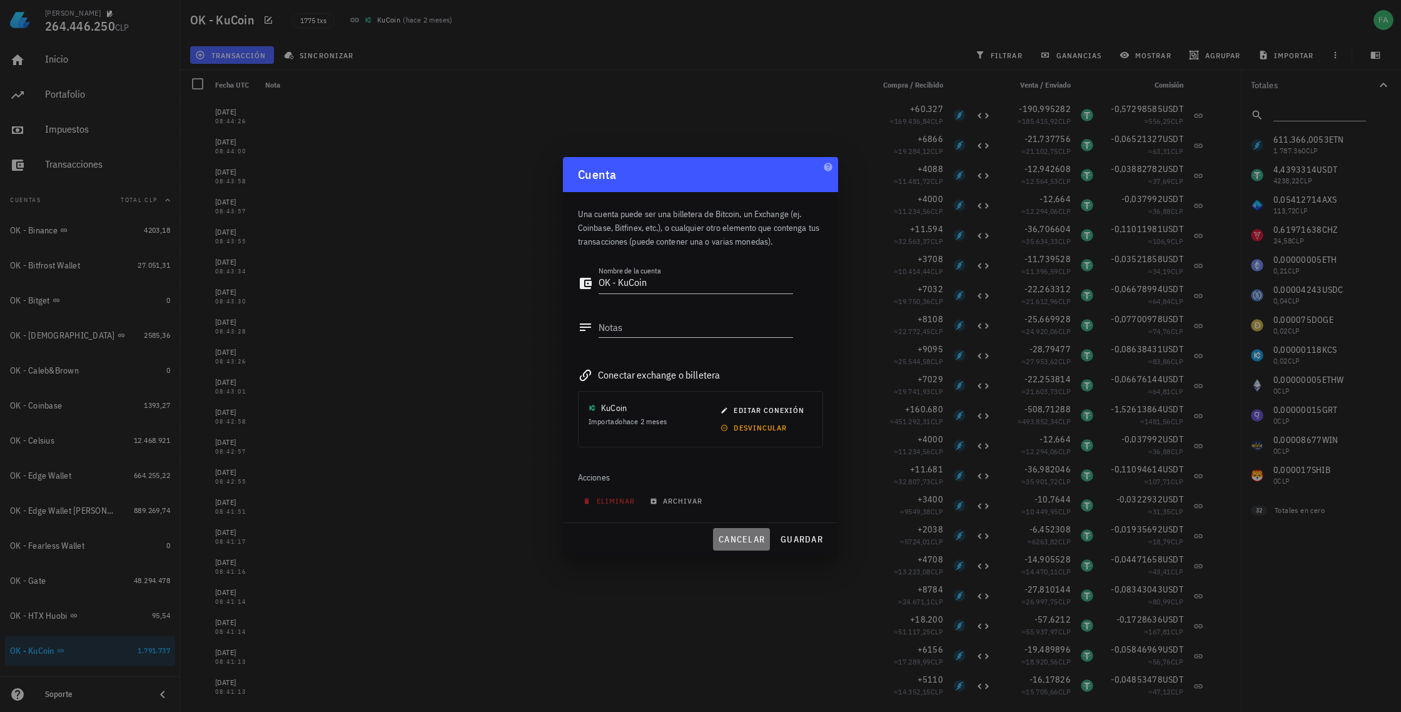
click at [731, 537] on span "cancelar" at bounding box center [741, 539] width 47 height 11
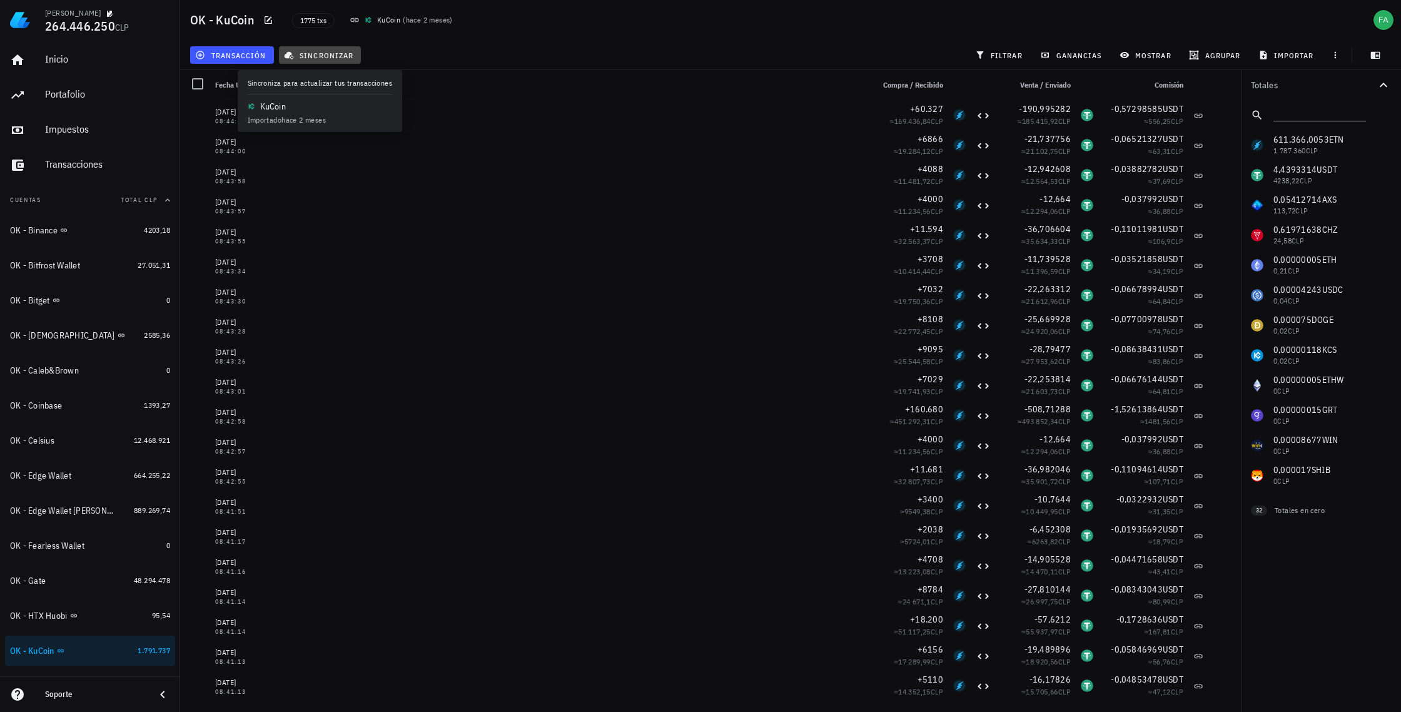
click at [318, 56] on span "sincronizar" at bounding box center [320, 55] width 67 height 10
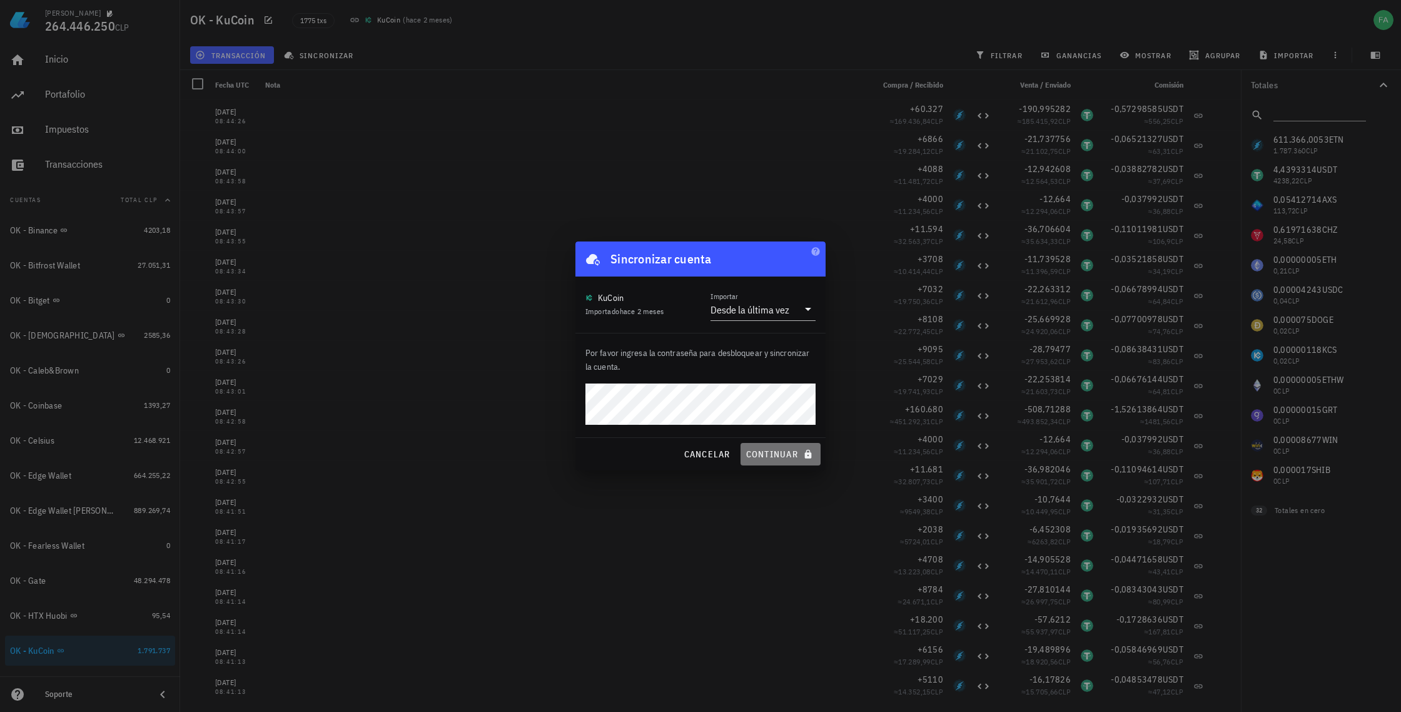
click at [776, 457] on span "continuar" at bounding box center [781, 454] width 70 height 11
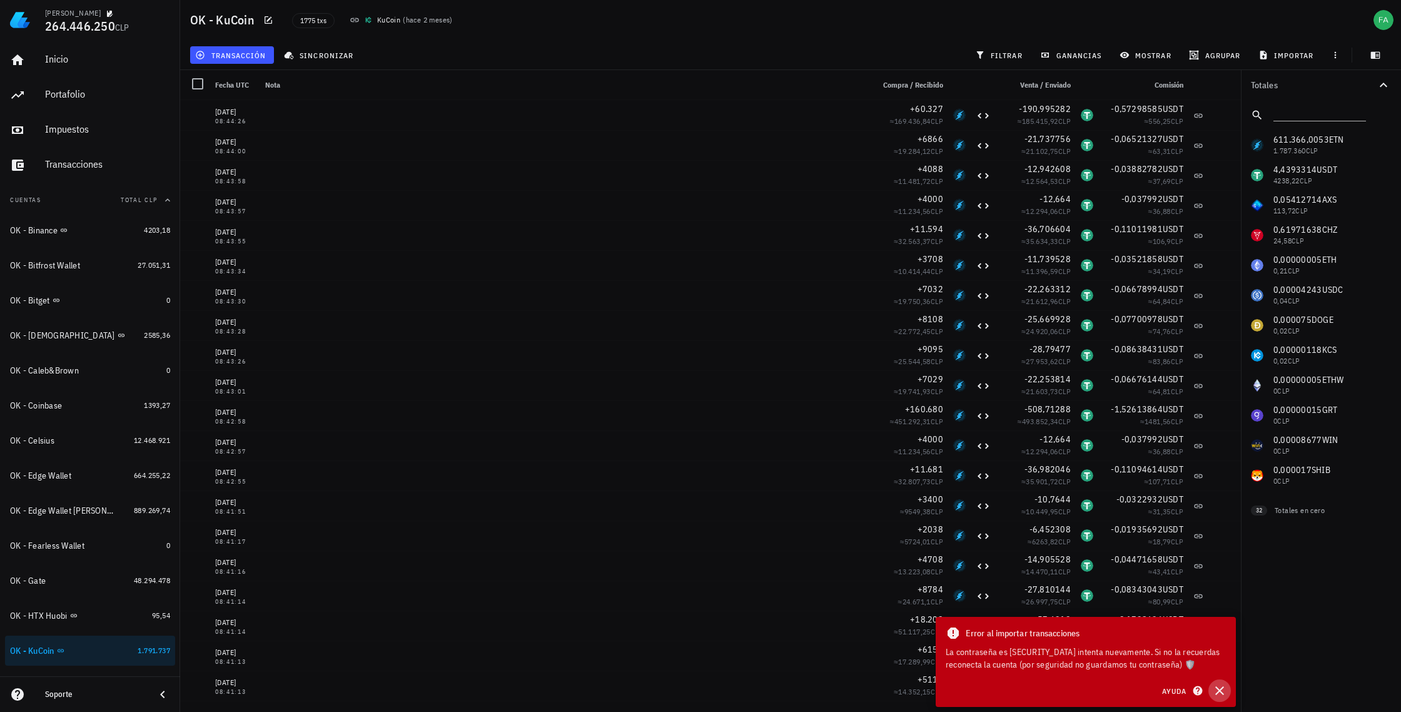
click at [1222, 692] on icon "button" at bounding box center [1219, 690] width 15 height 15
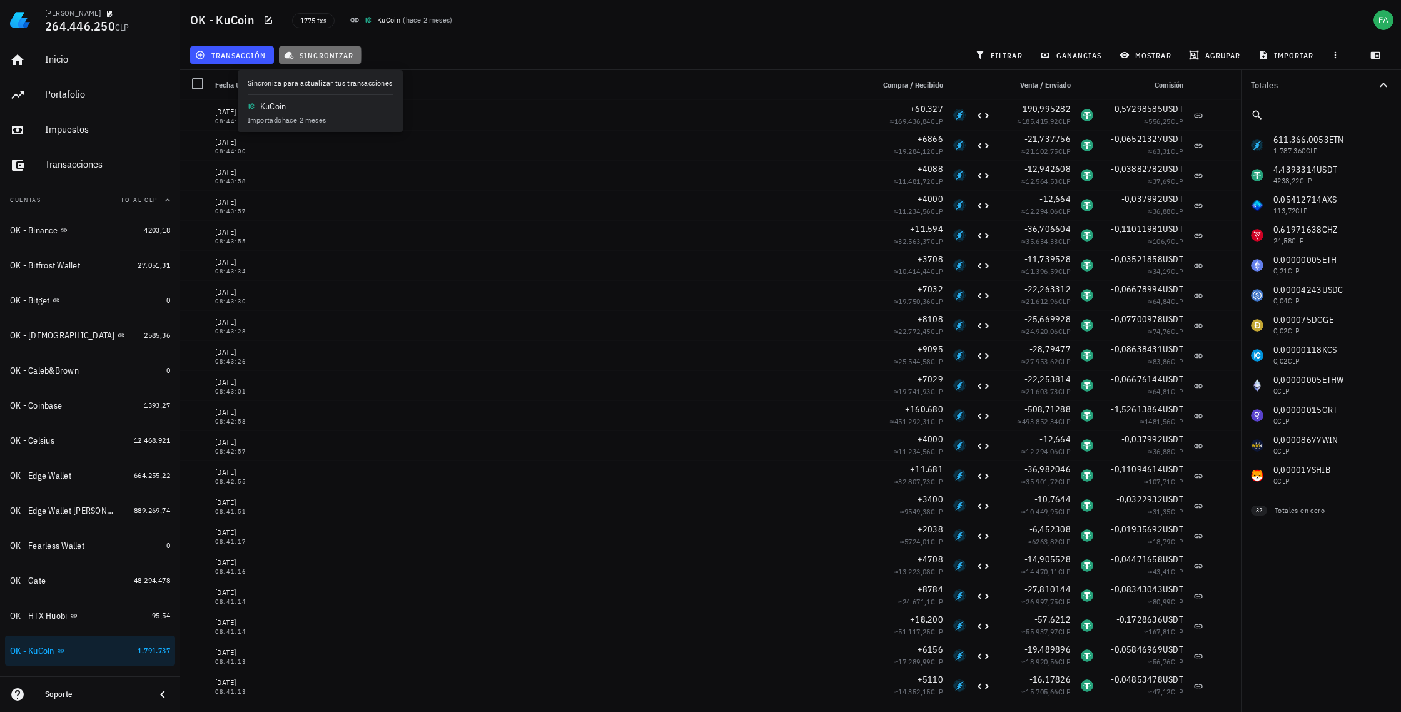
click at [323, 51] on span "sincronizar" at bounding box center [320, 55] width 67 height 10
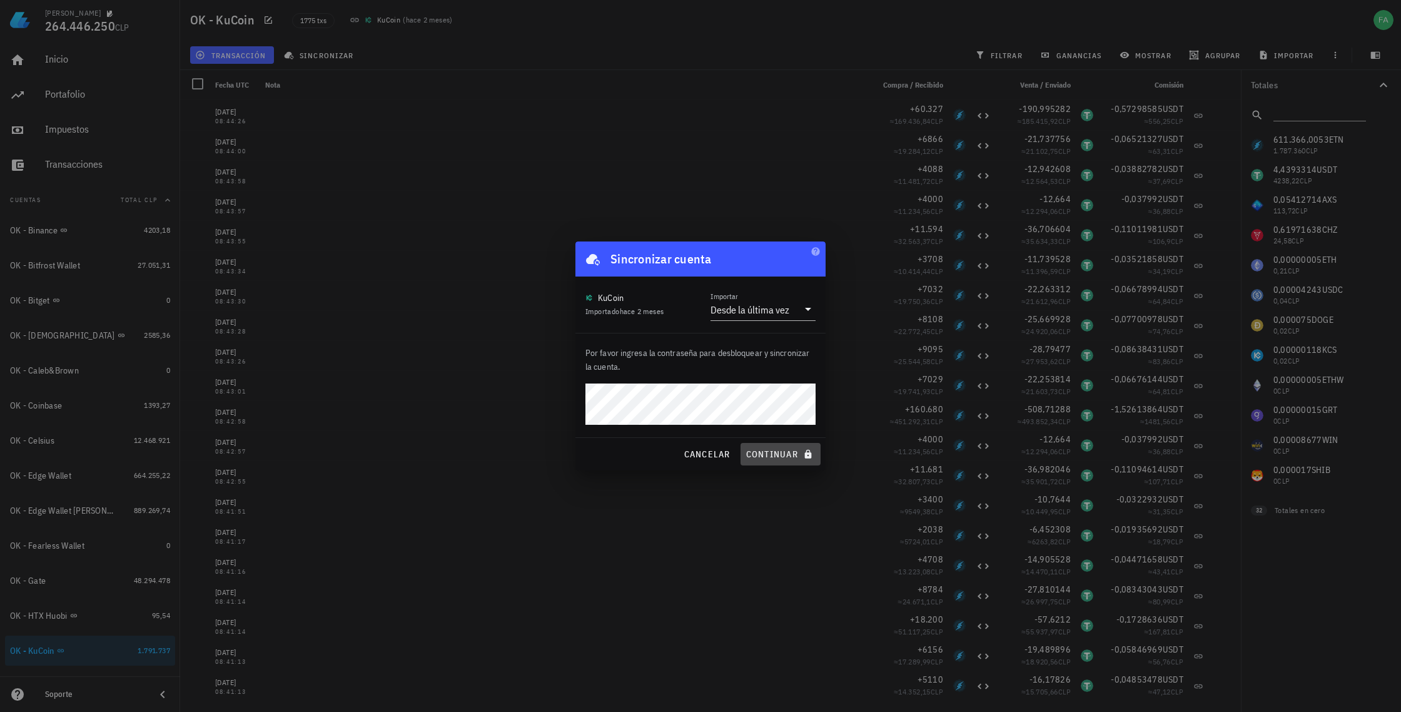
click at [787, 452] on span "continuar" at bounding box center [781, 454] width 70 height 11
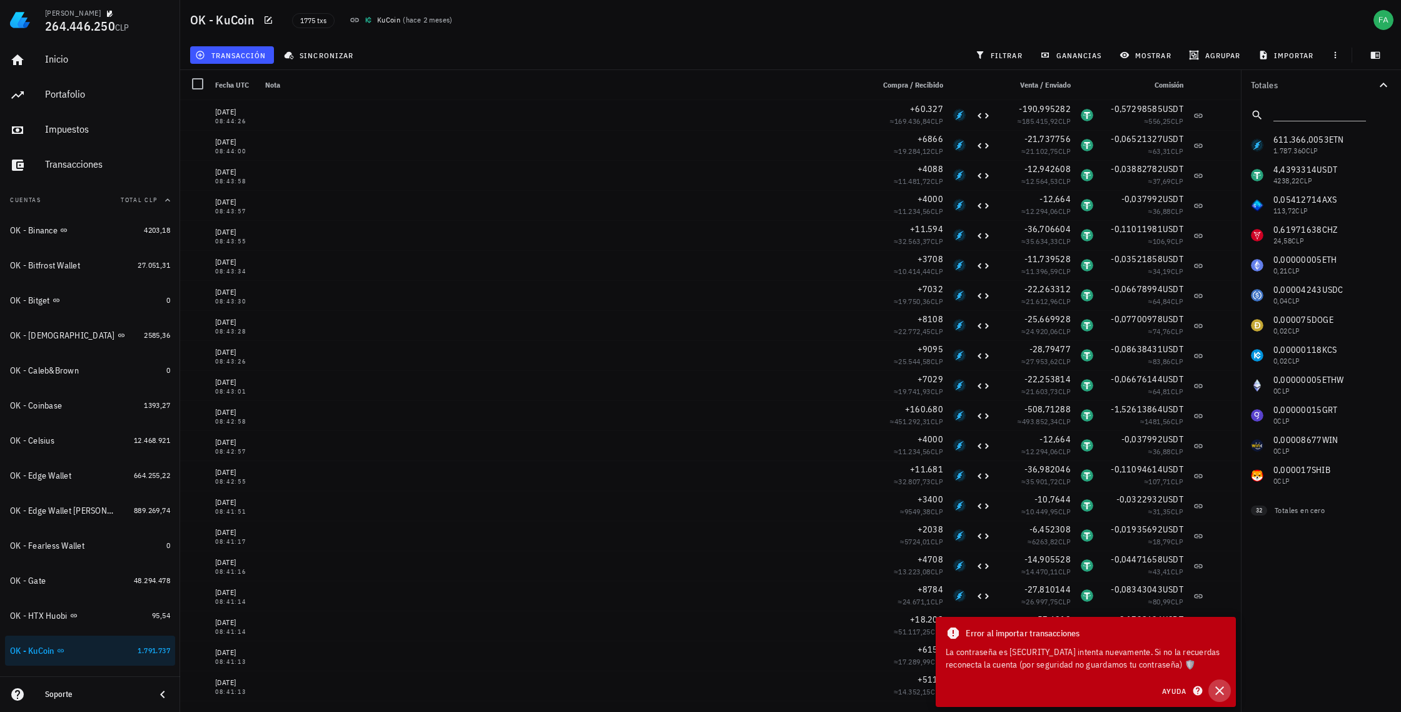
click at [1217, 688] on icon "button" at bounding box center [1220, 690] width 9 height 9
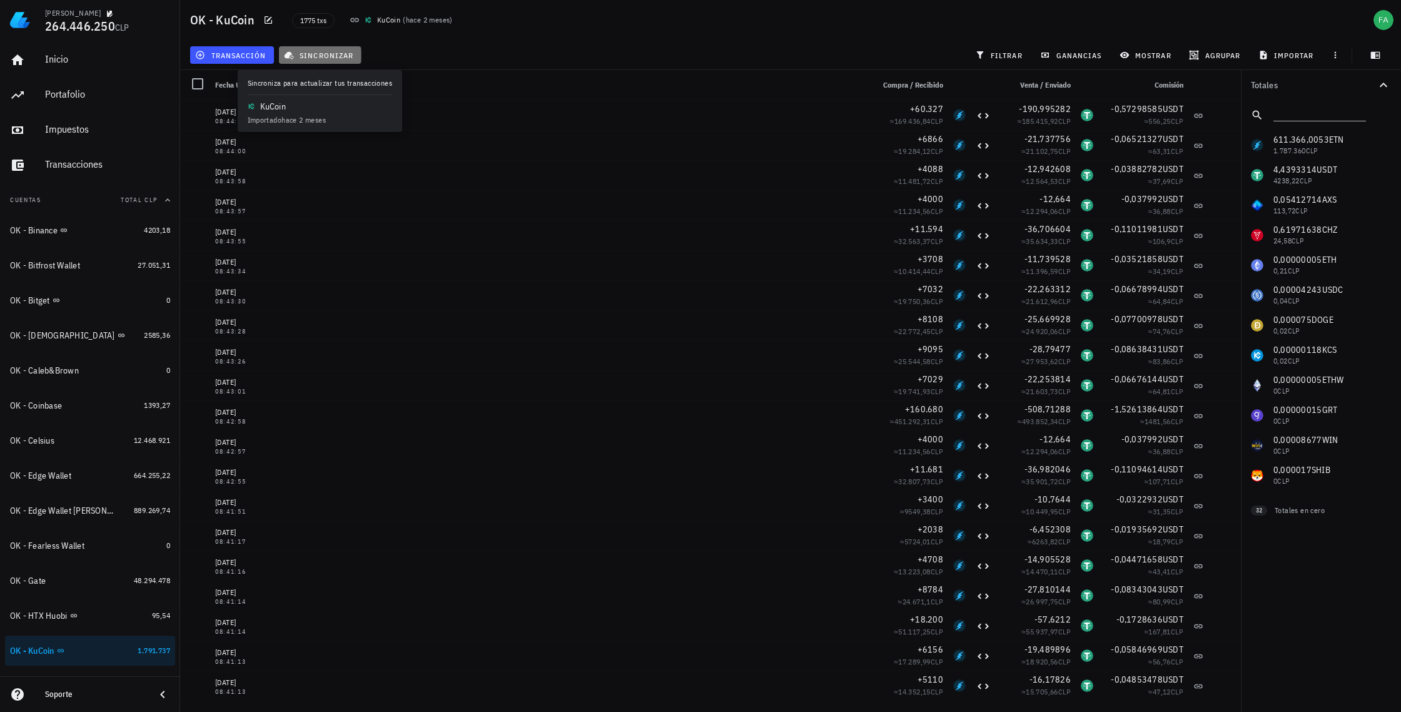
click at [335, 56] on span "sincronizar" at bounding box center [320, 55] width 67 height 10
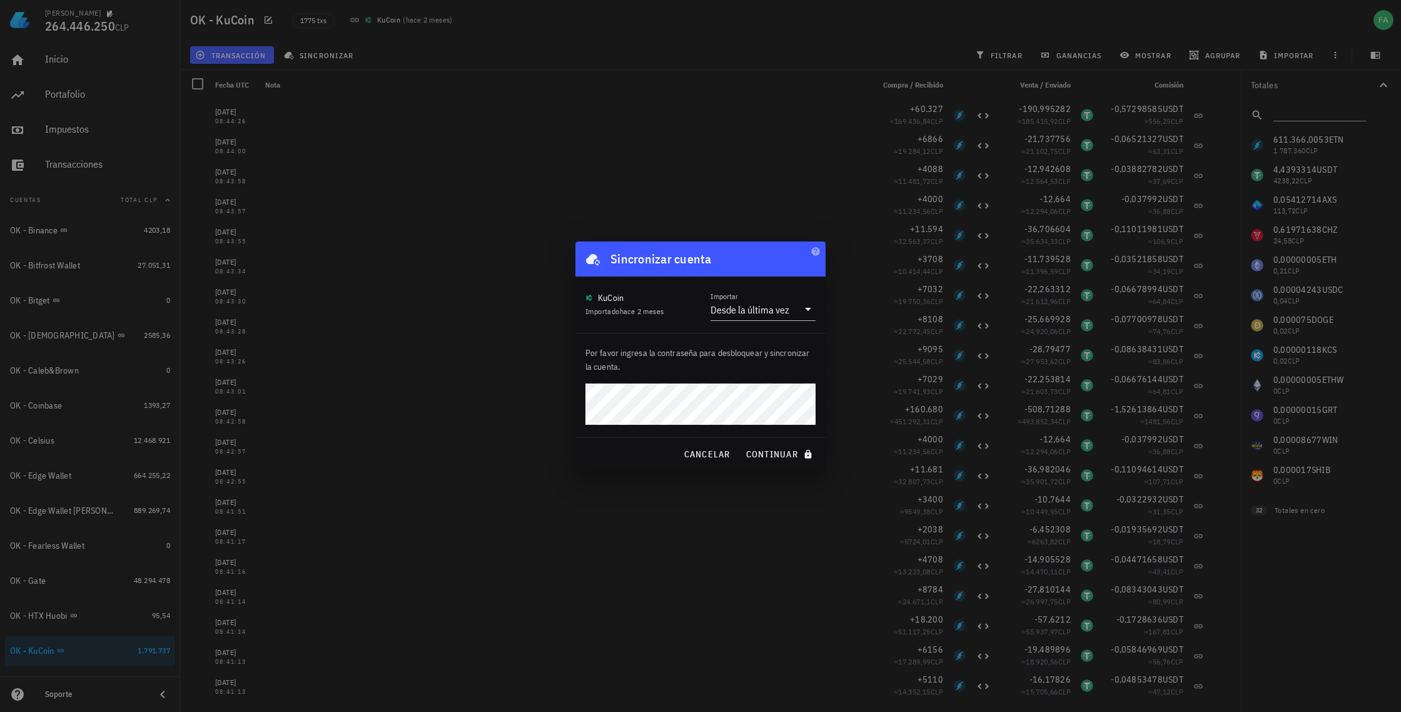
click at [766, 378] on div "Por favor ingresa la contraseña para desbloquear y sincronizar la cuenta." at bounding box center [701, 385] width 250 height 104
click at [781, 459] on span "continuar" at bounding box center [781, 454] width 70 height 11
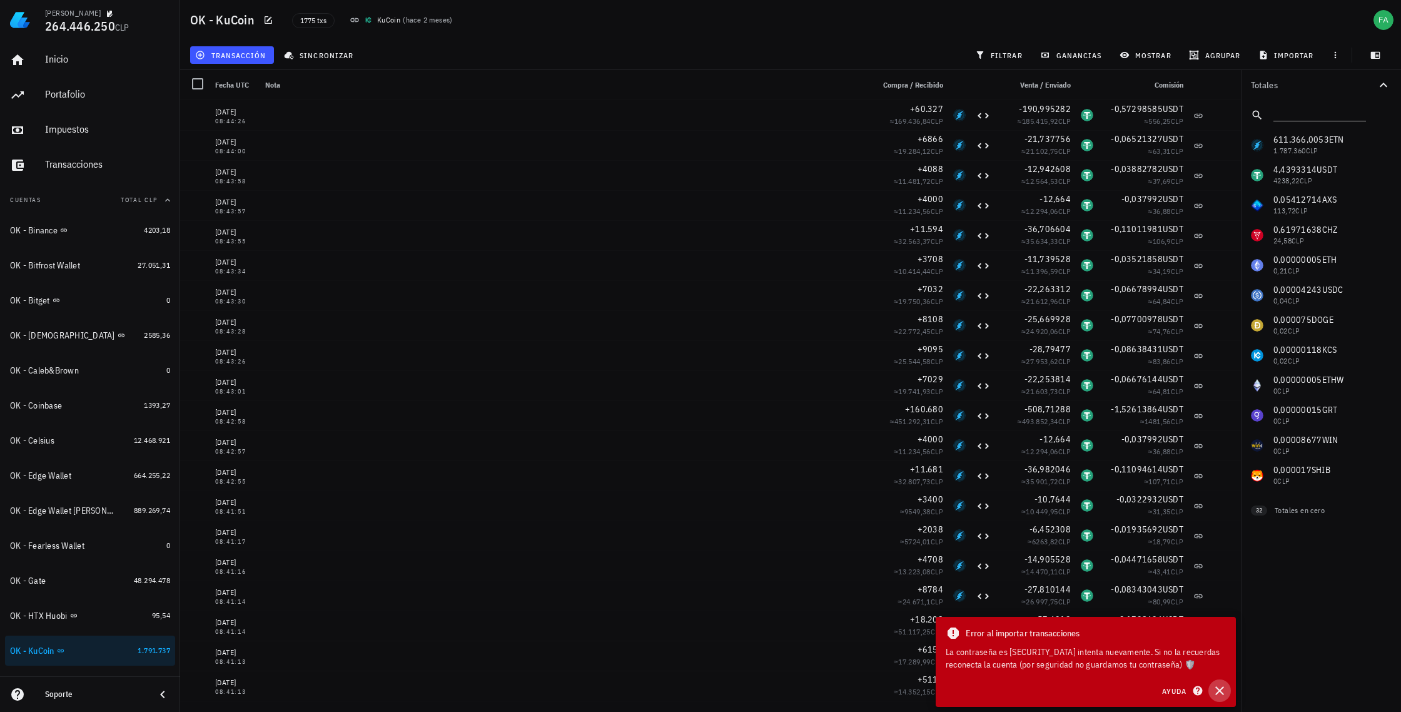
click at [1218, 689] on icon "button" at bounding box center [1220, 690] width 9 height 9
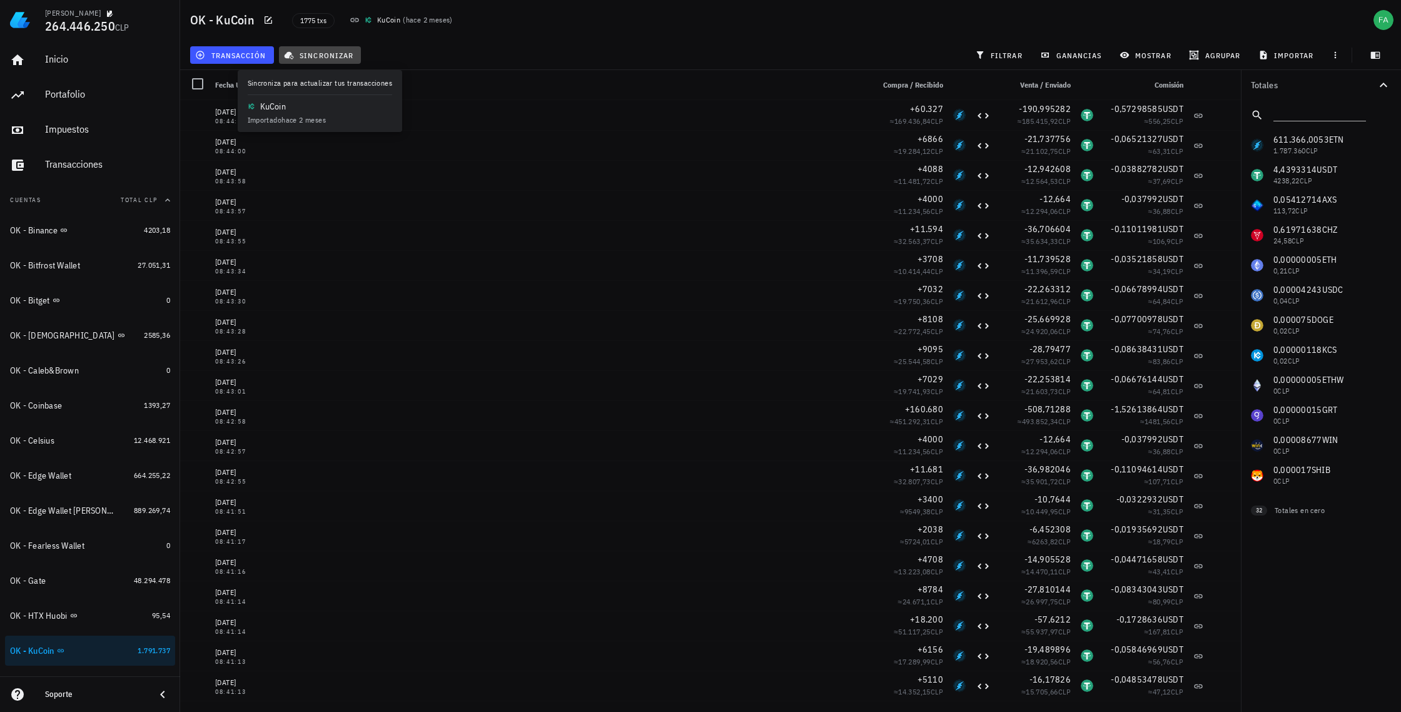
click at [326, 51] on span "sincronizar" at bounding box center [320, 55] width 67 height 10
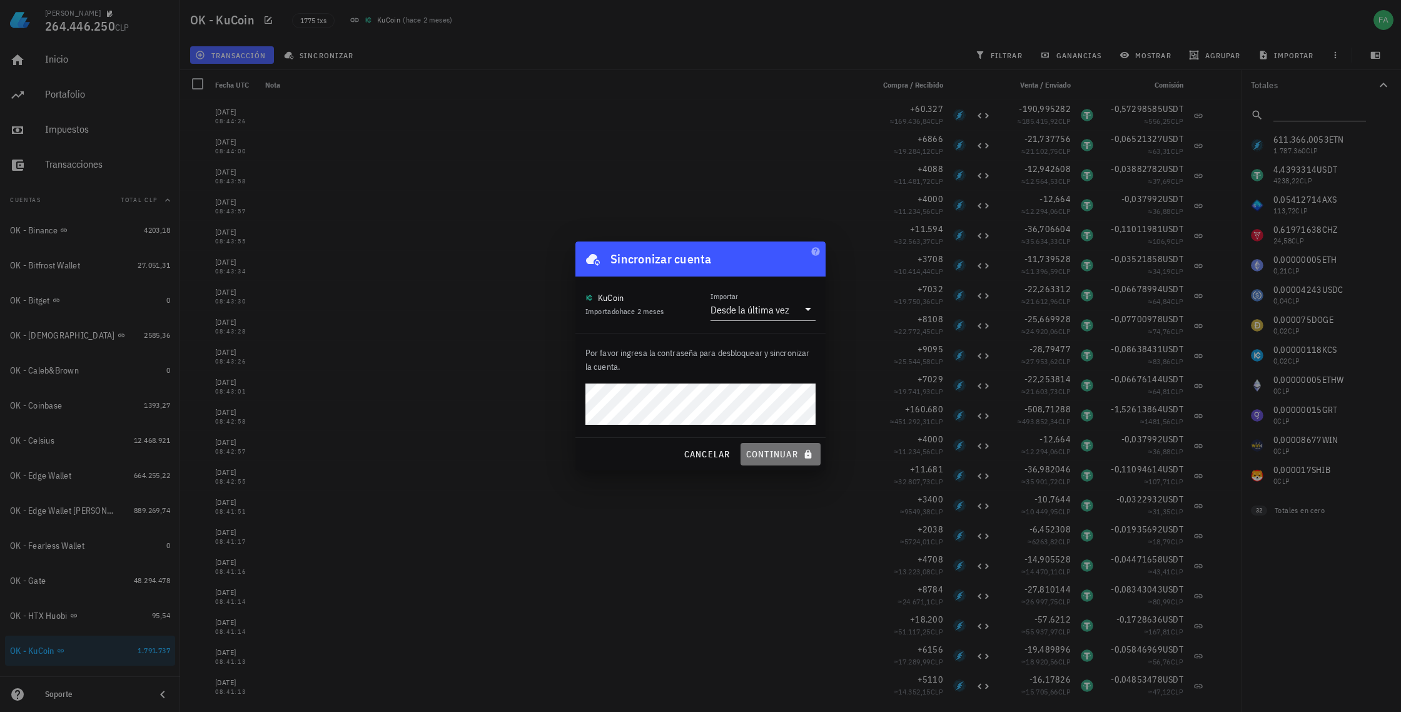
click at [772, 457] on span "continuar" at bounding box center [781, 454] width 70 height 11
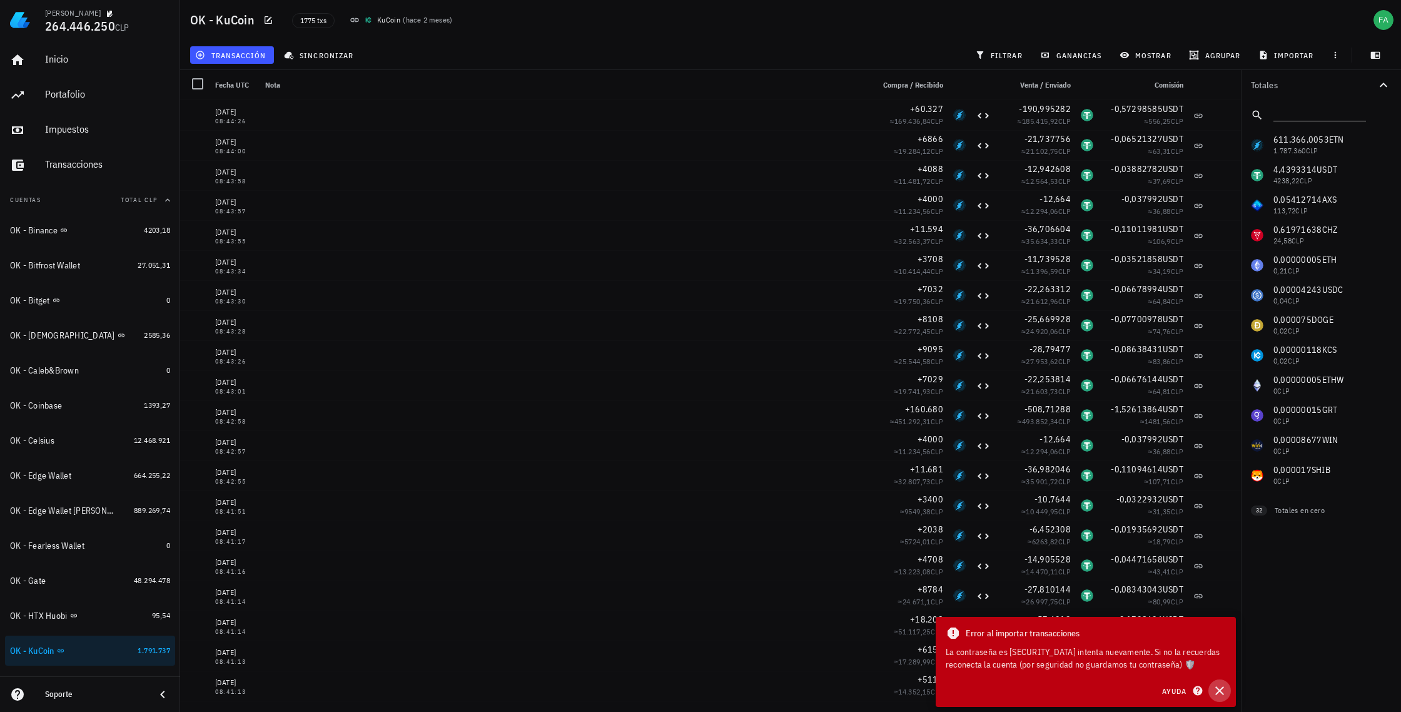
drag, startPoint x: 1222, startPoint y: 689, endPoint x: 1221, endPoint y: 683, distance: 6.4
click at [1221, 688] on icon "button" at bounding box center [1220, 690] width 9 height 9
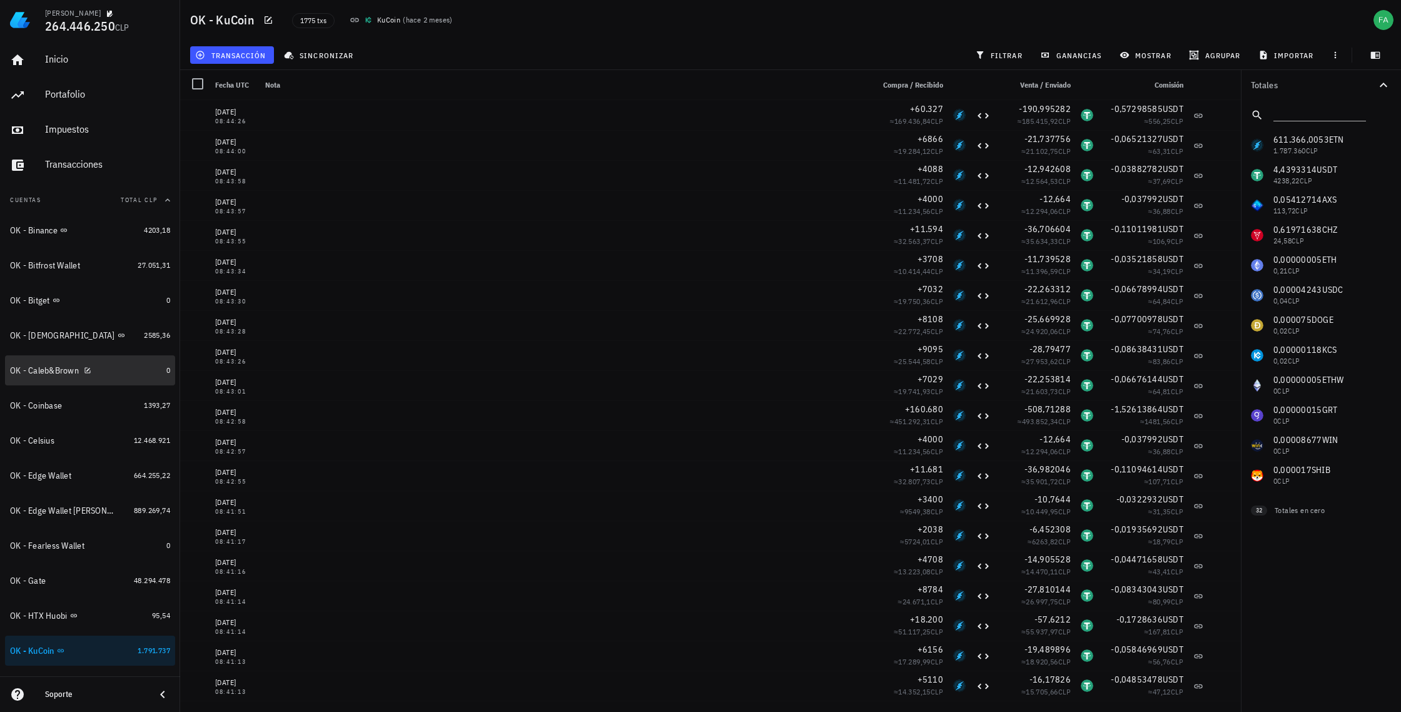
click at [64, 370] on div "OK - Caleb&Brown" at bounding box center [44, 370] width 69 height 11
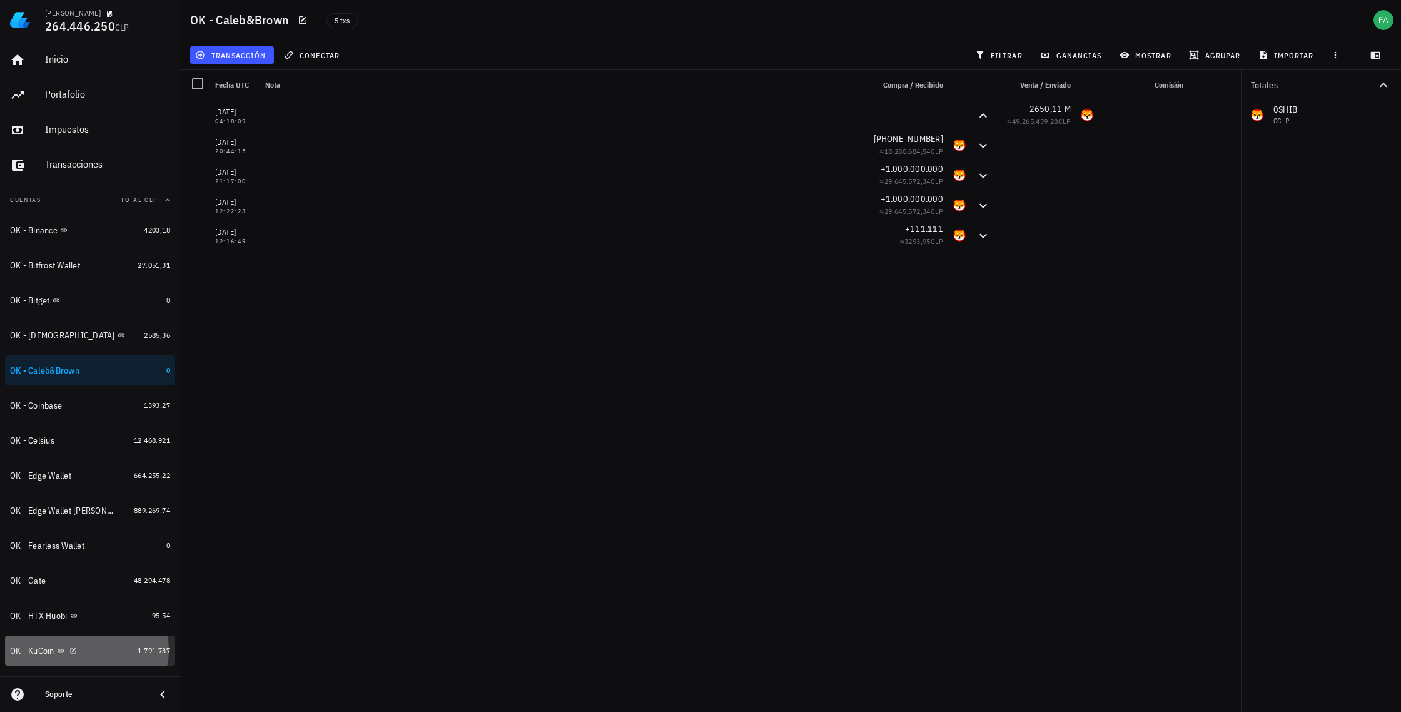
click at [98, 655] on div "OK - KuCoin" at bounding box center [71, 651] width 123 height 12
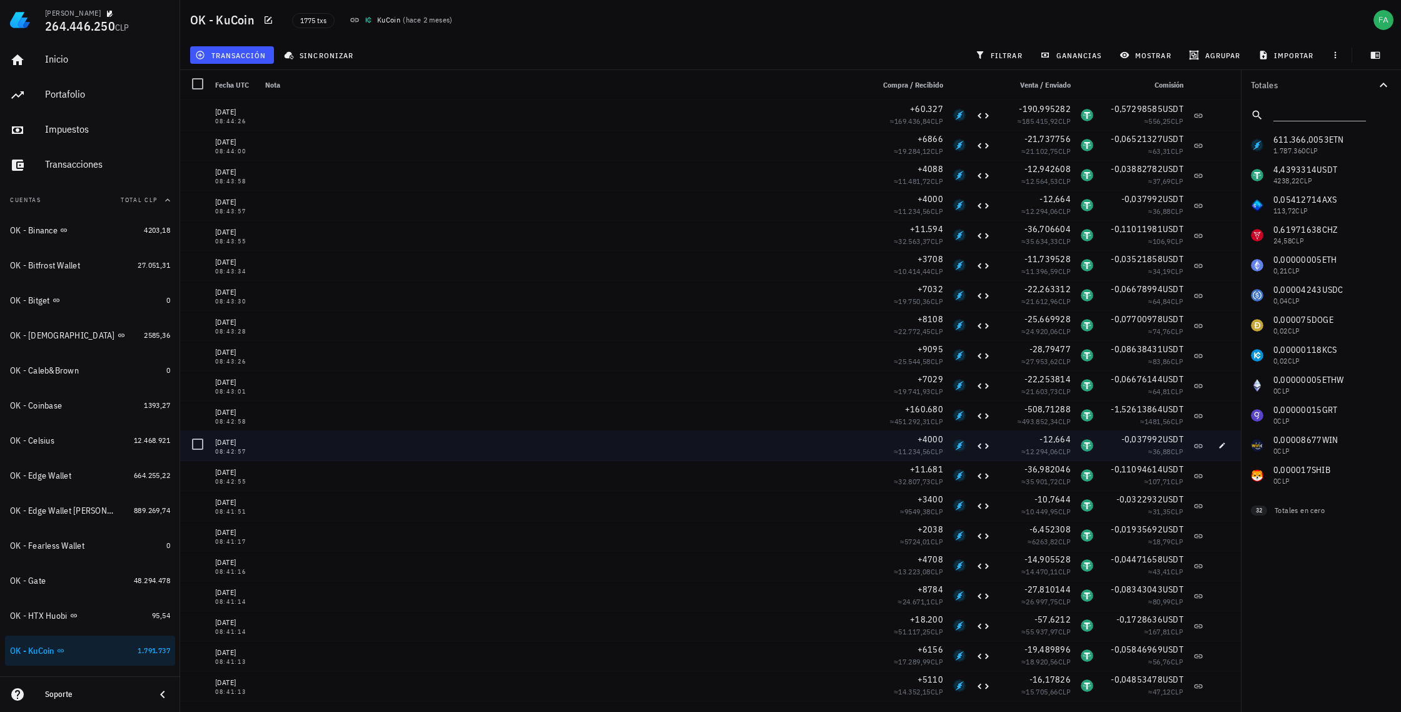
click at [885, 280] on div "[DATE] 08:43:30 +7032 ≈ 19.750,36 CLP -22,263312 ≈ 21.612,96 CLP -0,06678994 US…" at bounding box center [710, 295] width 1061 height 30
